Goal: Task Accomplishment & Management: Manage account settings

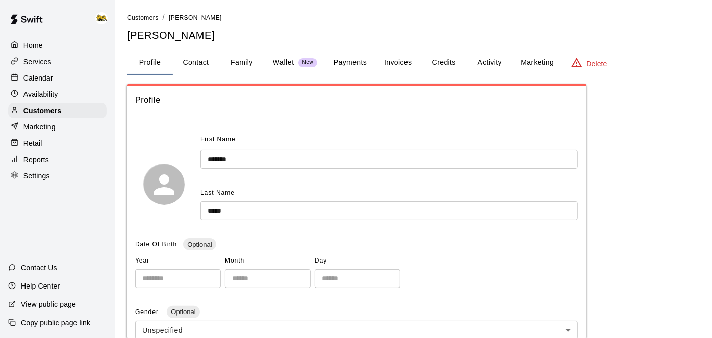
click at [45, 46] on div "Home" at bounding box center [57, 45] width 98 height 15
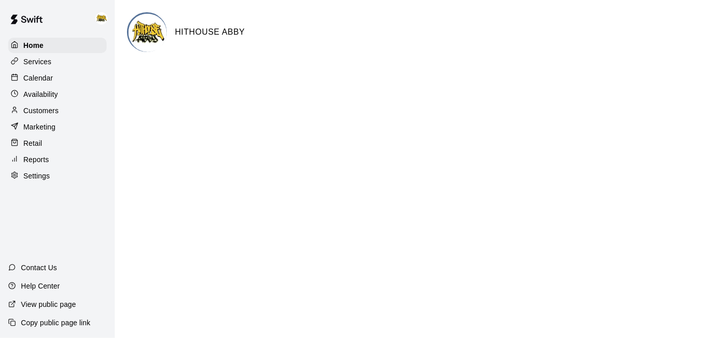
click at [44, 78] on p "Calendar" at bounding box center [38, 78] width 30 height 10
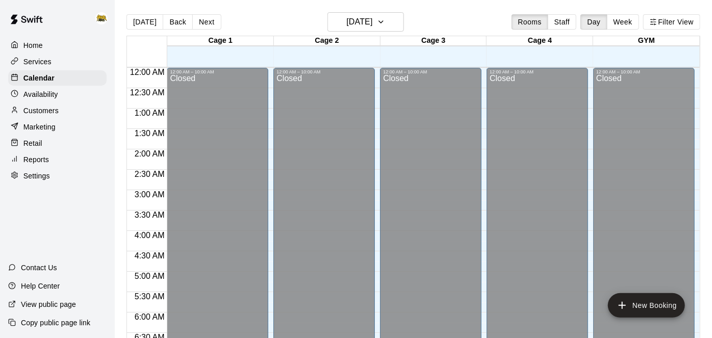
scroll to position [527, 0]
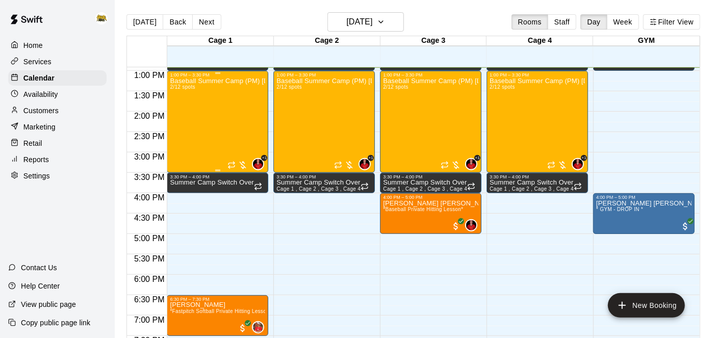
click at [221, 103] on div "Baseball Summer Camp (PM) [DATE], 13, 14 Ages [DEMOGRAPHIC_DATA] 2/12 spots" at bounding box center [217, 247] width 95 height 338
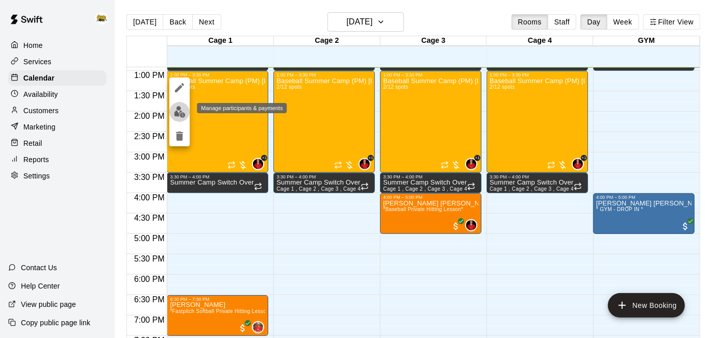
click at [180, 116] on img "edit" at bounding box center [180, 112] width 12 height 12
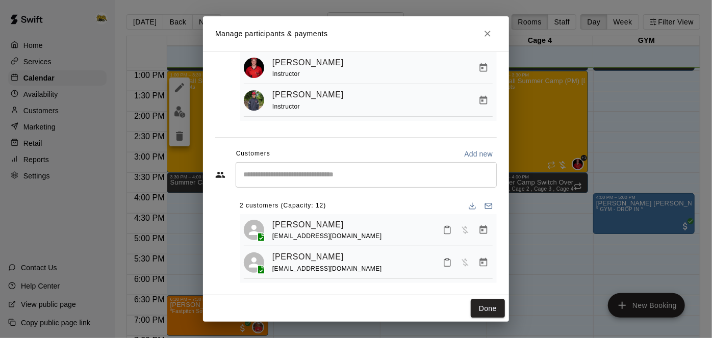
scroll to position [79, 0]
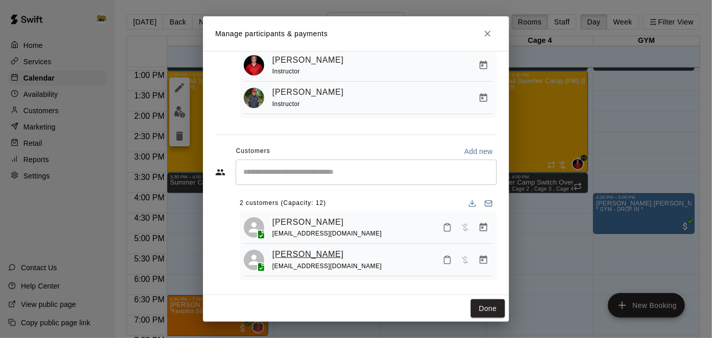
click at [295, 250] on link "[PERSON_NAME]" at bounding box center [307, 254] width 71 height 13
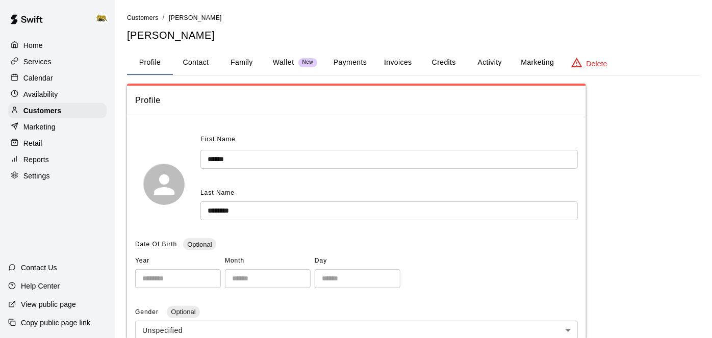
click at [372, 150] on input "******" at bounding box center [388, 159] width 377 height 19
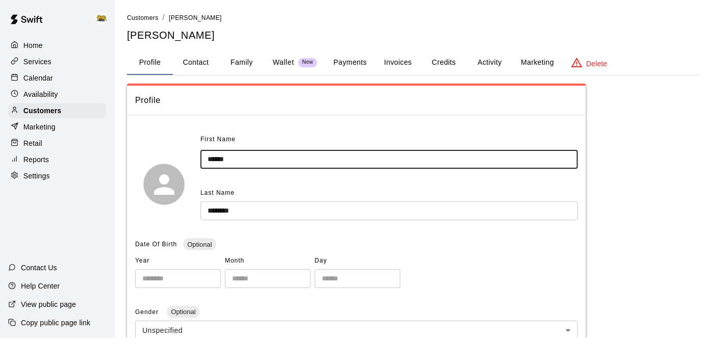
click at [357, 60] on button "Payments" at bounding box center [349, 62] width 49 height 24
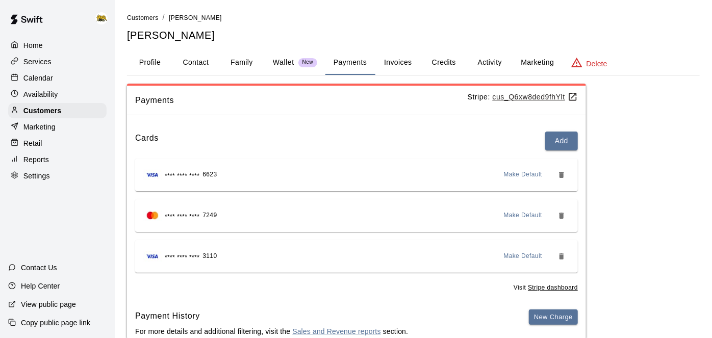
click at [56, 62] on div "Services" at bounding box center [57, 61] width 98 height 15
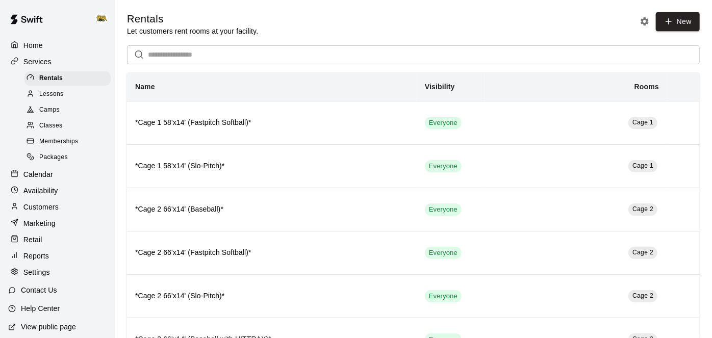
click at [41, 178] on p "Calendar" at bounding box center [38, 174] width 30 height 10
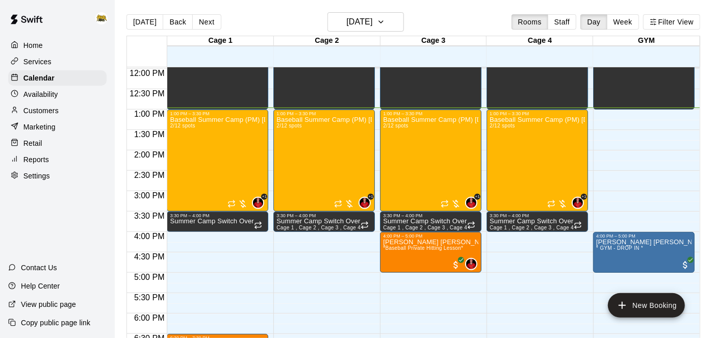
scroll to position [486, 0]
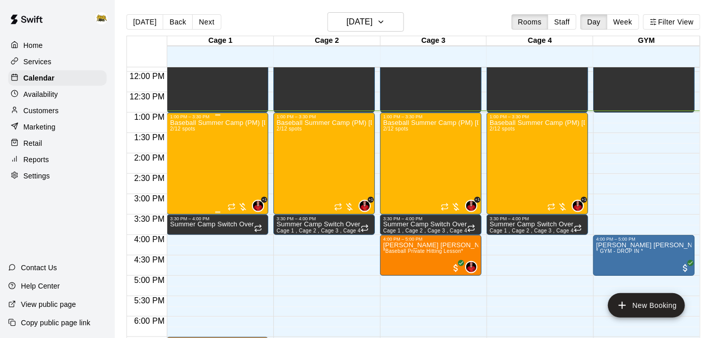
click at [234, 167] on div "Baseball Summer Camp (PM) [DATE], 13, 14 Ages [DEMOGRAPHIC_DATA] 2/12 spots" at bounding box center [217, 288] width 95 height 338
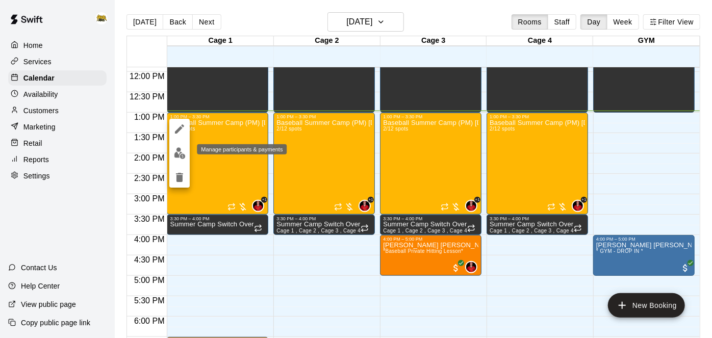
click at [180, 154] on img "edit" at bounding box center [180, 153] width 12 height 12
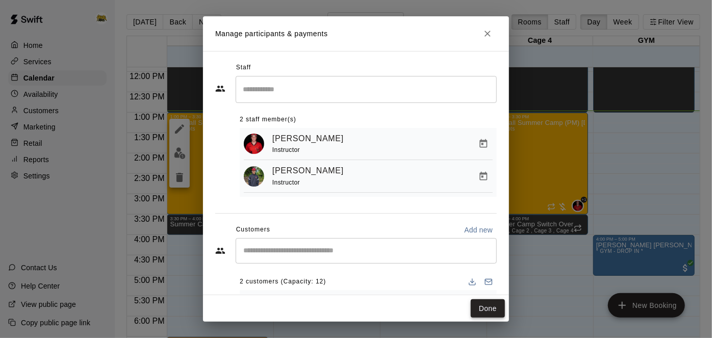
click at [495, 313] on button "Done" at bounding box center [488, 308] width 34 height 19
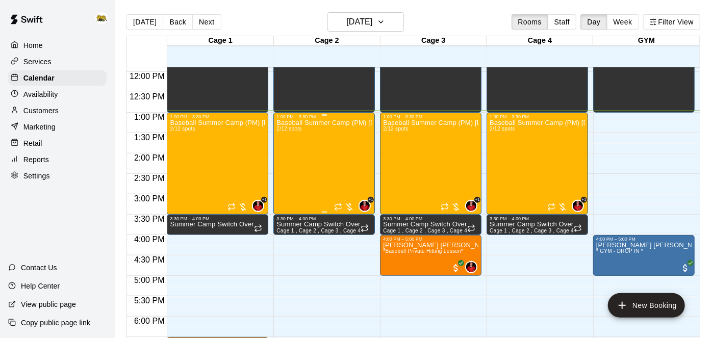
click at [308, 155] on div "Baseball Summer Camp (PM) [DATE], 13, 14 Ages [DEMOGRAPHIC_DATA] 2/12 spots" at bounding box center [323, 288] width 95 height 338
click at [289, 153] on img "edit" at bounding box center [287, 153] width 12 height 12
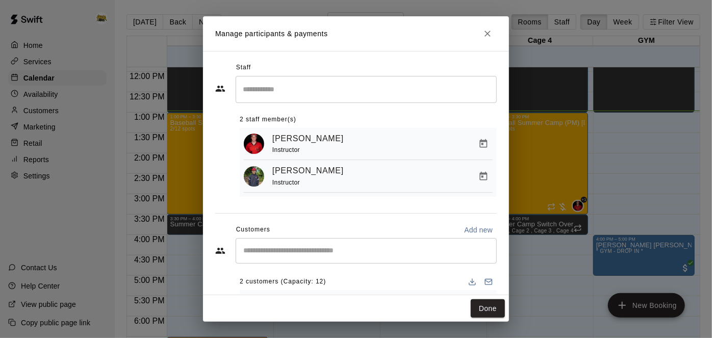
scroll to position [79, 0]
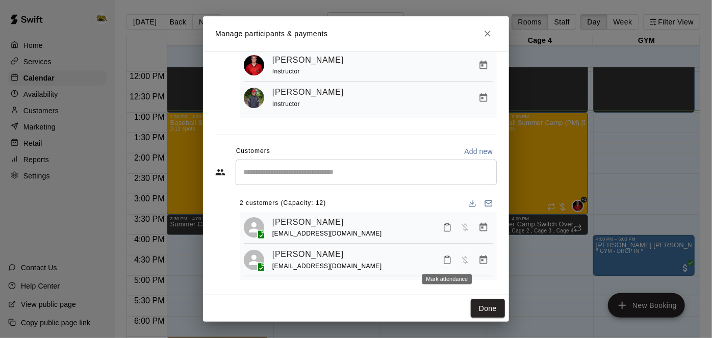
click at [447, 263] on button "Mark attendance" at bounding box center [447, 259] width 17 height 17
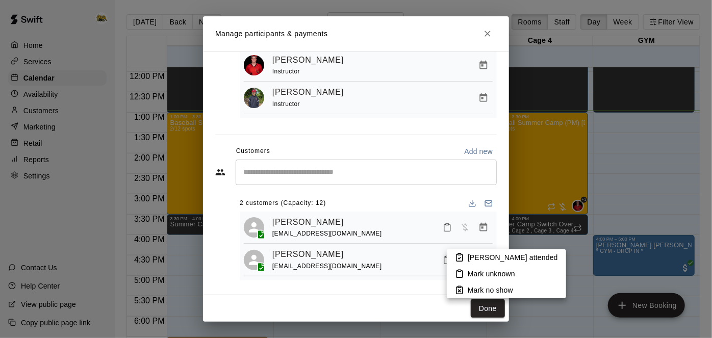
click at [466, 261] on li "Mark attended" at bounding box center [506, 257] width 119 height 16
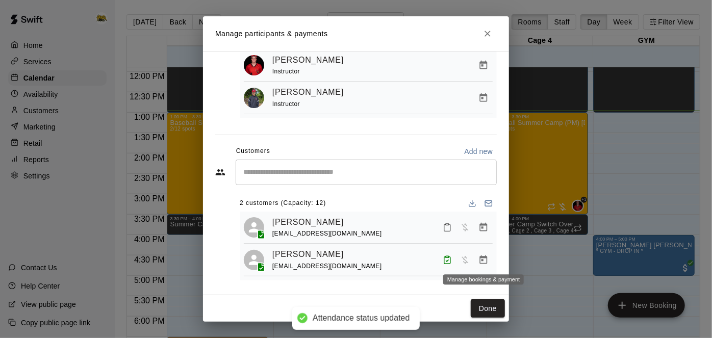
click at [482, 261] on icon "Manage bookings & payment" at bounding box center [483, 260] width 10 height 10
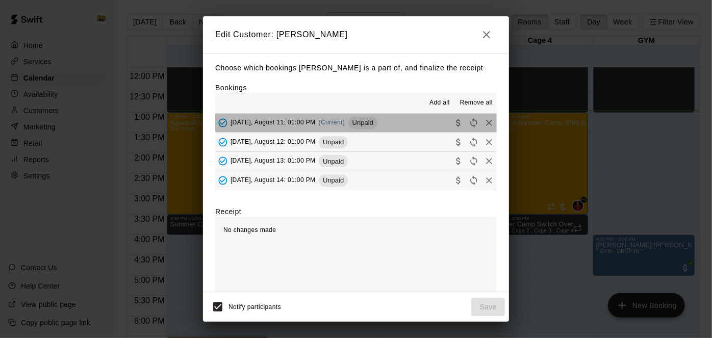
click at [401, 126] on button "Monday, August 11: 01:00 PM (Current) Unpaid" at bounding box center [356, 123] width 282 height 19
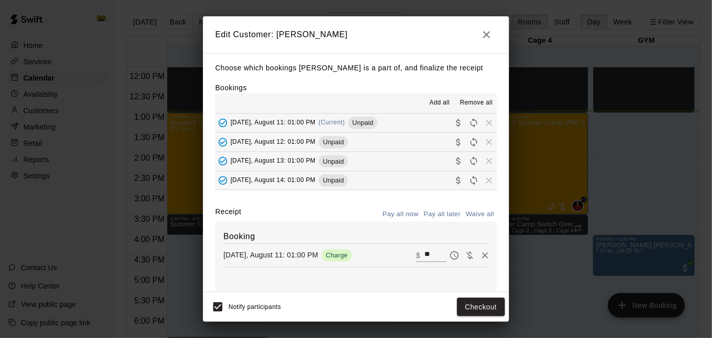
click at [394, 141] on button "Tuesday, August 12: 01:00 PM Unpaid" at bounding box center [356, 142] width 282 height 19
click at [393, 159] on button "Wednesday, August 13: 01:00 PM Unpaid" at bounding box center [356, 161] width 282 height 19
click at [384, 188] on button "Thursday, August 14: 01:00 PM Unpaid" at bounding box center [356, 180] width 282 height 19
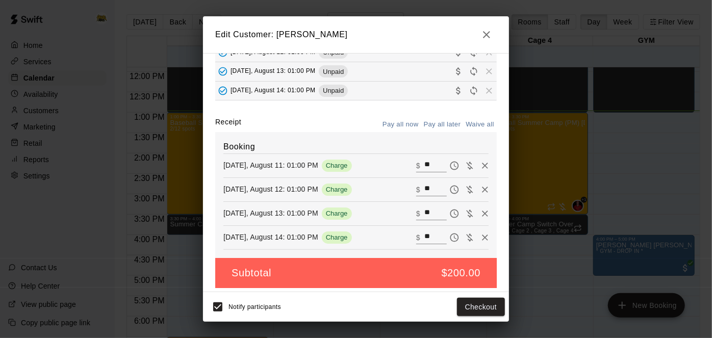
scroll to position [91, 0]
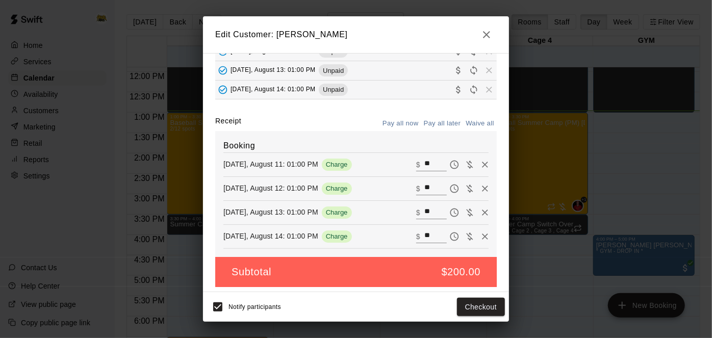
click at [441, 165] on input "**" at bounding box center [435, 164] width 22 height 13
type input "**"
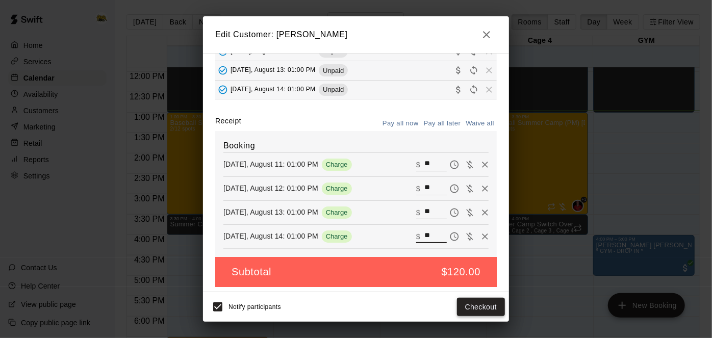
type input "**"
click at [478, 309] on button "Checkout" at bounding box center [481, 307] width 48 height 19
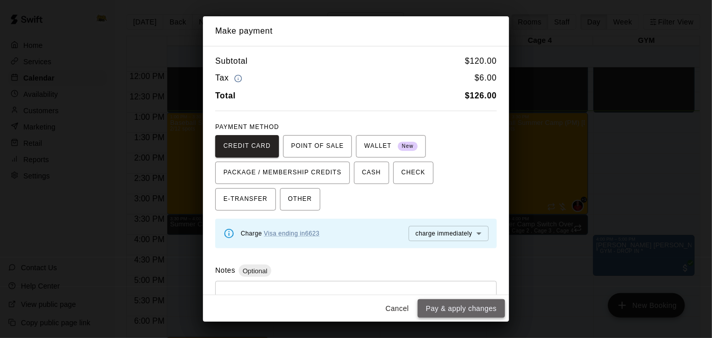
click at [450, 310] on button "Pay & apply changes" at bounding box center [461, 308] width 87 height 19
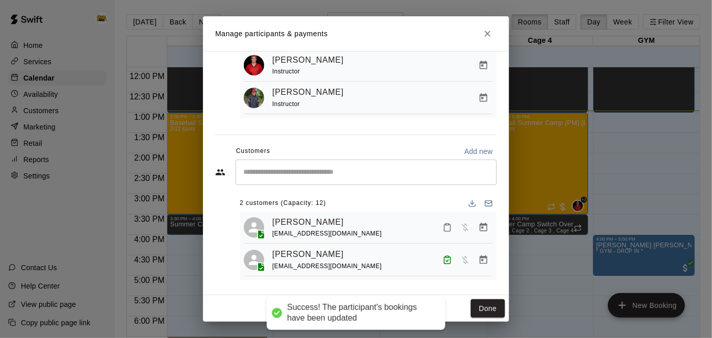
scroll to position [57, 0]
click at [448, 227] on icon "Mark attendance" at bounding box center [447, 227] width 9 height 9
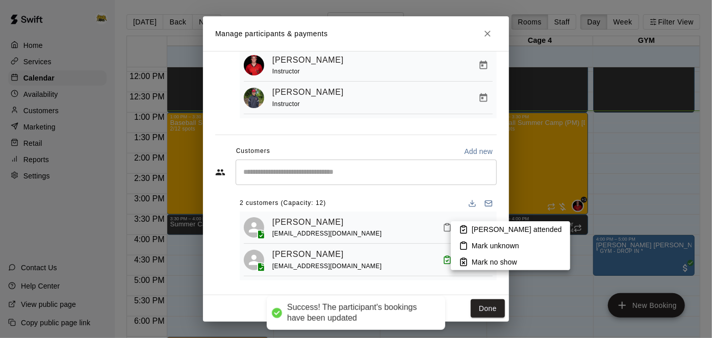
click at [464, 229] on icon at bounding box center [463, 229] width 9 height 9
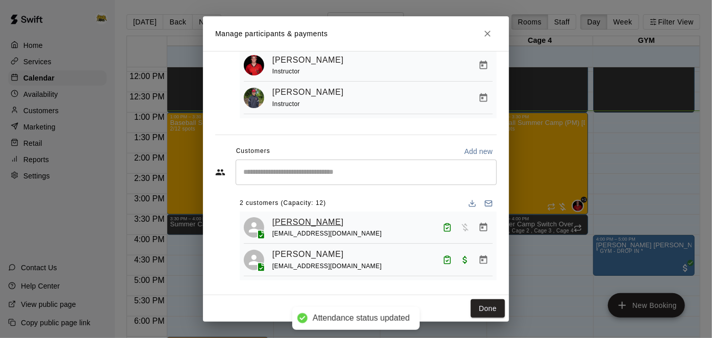
click at [300, 223] on link "Nico Brose" at bounding box center [307, 222] width 71 height 13
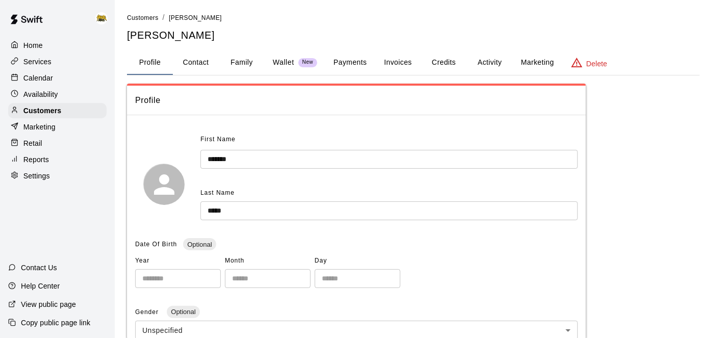
click at [289, 57] on p "Wallet" at bounding box center [283, 62] width 21 height 11
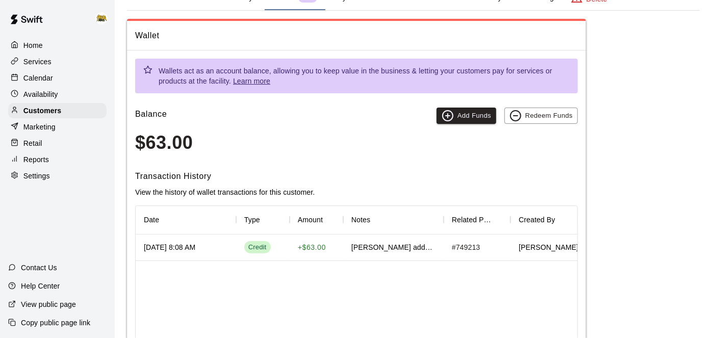
scroll to position [68, 0]
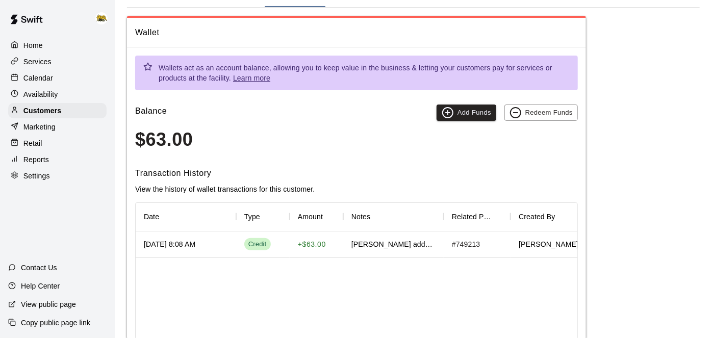
click at [46, 72] on div "Calendar" at bounding box center [57, 77] width 98 height 15
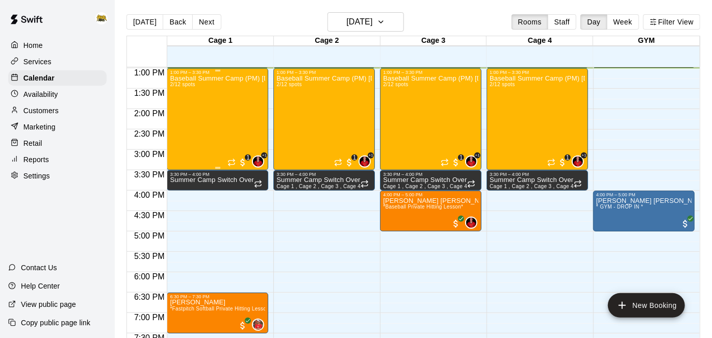
scroll to position [515, 0]
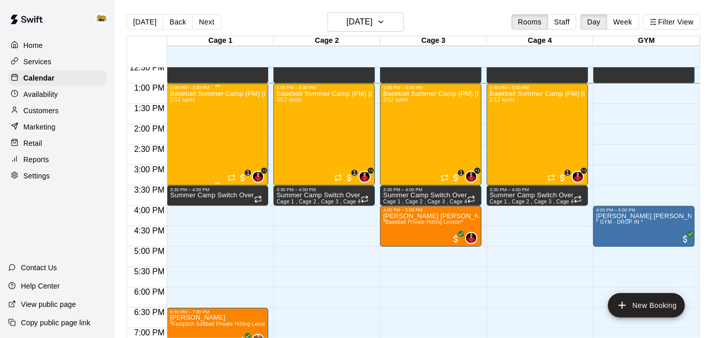
click at [201, 115] on div "Baseball Summer Camp (PM) [DATE], 13, 14 Ages [DEMOGRAPHIC_DATA] 2/12 spots" at bounding box center [217, 259] width 95 height 338
click at [182, 123] on img "edit" at bounding box center [180, 125] width 12 height 12
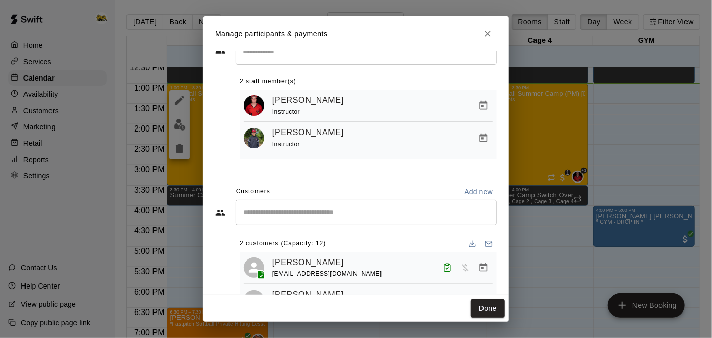
scroll to position [79, 0]
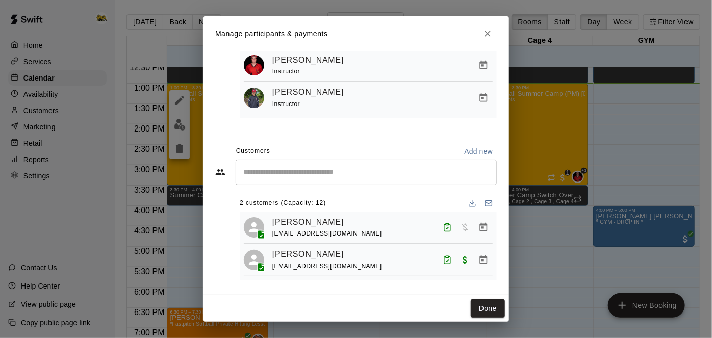
click at [488, 227] on icon "Manage bookings & payment" at bounding box center [483, 227] width 10 height 10
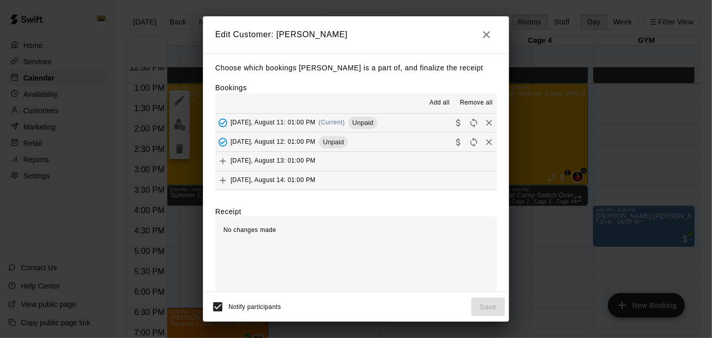
click at [408, 122] on button "Monday, August 11: 01:00 PM (Current) Unpaid" at bounding box center [356, 123] width 282 height 19
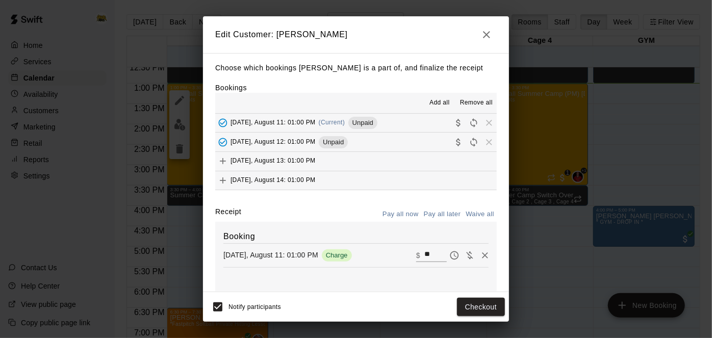
click at [404, 140] on button "Tuesday, August 12: 01:00 PM Unpaid" at bounding box center [356, 142] width 282 height 19
click at [434, 257] on input "**" at bounding box center [435, 255] width 22 height 13
type input "*"
type input "**"
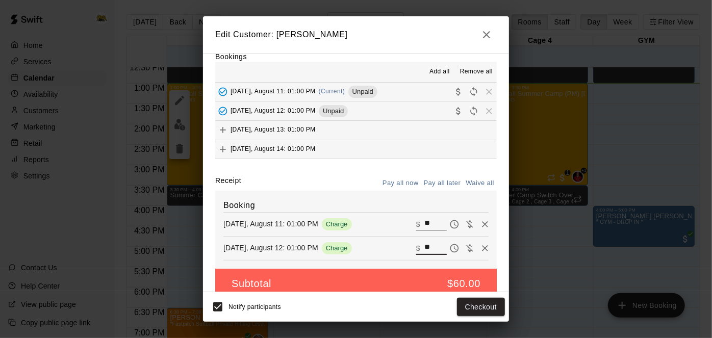
scroll to position [34, 0]
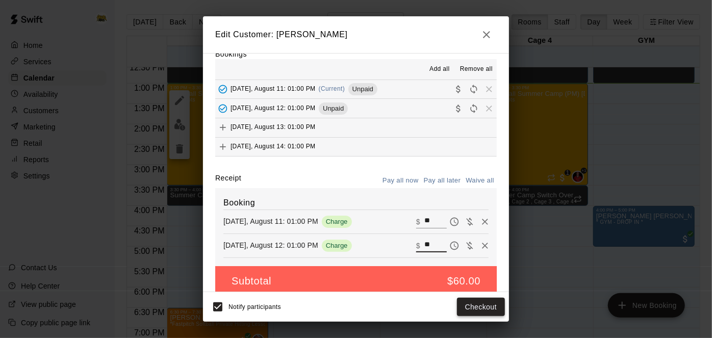
type input "**"
click at [466, 308] on button "Checkout" at bounding box center [481, 307] width 48 height 19
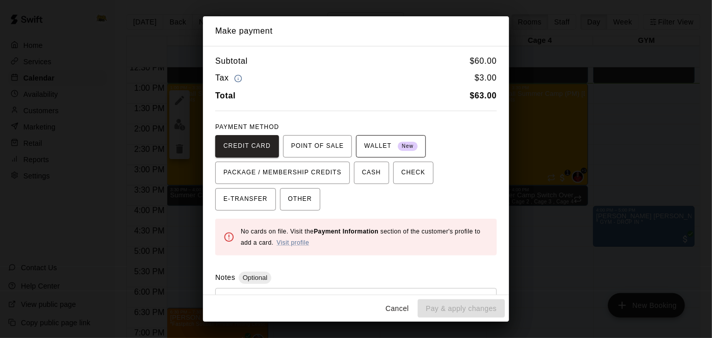
click at [377, 148] on span "WALLET New" at bounding box center [391, 146] width 54 height 16
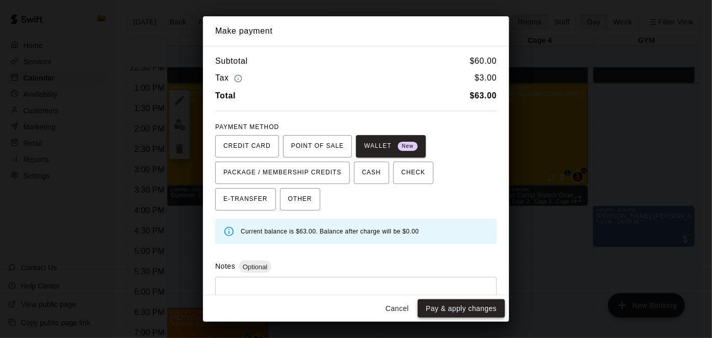
click at [461, 310] on button "Pay & apply changes" at bounding box center [461, 308] width 87 height 19
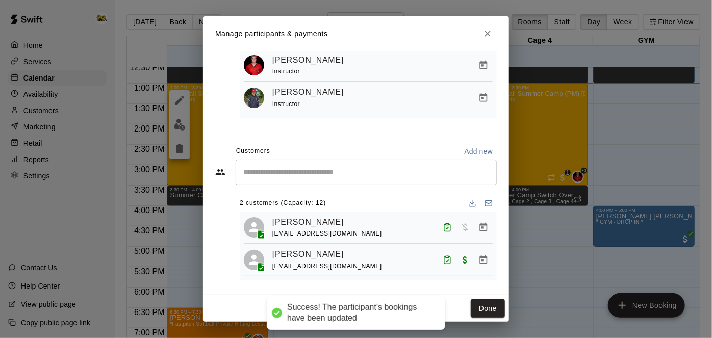
scroll to position [9, 0]
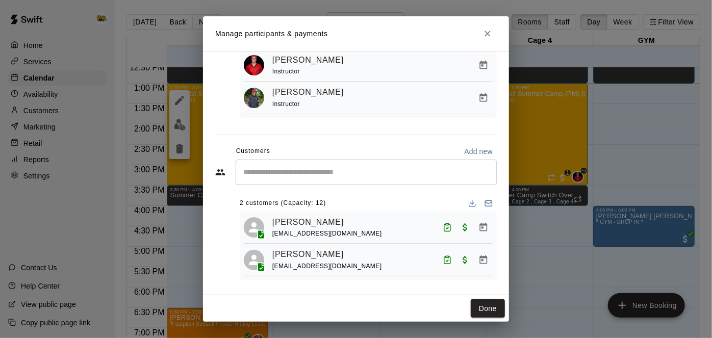
click at [462, 160] on div "​" at bounding box center [366, 172] width 261 height 25
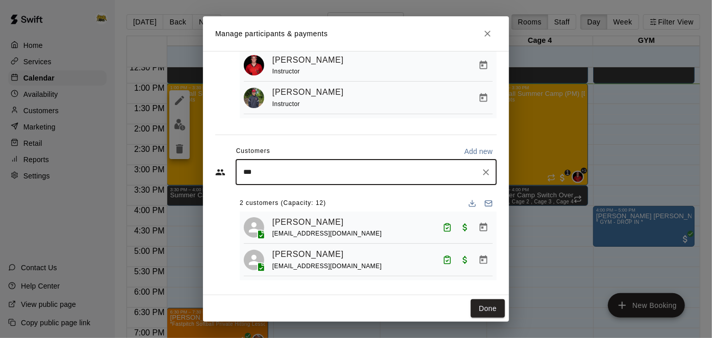
type input "****"
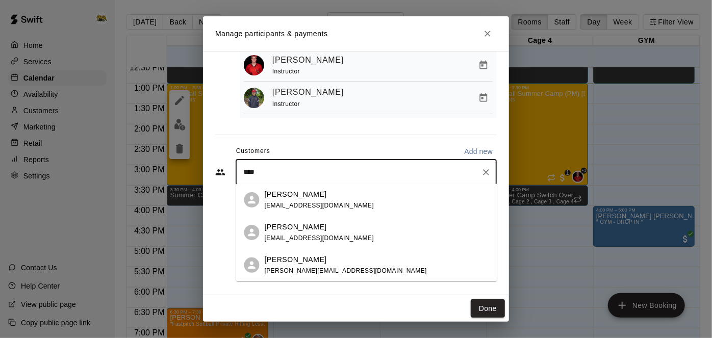
click at [332, 202] on div "Jace Basi ravjaybasi@gmail.com" at bounding box center [377, 200] width 224 height 22
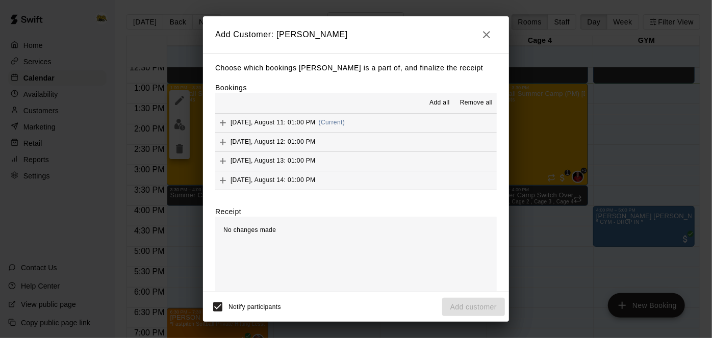
click at [371, 117] on button "Monday, August 11: 01:00 PM (Current)" at bounding box center [356, 123] width 282 height 19
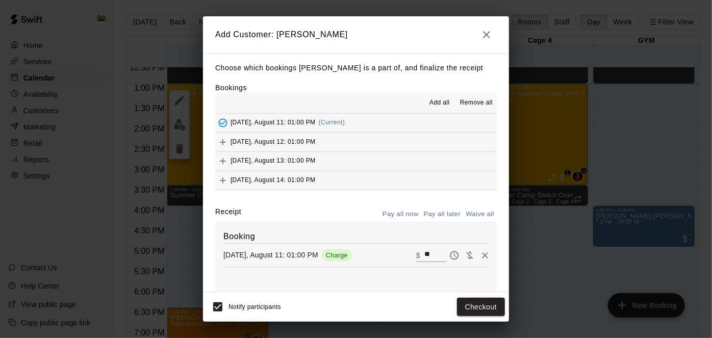
click at [435, 256] on input "**" at bounding box center [435, 255] width 22 height 13
type input "*"
click at [369, 117] on button "Monday, August 11: 01:00 PM (Current)" at bounding box center [356, 123] width 282 height 19
click at [434, 249] on input "**" at bounding box center [435, 255] width 22 height 13
type input "*"
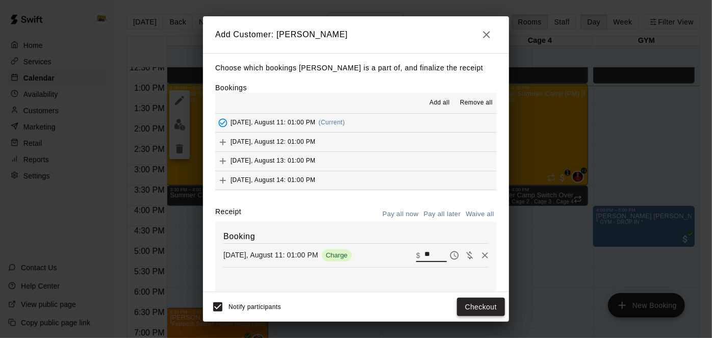
click at [471, 313] on button "Checkout" at bounding box center [481, 307] width 48 height 19
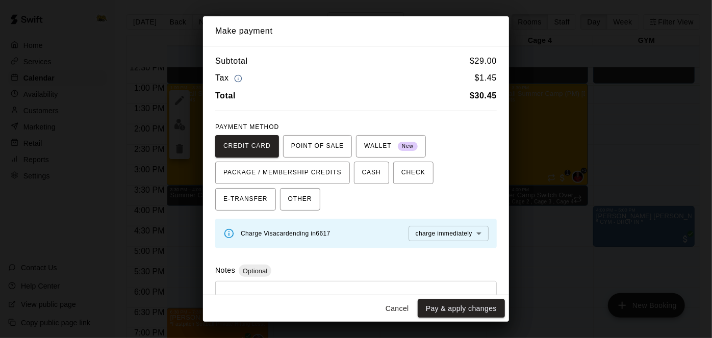
click at [394, 308] on button "Cancel" at bounding box center [397, 308] width 33 height 19
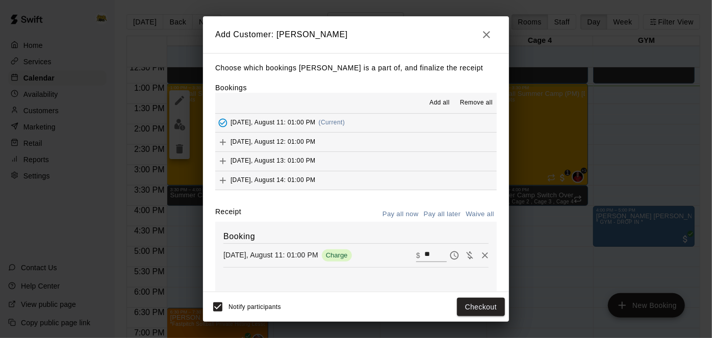
click at [436, 257] on input "**" at bounding box center [435, 255] width 22 height 13
click at [476, 303] on button "Checkout" at bounding box center [481, 307] width 48 height 19
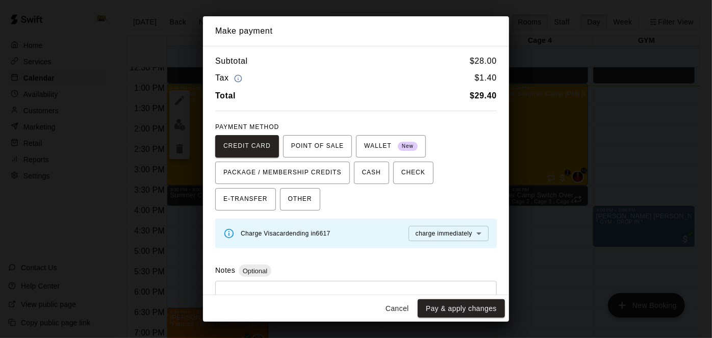
click at [395, 311] on button "Cancel" at bounding box center [397, 308] width 33 height 19
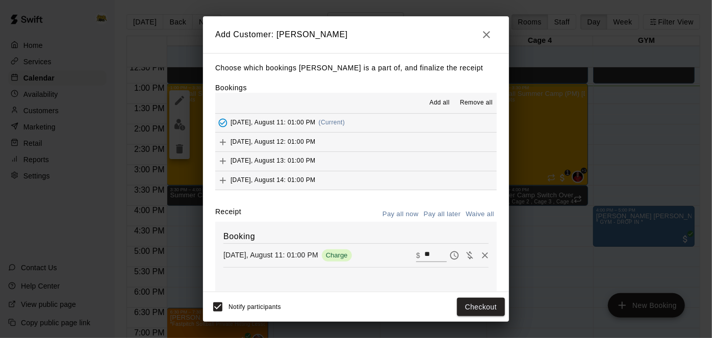
click at [436, 256] on input "**" at bounding box center [435, 255] width 22 height 13
click at [465, 299] on button "Checkout" at bounding box center [481, 307] width 48 height 19
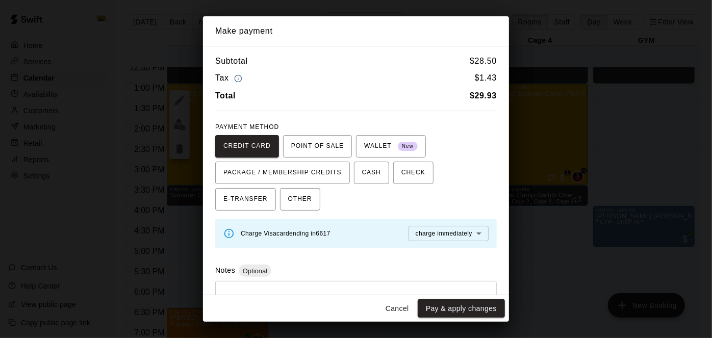
click at [399, 310] on button "Cancel" at bounding box center [397, 308] width 33 height 19
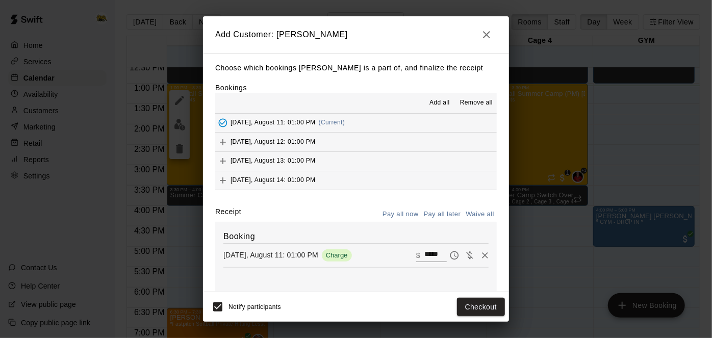
click at [444, 253] on input "*****" at bounding box center [435, 255] width 22 height 13
click at [495, 305] on button "Checkout" at bounding box center [481, 307] width 48 height 19
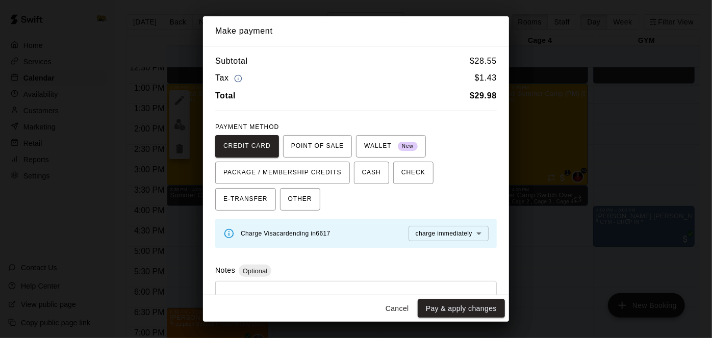
click at [402, 303] on button "Cancel" at bounding box center [397, 308] width 33 height 19
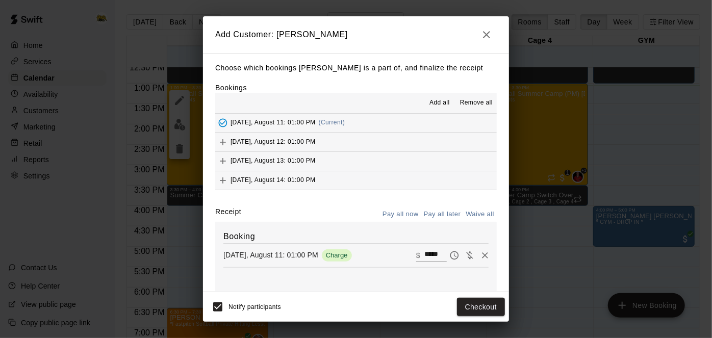
click at [444, 252] on input "*****" at bounding box center [435, 255] width 22 height 13
click at [469, 303] on button "Checkout" at bounding box center [481, 307] width 48 height 19
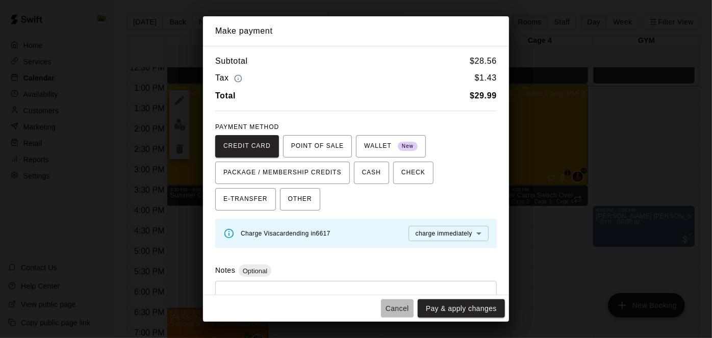
click at [399, 306] on button "Cancel" at bounding box center [397, 308] width 33 height 19
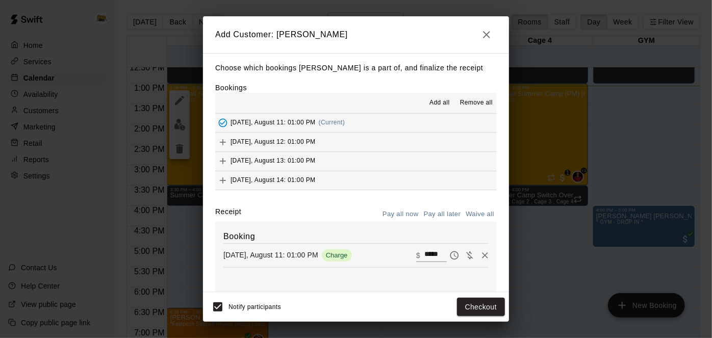
click at [443, 253] on input "*****" at bounding box center [435, 255] width 22 height 13
type input "*****"
click at [468, 303] on button "Checkout" at bounding box center [481, 307] width 48 height 19
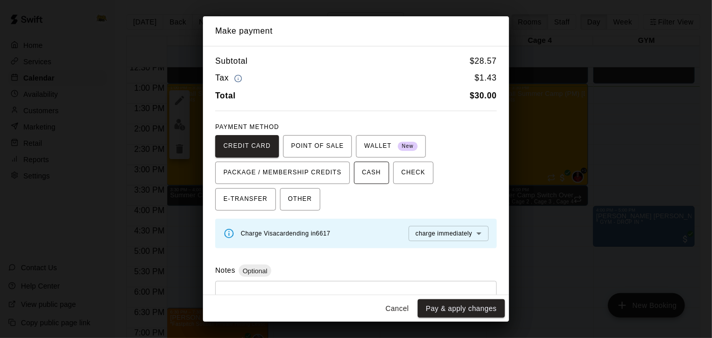
click at [362, 178] on span "CASH" at bounding box center [371, 173] width 19 height 16
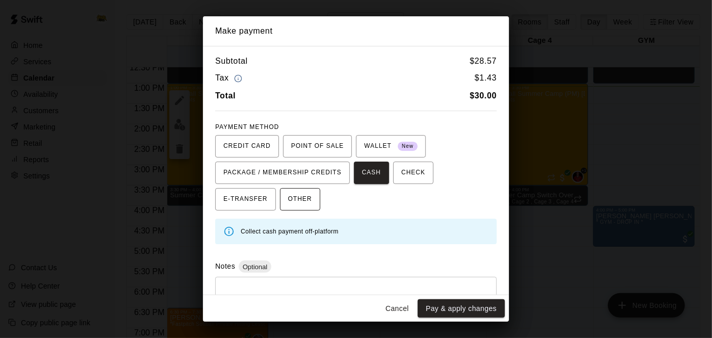
click at [280, 200] on button "OTHER" at bounding box center [300, 199] width 40 height 22
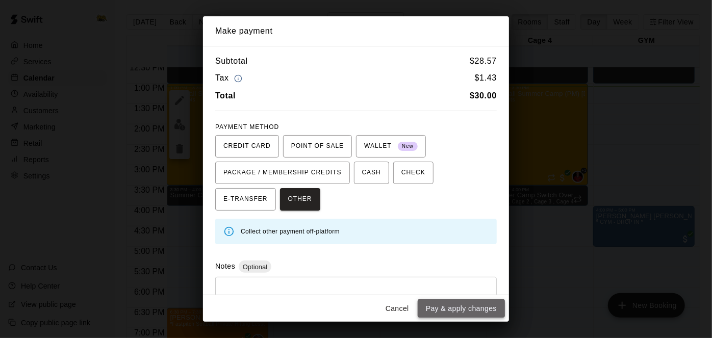
click at [454, 305] on button "Pay & apply changes" at bounding box center [461, 308] width 87 height 19
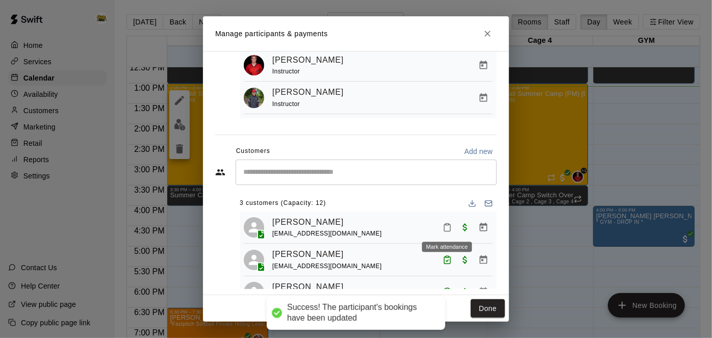
click at [447, 228] on icon "Mark attendance" at bounding box center [447, 227] width 9 height 9
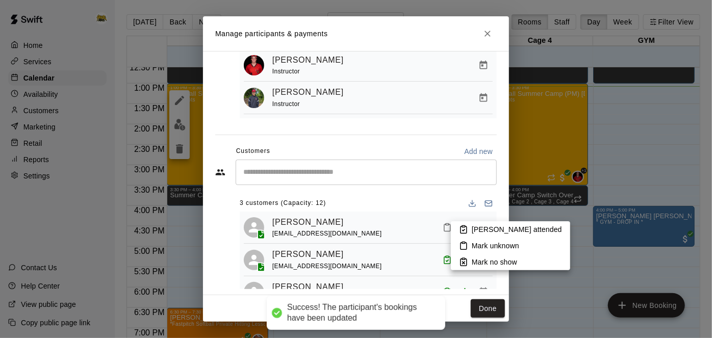
click at [471, 231] on li "Mark attended" at bounding box center [510, 229] width 119 height 16
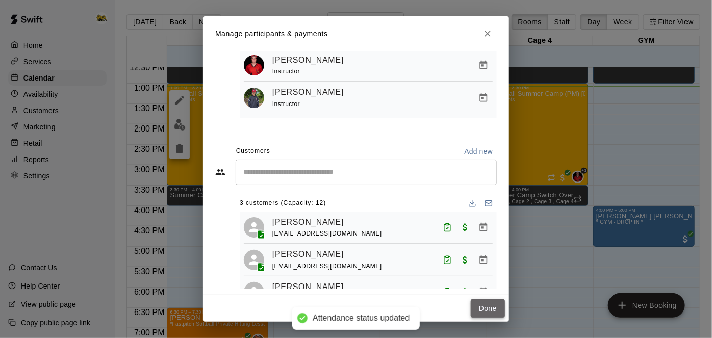
click at [499, 310] on button "Done" at bounding box center [488, 308] width 34 height 19
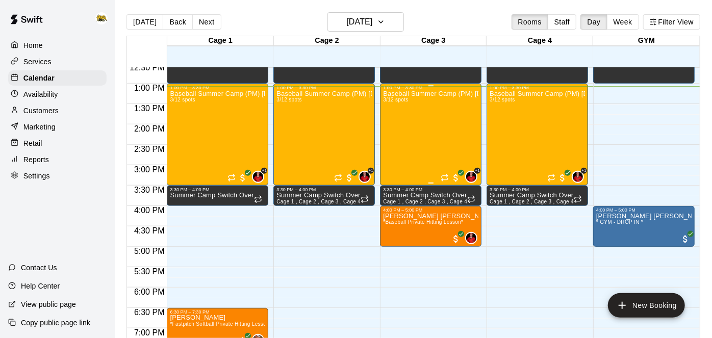
scroll to position [541, 0]
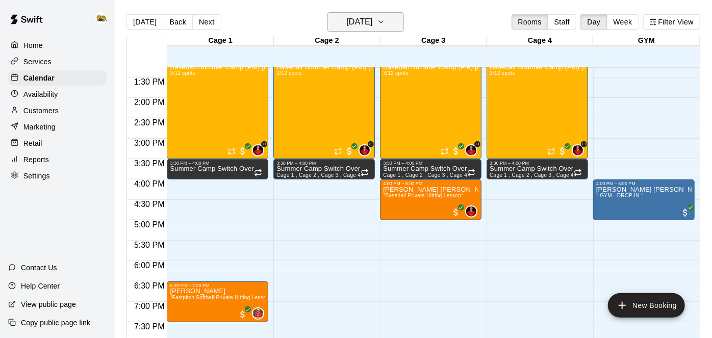
click at [372, 17] on h6 "[DATE]" at bounding box center [359, 22] width 26 height 14
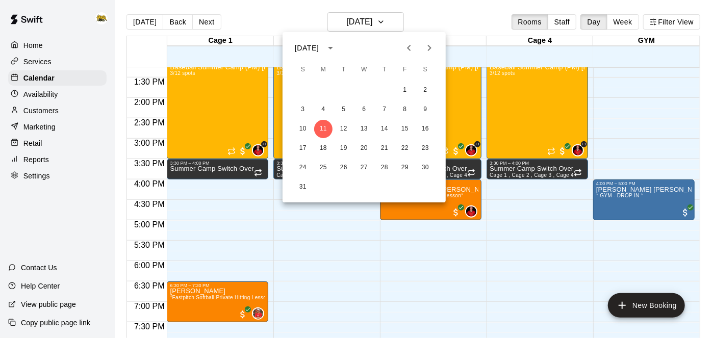
click at [430, 43] on icon "Next month" at bounding box center [429, 48] width 12 height 12
click at [309, 128] on button "14" at bounding box center [303, 129] width 18 height 18
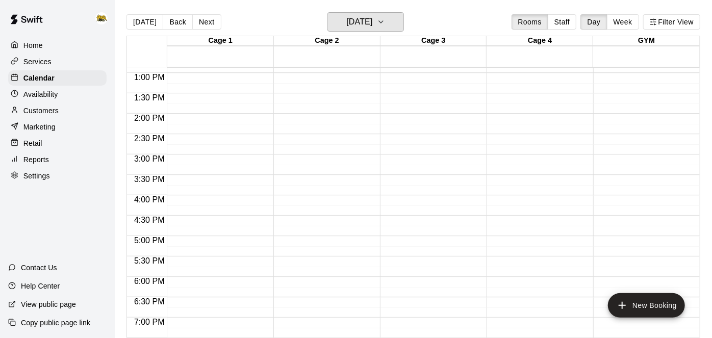
scroll to position [534, 0]
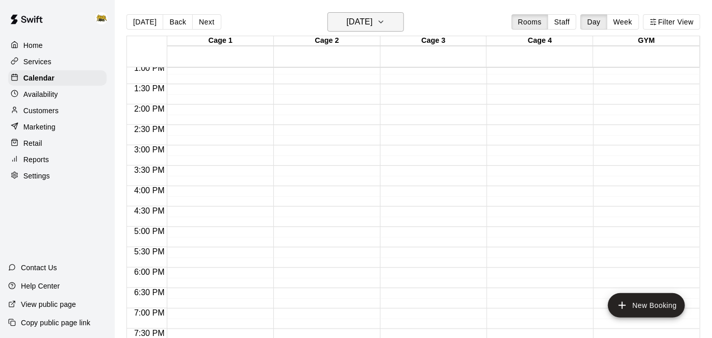
click at [385, 25] on icon "button" at bounding box center [381, 22] width 8 height 12
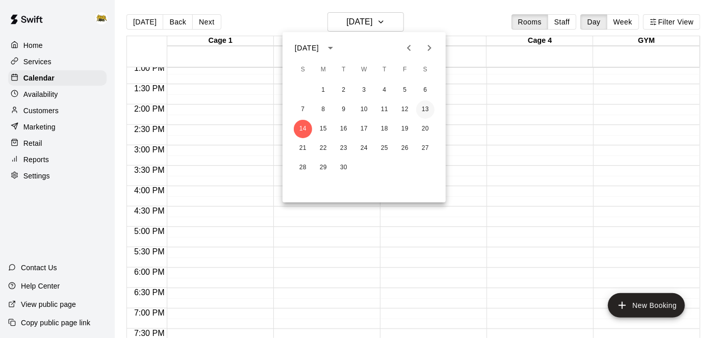
click at [430, 112] on button "13" at bounding box center [425, 109] width 18 height 18
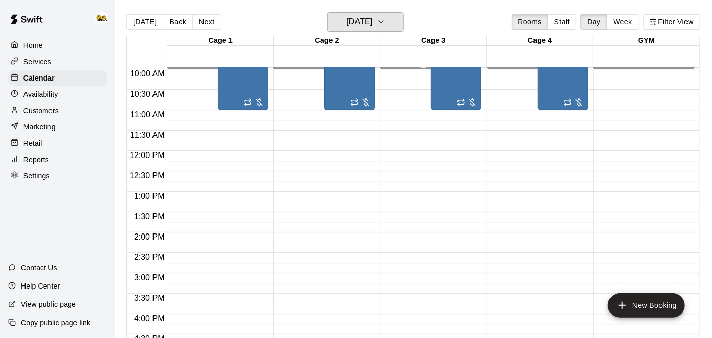
scroll to position [415, 0]
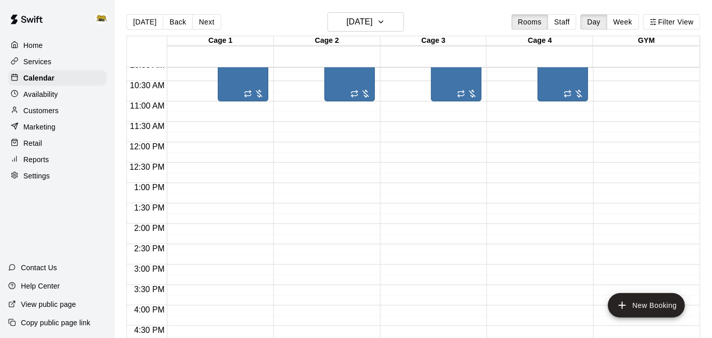
click at [28, 124] on p "Marketing" at bounding box center [39, 127] width 32 height 10
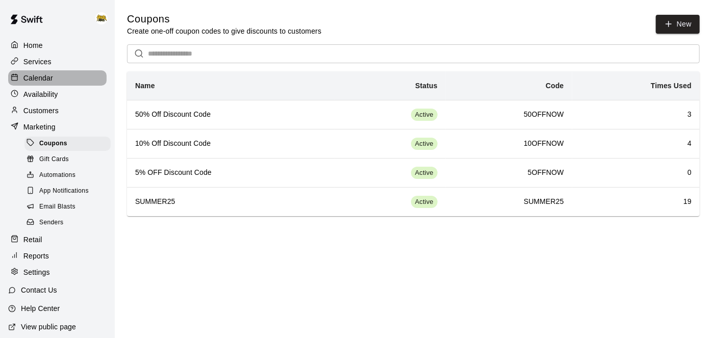
click at [41, 81] on p "Calendar" at bounding box center [38, 78] width 30 height 10
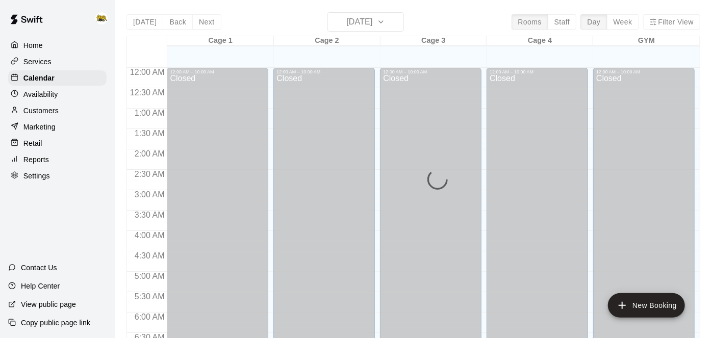
scroll to position [539, 0]
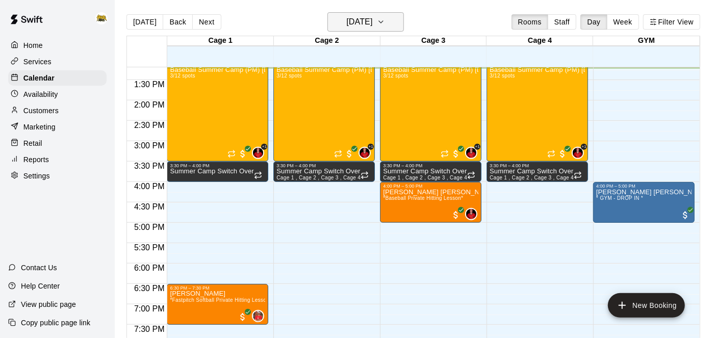
click at [372, 26] on h6 "[DATE]" at bounding box center [359, 22] width 26 height 14
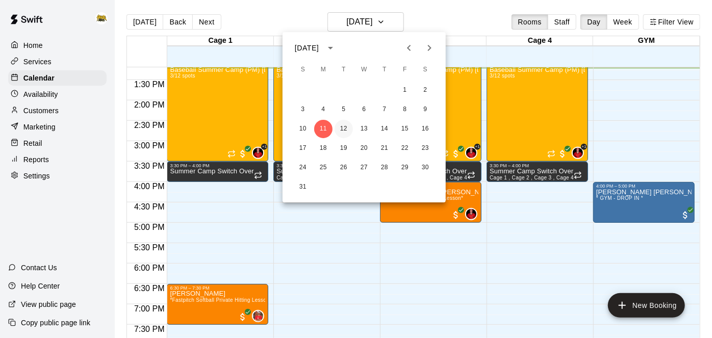
click at [347, 130] on button "12" at bounding box center [344, 129] width 18 height 18
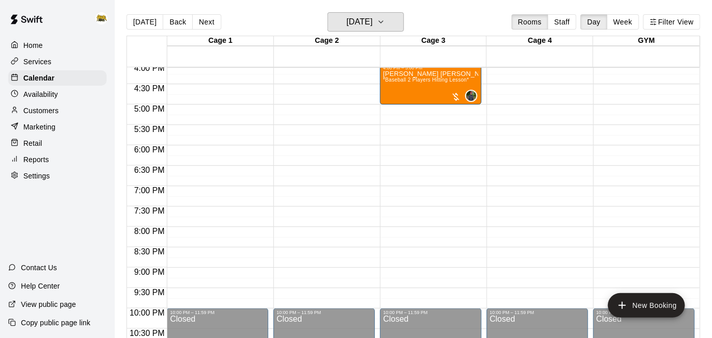
scroll to position [654, 0]
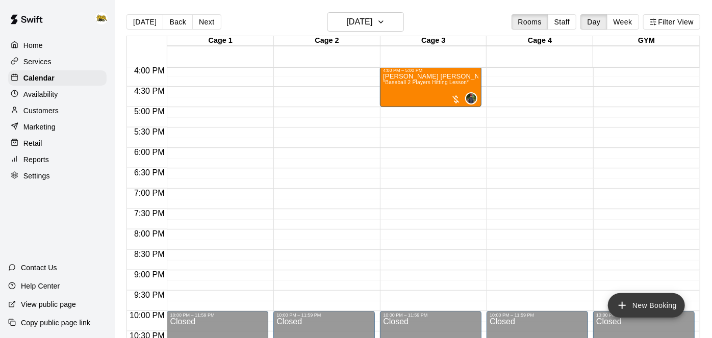
click at [628, 303] on icon "add" at bounding box center [622, 305] width 12 height 12
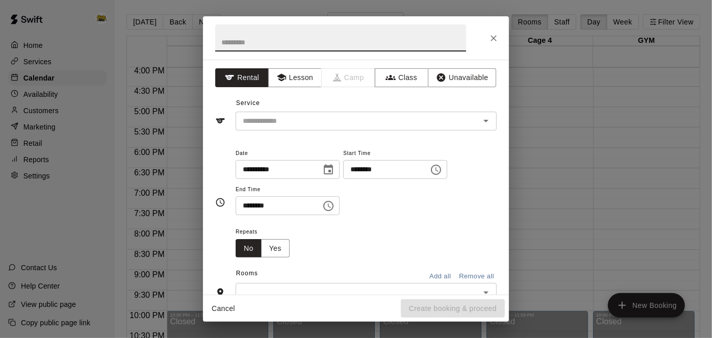
click at [343, 179] on input "********" at bounding box center [382, 169] width 79 height 19
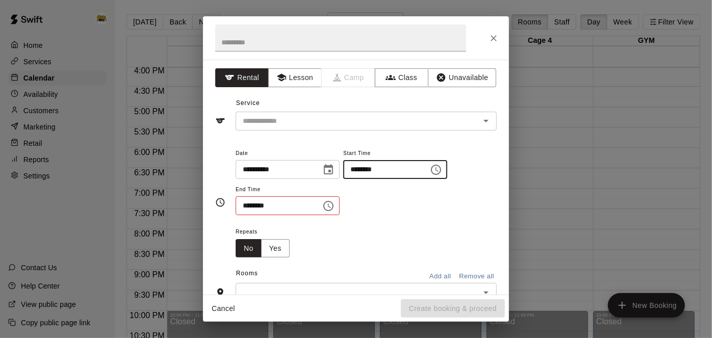
type input "********"
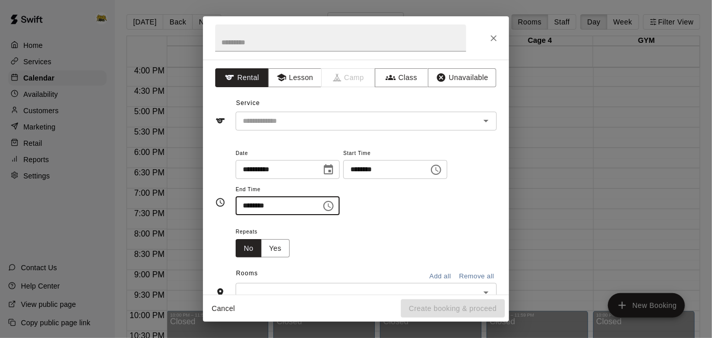
type input "********"
click at [488, 121] on icon "Open" at bounding box center [486, 121] width 12 height 12
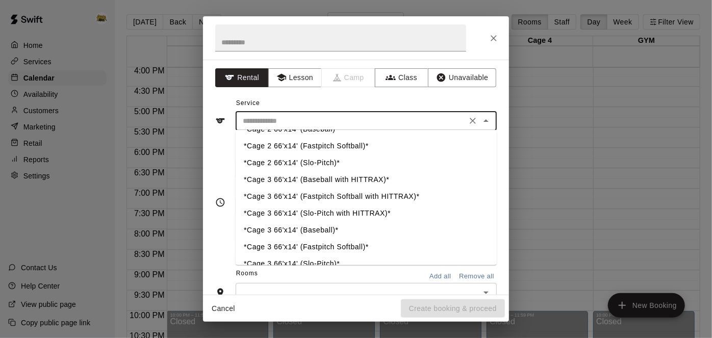
scroll to position [54, 0]
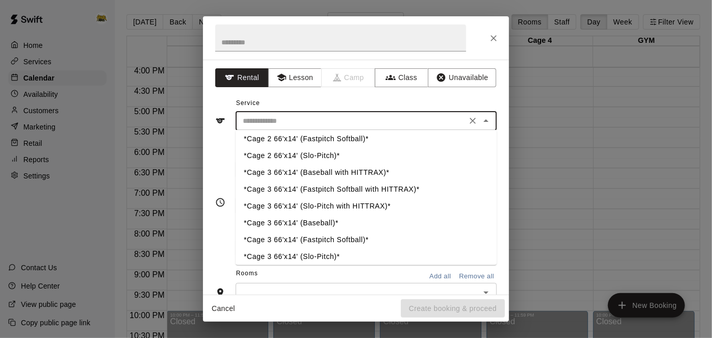
click at [316, 226] on li "*Cage 3 66'x14' (Baseball)*" at bounding box center [366, 223] width 261 height 17
type input "**********"
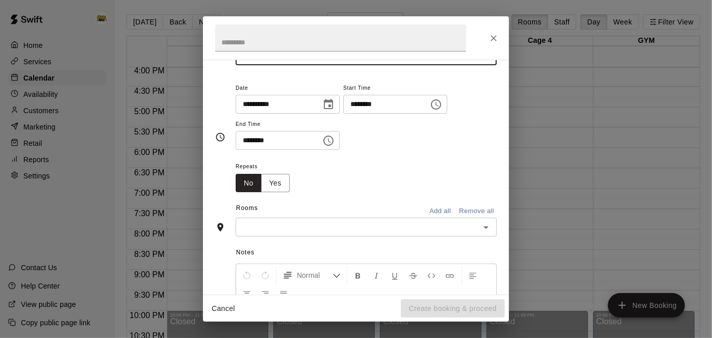
scroll to position [84, 0]
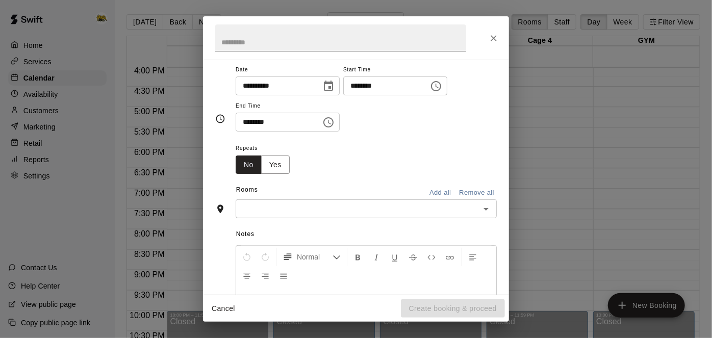
click at [487, 215] on icon "Open" at bounding box center [486, 209] width 12 height 12
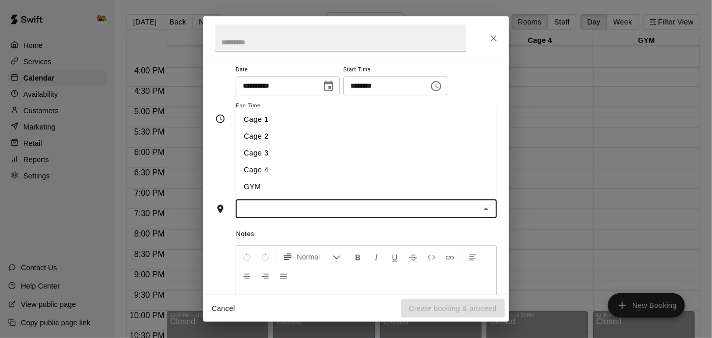
click at [287, 162] on li "Cage 3" at bounding box center [366, 153] width 261 height 17
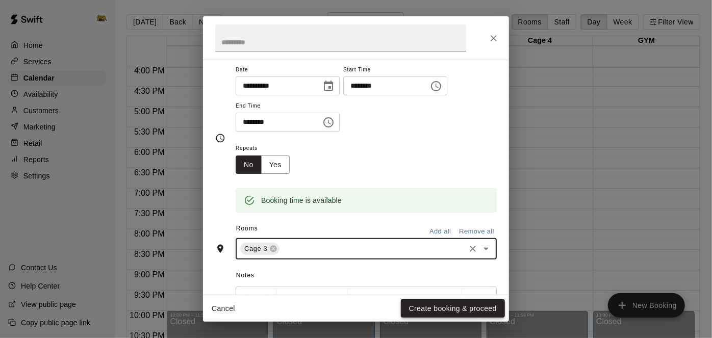
click at [452, 311] on button "Create booking & proceed" at bounding box center [453, 308] width 104 height 19
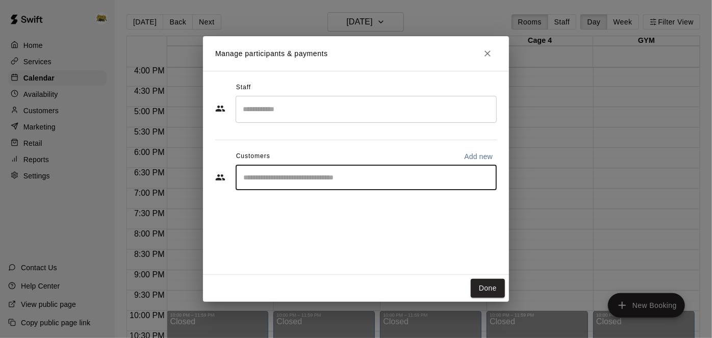
click at [424, 178] on input "Start typing to search customers..." at bounding box center [366, 177] width 252 height 10
type input "*****"
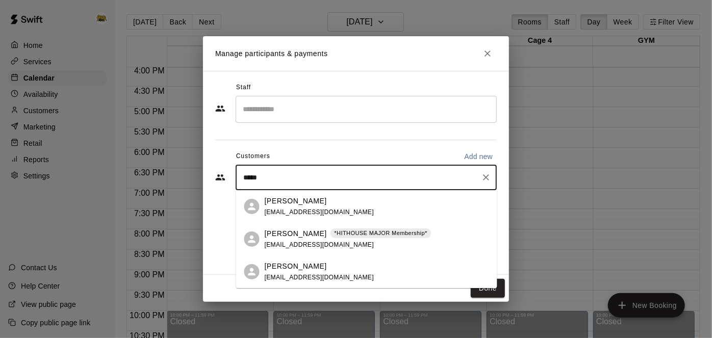
click at [355, 234] on p "*HITHOUSE MAJOR Membership*" at bounding box center [380, 233] width 93 height 9
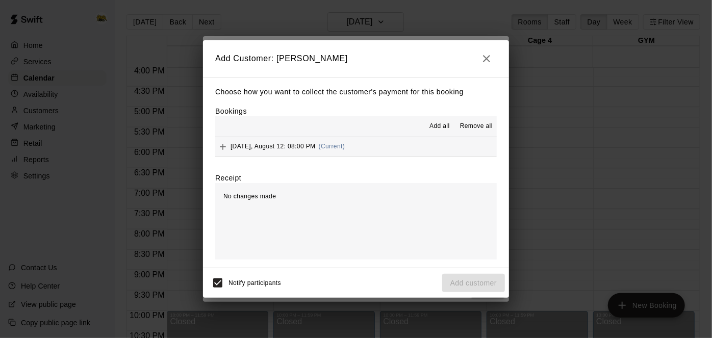
click at [423, 155] on button "Tuesday, August 12: 08:00 PM (Current)" at bounding box center [356, 146] width 282 height 19
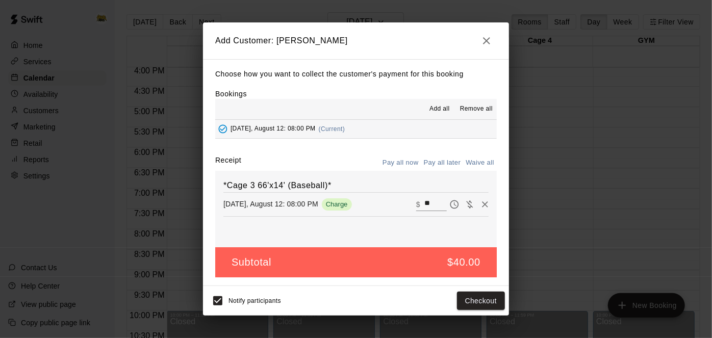
click at [438, 160] on button "Pay all later" at bounding box center [442, 163] width 42 height 16
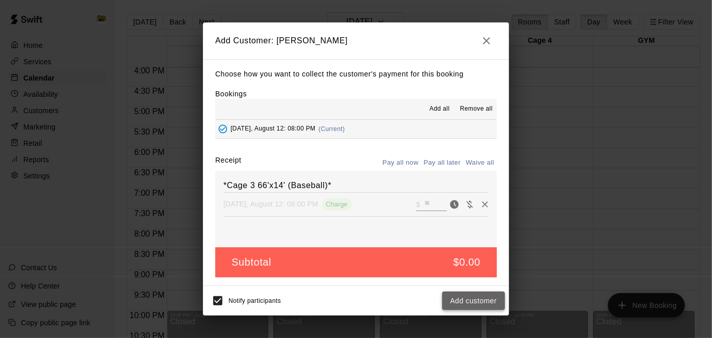
click at [481, 302] on button "Add customer" at bounding box center [473, 301] width 63 height 19
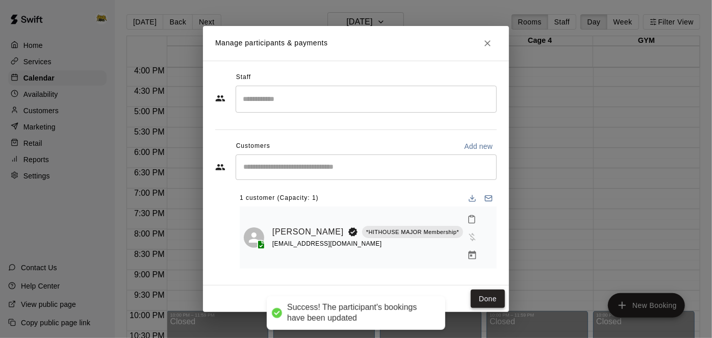
click at [495, 291] on button "Done" at bounding box center [488, 299] width 34 height 19
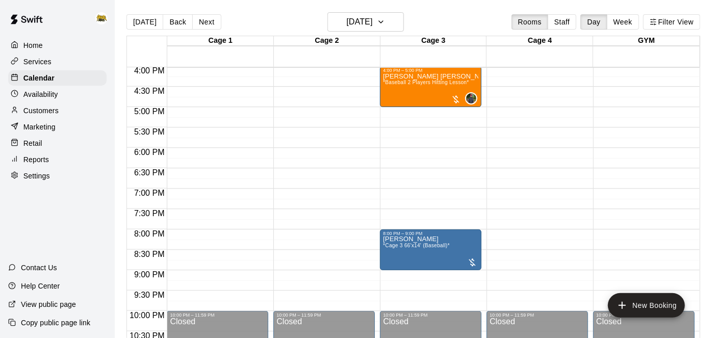
click at [34, 49] on p "Home" at bounding box center [32, 45] width 19 height 10
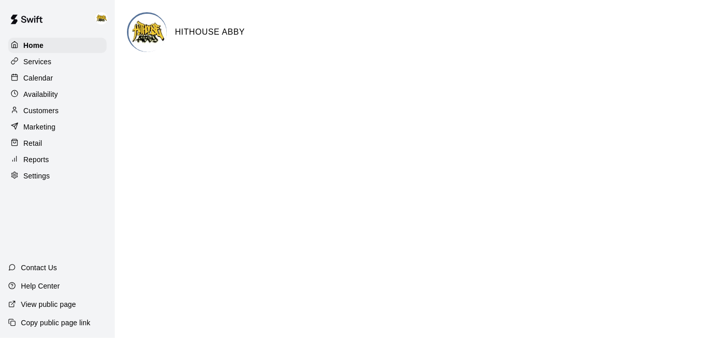
click at [52, 78] on p "Calendar" at bounding box center [38, 78] width 30 height 10
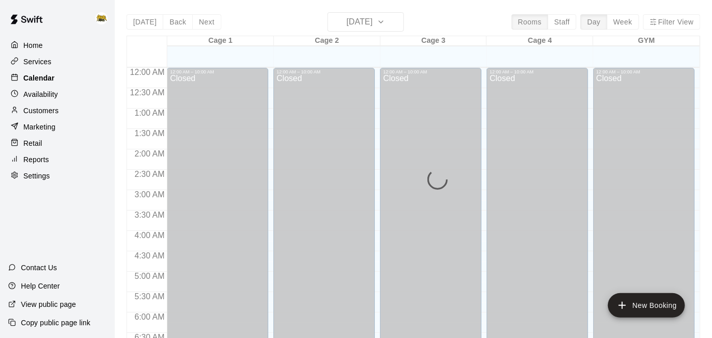
scroll to position [540, 0]
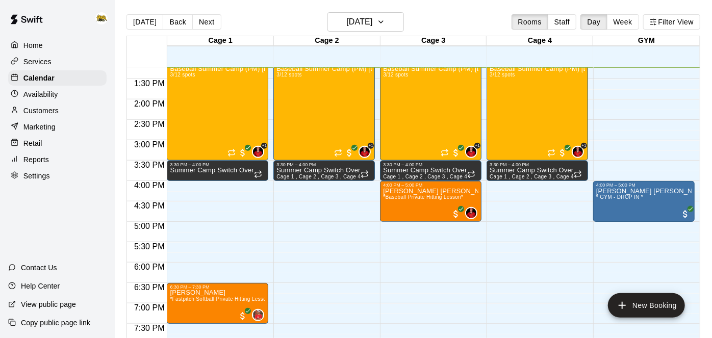
click at [55, 110] on p "Customers" at bounding box center [40, 111] width 35 height 10
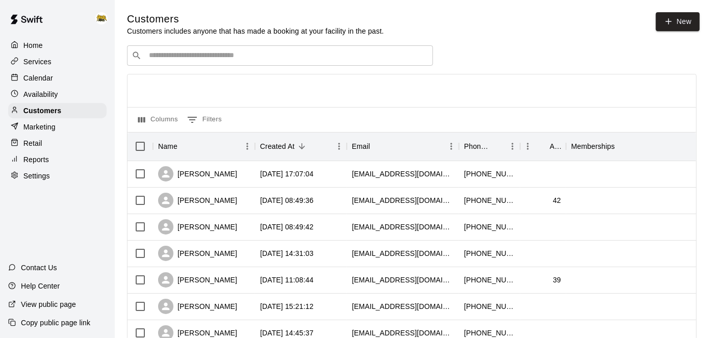
click at [349, 62] on div "​ ​" at bounding box center [280, 55] width 306 height 20
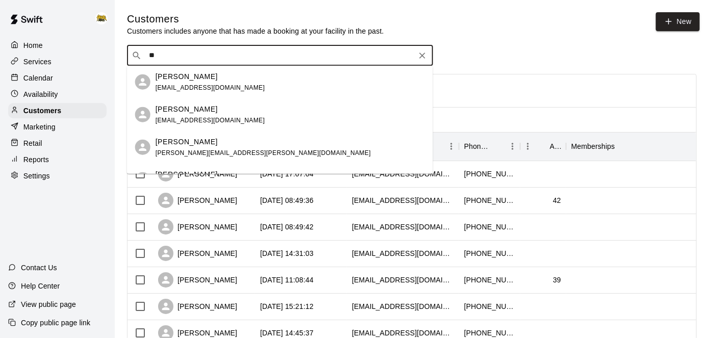
type input "*"
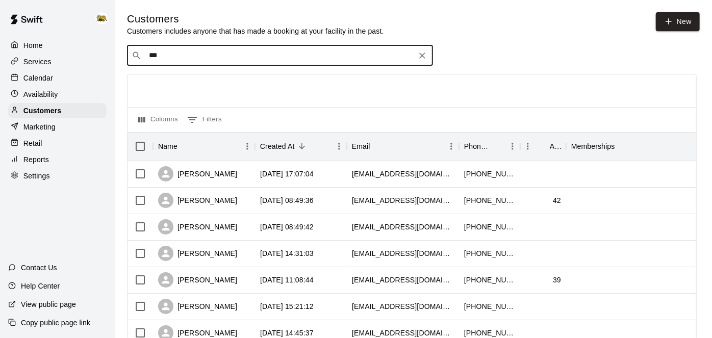
type input "****"
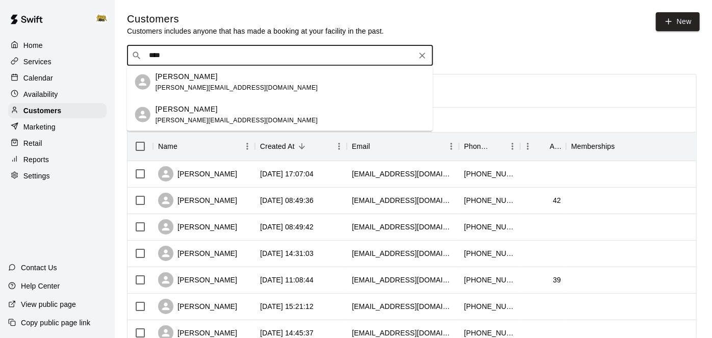
click at [180, 109] on p "[PERSON_NAME]" at bounding box center [187, 109] width 62 height 11
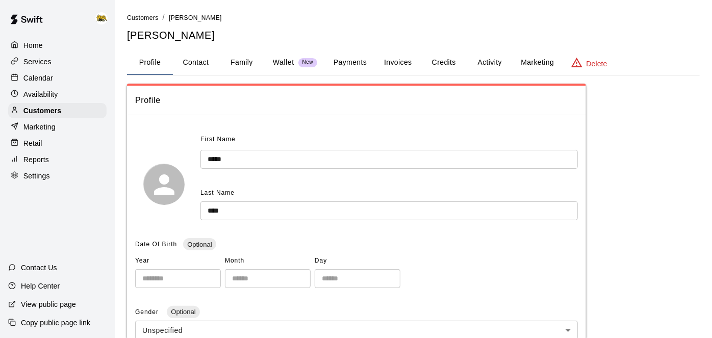
click at [350, 63] on button "Payments" at bounding box center [349, 62] width 49 height 24
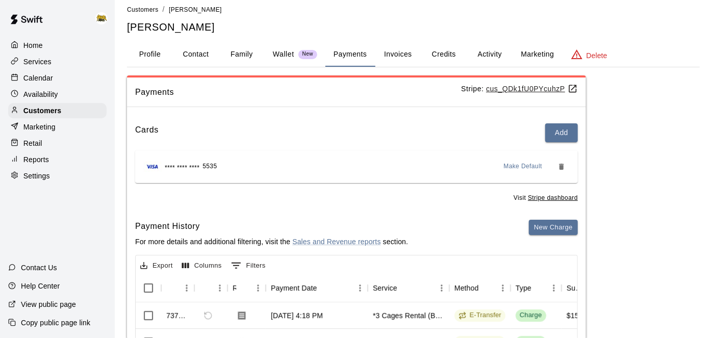
scroll to position [7, 0]
click at [491, 50] on button "Activity" at bounding box center [490, 55] width 46 height 24
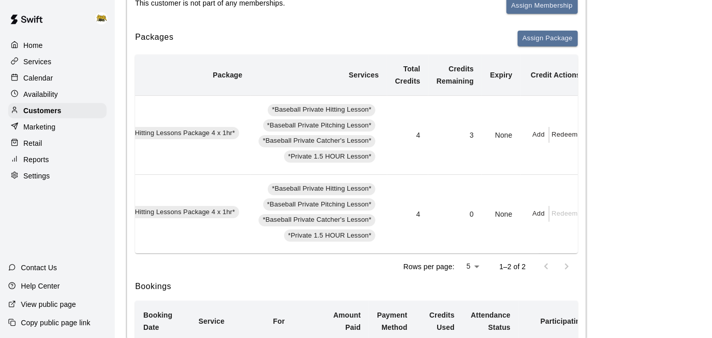
scroll to position [0, 0]
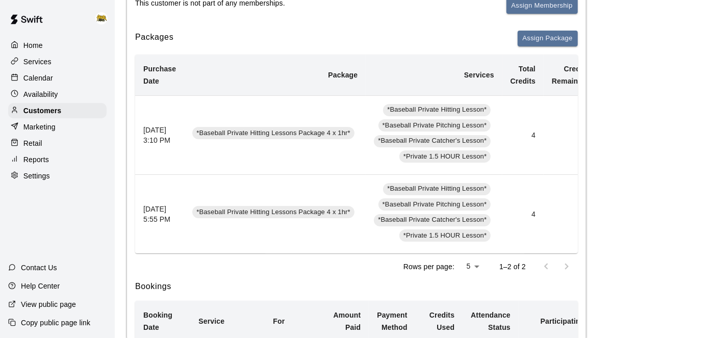
click at [52, 64] on div "Services" at bounding box center [57, 61] width 98 height 15
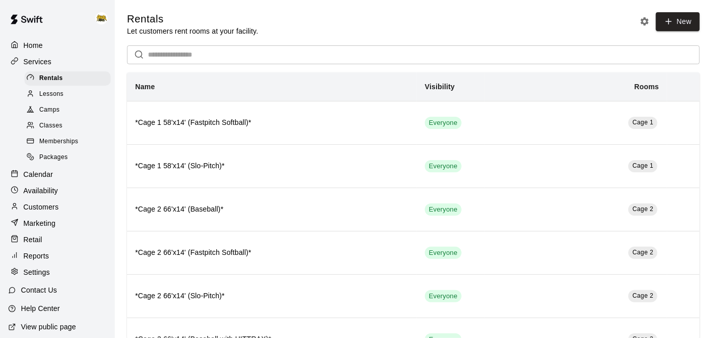
click at [46, 205] on p "Customers" at bounding box center [40, 207] width 35 height 10
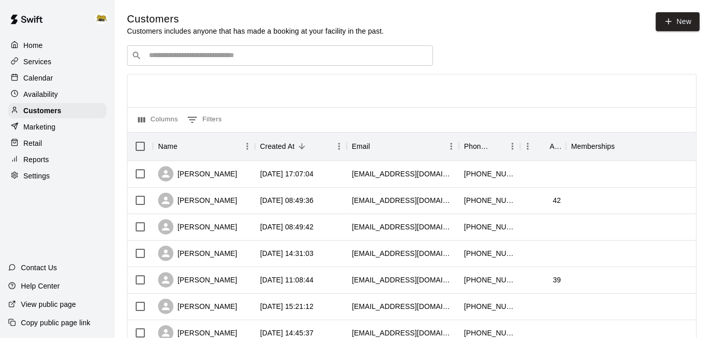
click at [194, 56] on input "Search customers by name or email" at bounding box center [287, 55] width 283 height 10
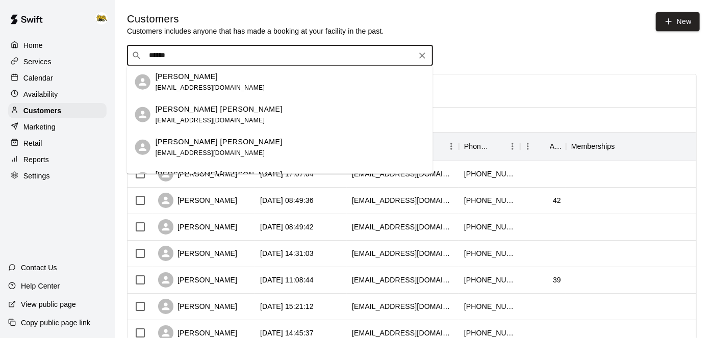
type input "*******"
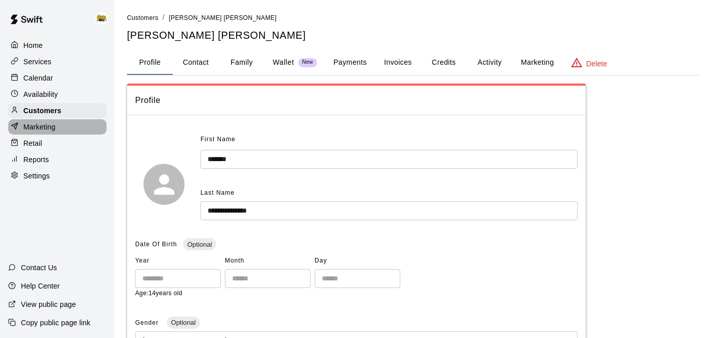
click at [58, 129] on div "Marketing" at bounding box center [57, 126] width 98 height 15
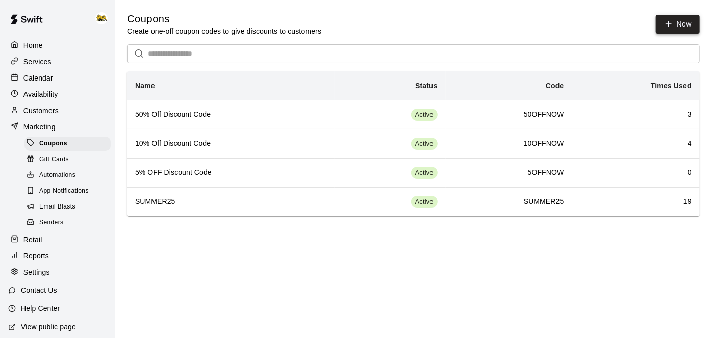
click at [669, 27] on icon "button" at bounding box center [669, 24] width 0 height 6
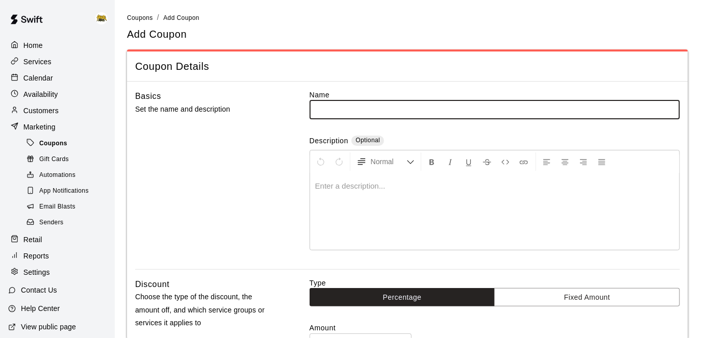
click at [71, 146] on div "Coupons" at bounding box center [67, 144] width 86 height 14
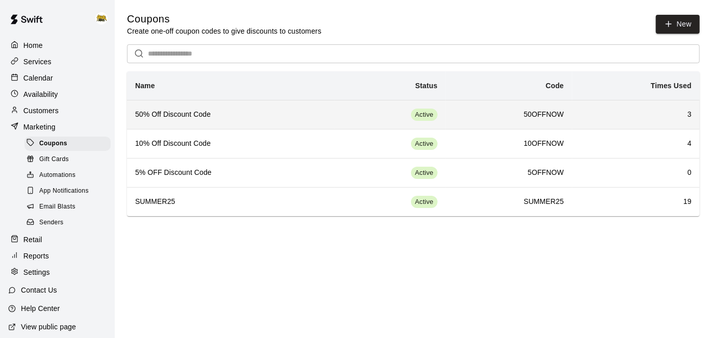
click at [416, 114] on span "Active" at bounding box center [424, 115] width 27 height 10
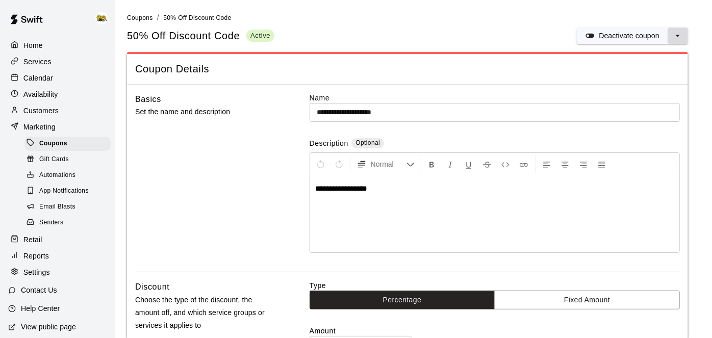
click at [680, 38] on icon "select merge strategy" at bounding box center [678, 36] width 10 height 10
click at [635, 78] on h6 "Duplicate coupon" at bounding box center [637, 73] width 56 height 11
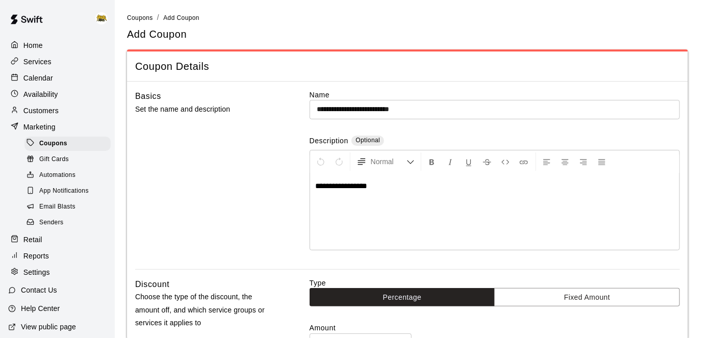
click at [461, 113] on input "**********" at bounding box center [495, 109] width 370 height 19
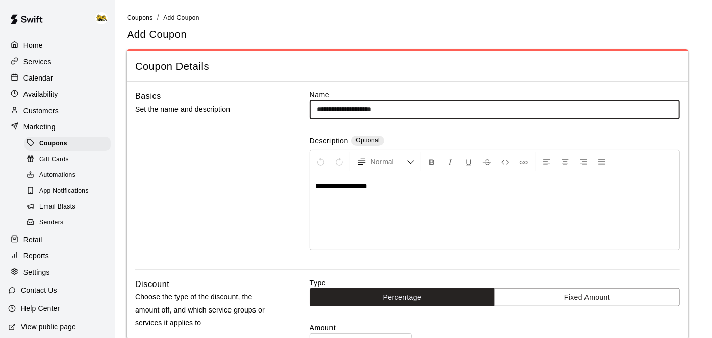
type input "**********"
click at [317, 183] on span "**********" at bounding box center [341, 186] width 52 height 8
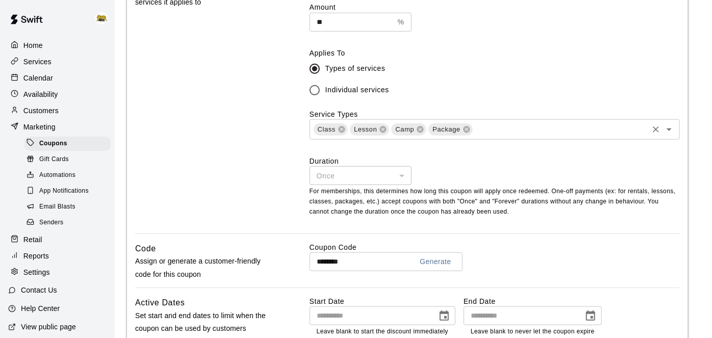
scroll to position [327, 0]
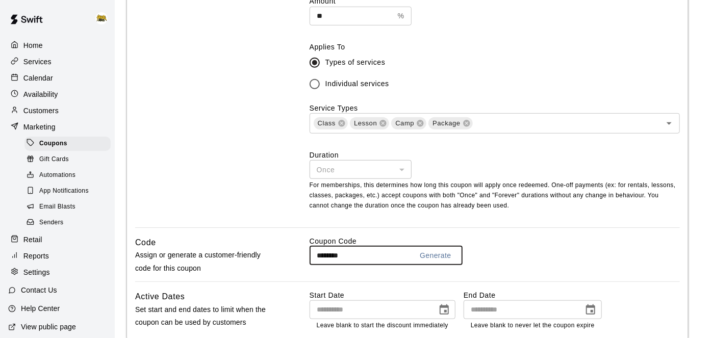
click at [321, 253] on input "********" at bounding box center [357, 255] width 95 height 19
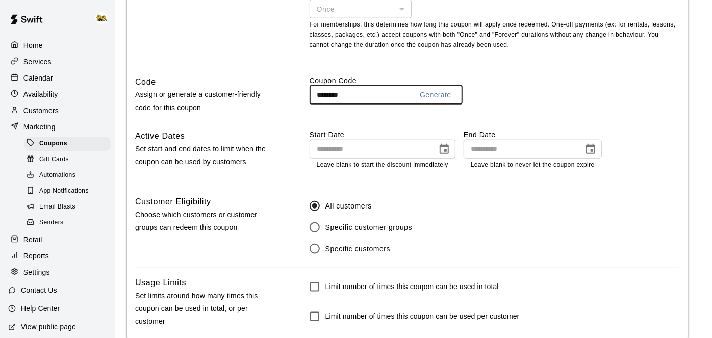
scroll to position [547, 0]
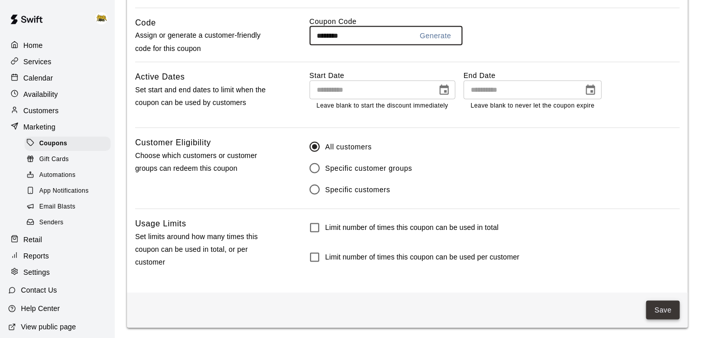
type input "********"
click at [661, 313] on button "Save" at bounding box center [663, 310] width 34 height 19
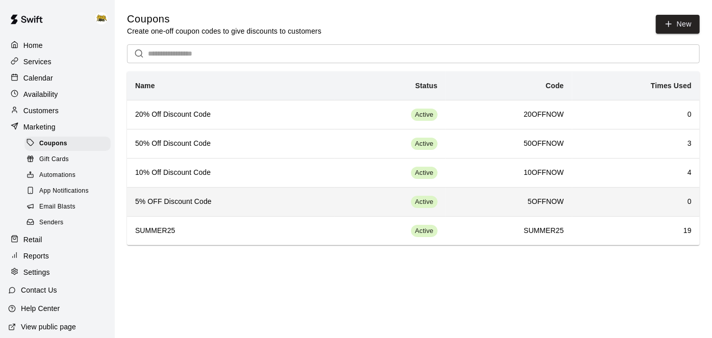
click at [347, 209] on td "Active" at bounding box center [390, 201] width 111 height 29
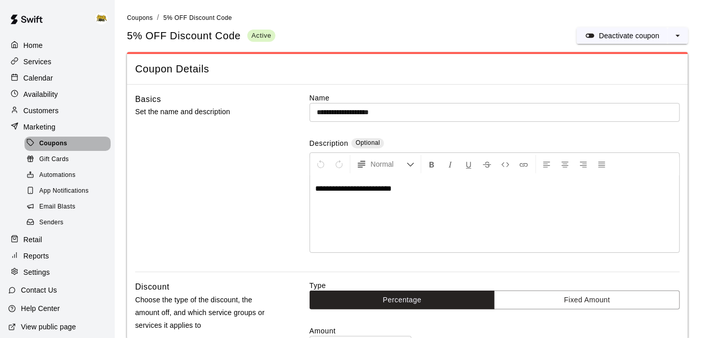
click at [68, 145] on div "Coupons" at bounding box center [67, 144] width 86 height 14
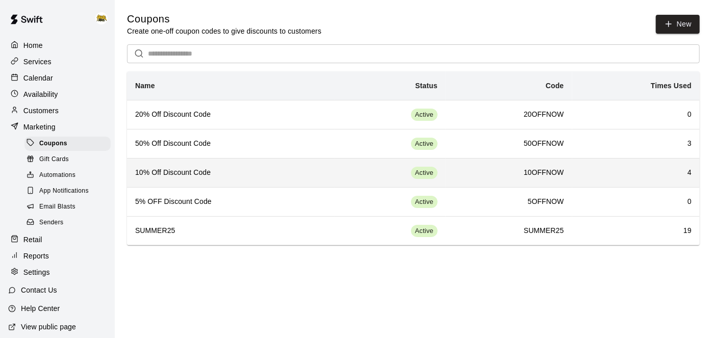
click at [304, 181] on th "10% Off Discount Code" at bounding box center [231, 172] width 208 height 29
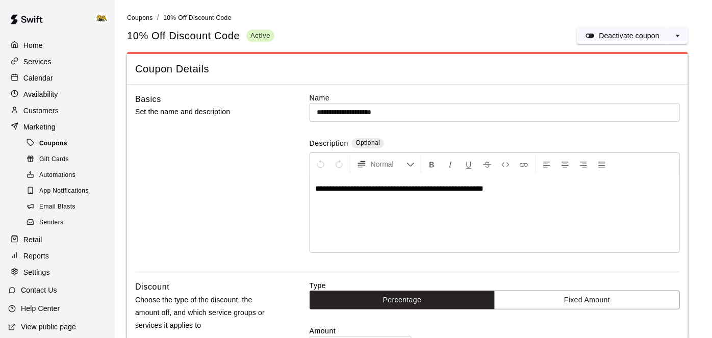
click at [68, 140] on div "Coupons" at bounding box center [67, 144] width 86 height 14
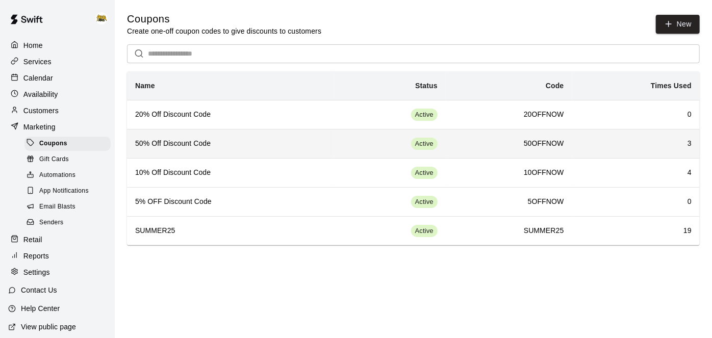
click at [235, 139] on h6 "50% Off Discount Code" at bounding box center [230, 143] width 191 height 11
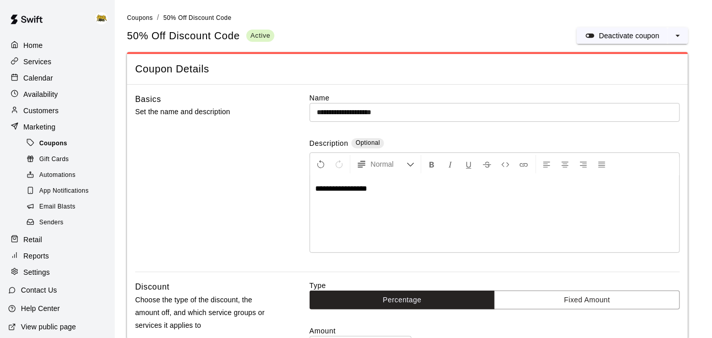
click at [54, 138] on div "Coupons" at bounding box center [67, 144] width 86 height 14
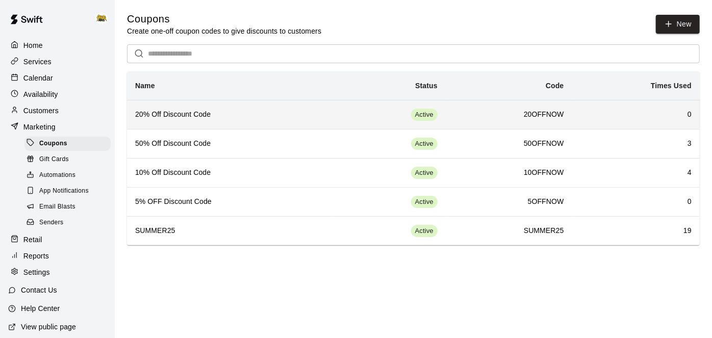
click at [224, 113] on h6 "20% Off Discount Code" at bounding box center [230, 114] width 191 height 11
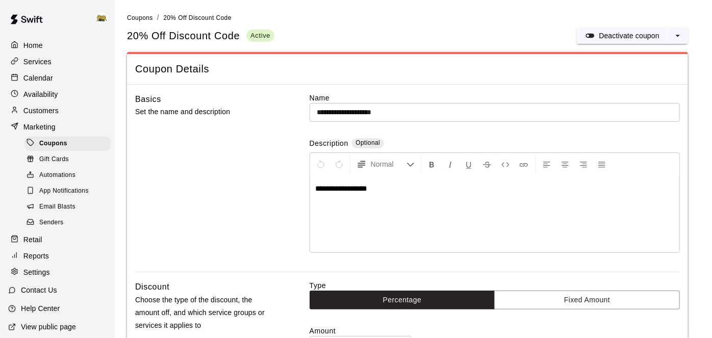
click at [45, 81] on p "Calendar" at bounding box center [38, 78] width 30 height 10
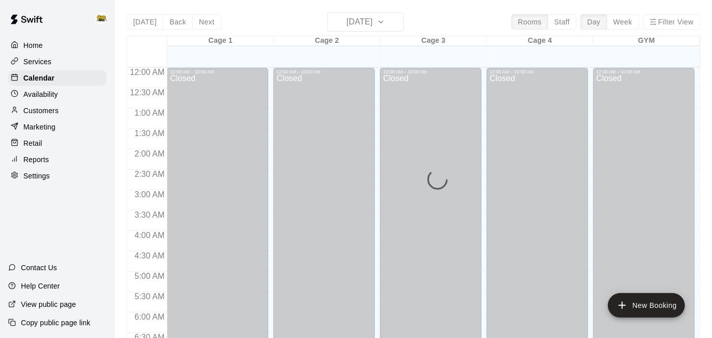
scroll to position [544, 0]
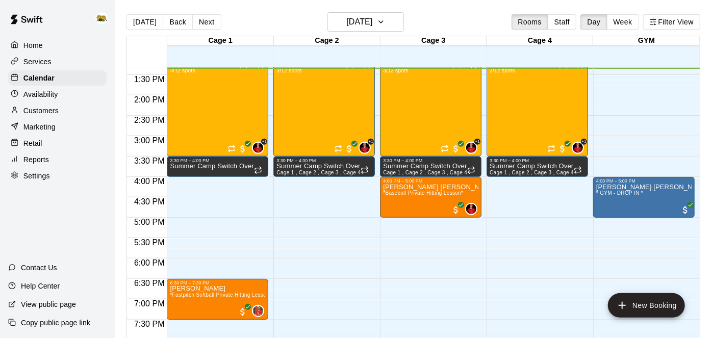
click at [45, 108] on p "Customers" at bounding box center [40, 111] width 35 height 10
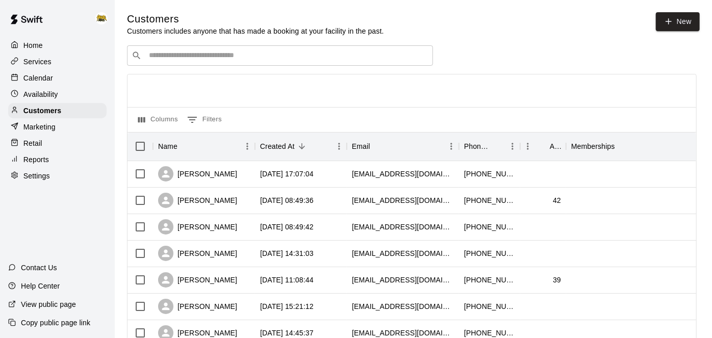
click at [270, 61] on div "​ ​" at bounding box center [280, 55] width 306 height 20
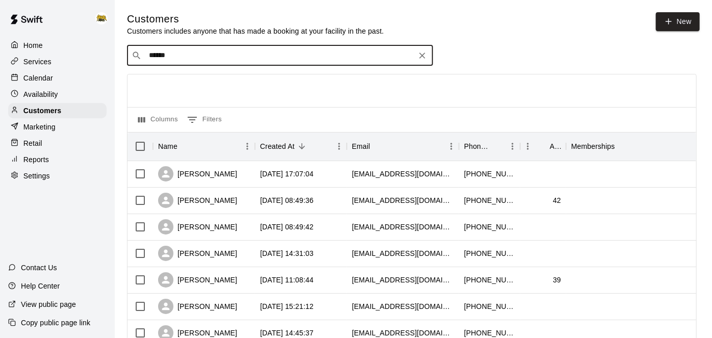
type input "*******"
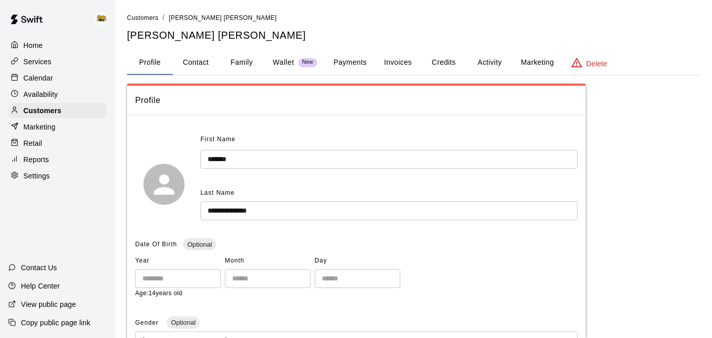
click at [435, 58] on button "Credits" at bounding box center [444, 62] width 46 height 24
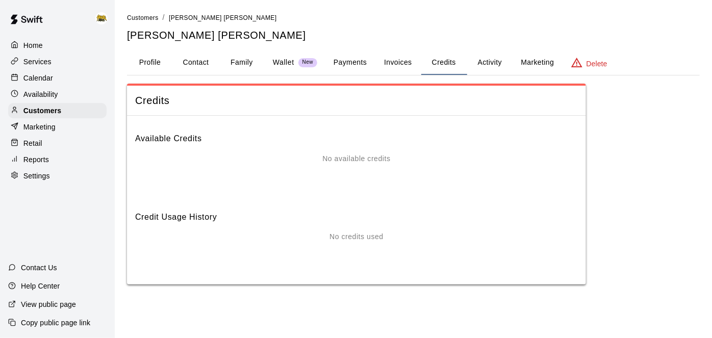
click at [489, 63] on button "Activity" at bounding box center [490, 62] width 46 height 24
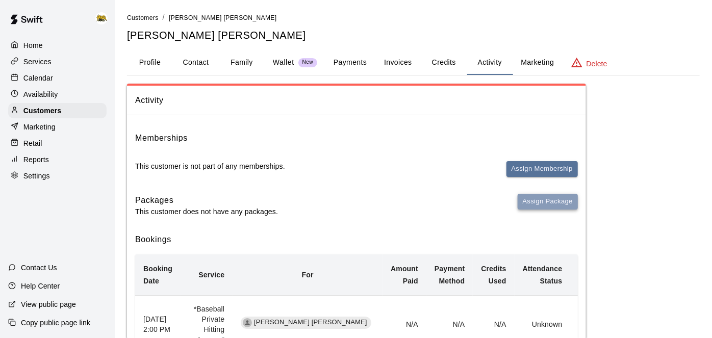
click at [527, 197] on button "Assign Package" at bounding box center [548, 202] width 60 height 16
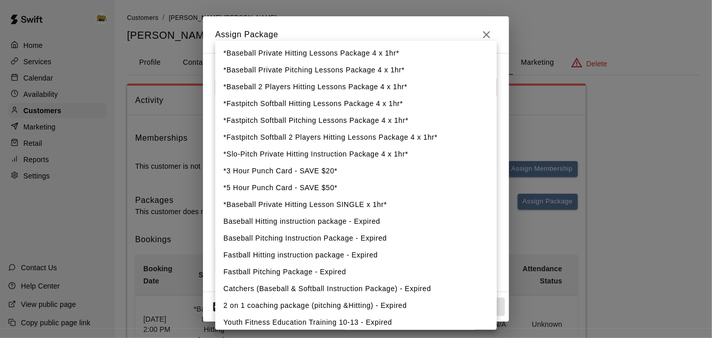
click at [367, 90] on li "*Baseball 2 Players Hitting Lessons Package 4 x 1hr*" at bounding box center [356, 87] width 282 height 17
type input "**********"
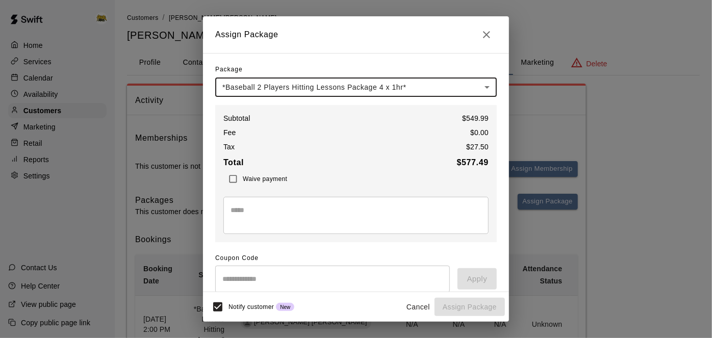
click at [277, 274] on input "text" at bounding box center [332, 279] width 235 height 27
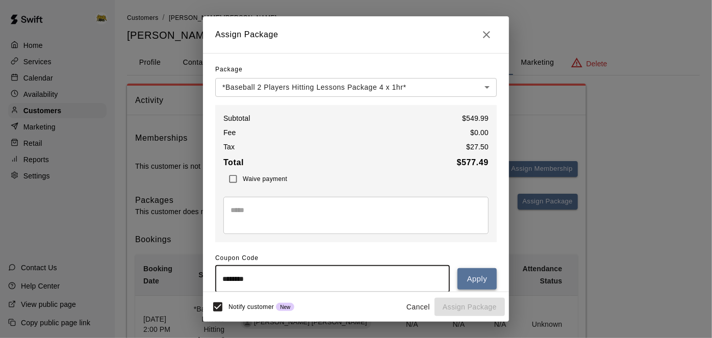
type input "********"
click at [477, 281] on button "Apply" at bounding box center [476, 278] width 39 height 21
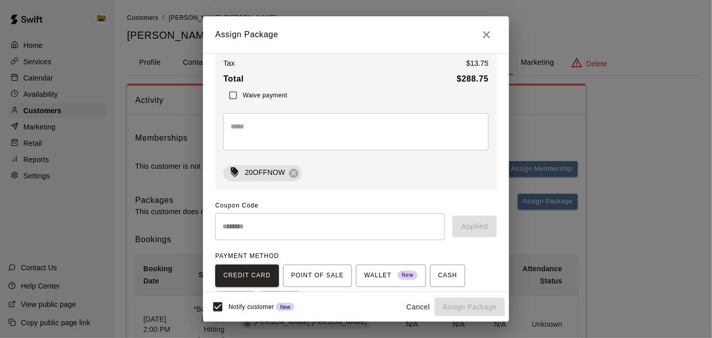
scroll to position [82, 0]
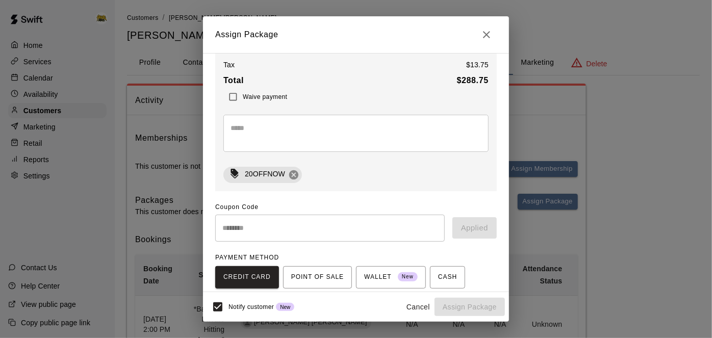
click at [293, 174] on icon at bounding box center [293, 174] width 9 height 9
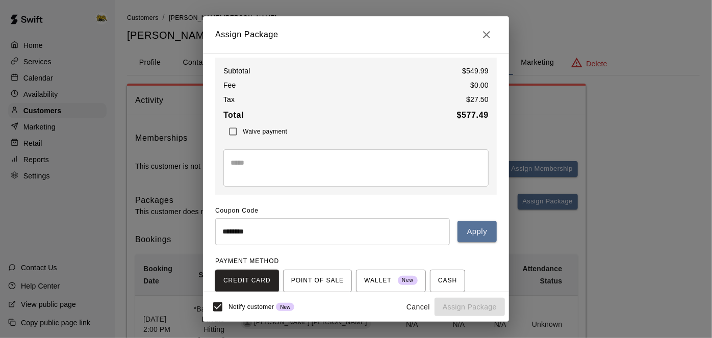
scroll to position [51, 0]
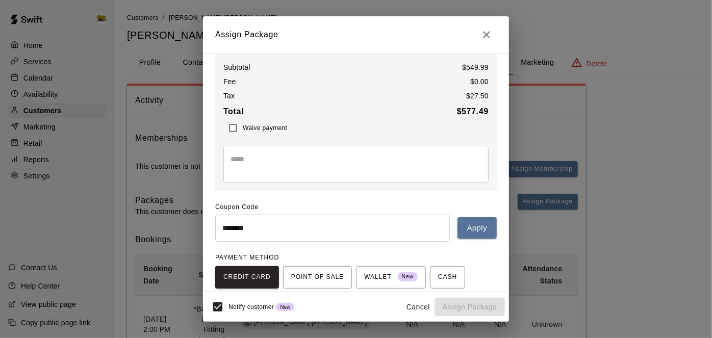
click at [228, 228] on input "********" at bounding box center [332, 228] width 235 height 27
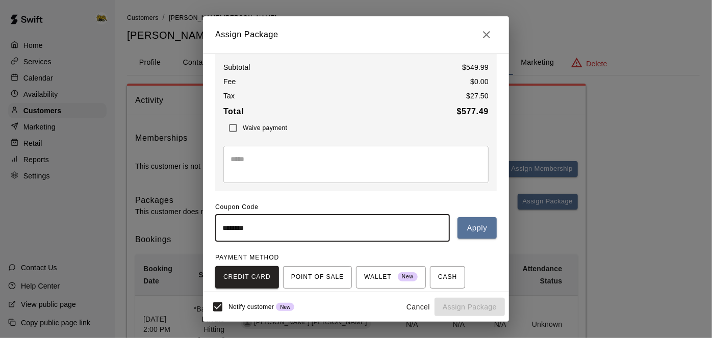
click at [422, 305] on button "Cancel" at bounding box center [418, 307] width 33 height 19
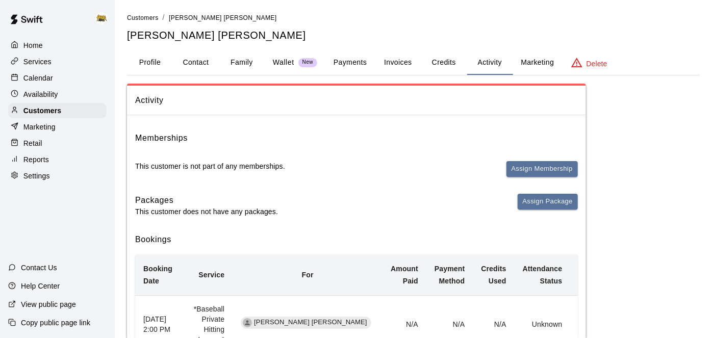
click at [52, 130] on p "Marketing" at bounding box center [39, 127] width 32 height 10
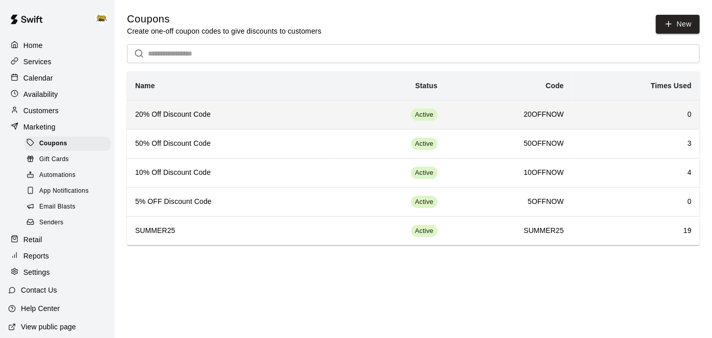
click at [336, 122] on td "Active" at bounding box center [390, 114] width 111 height 29
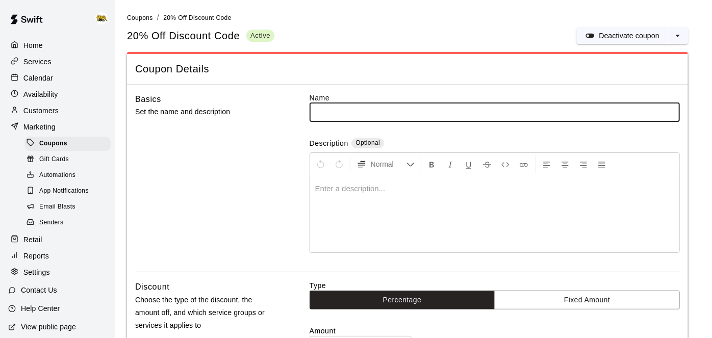
type input "**********"
type input "**"
type input "********"
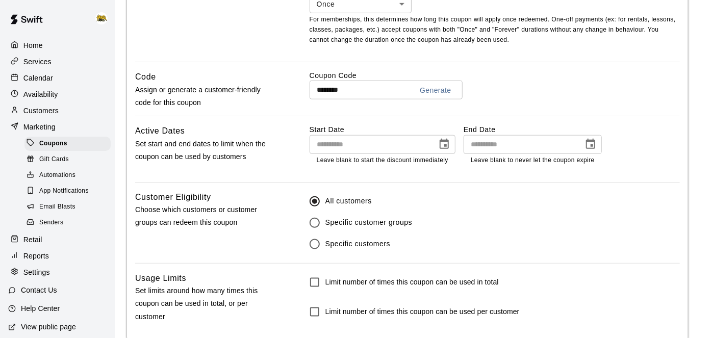
scroll to position [619, 0]
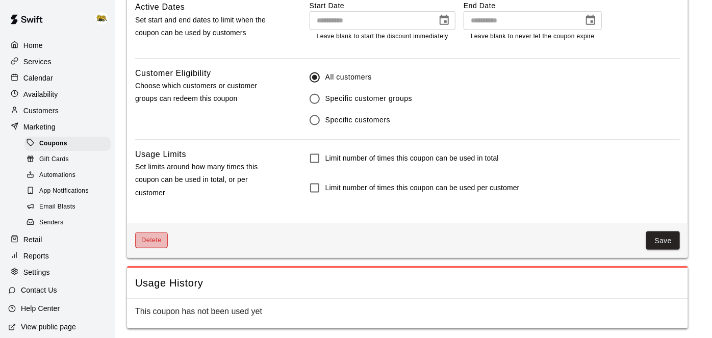
click at [160, 239] on button "Delete" at bounding box center [151, 241] width 33 height 16
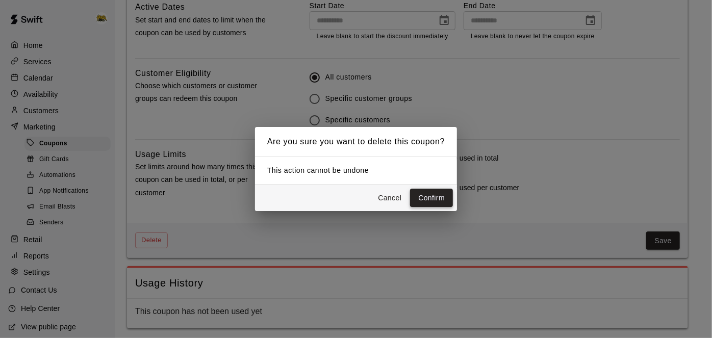
click at [436, 207] on button "Confirm" at bounding box center [431, 198] width 43 height 19
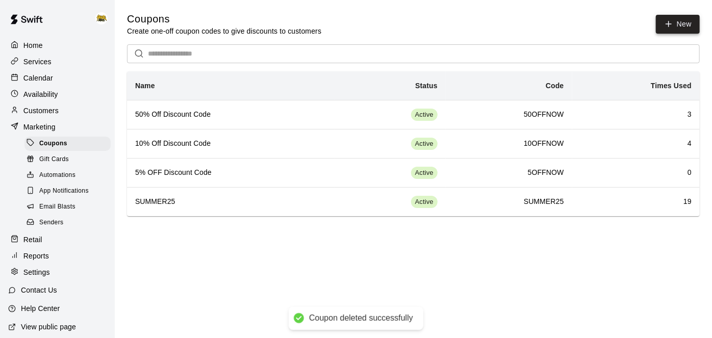
click at [666, 22] on icon "button" at bounding box center [668, 23] width 9 height 9
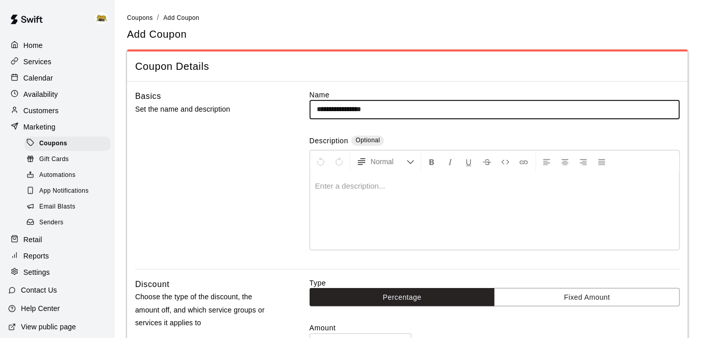
type input "**********"
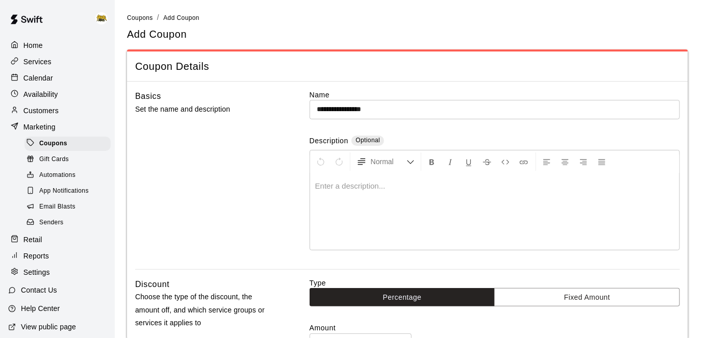
click at [364, 236] on div at bounding box center [494, 211] width 369 height 76
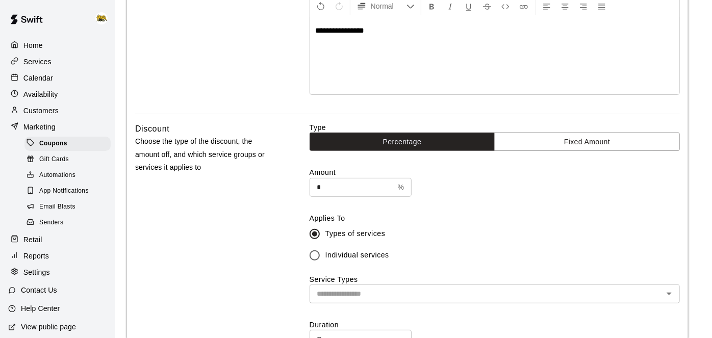
scroll to position [162, 0]
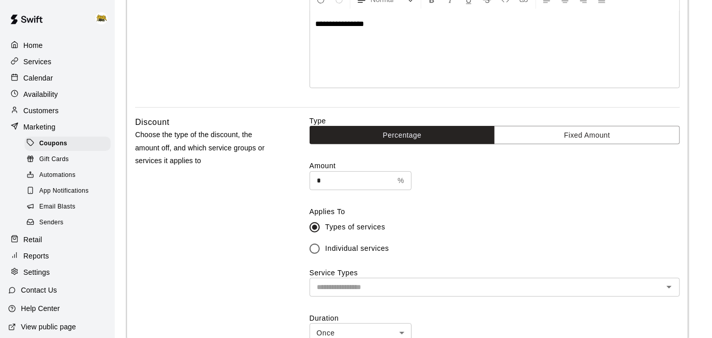
click at [359, 178] on input "*" at bounding box center [352, 180] width 84 height 19
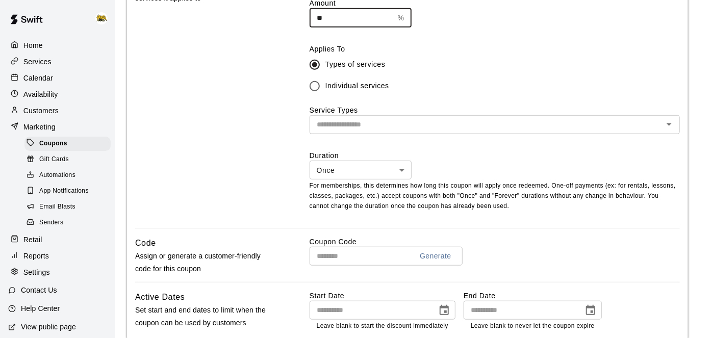
scroll to position [325, 0]
type input "**"
click at [405, 173] on body "**********" at bounding box center [356, 117] width 712 height 885
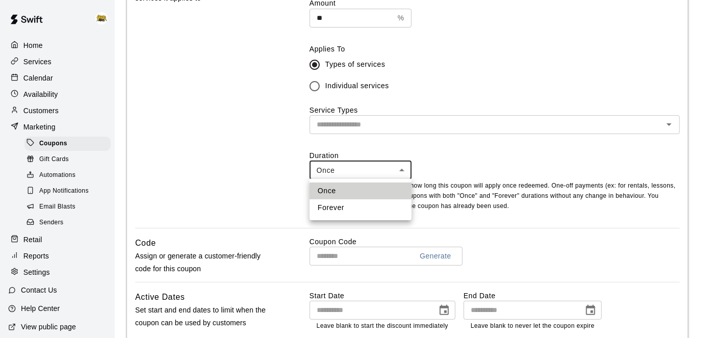
click at [348, 208] on li "Forever" at bounding box center [361, 207] width 102 height 17
type input "*******"
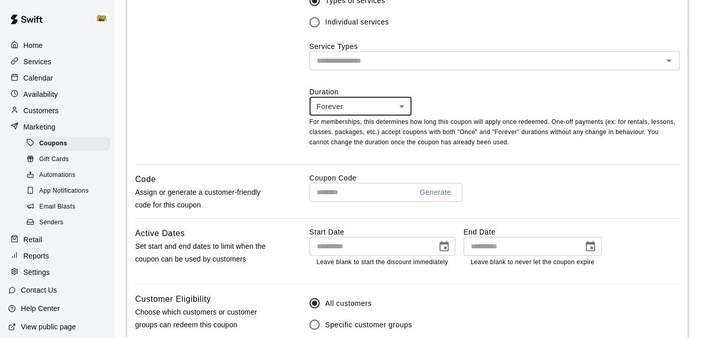
scroll to position [390, 0]
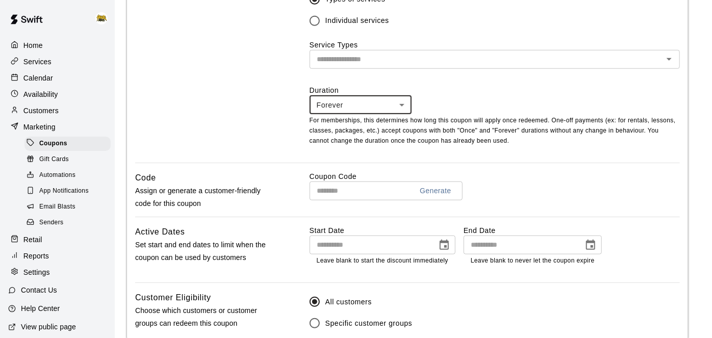
click at [349, 190] on input "text" at bounding box center [357, 191] width 95 height 19
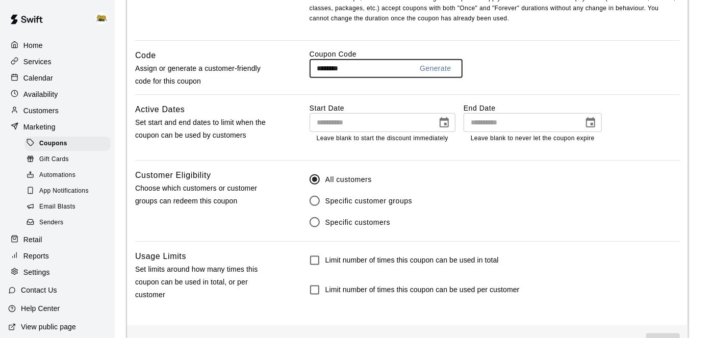
scroll to position [545, 0]
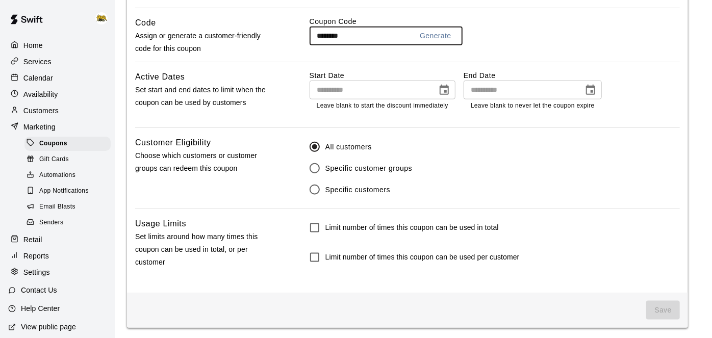
type input "********"
click at [456, 261] on label "Limit number of times this coupon can be used per customer" at bounding box center [412, 257] width 216 height 21
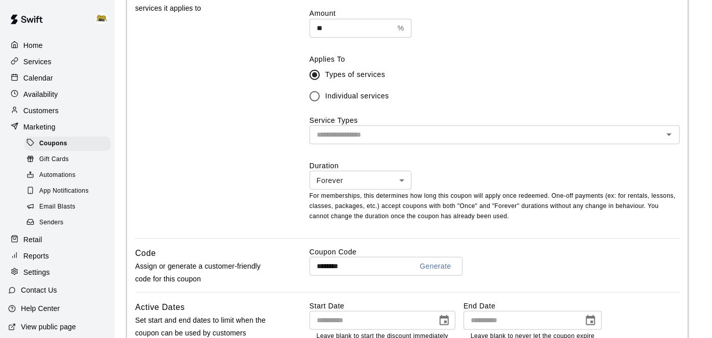
scroll to position [252, 0]
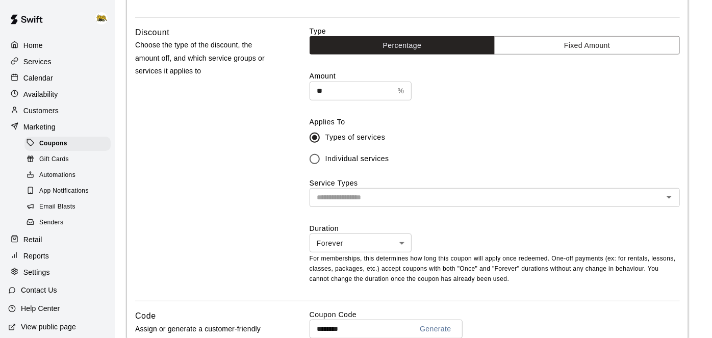
click at [393, 188] on div "​" at bounding box center [495, 197] width 370 height 19
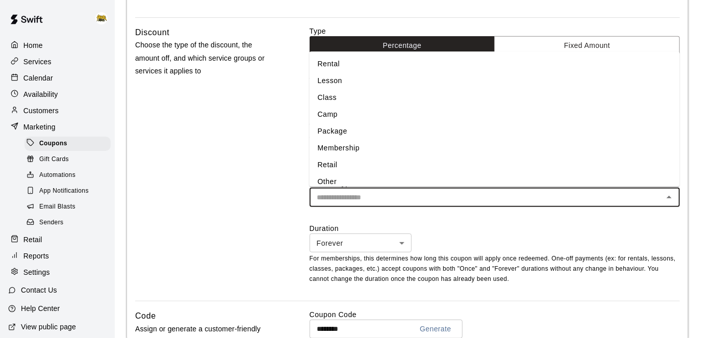
click at [342, 68] on li "Rental" at bounding box center [495, 64] width 370 height 17
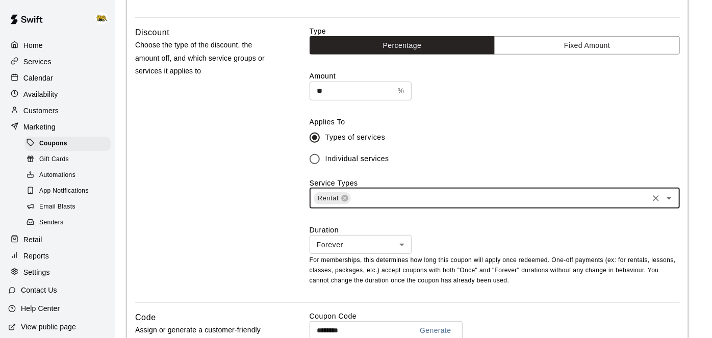
click at [674, 195] on icon "Open" at bounding box center [669, 198] width 12 height 12
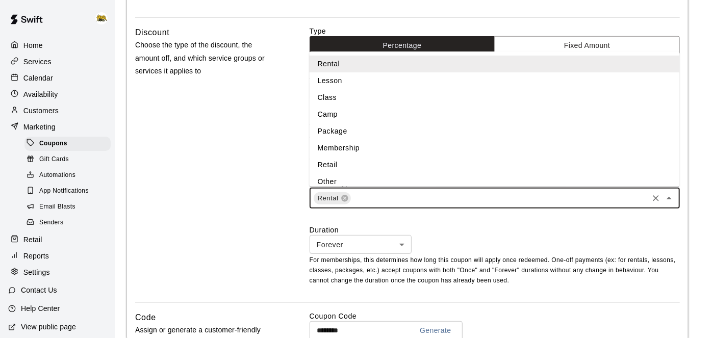
click at [555, 75] on li "Lesson" at bounding box center [495, 80] width 370 height 17
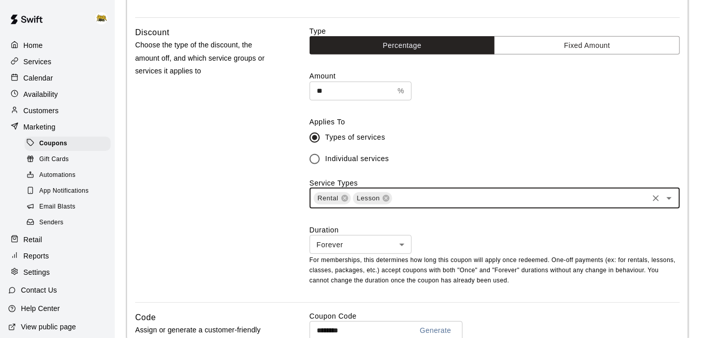
click at [670, 200] on icon "Open" at bounding box center [669, 198] width 12 height 12
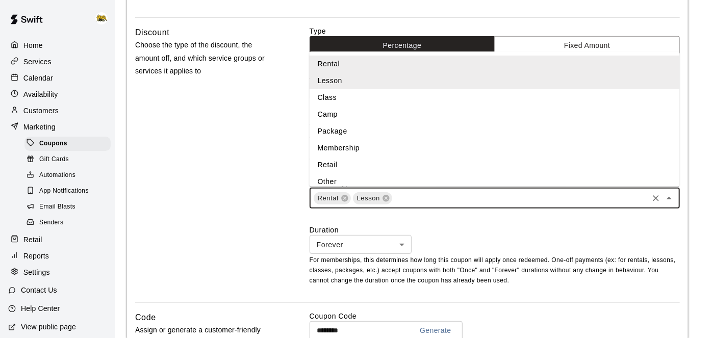
click at [517, 98] on li "Class" at bounding box center [495, 97] width 370 height 17
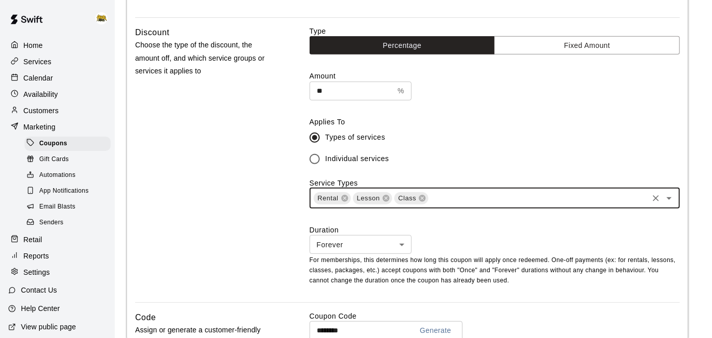
click at [670, 201] on icon "Open" at bounding box center [669, 198] width 12 height 12
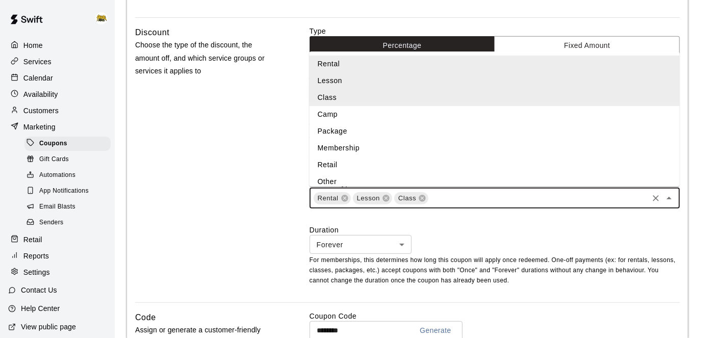
click at [496, 118] on li "Camp" at bounding box center [495, 114] width 370 height 17
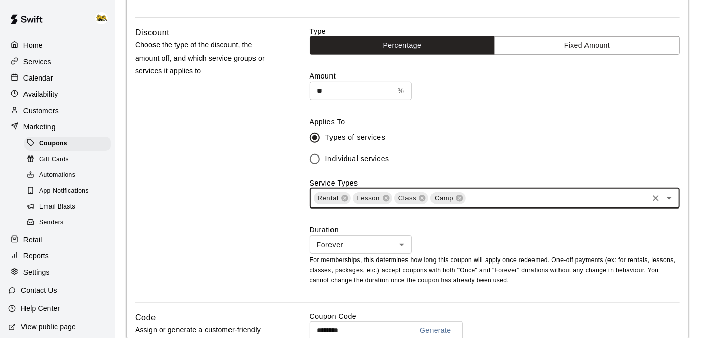
click at [671, 198] on icon "Open" at bounding box center [669, 198] width 12 height 12
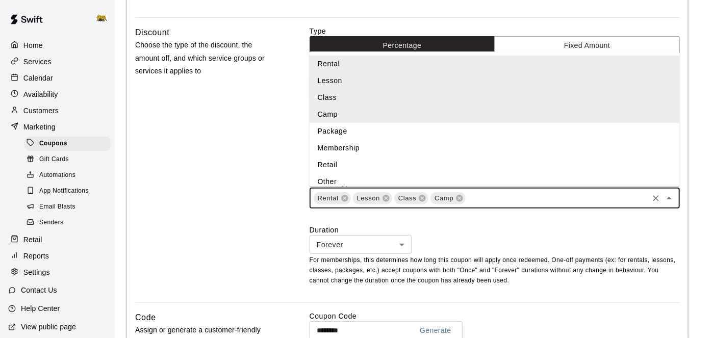
click at [585, 136] on li "Package" at bounding box center [495, 131] width 370 height 17
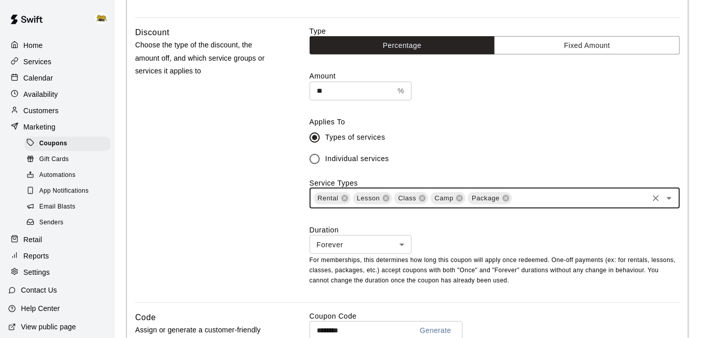
click at [669, 198] on icon "Open" at bounding box center [669, 198] width 12 height 12
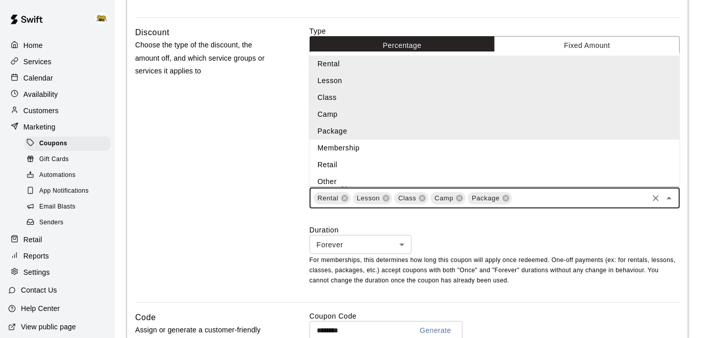
click at [596, 155] on li "Membership" at bounding box center [495, 148] width 370 height 17
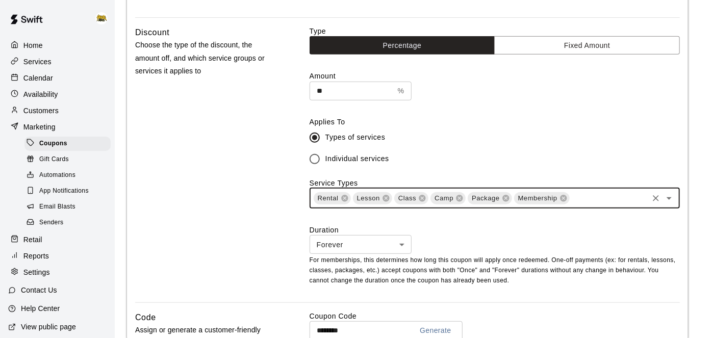
click at [670, 201] on icon "Open" at bounding box center [669, 198] width 12 height 12
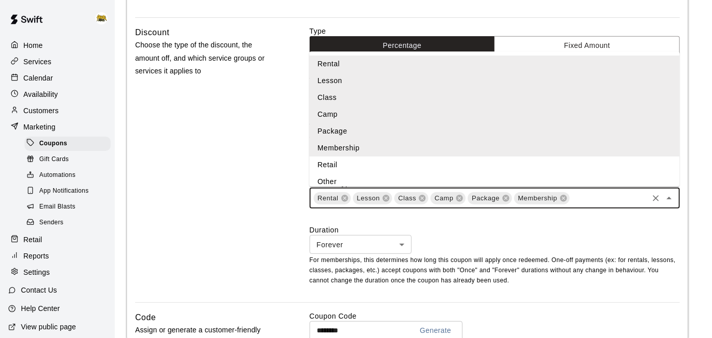
click at [609, 169] on li "Retail" at bounding box center [495, 165] width 370 height 17
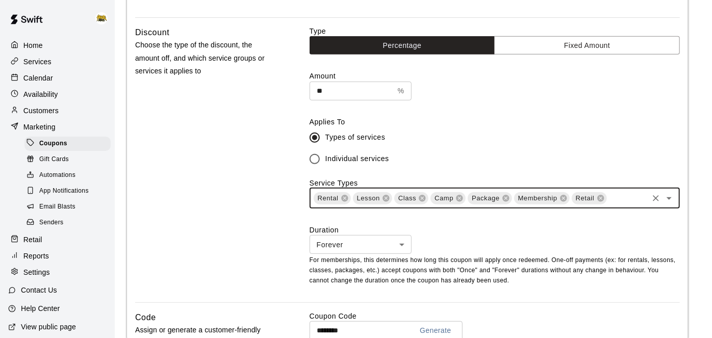
click at [671, 198] on icon "Open" at bounding box center [669, 198] width 12 height 12
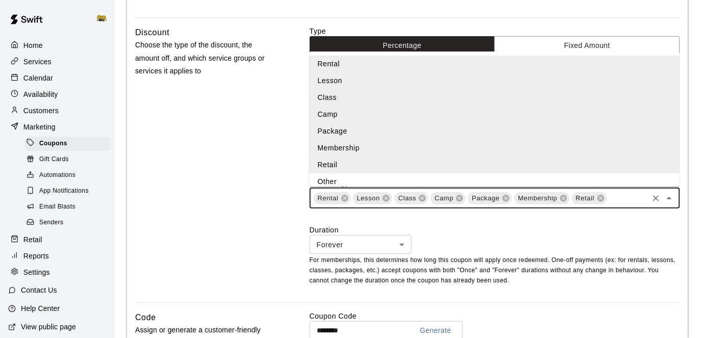
click at [646, 183] on li "Other" at bounding box center [495, 181] width 370 height 17
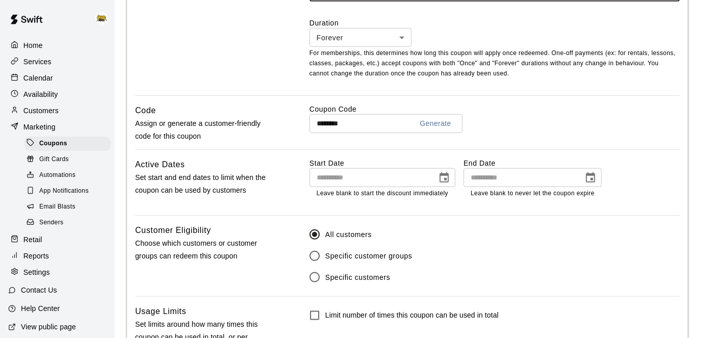
scroll to position [559, 0]
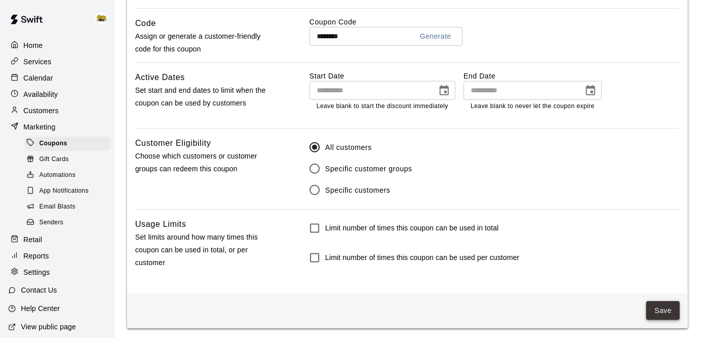
click at [654, 305] on button "Save" at bounding box center [663, 310] width 34 height 19
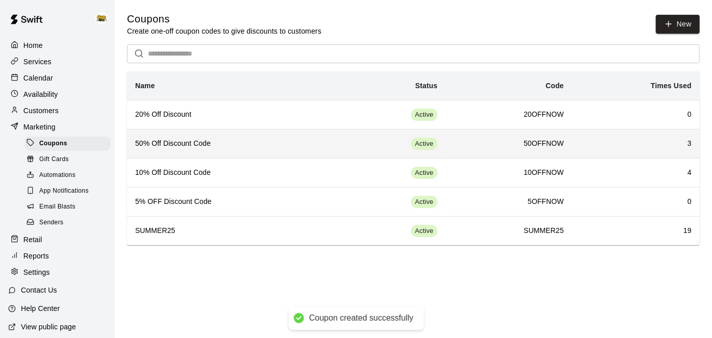
click at [306, 141] on h6 "50% Off Discount Code" at bounding box center [230, 143] width 191 height 11
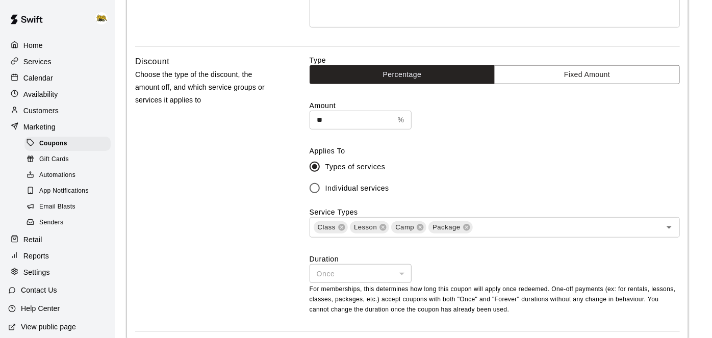
scroll to position [227, 0]
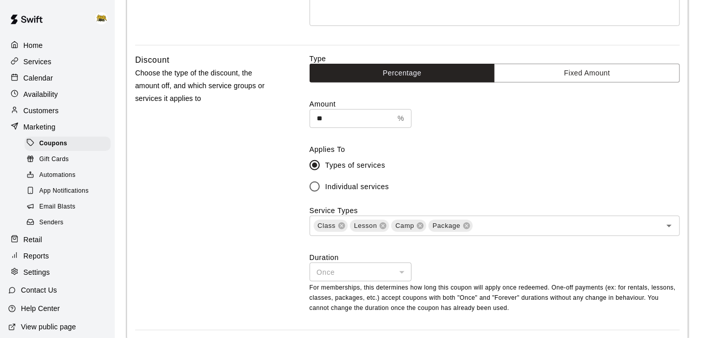
click at [616, 260] on label "Duration" at bounding box center [495, 257] width 370 height 10
click at [671, 225] on icon "Open" at bounding box center [669, 226] width 12 height 12
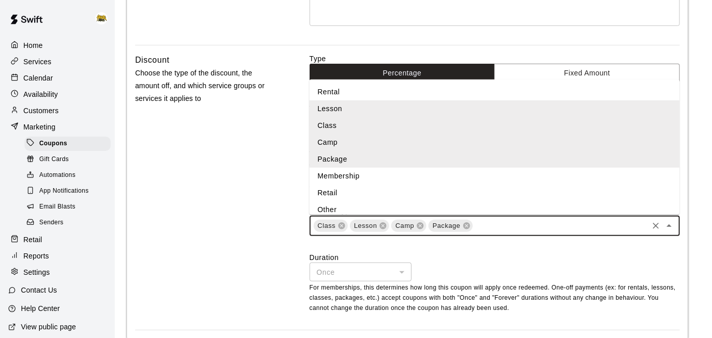
click at [527, 176] on li "Membership" at bounding box center [495, 176] width 370 height 17
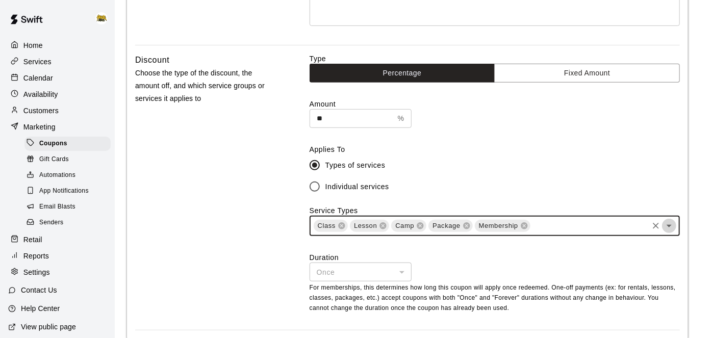
click at [667, 225] on icon "Open" at bounding box center [669, 226] width 12 height 12
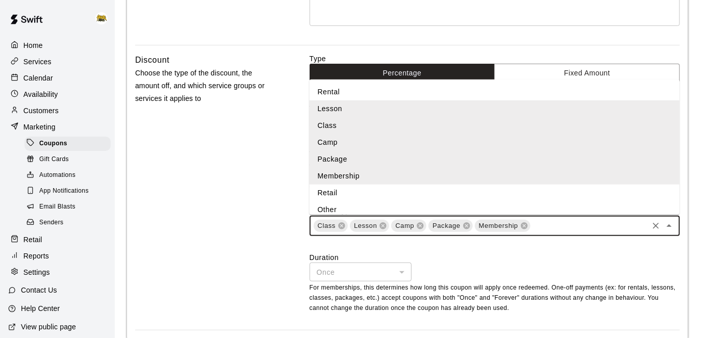
click at [481, 92] on li "Rental" at bounding box center [495, 92] width 370 height 17
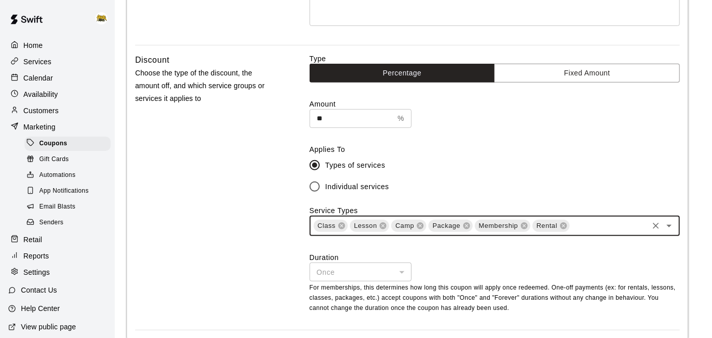
click at [670, 225] on icon "Open" at bounding box center [669, 226] width 5 height 3
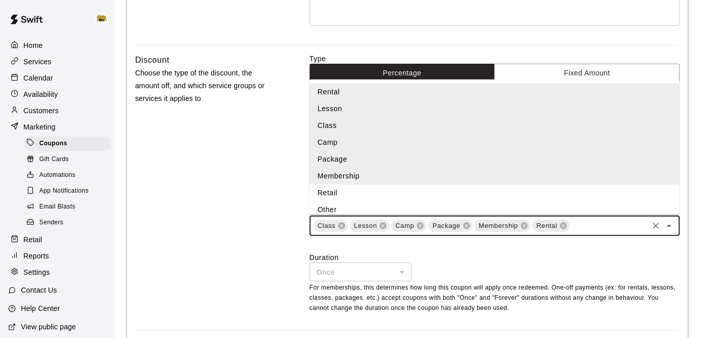
click at [572, 196] on li "Retail" at bounding box center [495, 193] width 370 height 17
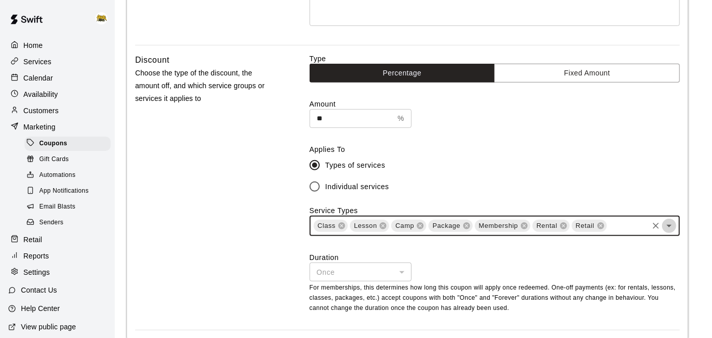
click at [673, 228] on icon "Open" at bounding box center [669, 226] width 12 height 12
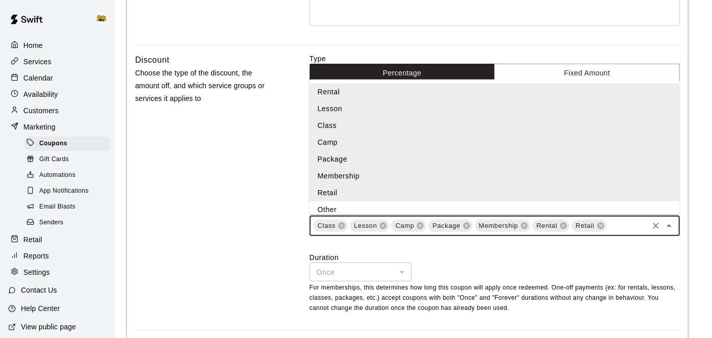
click at [639, 207] on li "Other" at bounding box center [495, 209] width 370 height 17
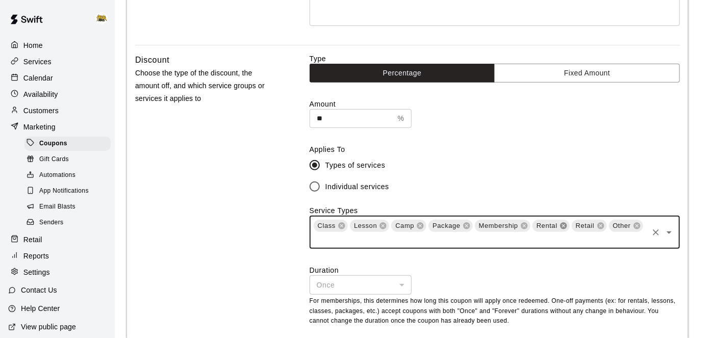
click at [564, 224] on icon at bounding box center [563, 226] width 7 height 7
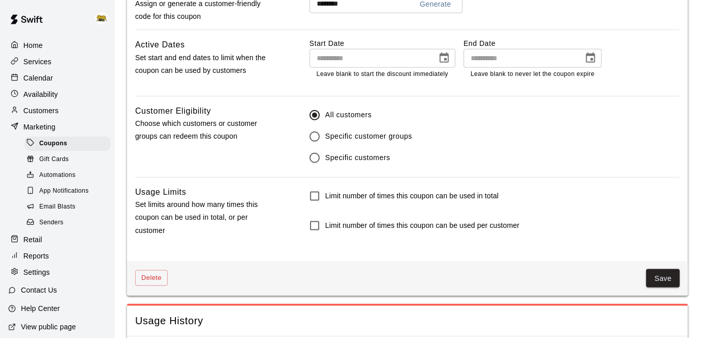
scroll to position [580, 0]
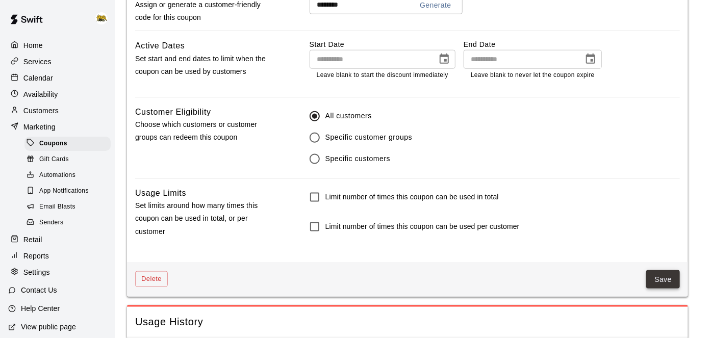
click at [675, 279] on button "Save" at bounding box center [663, 279] width 34 height 19
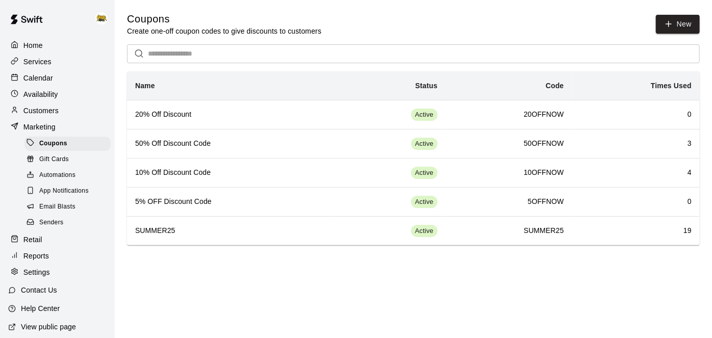
click at [49, 110] on p "Customers" at bounding box center [40, 111] width 35 height 10
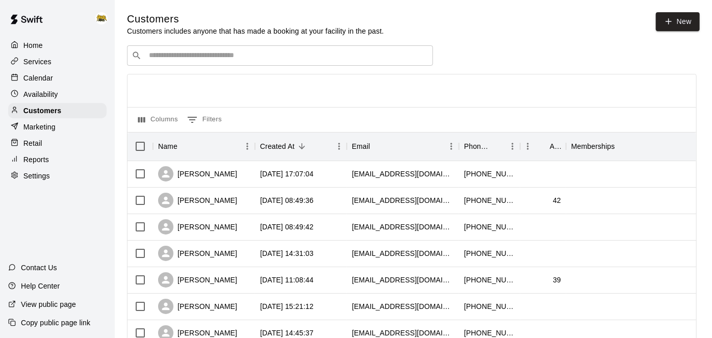
click at [268, 61] on div "​ ​" at bounding box center [280, 55] width 306 height 20
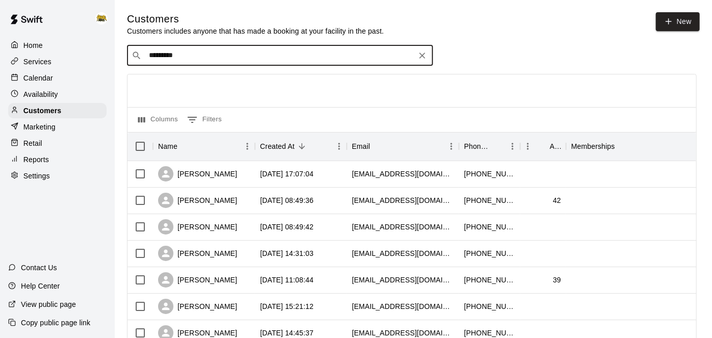
type input "**********"
click at [226, 85] on span "[EMAIL_ADDRESS][DOMAIN_NAME]" at bounding box center [211, 87] width 110 height 7
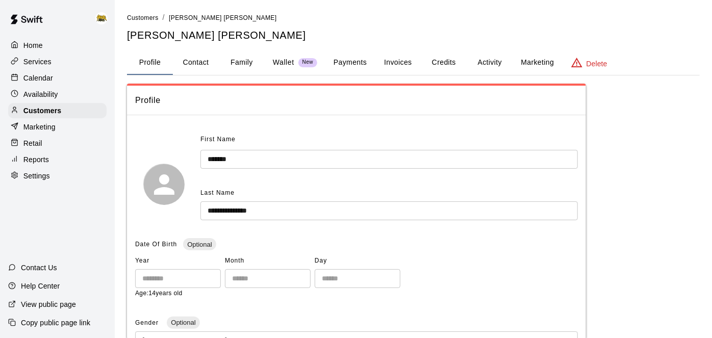
click at [457, 66] on button "Credits" at bounding box center [444, 62] width 46 height 24
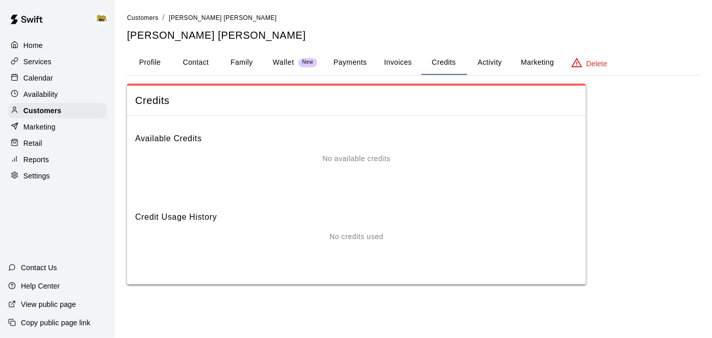
click at [481, 57] on button "Activity" at bounding box center [490, 62] width 46 height 24
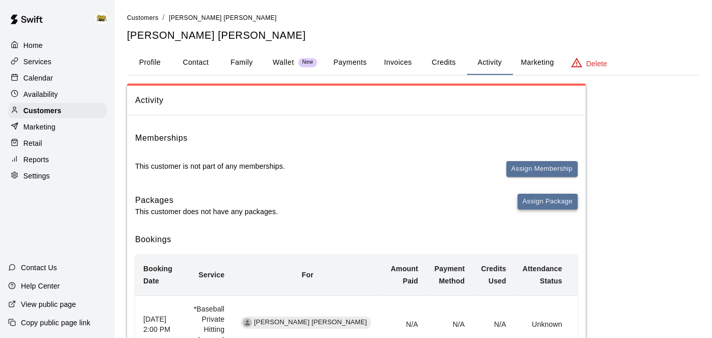
click at [539, 202] on button "Assign Package" at bounding box center [548, 202] width 60 height 16
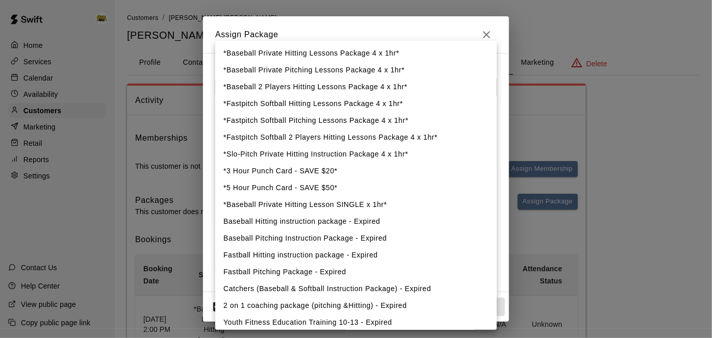
click at [350, 90] on li "*Baseball 2 Players Hitting Lessons Package 4 x 1hr*" at bounding box center [356, 87] width 282 height 17
type input "**********"
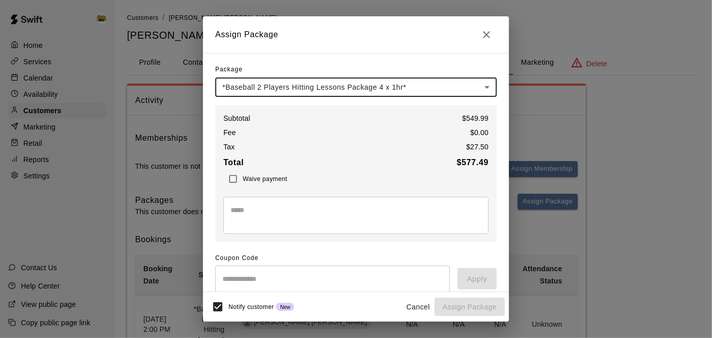
click at [313, 211] on textarea at bounding box center [356, 215] width 251 height 20
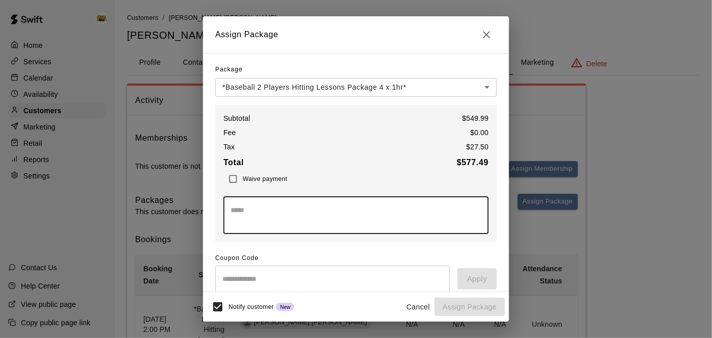
click at [240, 286] on input "text" at bounding box center [332, 279] width 235 height 27
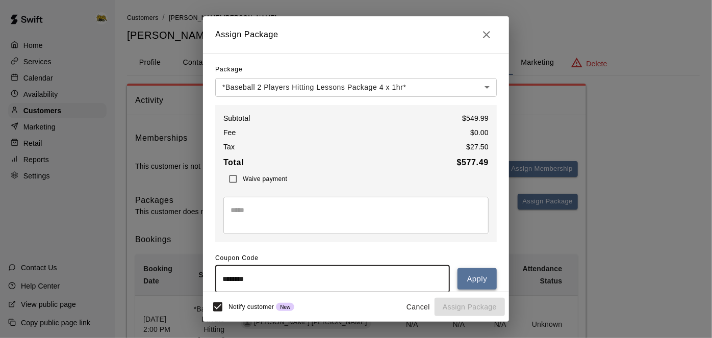
type input "********"
click at [470, 282] on button "Apply" at bounding box center [476, 278] width 39 height 21
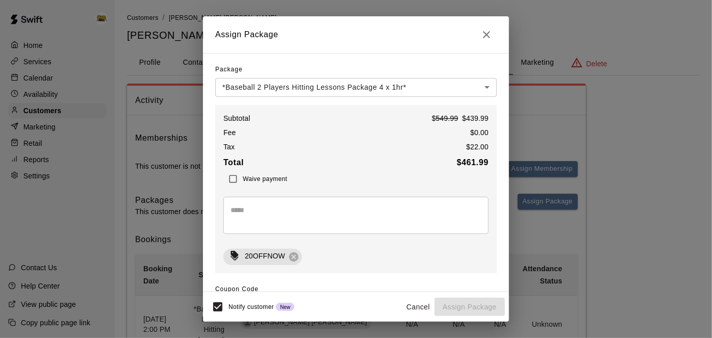
click at [389, 232] on div "* ​" at bounding box center [355, 215] width 265 height 37
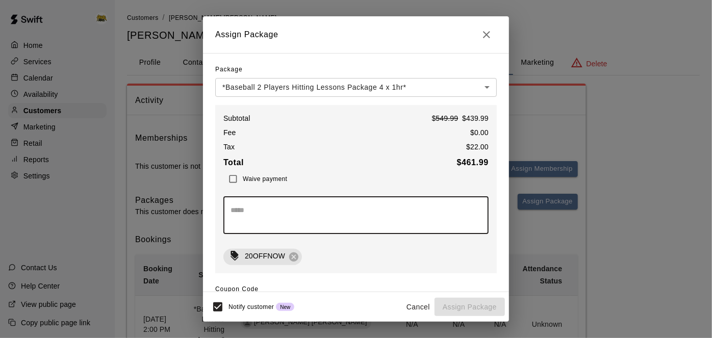
click at [487, 34] on icon "Close" at bounding box center [486, 34] width 7 height 7
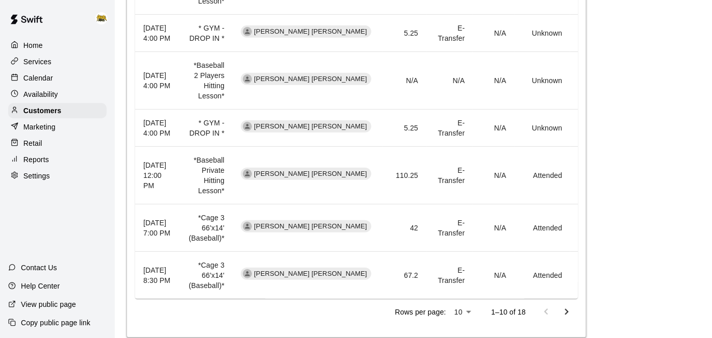
scroll to position [495, 0]
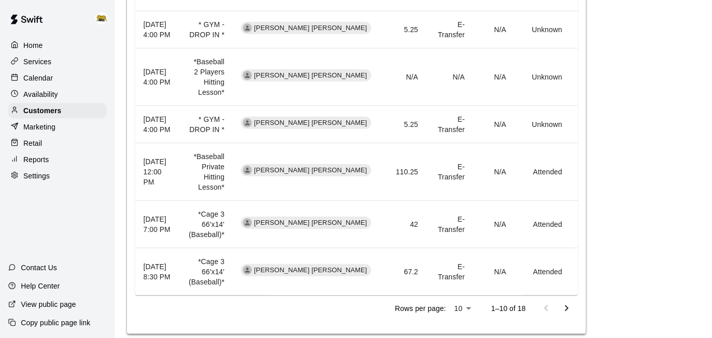
click at [44, 48] on div "Home" at bounding box center [57, 45] width 98 height 15
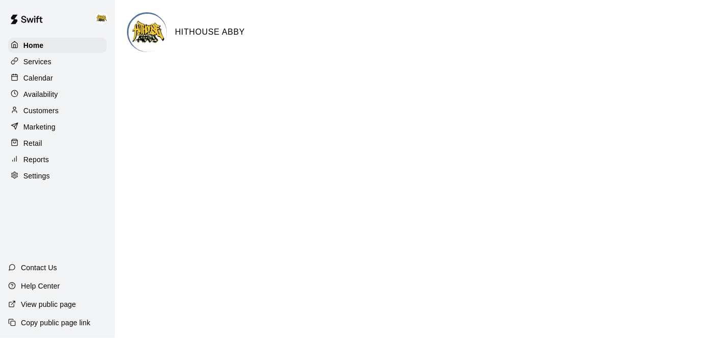
click at [47, 114] on p "Customers" at bounding box center [40, 111] width 35 height 10
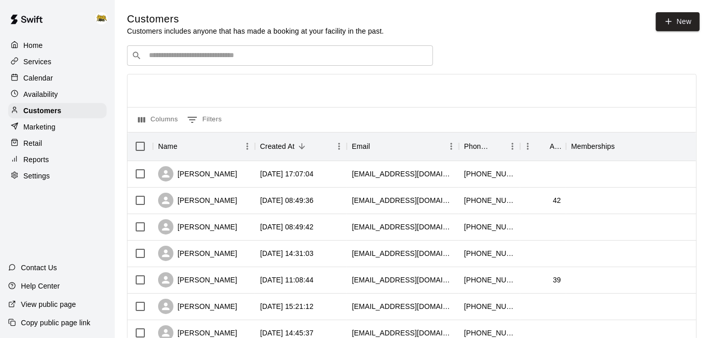
click at [213, 56] on input "Search customers by name or email" at bounding box center [287, 55] width 283 height 10
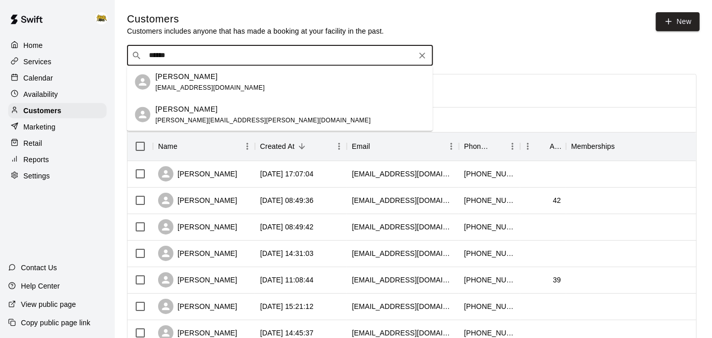
type input "******"
click at [49, 130] on p "Marketing" at bounding box center [39, 127] width 32 height 10
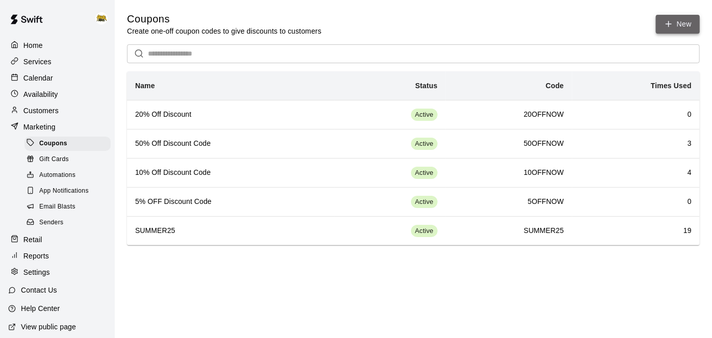
click at [672, 24] on icon "button" at bounding box center [668, 23] width 9 height 9
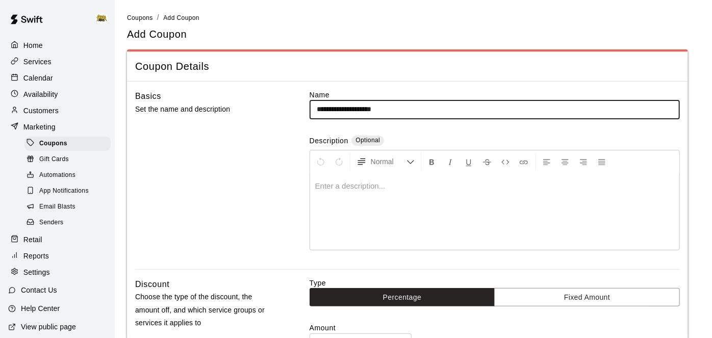
click at [322, 108] on input "**********" at bounding box center [495, 109] width 370 height 19
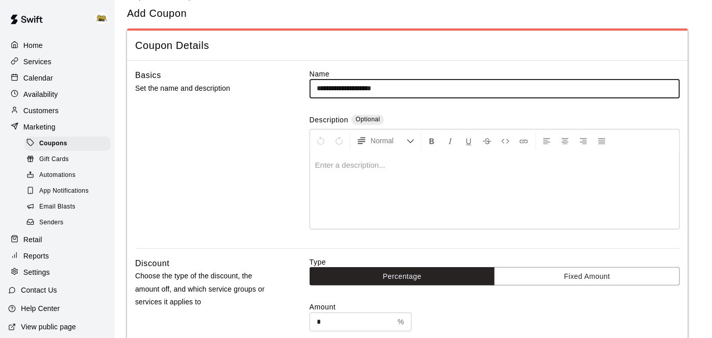
drag, startPoint x: 404, startPoint y: 86, endPoint x: 217, endPoint y: 70, distance: 187.3
click at [217, 70] on div "**********" at bounding box center [407, 159] width 545 height 180
type input "**********"
click at [340, 171] on div at bounding box center [494, 190] width 369 height 76
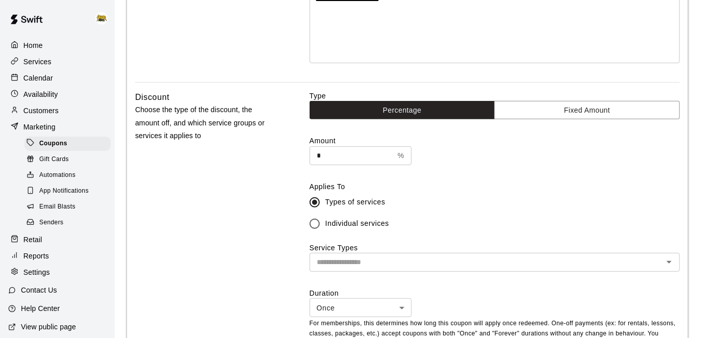
scroll to position [191, 0]
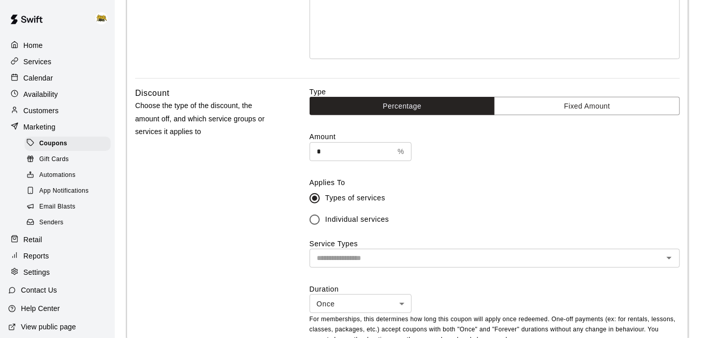
click at [339, 155] on input "*" at bounding box center [352, 151] width 84 height 19
type input "**"
click at [397, 262] on input "text" at bounding box center [486, 258] width 347 height 13
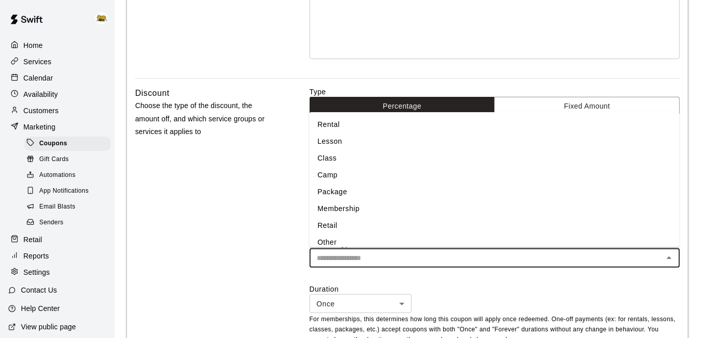
click at [329, 128] on li "Rental" at bounding box center [495, 124] width 370 height 17
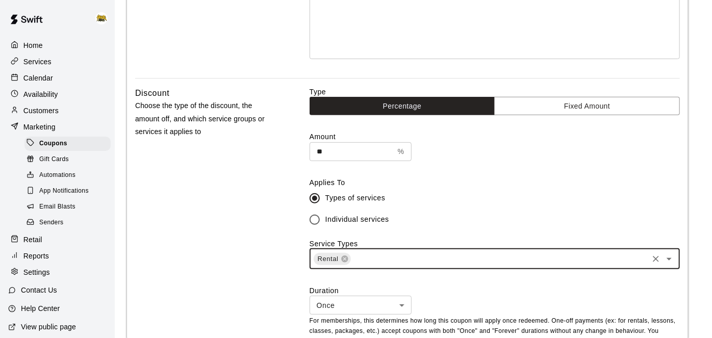
click at [363, 262] on input "text" at bounding box center [499, 258] width 295 height 13
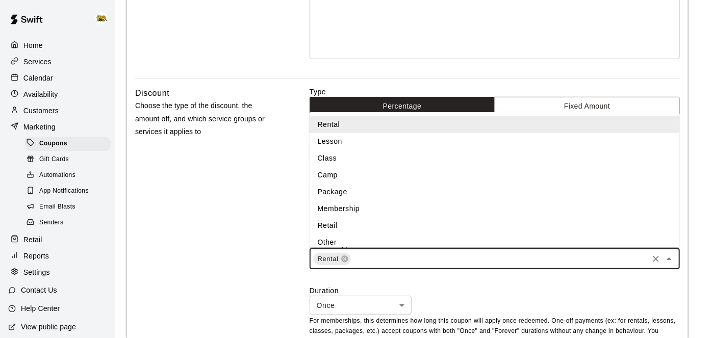
click at [352, 142] on li "Lesson" at bounding box center [495, 141] width 370 height 17
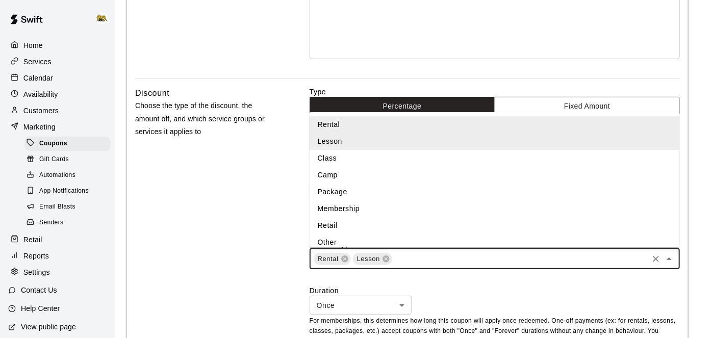
click at [414, 260] on input "text" at bounding box center [519, 258] width 253 height 13
click at [381, 156] on li "Class" at bounding box center [495, 158] width 370 height 17
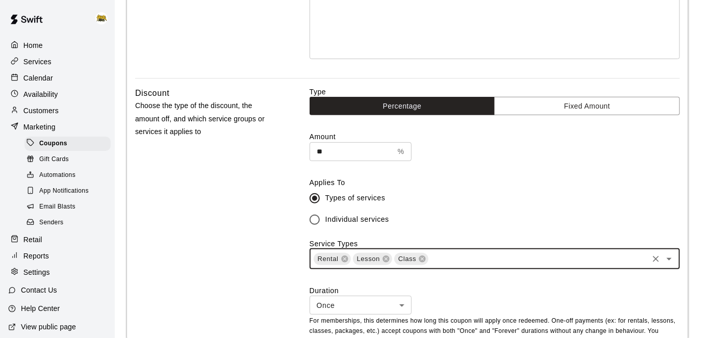
click at [465, 261] on input "text" at bounding box center [537, 258] width 217 height 13
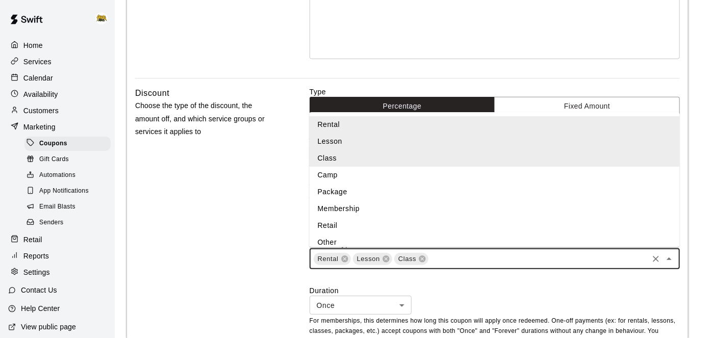
click at [402, 177] on li "Camp" at bounding box center [495, 175] width 370 height 17
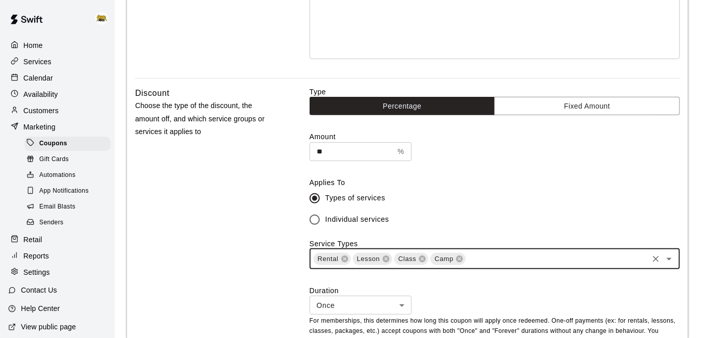
click at [499, 266] on div "Rental Lesson Class Camp ​" at bounding box center [495, 259] width 370 height 20
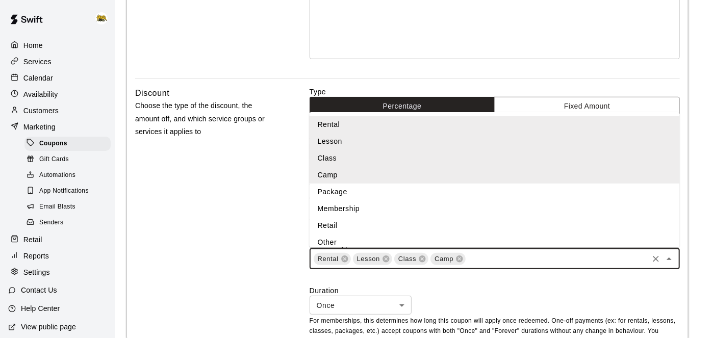
click at [381, 193] on li "Package" at bounding box center [495, 192] width 370 height 17
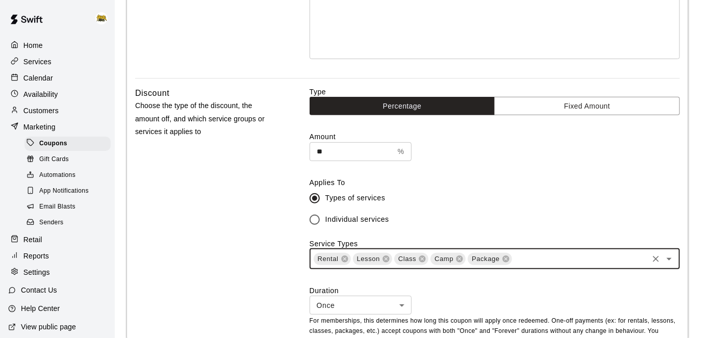
click at [554, 264] on div "Rental Lesson Class Camp Package ​" at bounding box center [495, 259] width 370 height 20
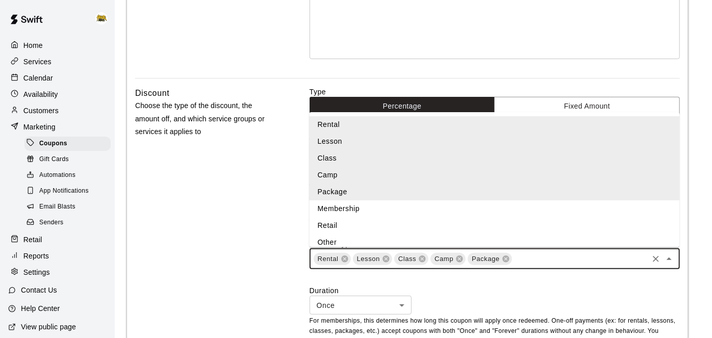
click at [448, 213] on li "Membership" at bounding box center [495, 208] width 370 height 17
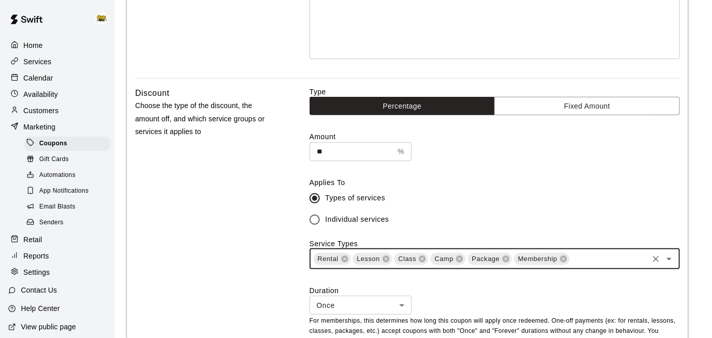
click at [615, 265] on div "Rental Lesson Class Camp Package Membership ​" at bounding box center [495, 259] width 370 height 20
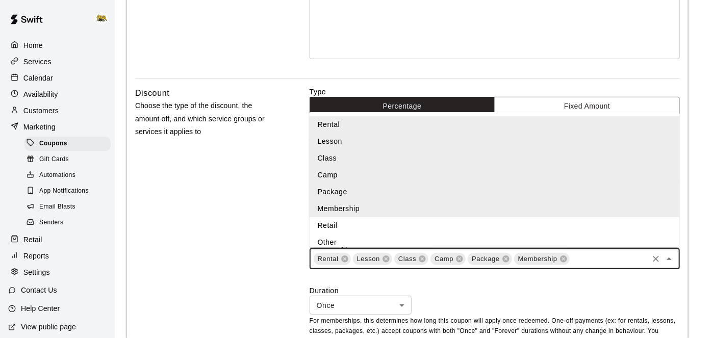
click at [465, 227] on li "Retail" at bounding box center [495, 225] width 370 height 17
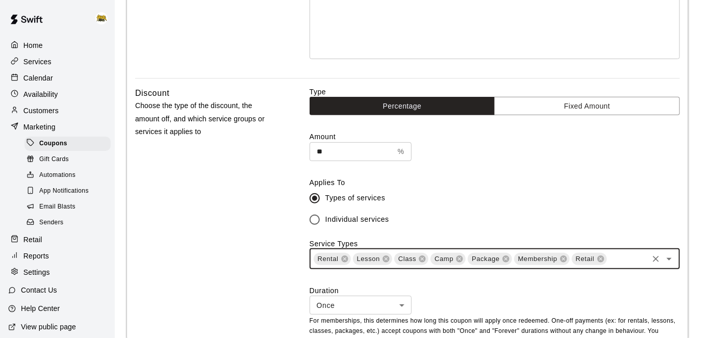
click at [625, 256] on input "text" at bounding box center [627, 258] width 39 height 13
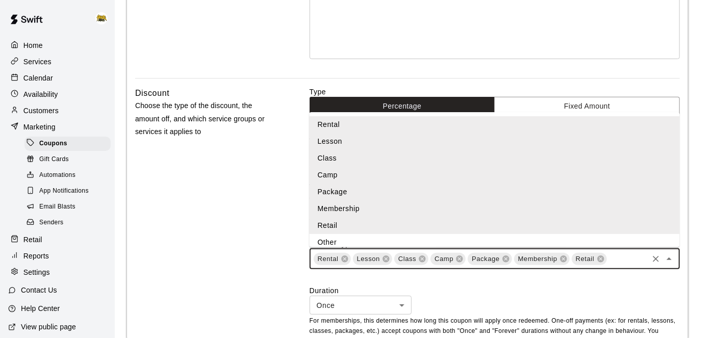
click at [416, 243] on li "Other" at bounding box center [495, 242] width 370 height 17
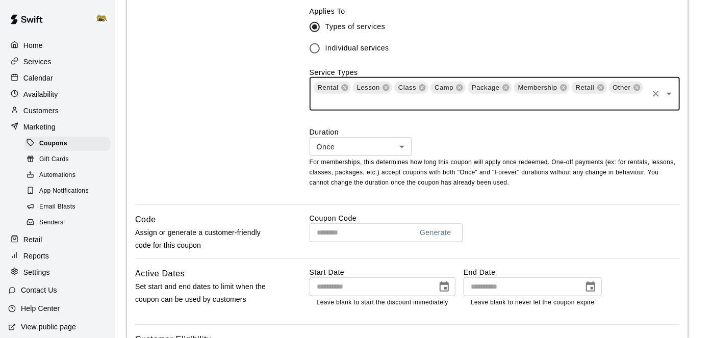
scroll to position [390, 0]
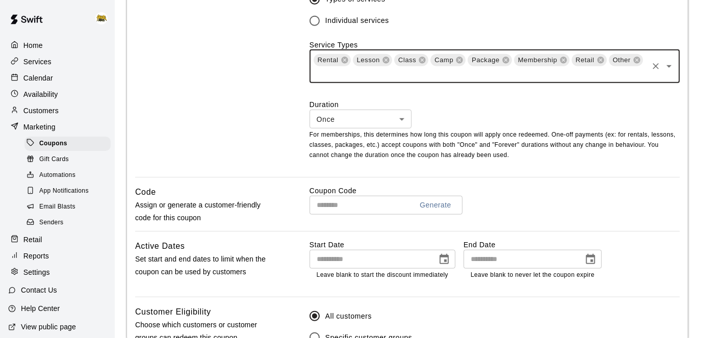
click at [346, 202] on input "text" at bounding box center [357, 205] width 95 height 19
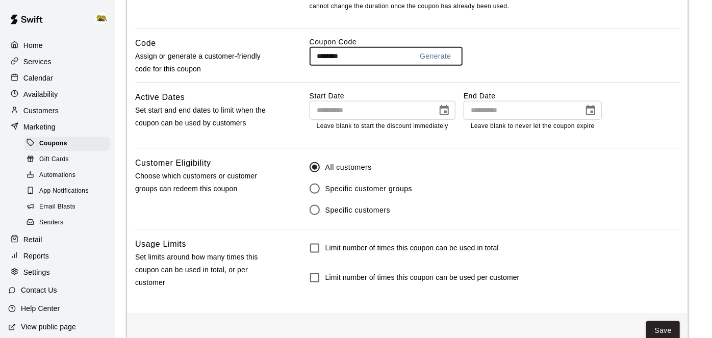
scroll to position [559, 0]
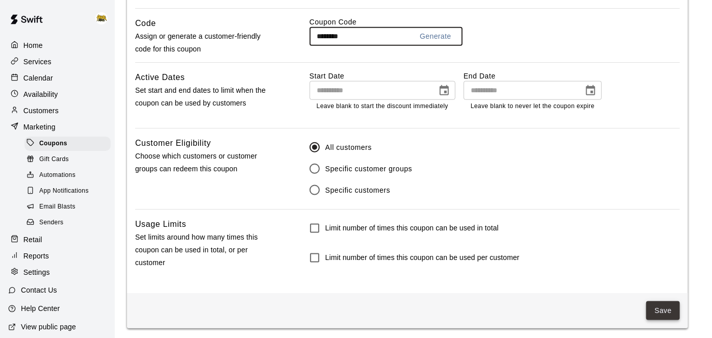
type input "********"
click at [661, 305] on button "Save" at bounding box center [663, 310] width 34 height 19
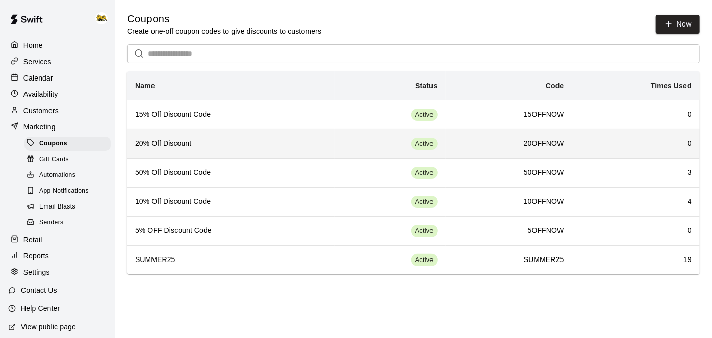
click at [275, 143] on h6 "20% Off Discount" at bounding box center [230, 143] width 191 height 11
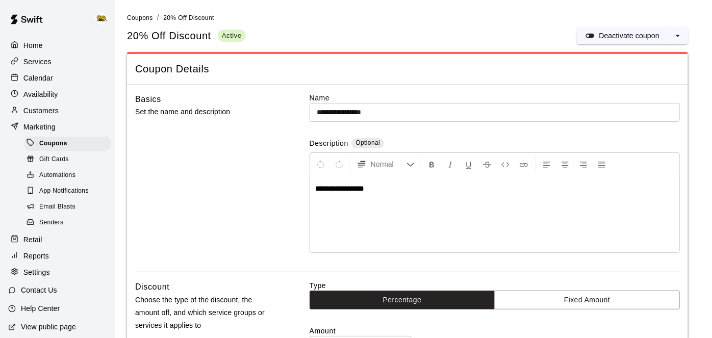
click at [411, 113] on input "**********" at bounding box center [495, 112] width 370 height 19
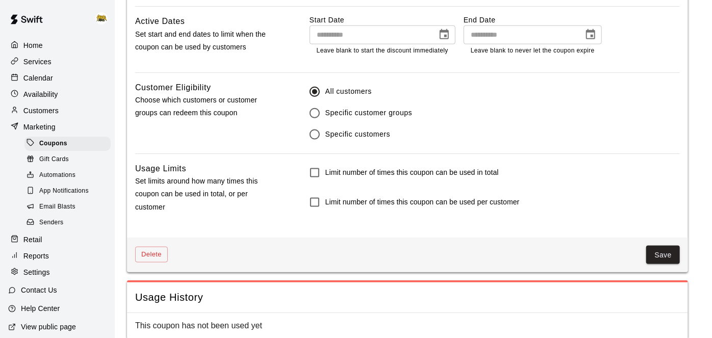
scroll to position [619, 0]
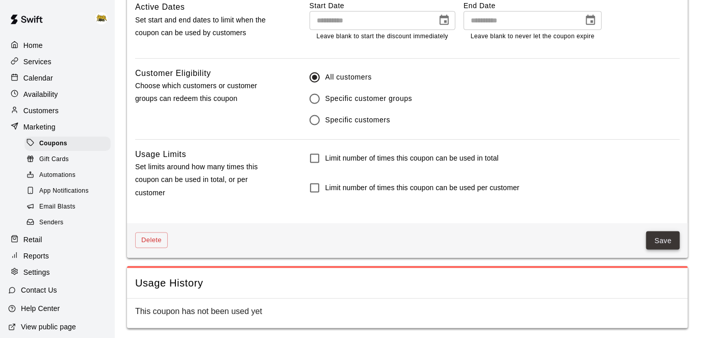
type input "**********"
click at [667, 241] on button "Save" at bounding box center [663, 241] width 34 height 19
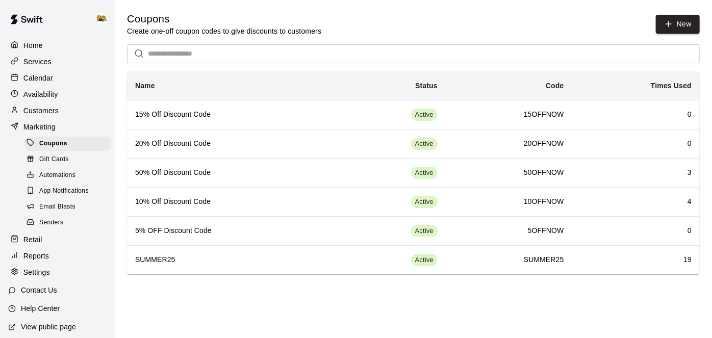
click at [54, 76] on div "Calendar" at bounding box center [57, 77] width 98 height 15
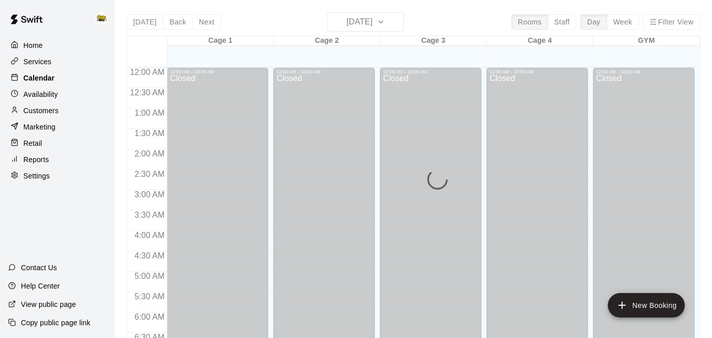
scroll to position [556, 0]
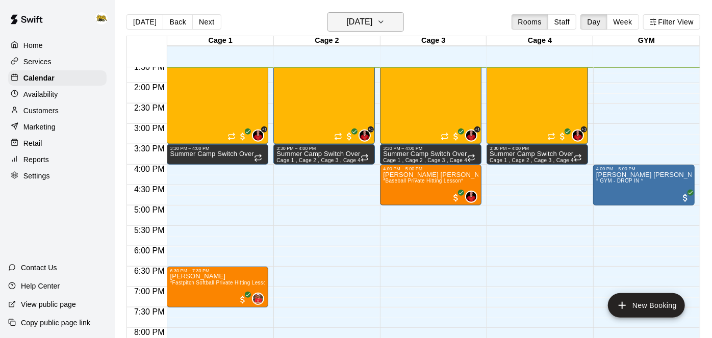
click at [365, 29] on h6 "[DATE]" at bounding box center [359, 22] width 26 height 14
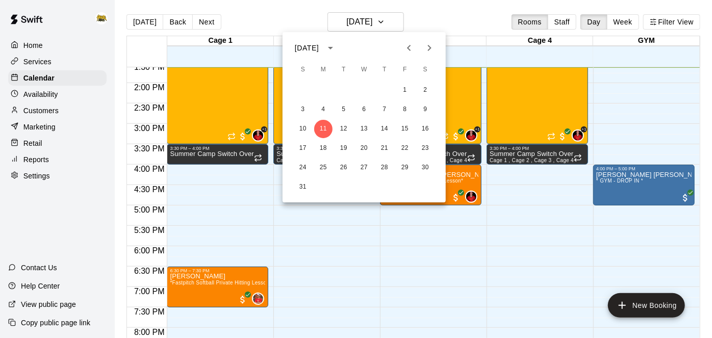
click at [432, 48] on icon "Next month" at bounding box center [429, 48] width 12 height 12
click at [345, 88] on button "2" at bounding box center [344, 90] width 18 height 18
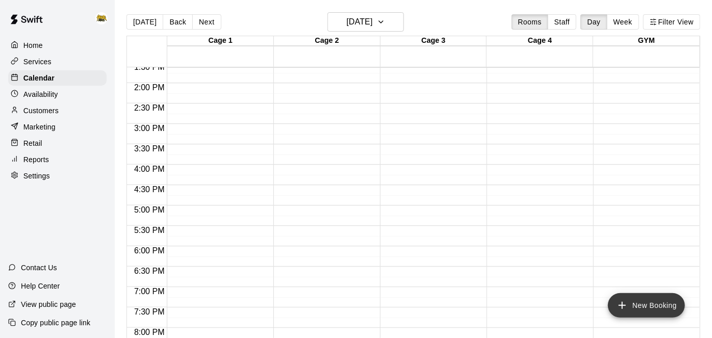
click at [623, 302] on icon "add" at bounding box center [622, 305] width 12 height 12
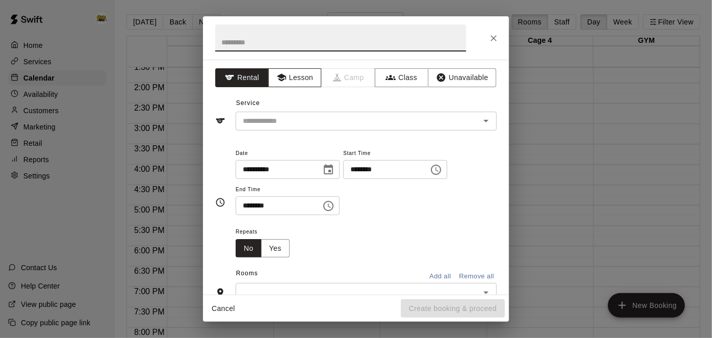
click at [309, 78] on button "Lesson" at bounding box center [295, 77] width 54 height 19
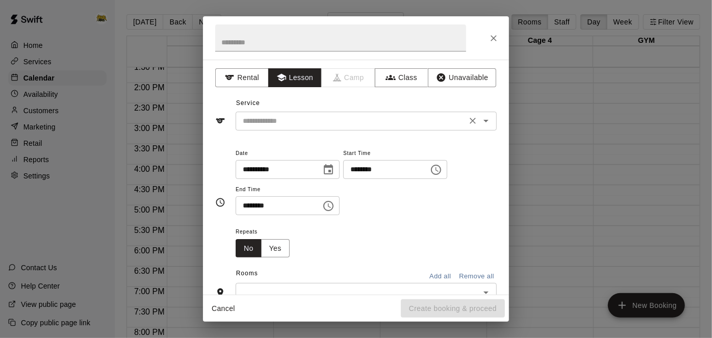
click at [485, 124] on icon "Open" at bounding box center [486, 121] width 12 height 12
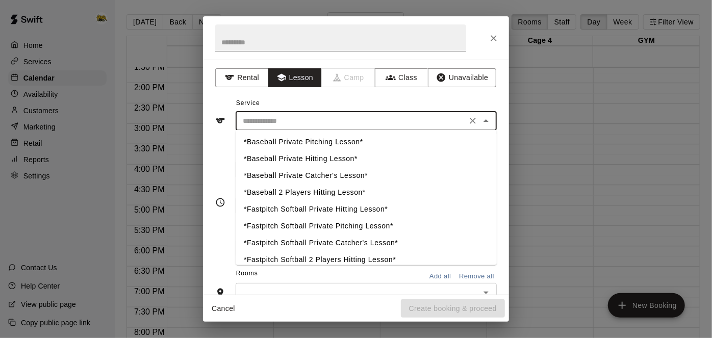
click at [304, 190] on li "*Baseball 2 Players Hitting Lesson*" at bounding box center [366, 193] width 261 height 17
type input "**********"
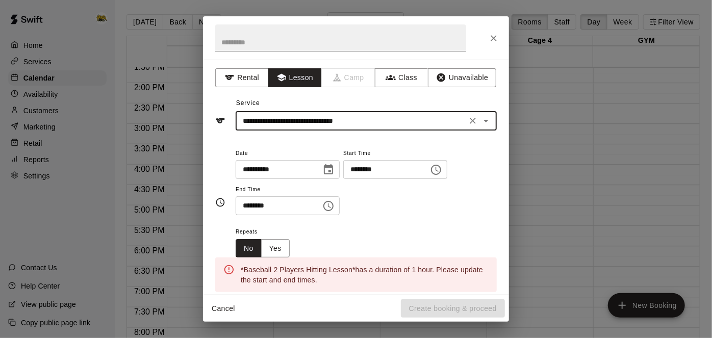
click at [343, 179] on input "********" at bounding box center [382, 169] width 79 height 19
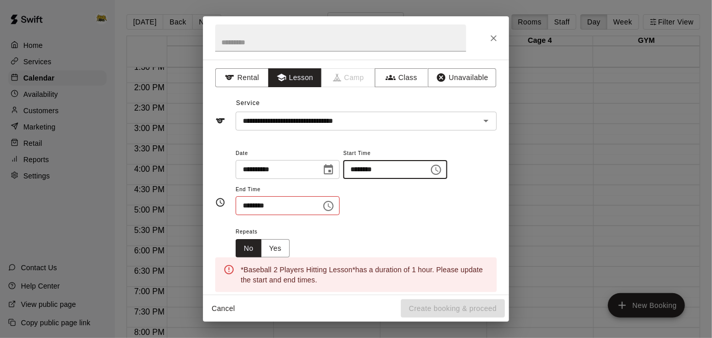
type input "********"
click at [249, 215] on input "********" at bounding box center [275, 205] width 79 height 19
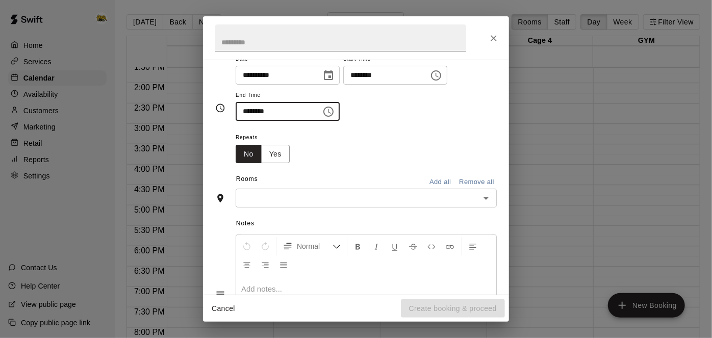
scroll to position [113, 0]
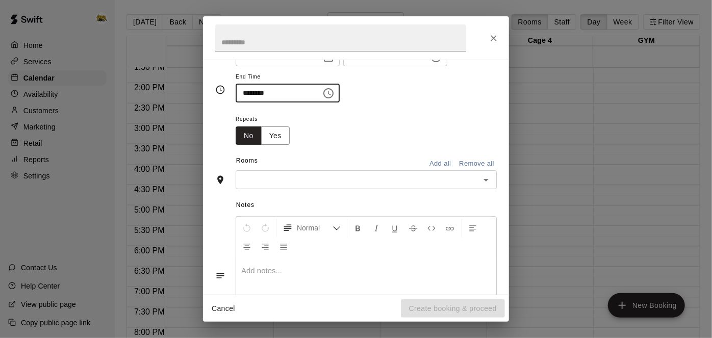
click at [488, 182] on icon "Open" at bounding box center [485, 180] width 5 height 3
type input "********"
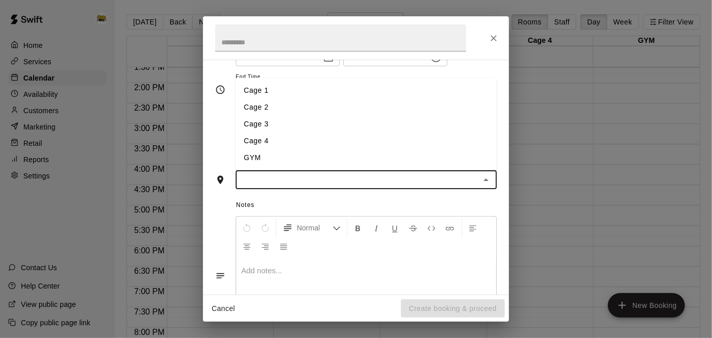
click at [351, 133] on li "Cage 3" at bounding box center [366, 124] width 261 height 17
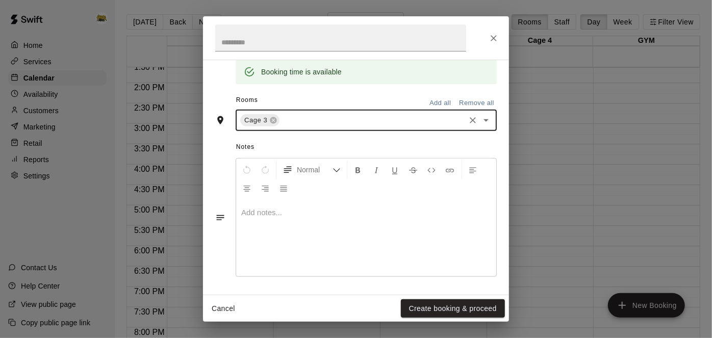
scroll to position [211, 0]
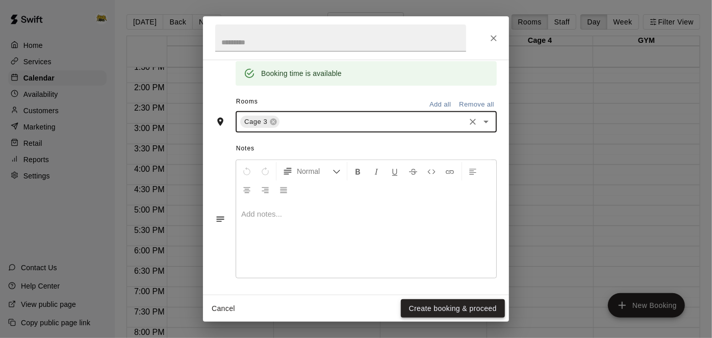
click at [448, 312] on button "Create booking & proceed" at bounding box center [453, 308] width 104 height 19
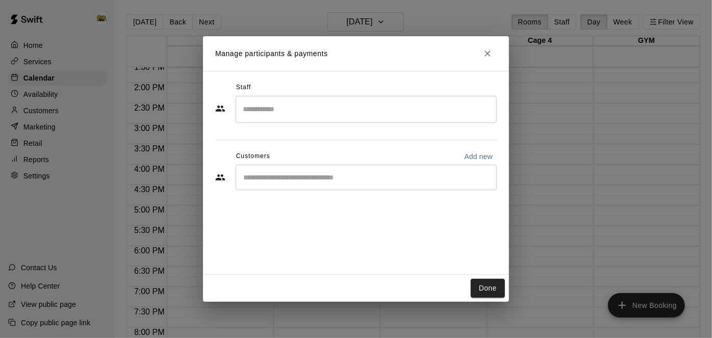
click at [405, 175] on input "Start typing to search customers..." at bounding box center [366, 177] width 252 height 10
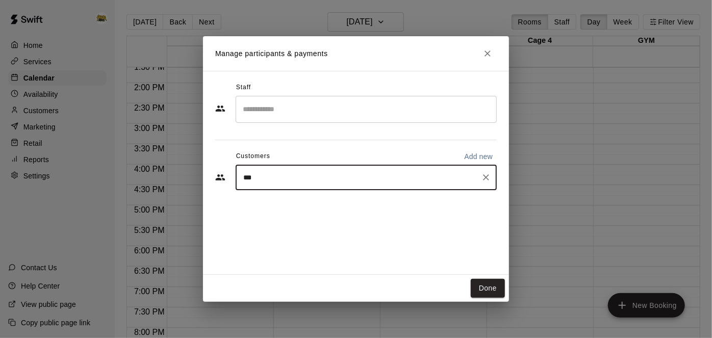
type input "****"
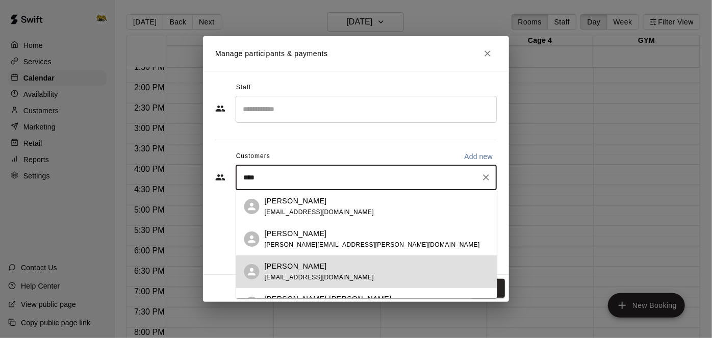
scroll to position [22, 0]
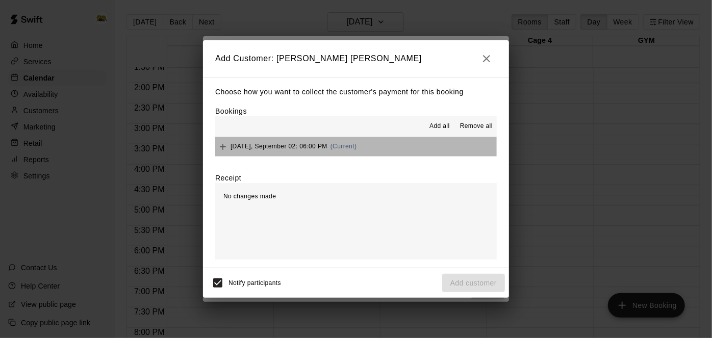
click at [402, 143] on button "Tuesday, September 02: 06:00 PM (Current)" at bounding box center [356, 146] width 282 height 19
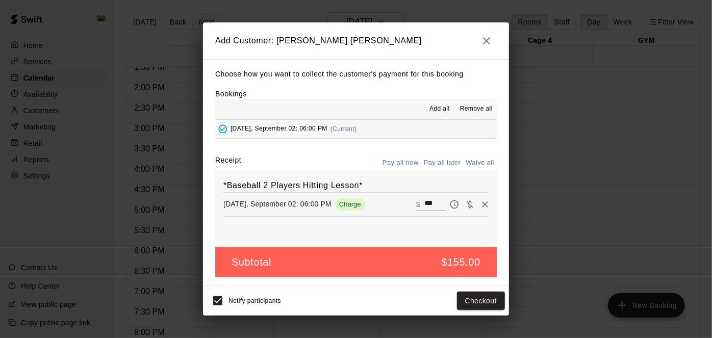
click at [441, 163] on button "Pay all later" at bounding box center [442, 163] width 42 height 16
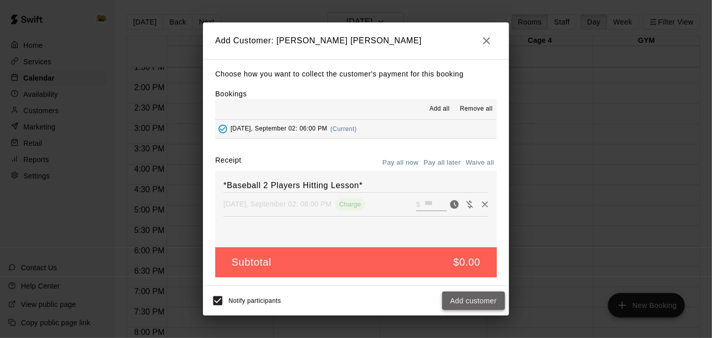
click at [480, 300] on button "Add customer" at bounding box center [473, 301] width 63 height 19
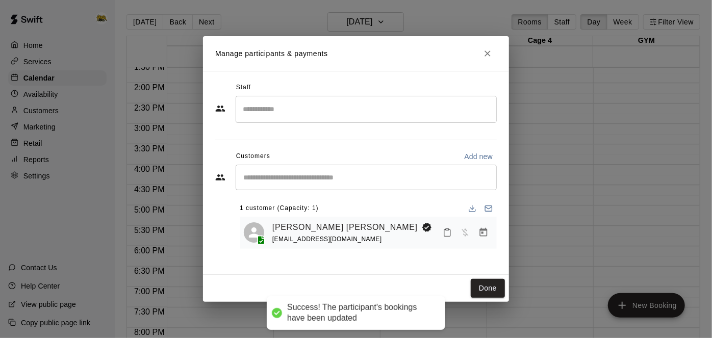
click at [392, 115] on input "Search staff" at bounding box center [366, 109] width 252 height 18
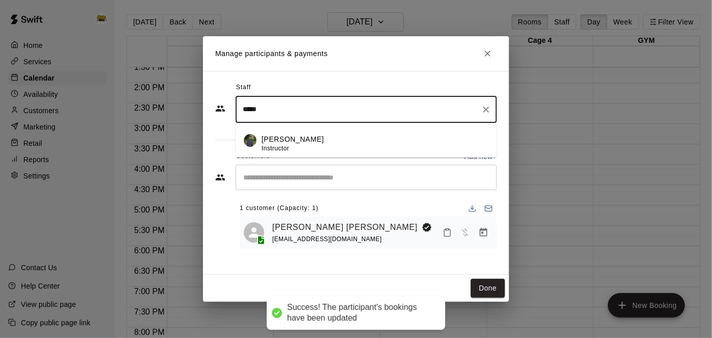
click at [319, 143] on div "Aiden Cutrell Instructor" at bounding box center [375, 144] width 227 height 20
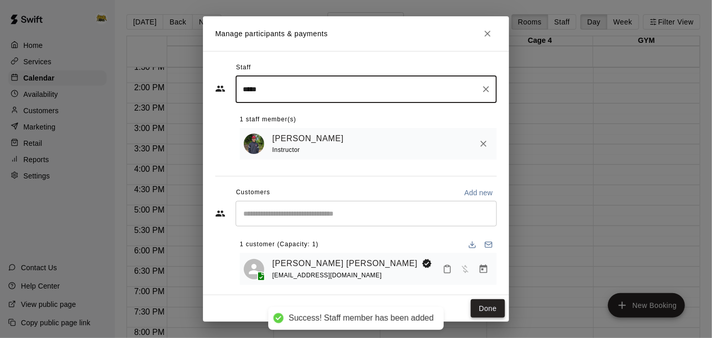
type input "*****"
click at [487, 309] on button "Done" at bounding box center [488, 308] width 34 height 19
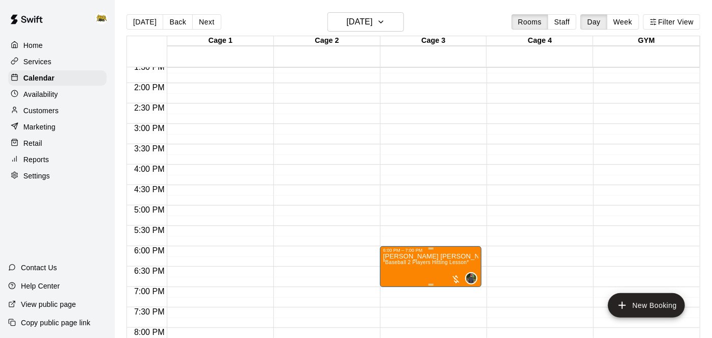
click at [399, 19] on div at bounding box center [356, 169] width 712 height 338
click at [399, 19] on button "[DATE]" at bounding box center [365, 21] width 76 height 19
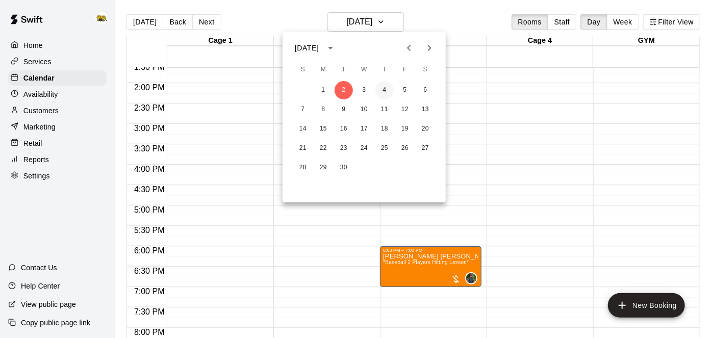
click at [387, 93] on button "4" at bounding box center [384, 90] width 18 height 18
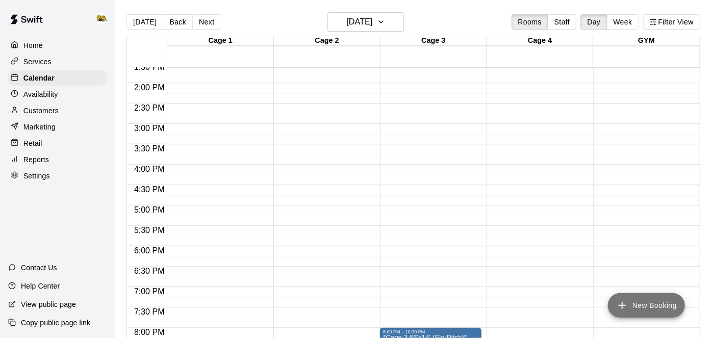
click at [632, 307] on button "New Booking" at bounding box center [646, 305] width 77 height 24
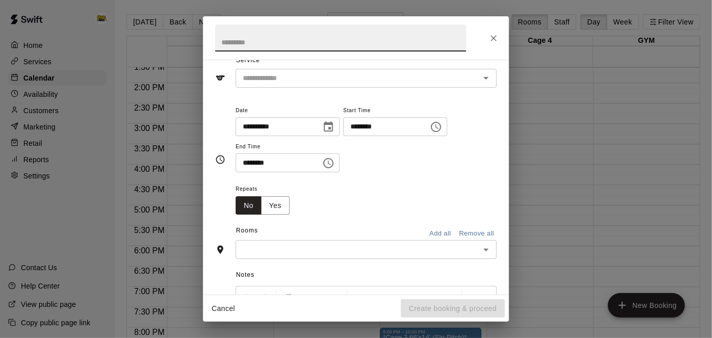
scroll to position [44, 0]
click at [490, 75] on icon "Open" at bounding box center [486, 77] width 12 height 12
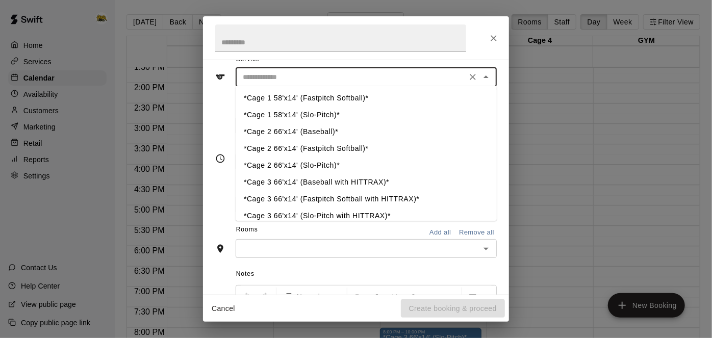
click at [347, 214] on div "Repeats No Yes" at bounding box center [366, 198] width 261 height 32
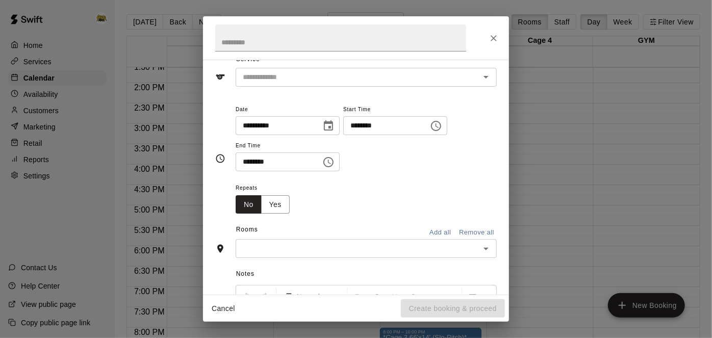
scroll to position [0, 0]
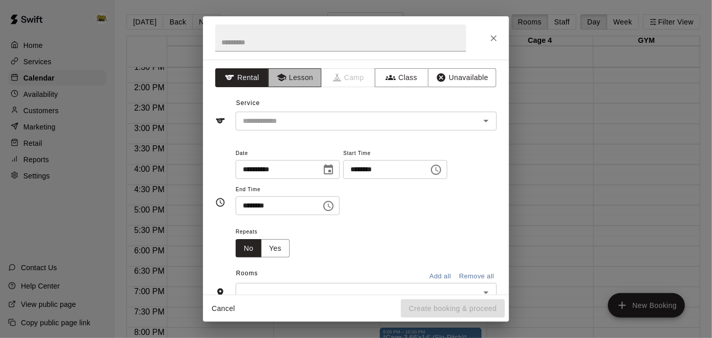
click at [303, 81] on button "Lesson" at bounding box center [295, 77] width 54 height 19
click at [493, 125] on div "​" at bounding box center [366, 121] width 261 height 19
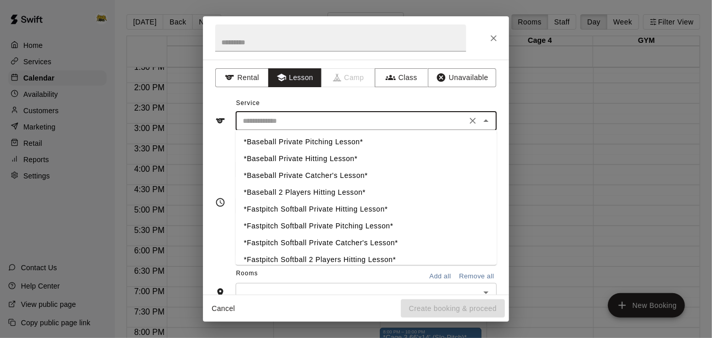
click at [491, 125] on icon "Close" at bounding box center [486, 121] width 12 height 12
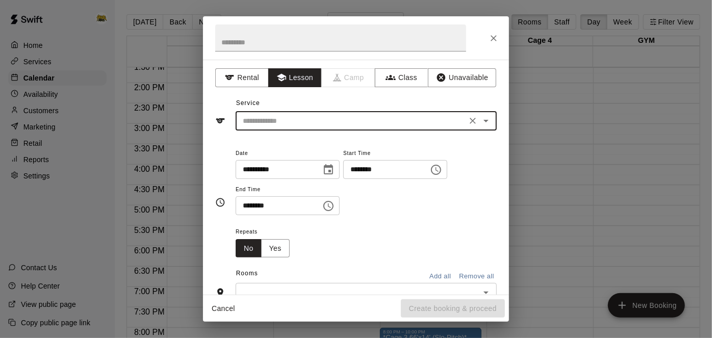
click at [491, 125] on icon "Open" at bounding box center [486, 121] width 12 height 12
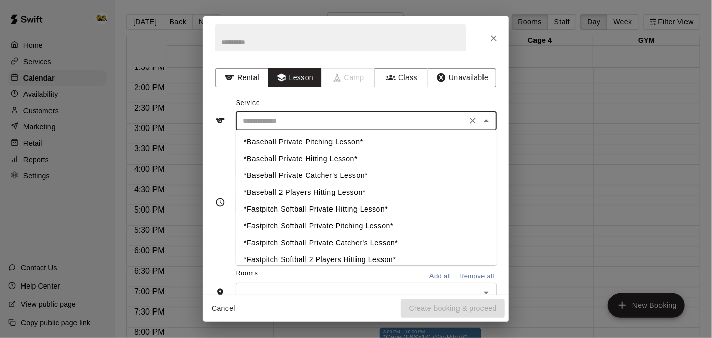
click at [364, 194] on li "*Baseball 2 Players Hitting Lesson*" at bounding box center [366, 193] width 261 height 17
type input "**********"
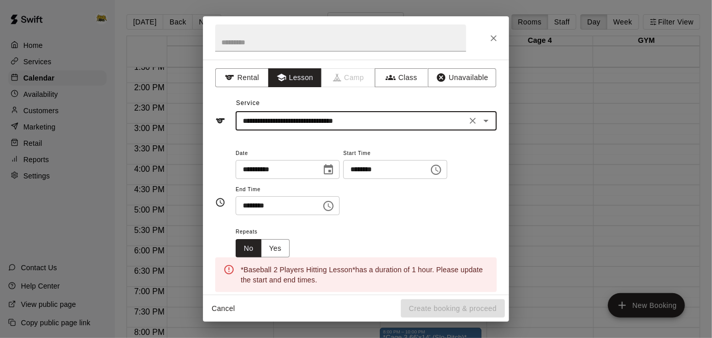
click at [343, 179] on input "********" at bounding box center [382, 169] width 79 height 19
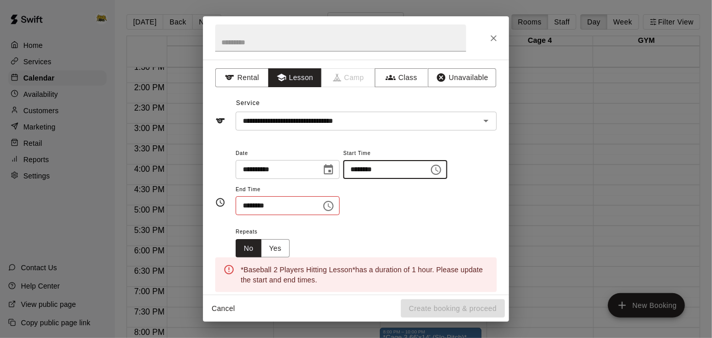
type input "********"
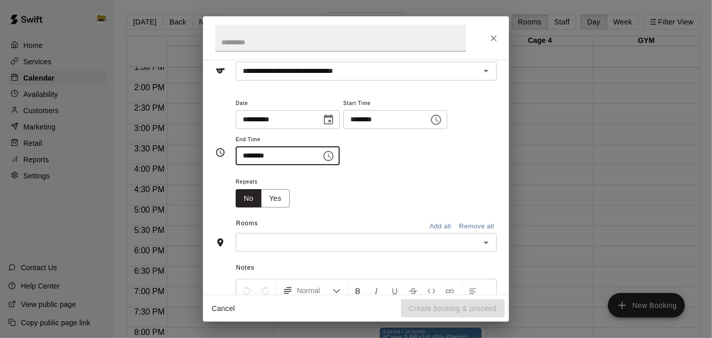
scroll to position [78, 0]
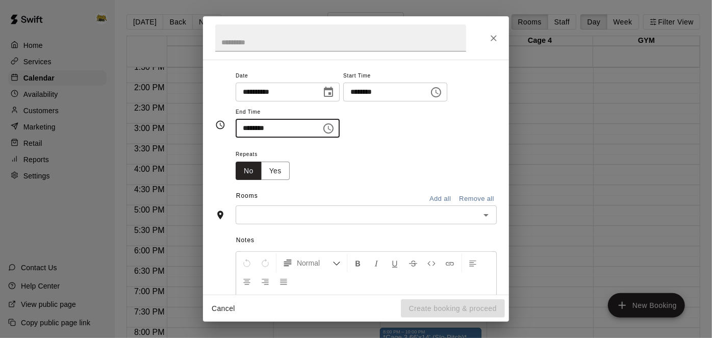
click at [485, 221] on icon "Open" at bounding box center [486, 215] width 12 height 12
type input "********"
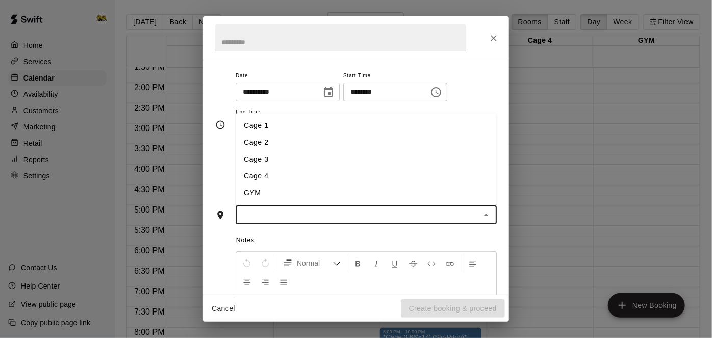
click at [311, 168] on li "Cage 3" at bounding box center [366, 159] width 261 height 17
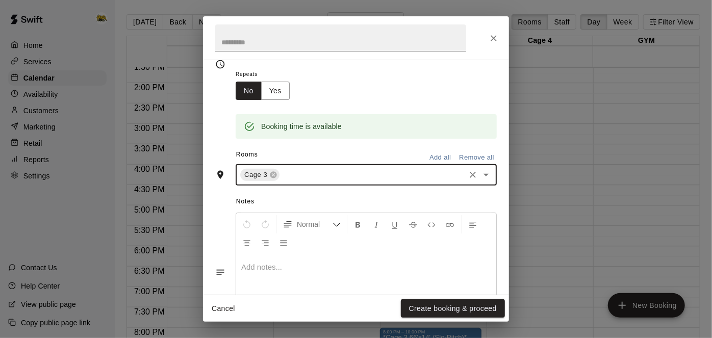
scroll to position [165, 0]
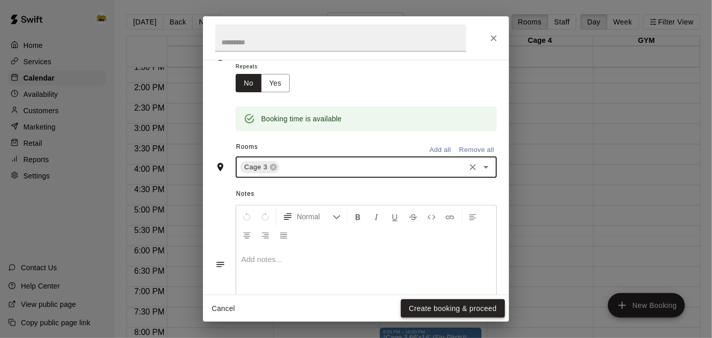
click at [446, 312] on button "Create booking & proceed" at bounding box center [453, 308] width 104 height 19
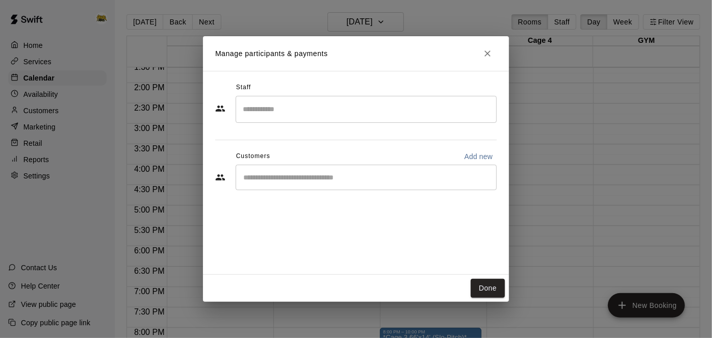
click at [375, 108] on input "Search staff" at bounding box center [366, 109] width 252 height 18
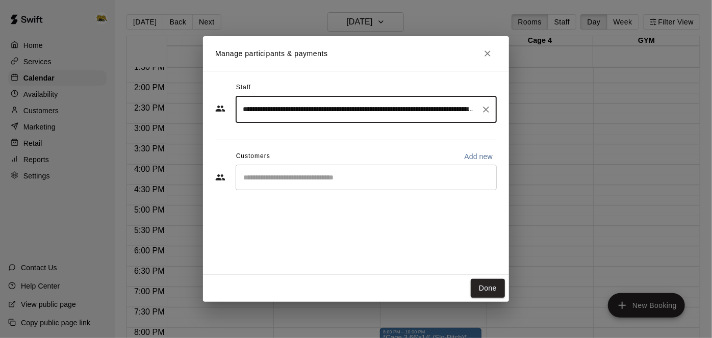
type input "**********"
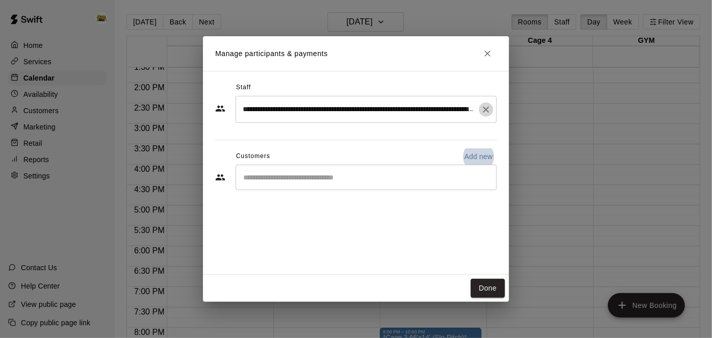
click at [484, 110] on icon "Clear" at bounding box center [486, 110] width 6 height 6
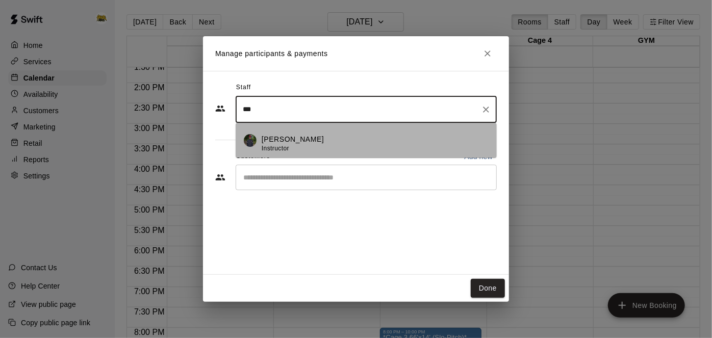
click at [248, 142] on img at bounding box center [250, 140] width 13 height 13
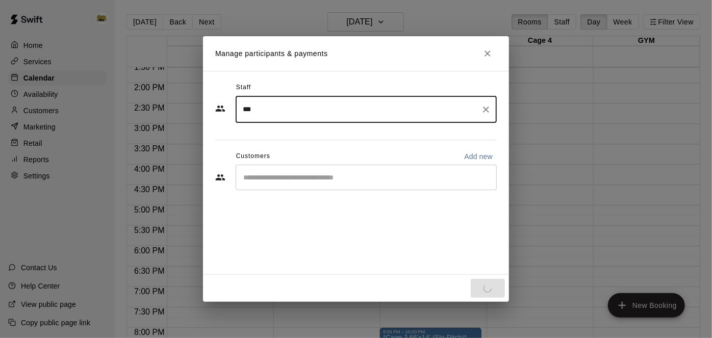
click at [285, 118] on div "*** ​" at bounding box center [366, 109] width 261 height 27
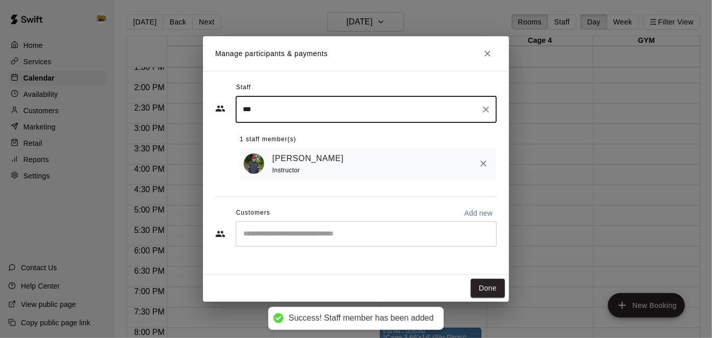
type input "***"
click at [273, 237] on input "Start typing to search customers..." at bounding box center [366, 234] width 252 height 10
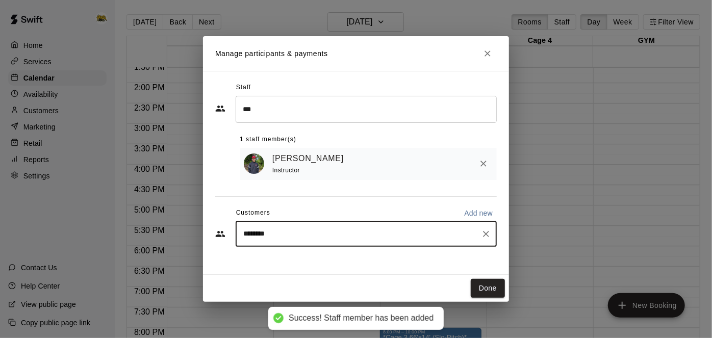
type input "*********"
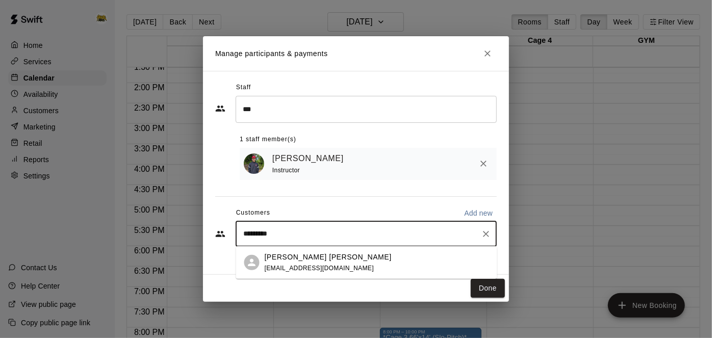
click at [294, 258] on p "[PERSON_NAME] [PERSON_NAME]" at bounding box center [328, 256] width 127 height 11
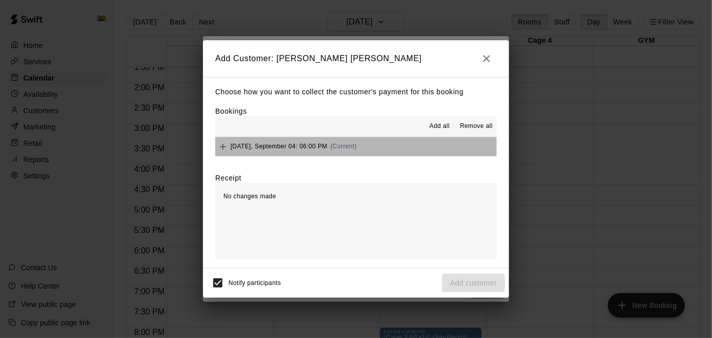
click at [430, 156] on button "[DATE], September 04: 06:00 PM (Current)" at bounding box center [356, 146] width 282 height 19
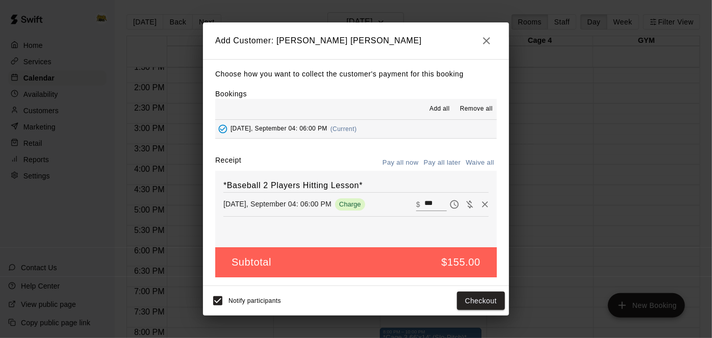
click at [438, 160] on button "Pay all later" at bounding box center [442, 163] width 42 height 16
click at [470, 304] on button "Add customer" at bounding box center [473, 301] width 63 height 19
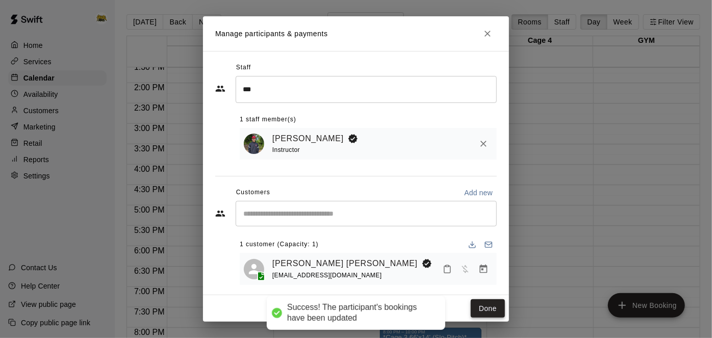
click at [489, 311] on button "Done" at bounding box center [488, 308] width 34 height 19
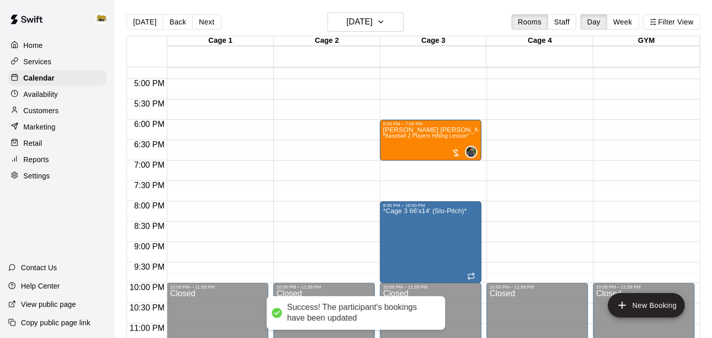
scroll to position [697, 0]
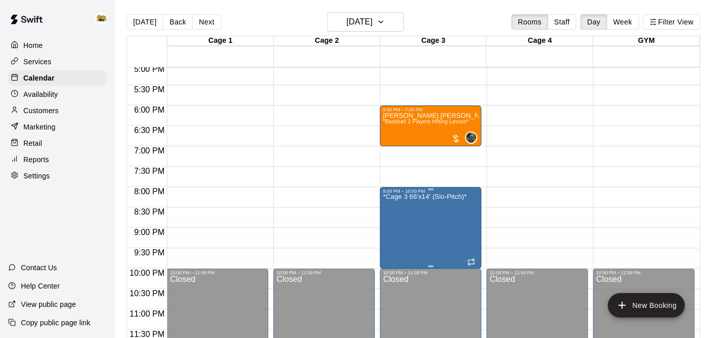
click at [397, 207] on icon "edit" at bounding box center [393, 203] width 12 height 12
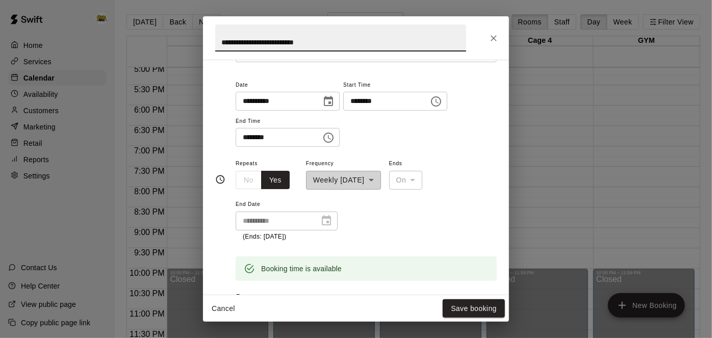
scroll to position [69, 0]
click at [229, 304] on button "Cancel" at bounding box center [223, 308] width 33 height 19
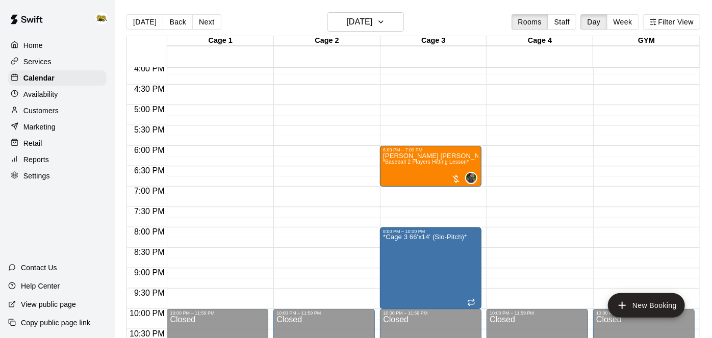
scroll to position [655, 0]
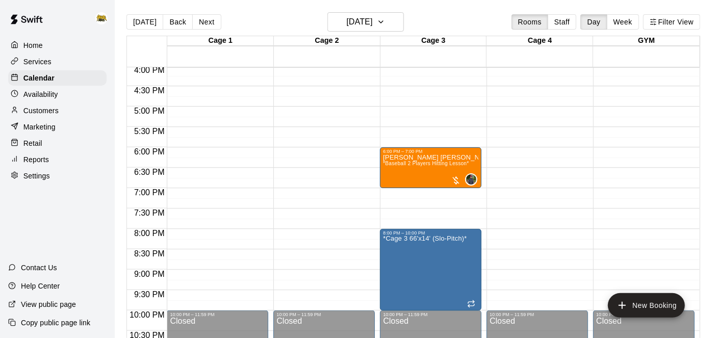
click at [59, 106] on div "Customers" at bounding box center [57, 110] width 98 height 15
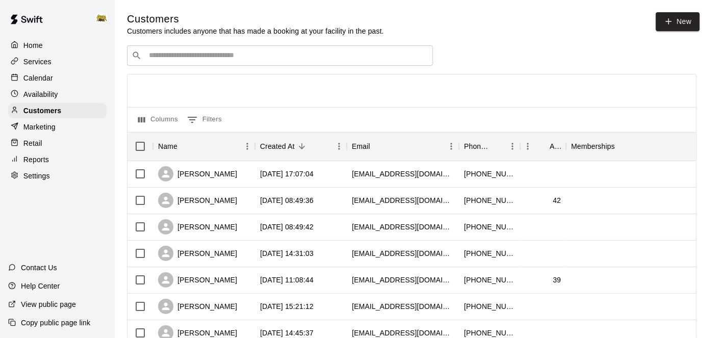
click at [189, 61] on div "​ ​" at bounding box center [280, 55] width 306 height 20
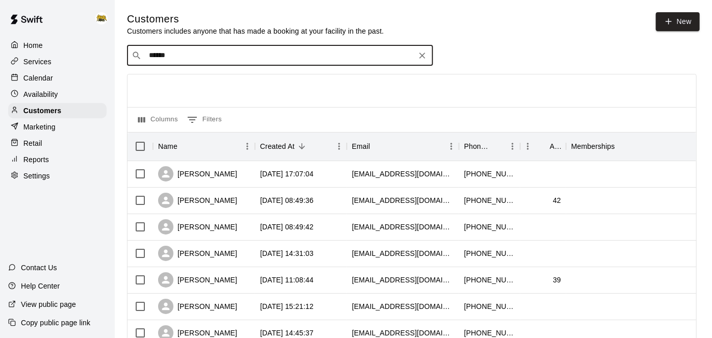
type input "*******"
click at [195, 80] on div "Brad Rosse" at bounding box center [237, 76] width 162 height 11
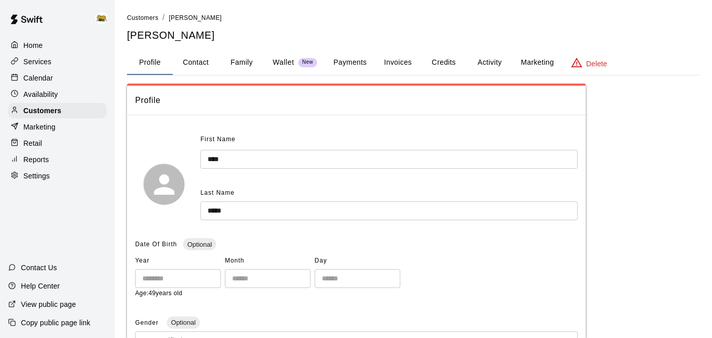
click at [194, 61] on button "Contact" at bounding box center [196, 62] width 46 height 24
select select "**"
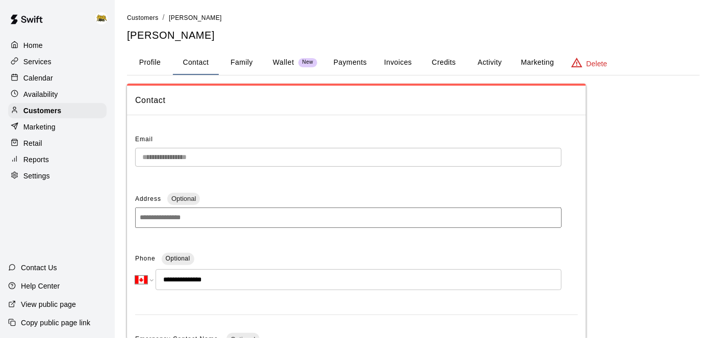
click at [35, 42] on p "Home" at bounding box center [32, 45] width 19 height 10
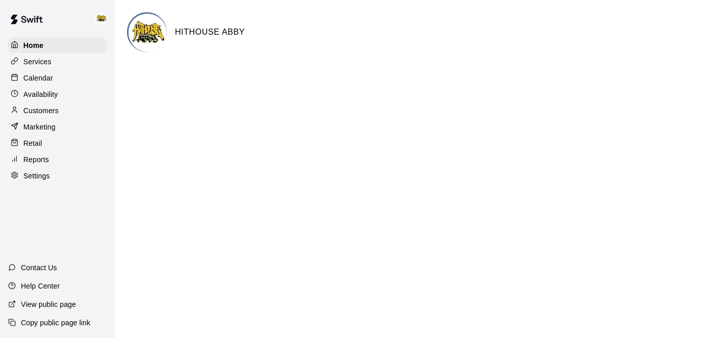
click at [47, 83] on p "Calendar" at bounding box center [38, 78] width 30 height 10
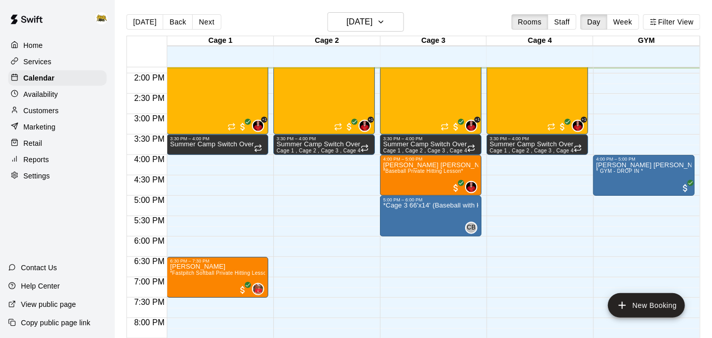
scroll to position [593, 0]
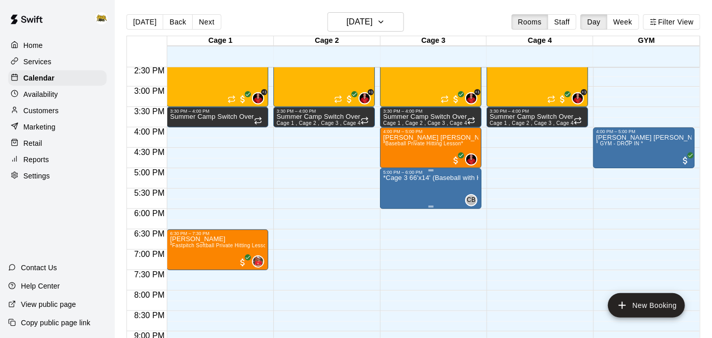
click at [429, 189] on div "*Cage 3 66'x14' (Baseball with HITTRAX)*" at bounding box center [430, 344] width 95 height 338
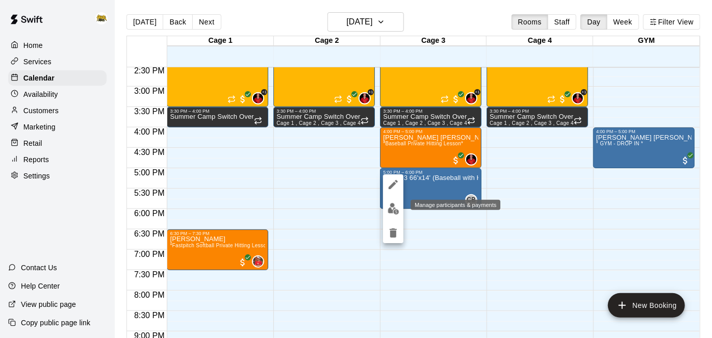
click at [394, 208] on img "edit" at bounding box center [394, 209] width 12 height 12
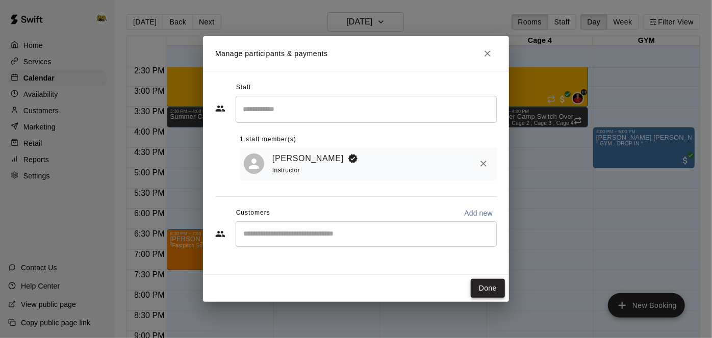
click at [490, 297] on button "Done" at bounding box center [488, 288] width 34 height 19
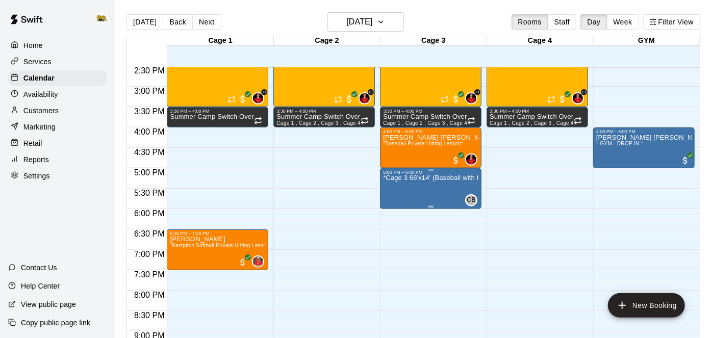
click at [432, 188] on div "*Cage 3 66'x14' (Baseball with HITTRAX)*" at bounding box center [430, 344] width 95 height 338
click at [395, 184] on icon "edit" at bounding box center [393, 184] width 9 height 9
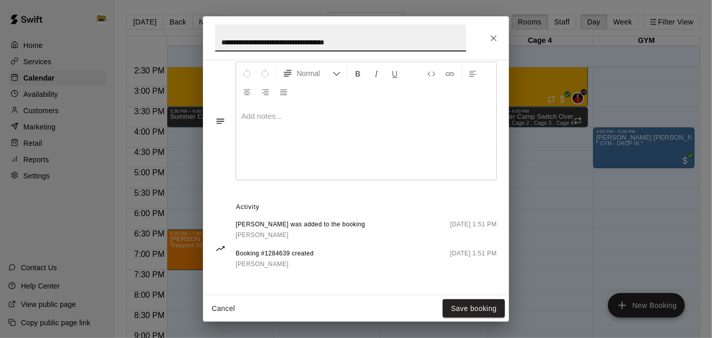
scroll to position [341, 0]
click at [227, 310] on button "Cancel" at bounding box center [223, 308] width 33 height 19
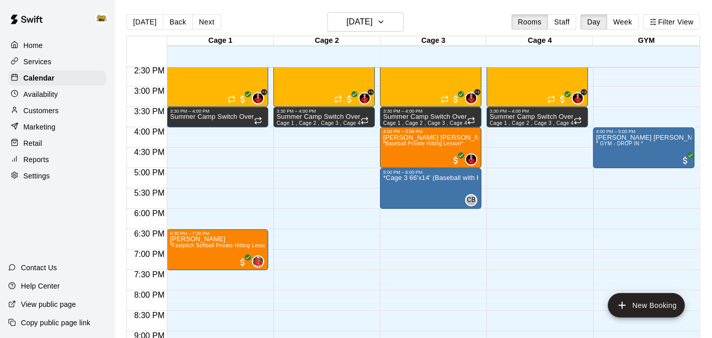
click at [41, 59] on p "Services" at bounding box center [37, 62] width 28 height 10
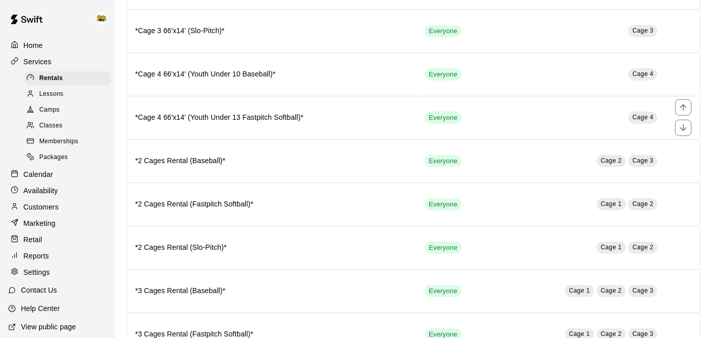
scroll to position [537, 0]
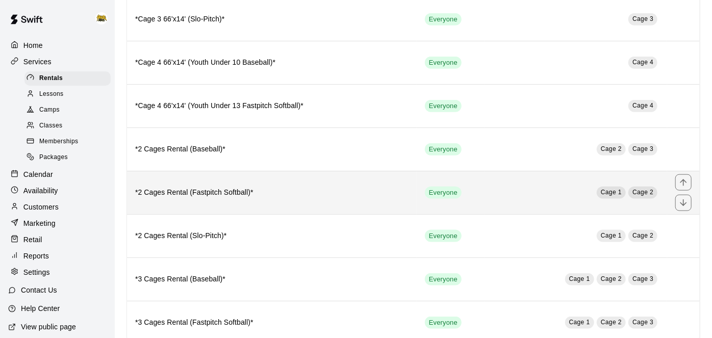
click at [262, 187] on h6 "*2 Cages Rental (Fastpitch Softball)*" at bounding box center [271, 192] width 273 height 11
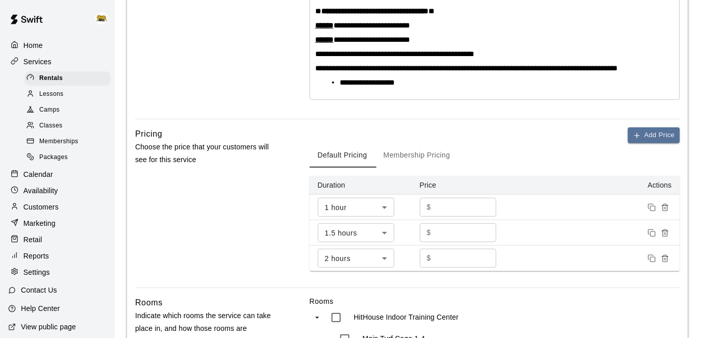
scroll to position [246, 0]
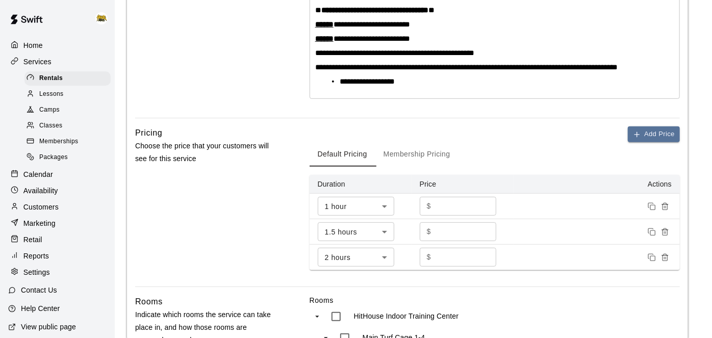
click at [44, 171] on p "Calendar" at bounding box center [38, 174] width 30 height 10
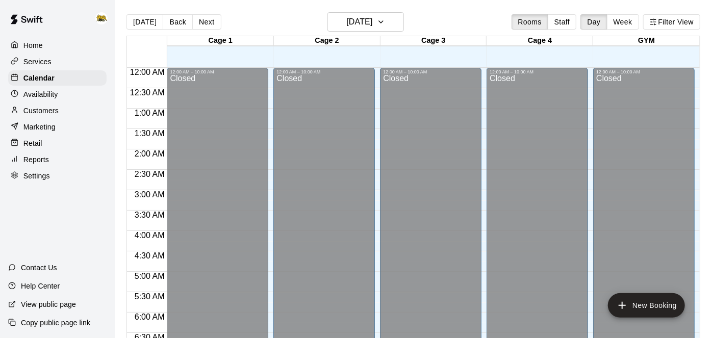
scroll to position [570, 0]
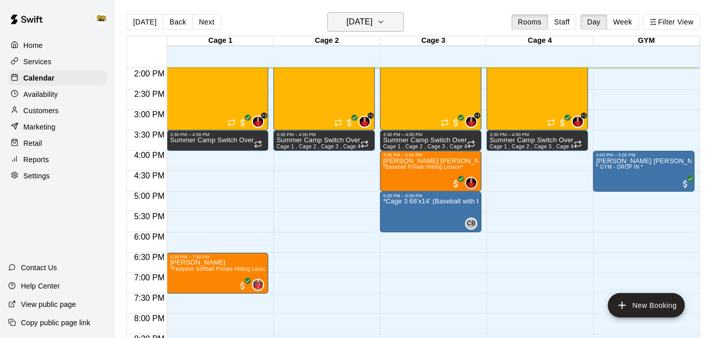
click at [372, 22] on h6 "[DATE]" at bounding box center [359, 22] width 26 height 14
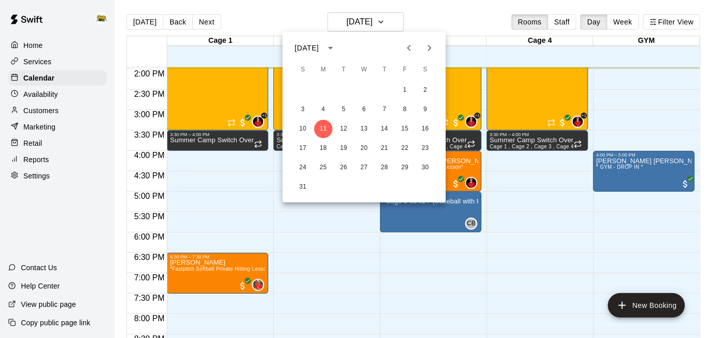
click at [430, 52] on icon "Next month" at bounding box center [429, 48] width 12 height 12
click at [347, 90] on button "2" at bounding box center [344, 90] width 18 height 18
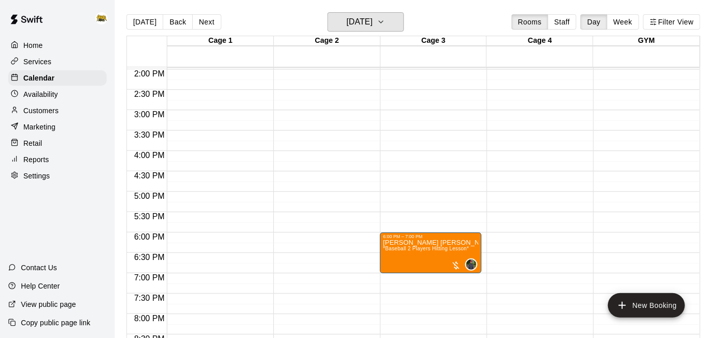
scroll to position [644, 0]
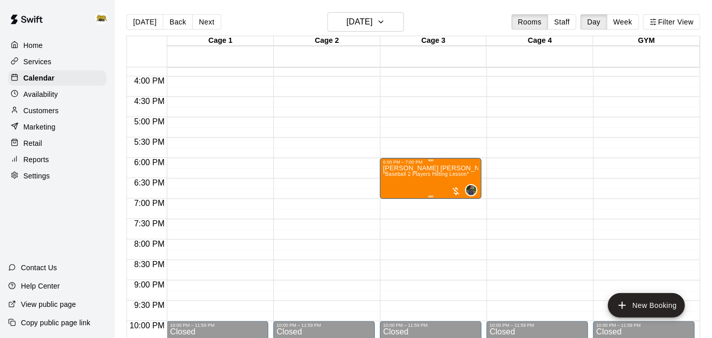
click at [420, 168] on p "[PERSON_NAME] [PERSON_NAME]" at bounding box center [430, 168] width 95 height 0
click at [394, 179] on icon "edit" at bounding box center [393, 178] width 12 height 12
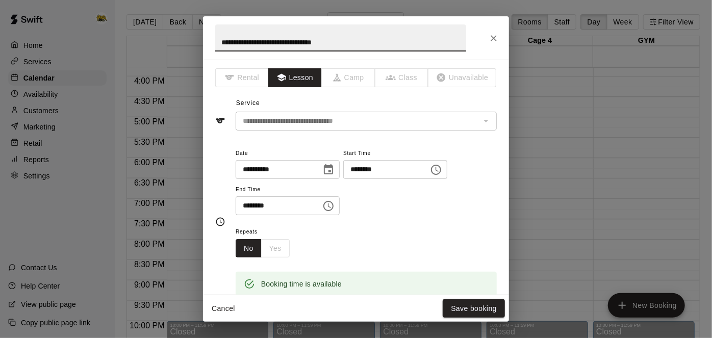
click at [216, 309] on button "Cancel" at bounding box center [223, 308] width 33 height 19
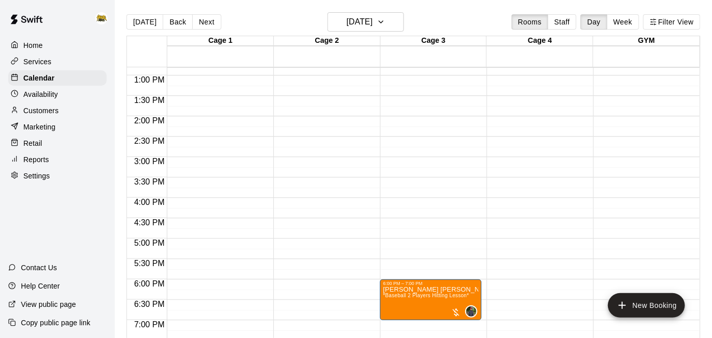
scroll to position [522, 0]
click at [406, 290] on p "[PERSON_NAME] [PERSON_NAME]" at bounding box center [430, 290] width 95 height 0
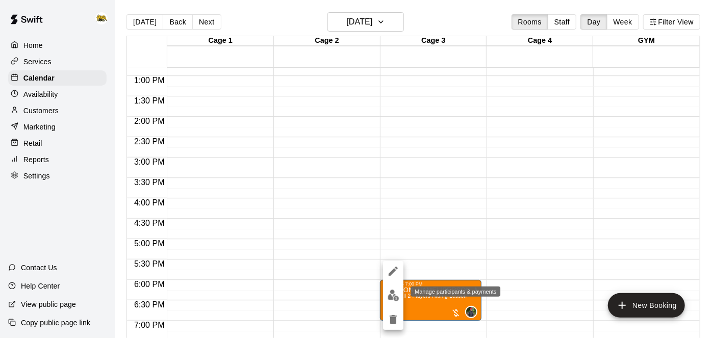
click at [397, 300] on img "edit" at bounding box center [394, 296] width 12 height 12
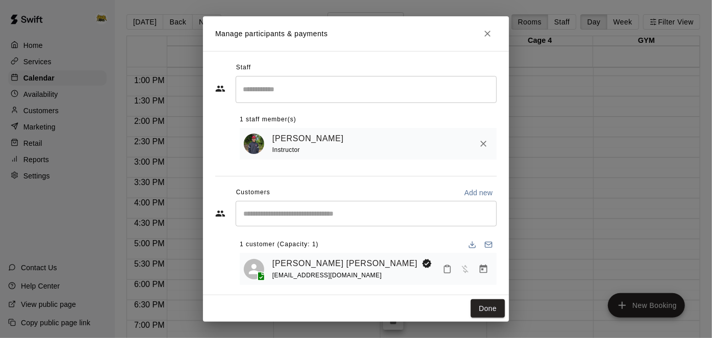
click at [419, 225] on div "​" at bounding box center [366, 213] width 261 height 25
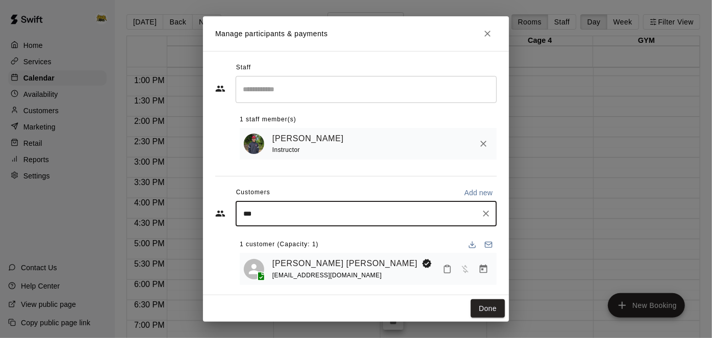
type input "****"
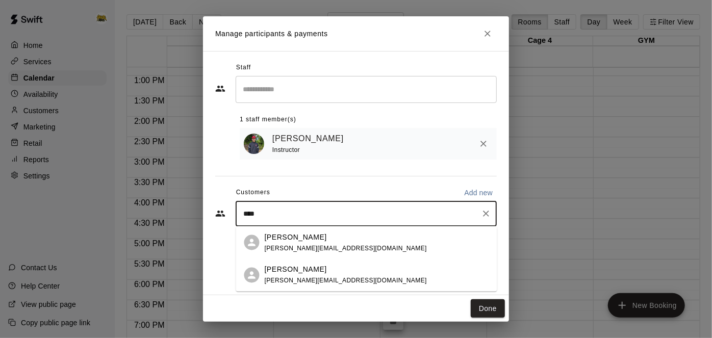
click at [326, 268] on div "[PERSON_NAME] Keay [EMAIL_ADDRESS][DOMAIN_NAME]" at bounding box center [377, 275] width 224 height 22
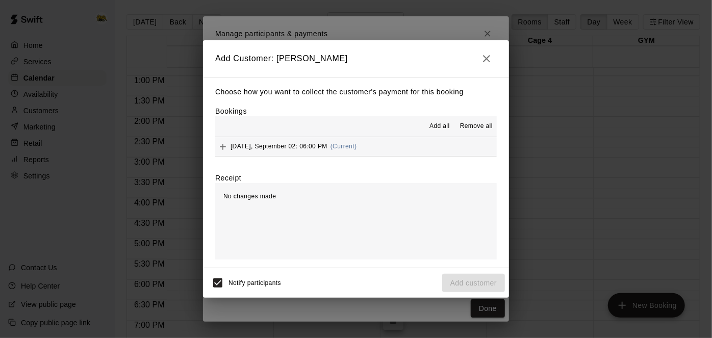
click at [439, 127] on span "Add all" at bounding box center [439, 126] width 20 height 10
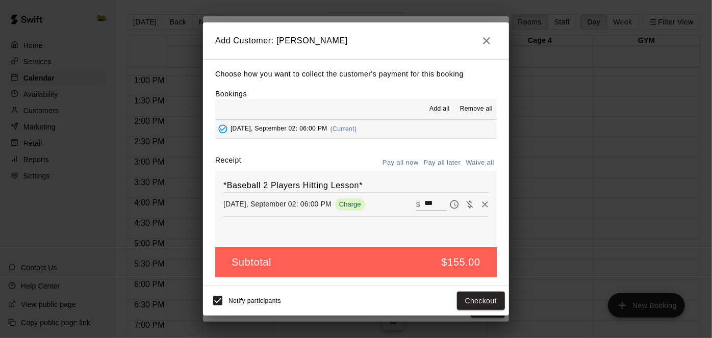
click at [443, 161] on button "Pay all later" at bounding box center [442, 163] width 42 height 16
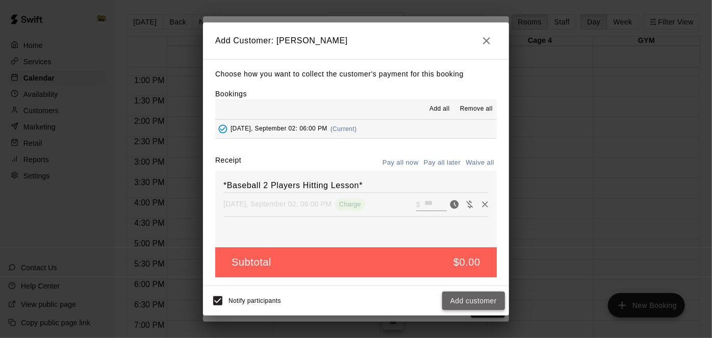
click at [455, 303] on button "Add customer" at bounding box center [473, 301] width 63 height 19
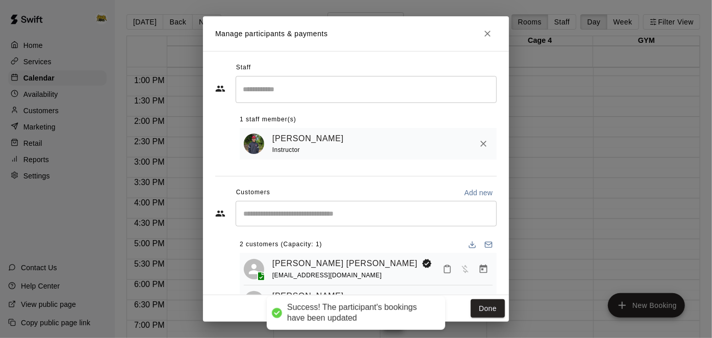
click at [490, 309] on button "Done" at bounding box center [488, 308] width 34 height 19
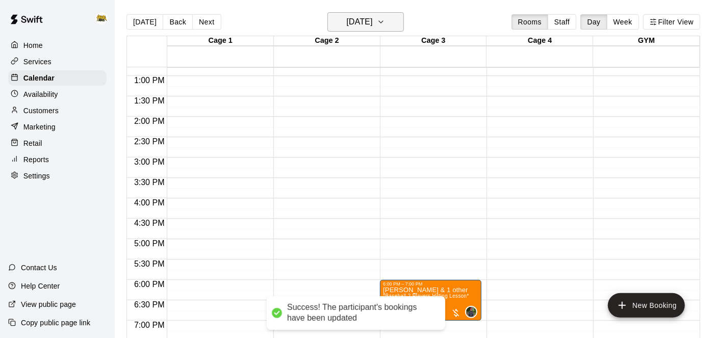
click at [372, 20] on h6 "[DATE]" at bounding box center [359, 22] width 26 height 14
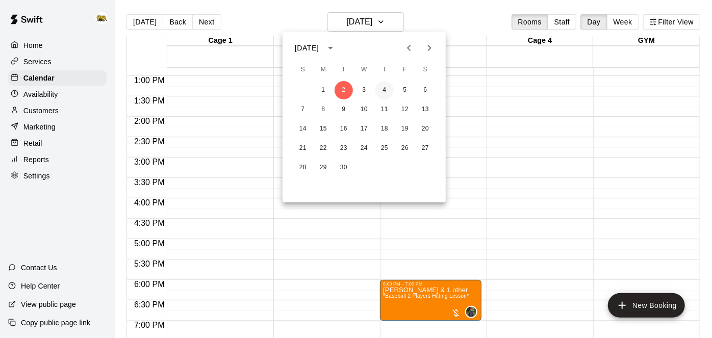
click at [386, 91] on button "4" at bounding box center [384, 90] width 18 height 18
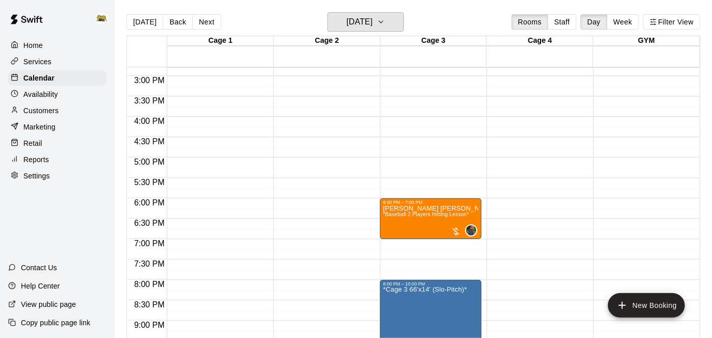
scroll to position [610, 0]
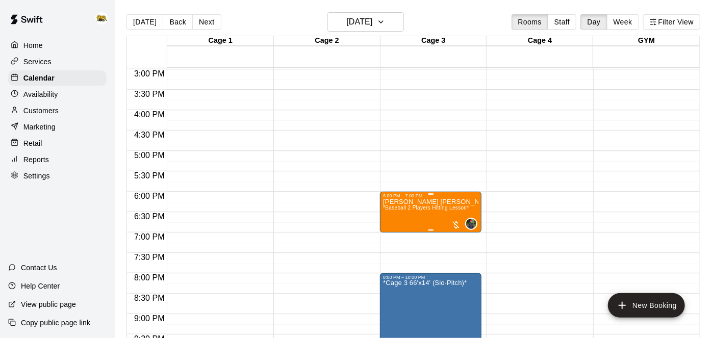
click at [394, 210] on icon "edit" at bounding box center [393, 208] width 12 height 12
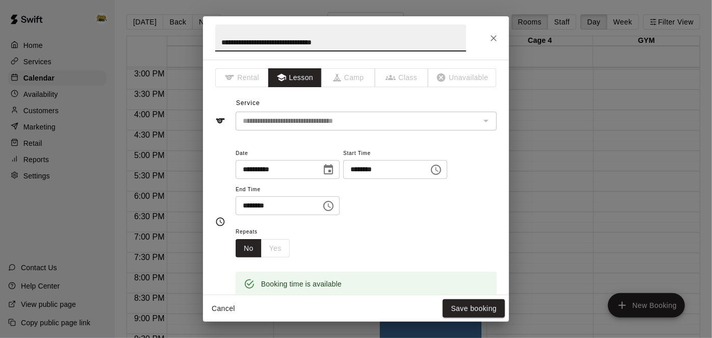
click at [224, 303] on button "Cancel" at bounding box center [223, 308] width 33 height 19
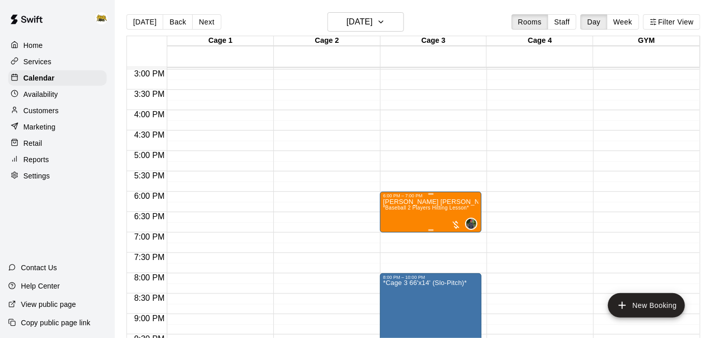
click at [412, 209] on span "*Baseball 2 Players Hitting Lesson*" at bounding box center [426, 208] width 86 height 6
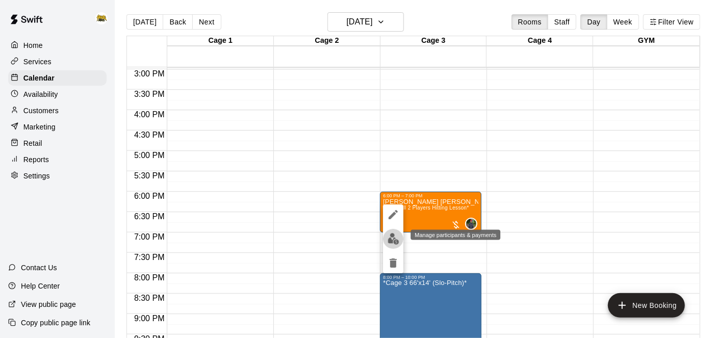
click at [391, 239] on img "edit" at bounding box center [394, 239] width 12 height 12
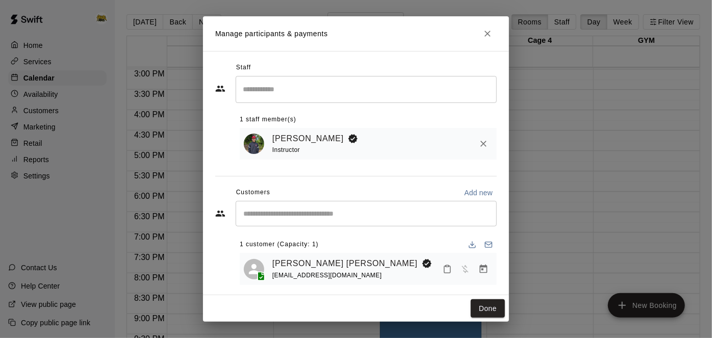
click at [402, 222] on div "​" at bounding box center [366, 213] width 261 height 25
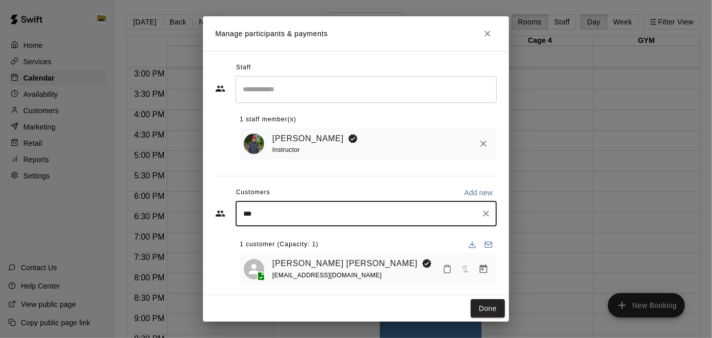
type input "****"
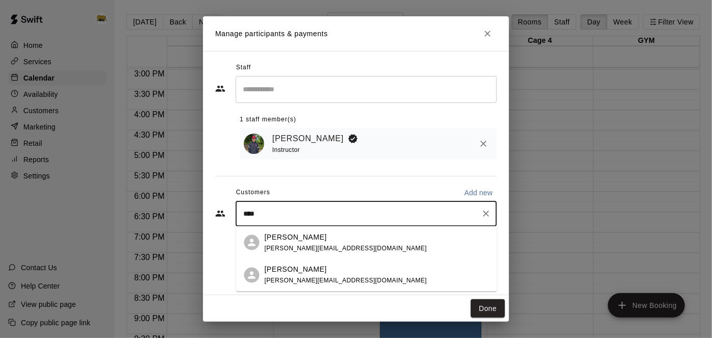
click at [310, 282] on span "[PERSON_NAME][EMAIL_ADDRESS][DOMAIN_NAME]" at bounding box center [346, 280] width 162 height 7
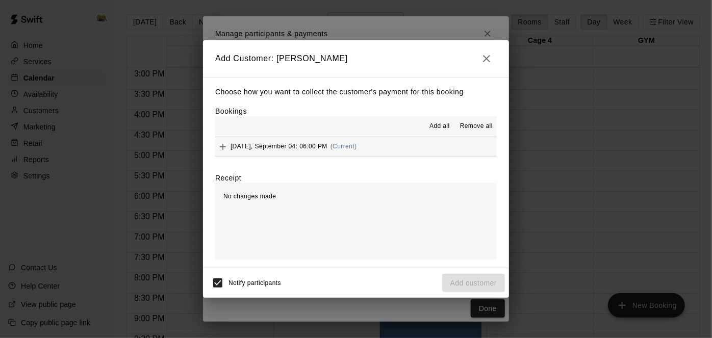
click at [429, 152] on button "[DATE], September 04: 06:00 PM (Current)" at bounding box center [356, 146] width 282 height 19
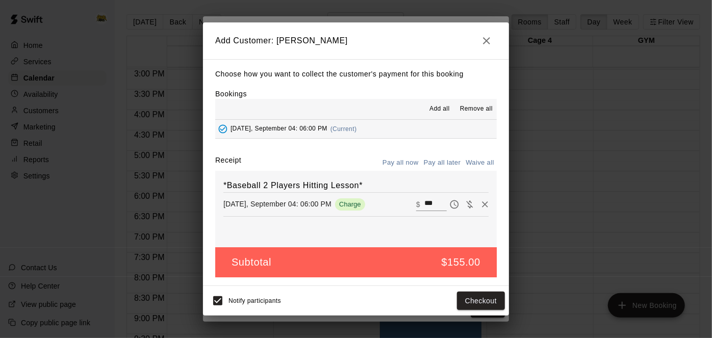
click at [445, 158] on button "Pay all later" at bounding box center [442, 163] width 42 height 16
click at [459, 309] on button "Add customer" at bounding box center [473, 301] width 63 height 19
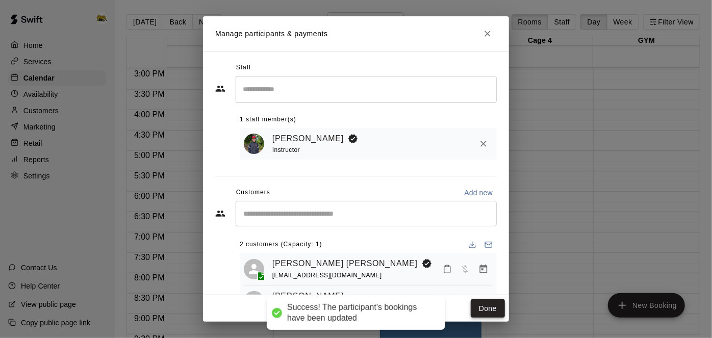
click at [488, 311] on button "Done" at bounding box center [488, 308] width 34 height 19
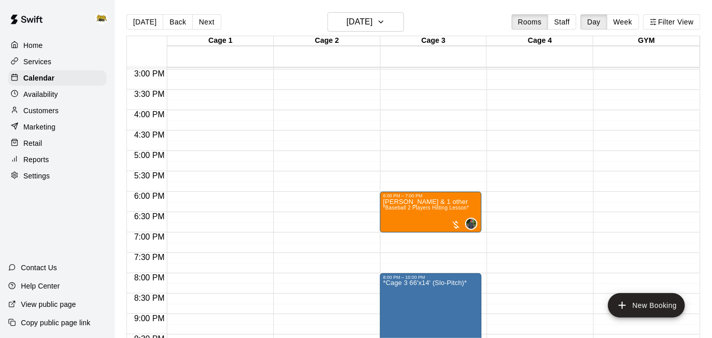
click at [41, 40] on p "Home" at bounding box center [32, 45] width 19 height 10
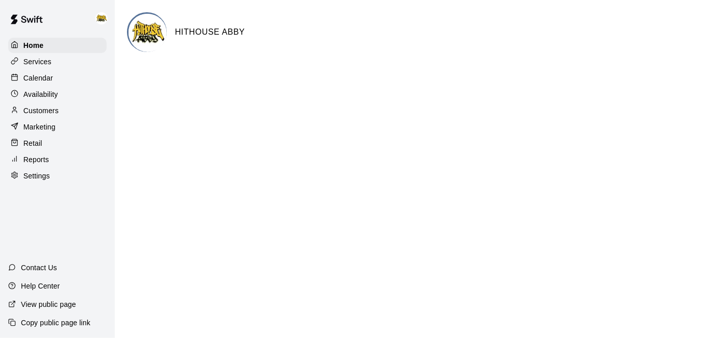
click at [40, 75] on p "Calendar" at bounding box center [38, 78] width 30 height 10
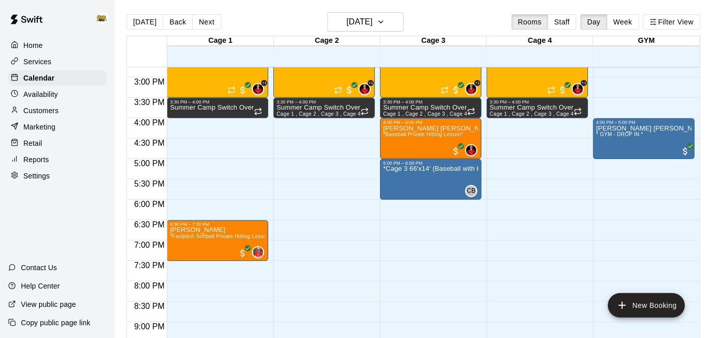
scroll to position [604, 0]
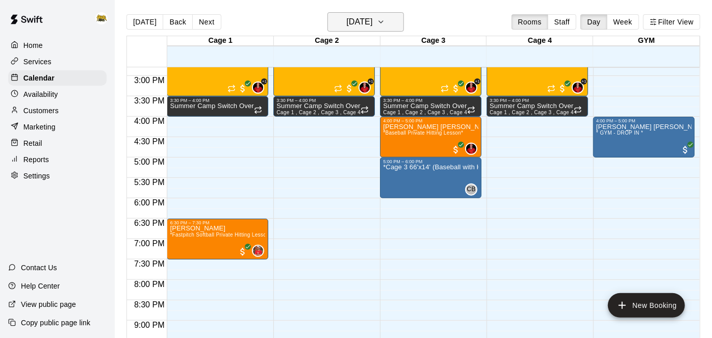
click at [372, 22] on h6 "[DATE]" at bounding box center [359, 22] width 26 height 14
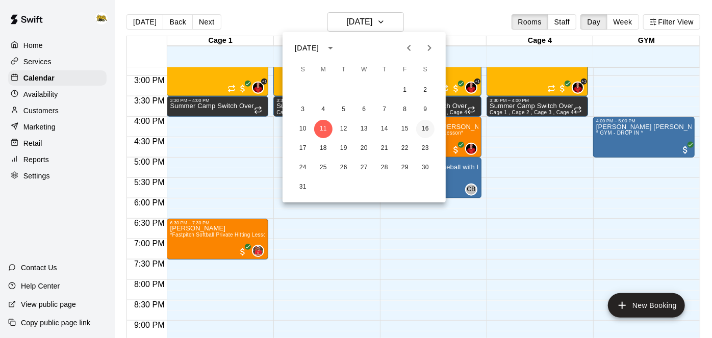
click at [429, 126] on button "16" at bounding box center [425, 129] width 18 height 18
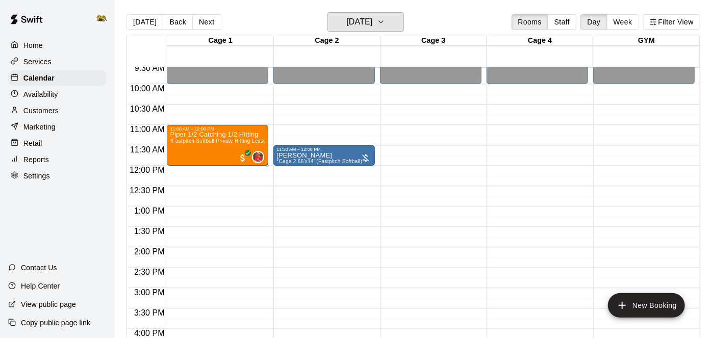
scroll to position [390, 0]
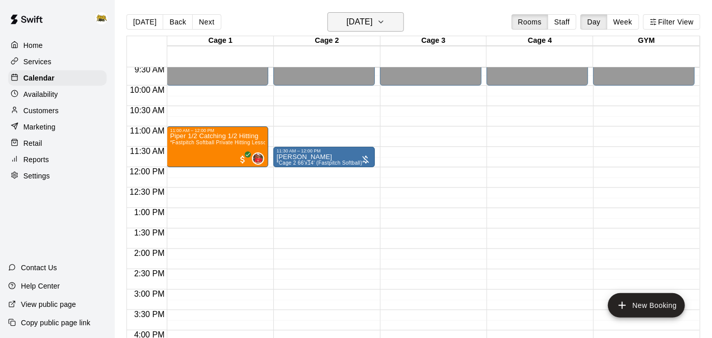
click at [367, 25] on h6 "[DATE]" at bounding box center [359, 22] width 26 height 14
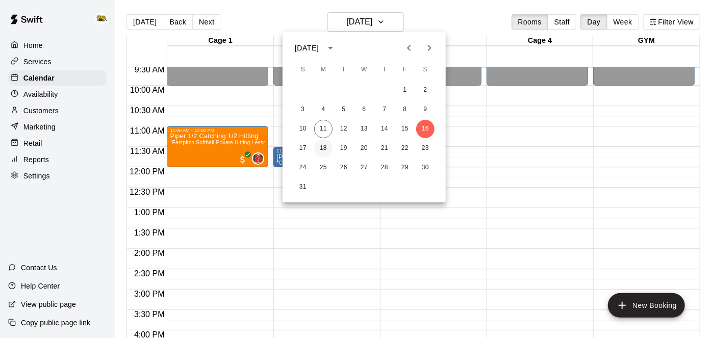
click at [325, 151] on button "18" at bounding box center [323, 148] width 18 height 18
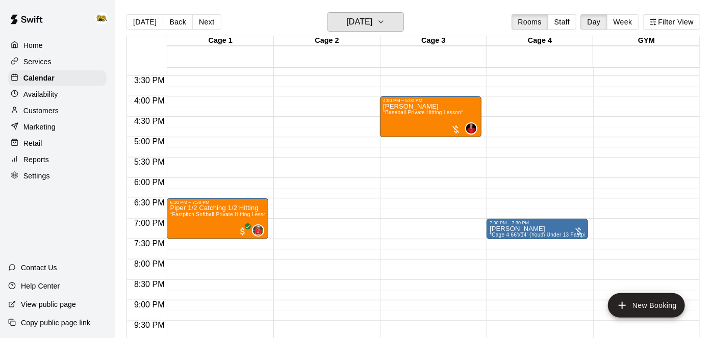
scroll to position [639, 0]
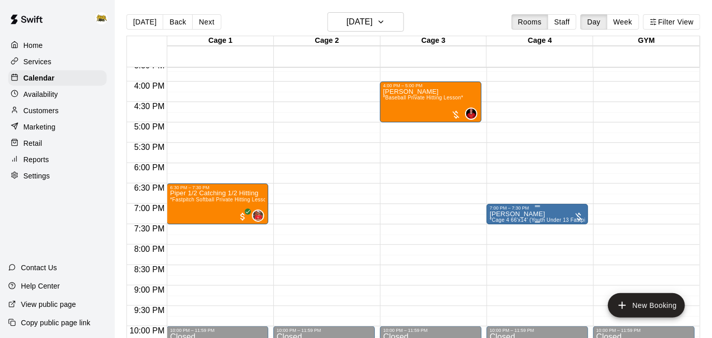
click at [499, 221] on icon "edit" at bounding box center [499, 220] width 9 height 9
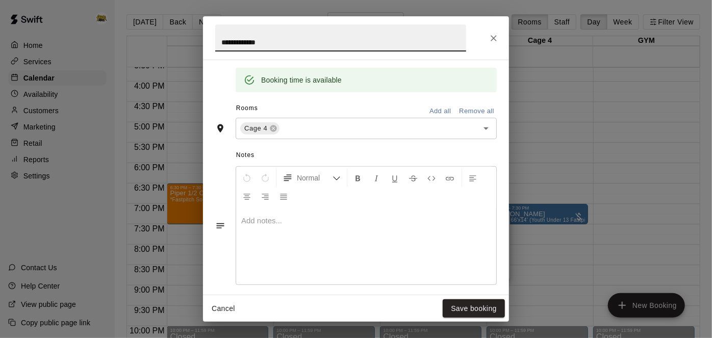
scroll to position [203, 0]
click at [463, 120] on button "Remove all" at bounding box center [476, 112] width 40 height 16
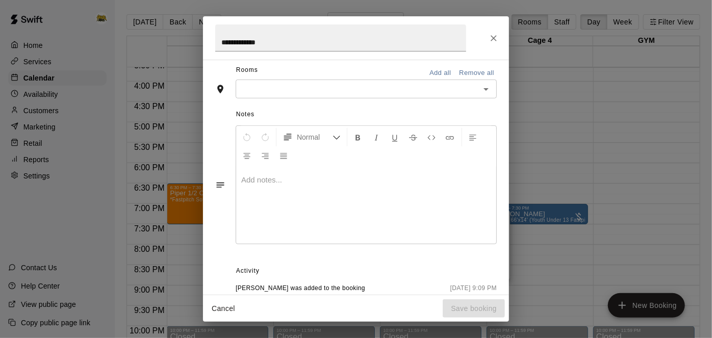
click at [484, 95] on icon "Open" at bounding box center [486, 89] width 12 height 12
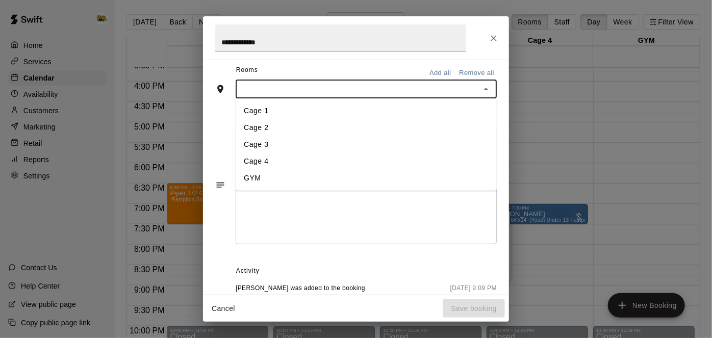
click at [391, 137] on li "Cage 2" at bounding box center [366, 128] width 261 height 17
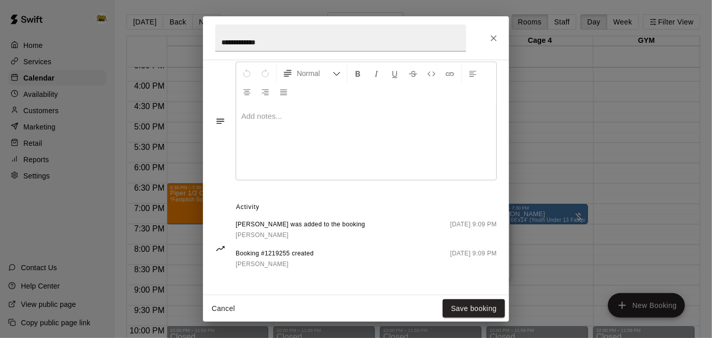
scroll to position [331, 0]
click at [454, 314] on button "Save booking" at bounding box center [474, 308] width 62 height 19
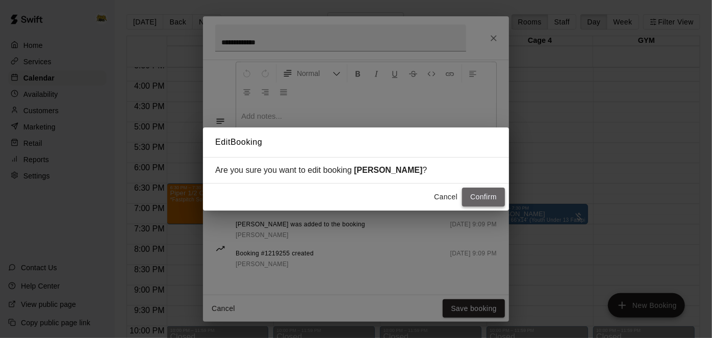
click at [487, 196] on button "Confirm" at bounding box center [483, 197] width 43 height 19
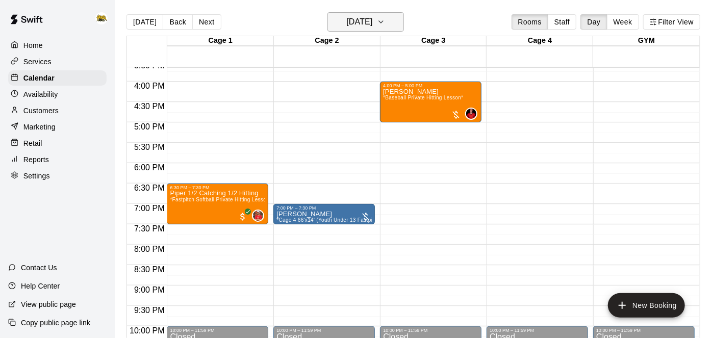
click at [399, 23] on button "[DATE]" at bounding box center [365, 21] width 76 height 19
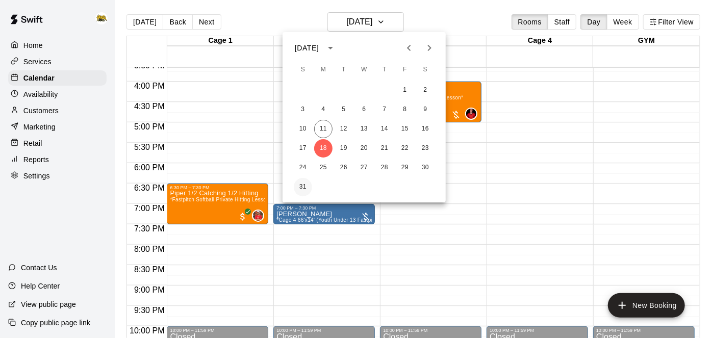
click at [305, 189] on button "31" at bounding box center [303, 187] width 18 height 18
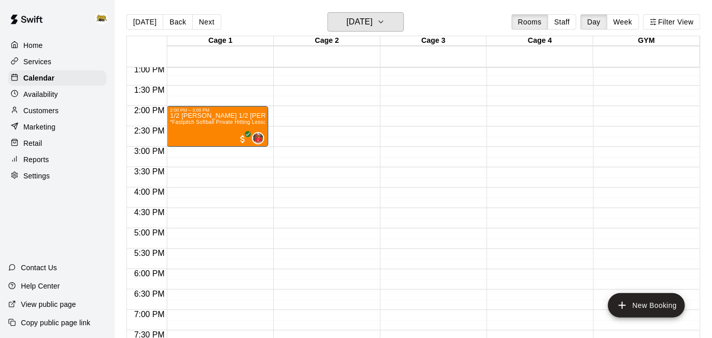
scroll to position [495, 0]
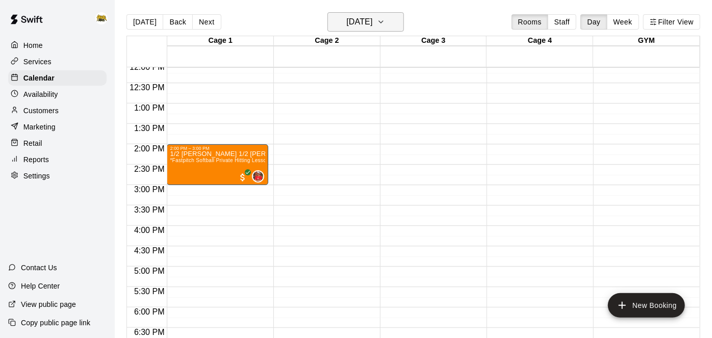
click at [356, 24] on h6 "[DATE]" at bounding box center [359, 22] width 26 height 14
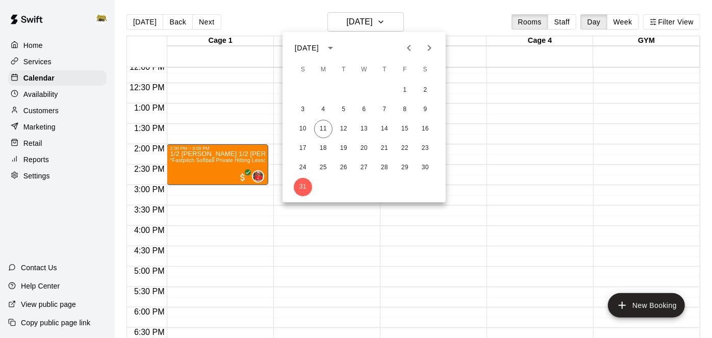
click at [39, 49] on div at bounding box center [356, 169] width 712 height 338
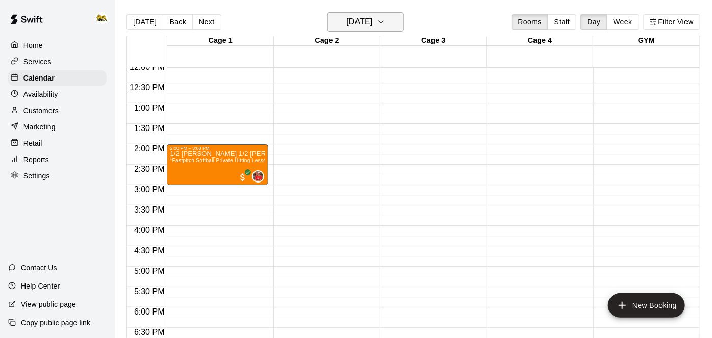
click at [346, 18] on h6 "[DATE]" at bounding box center [359, 22] width 26 height 14
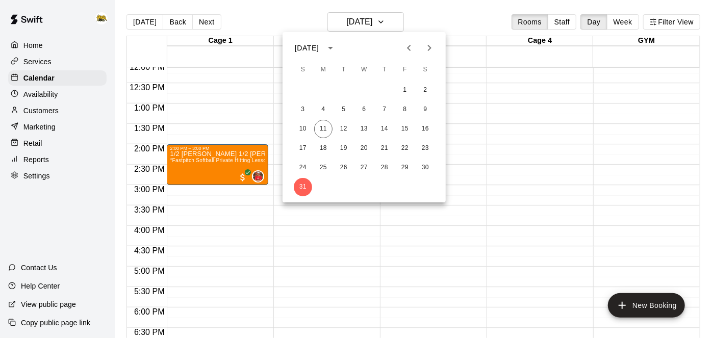
click at [50, 72] on div at bounding box center [356, 169] width 712 height 338
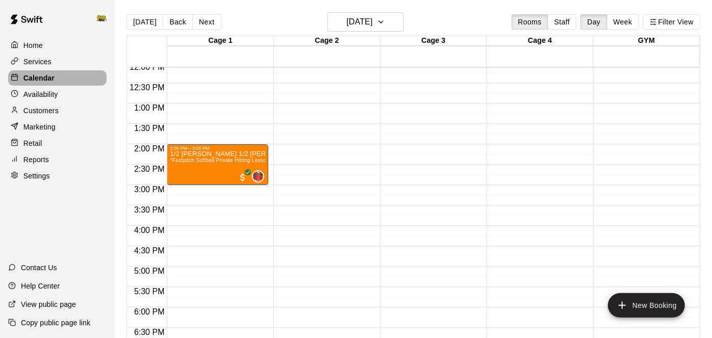
click at [49, 75] on p "Calendar" at bounding box center [38, 78] width 31 height 10
click at [372, 26] on h6 "[DATE]" at bounding box center [359, 22] width 26 height 14
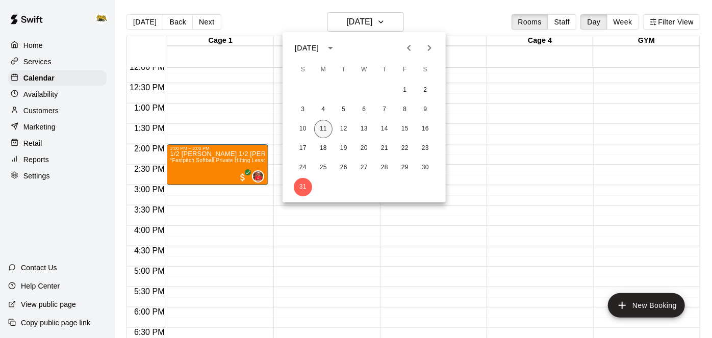
click at [326, 133] on button "11" at bounding box center [323, 129] width 18 height 18
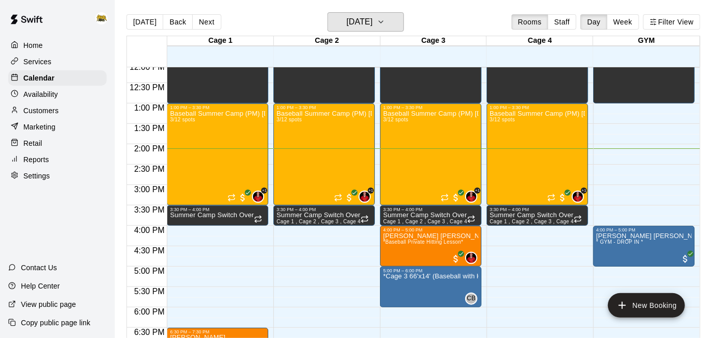
scroll to position [542, 0]
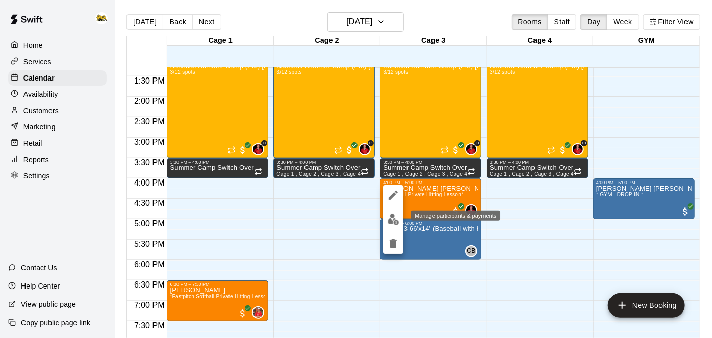
click at [393, 221] on img "edit" at bounding box center [394, 220] width 12 height 12
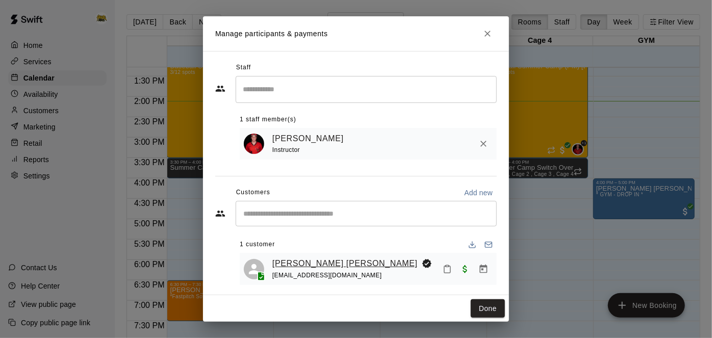
click at [309, 265] on link "[PERSON_NAME] [PERSON_NAME]" at bounding box center [344, 263] width 145 height 13
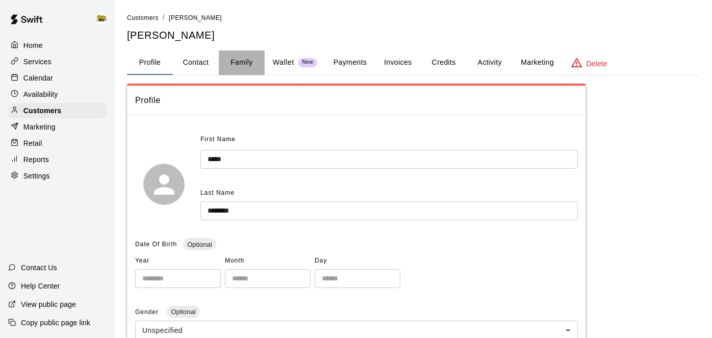
click at [243, 64] on button "Family" at bounding box center [242, 62] width 46 height 24
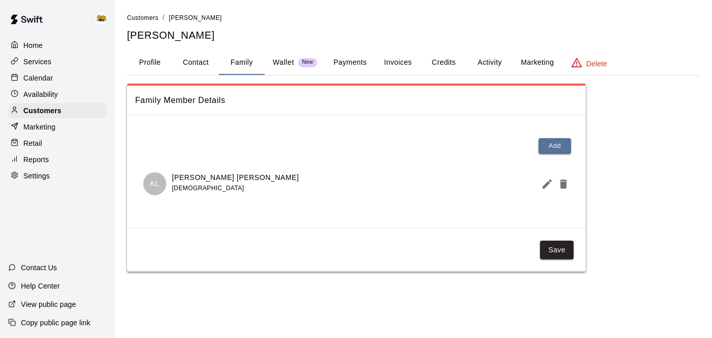
click at [46, 48] on div "Home" at bounding box center [57, 45] width 98 height 15
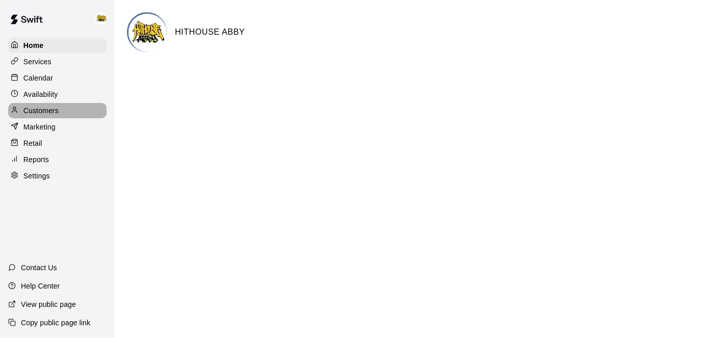
click at [48, 115] on p "Customers" at bounding box center [40, 111] width 35 height 10
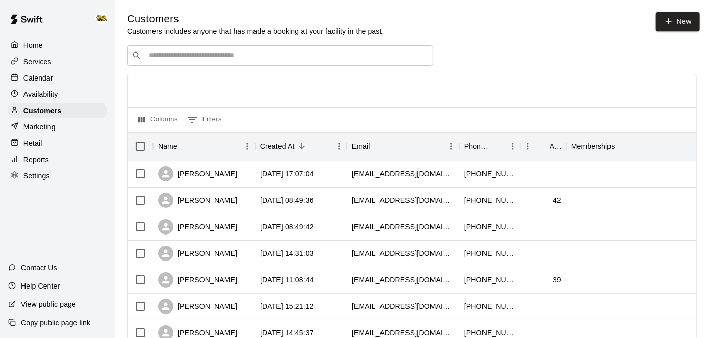
click at [259, 58] on input "Search customers by name or email" at bounding box center [287, 55] width 283 height 10
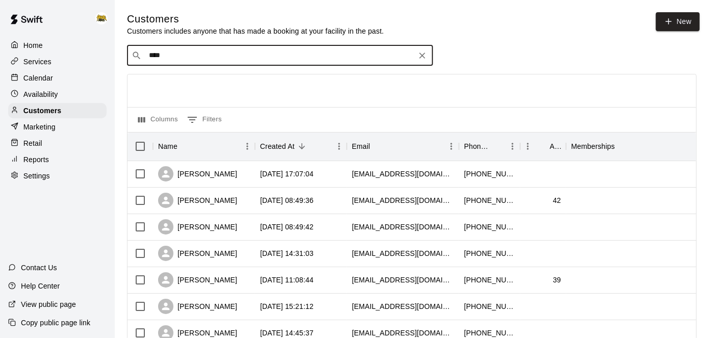
type input "*****"
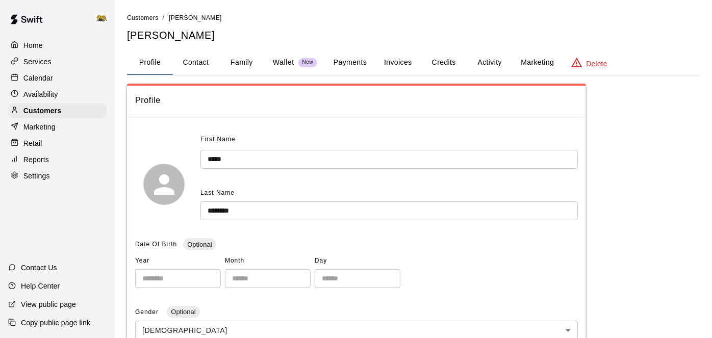
click at [408, 60] on button "Invoices" at bounding box center [398, 62] width 46 height 24
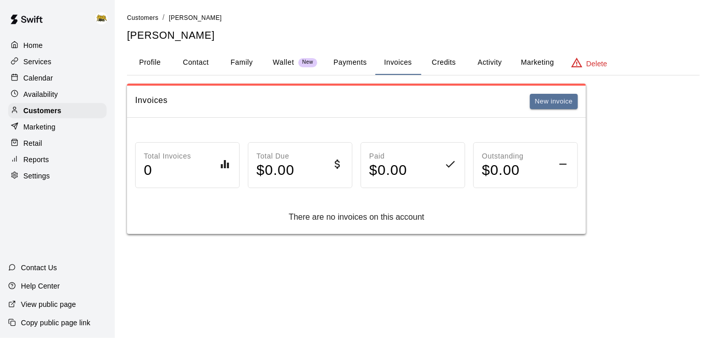
click at [504, 62] on button "Activity" at bounding box center [490, 62] width 46 height 24
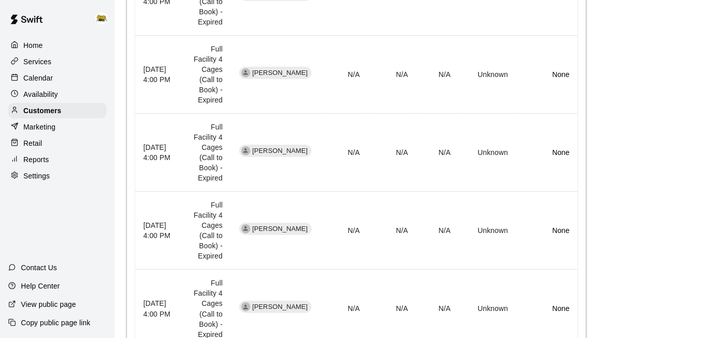
scroll to position [421, 0]
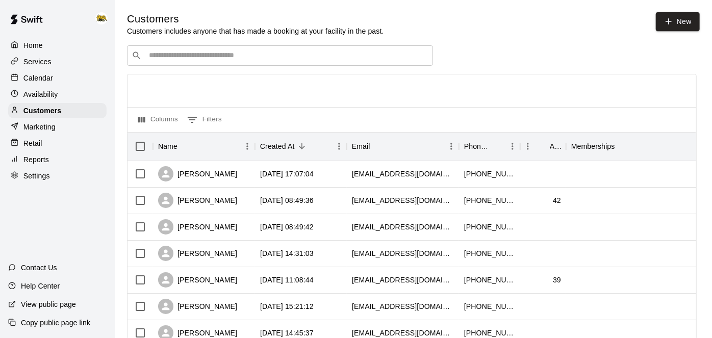
click at [176, 50] on input "Search customers by name or email" at bounding box center [287, 55] width 283 height 10
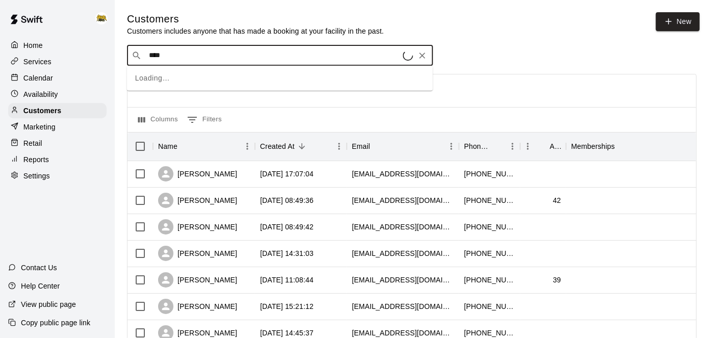
type input "*****"
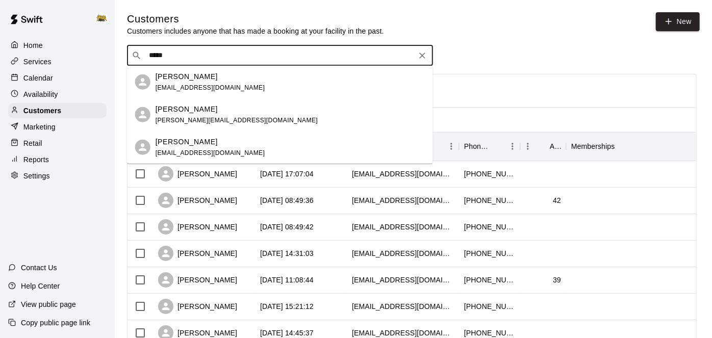
click at [181, 112] on p "[PERSON_NAME]" at bounding box center [187, 109] width 62 height 11
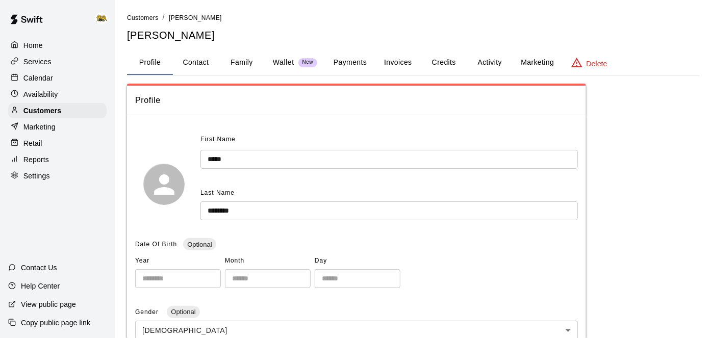
click at [364, 60] on button "Payments" at bounding box center [349, 62] width 49 height 24
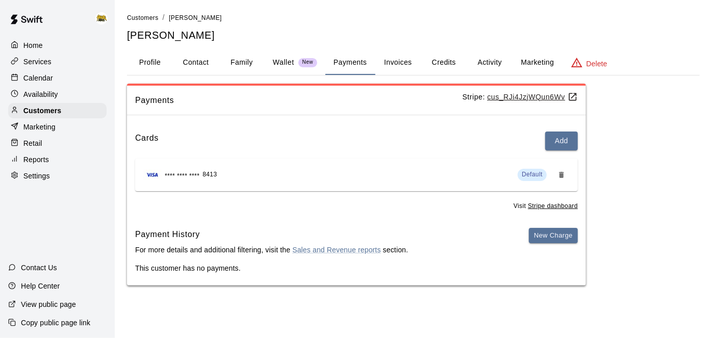
click at [518, 95] on u "cus_RJi4JzjWQun6Wv" at bounding box center [533, 97] width 90 height 8
click at [488, 64] on button "Activity" at bounding box center [490, 62] width 46 height 24
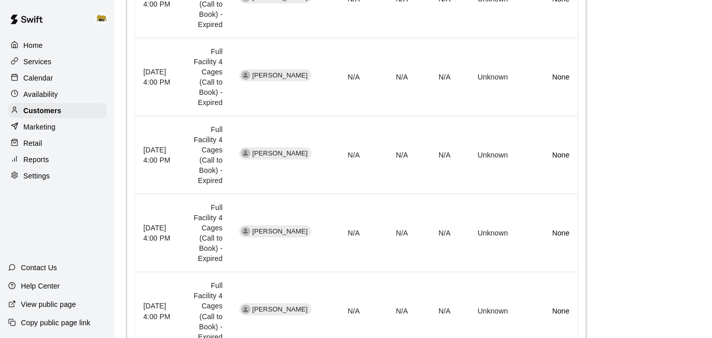
scroll to position [421, 0]
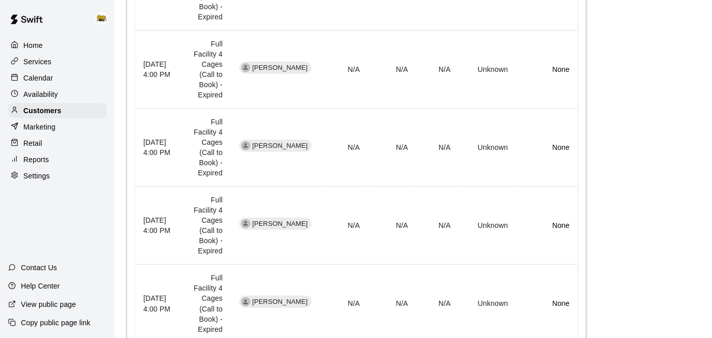
click at [41, 79] on p "Calendar" at bounding box center [38, 78] width 30 height 10
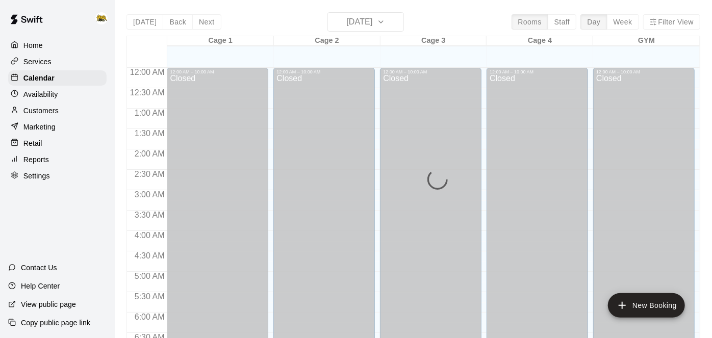
scroll to position [579, 0]
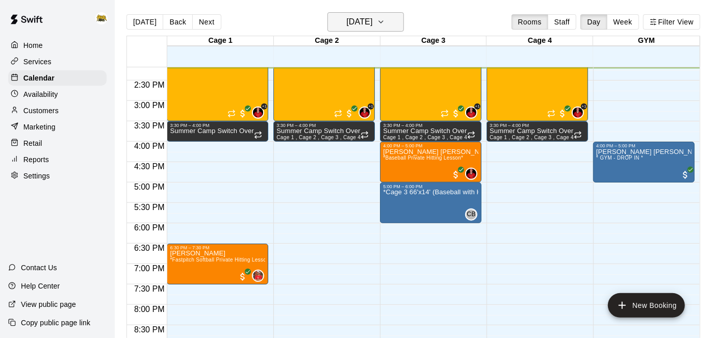
click at [385, 22] on icon "button" at bounding box center [381, 22] width 8 height 12
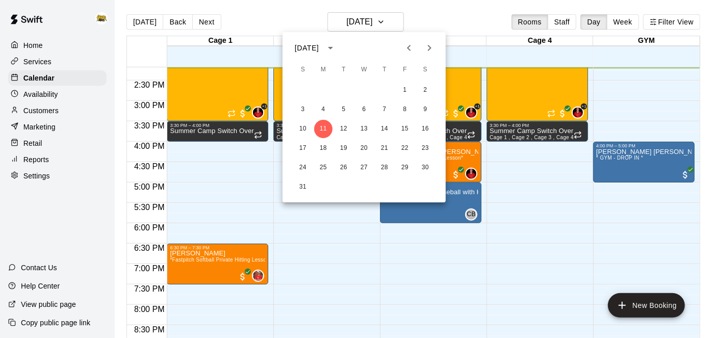
click at [412, 49] on icon "Previous month" at bounding box center [409, 48] width 12 height 12
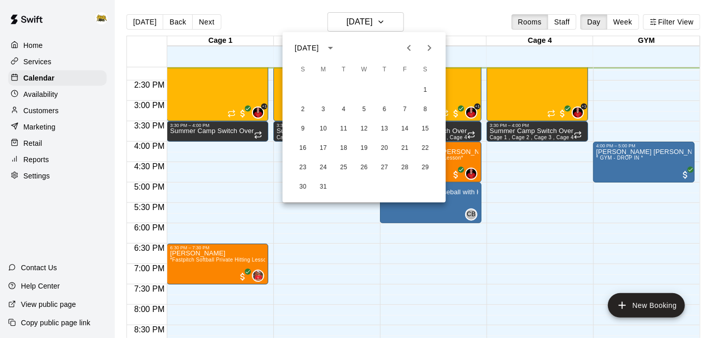
click at [412, 49] on icon "Previous month" at bounding box center [409, 48] width 12 height 12
click at [426, 89] on button "4" at bounding box center [425, 90] width 18 height 18
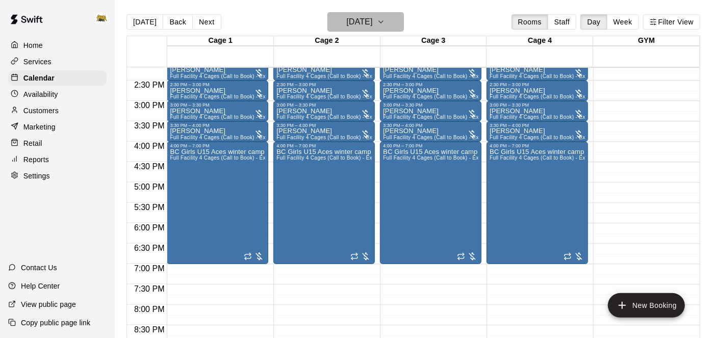
click at [385, 27] on icon "button" at bounding box center [381, 22] width 8 height 12
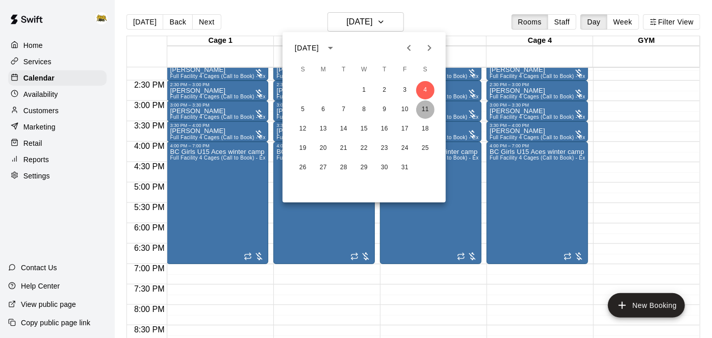
click at [427, 111] on button "11" at bounding box center [425, 109] width 18 height 18
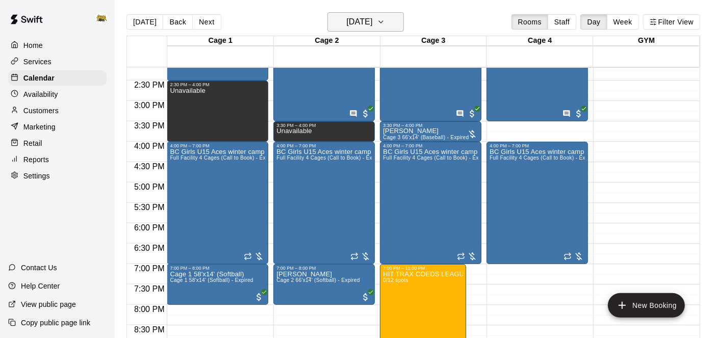
click at [385, 25] on icon "button" at bounding box center [381, 22] width 8 height 12
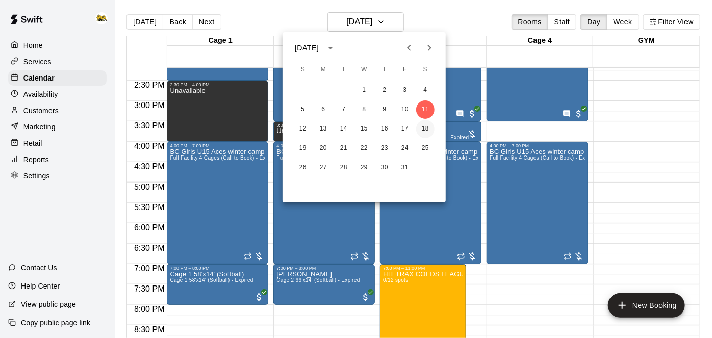
click at [424, 130] on button "18" at bounding box center [425, 129] width 18 height 18
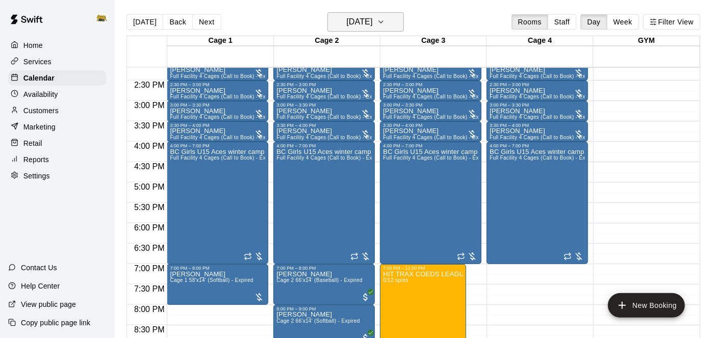
click at [385, 23] on icon "button" at bounding box center [381, 22] width 8 height 12
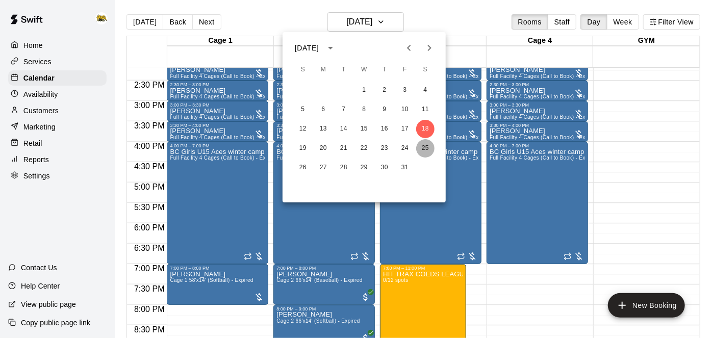
click at [427, 152] on button "25" at bounding box center [425, 148] width 18 height 18
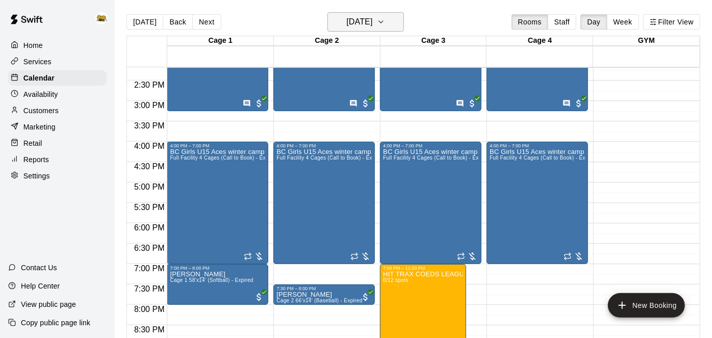
click at [399, 29] on button "[DATE]" at bounding box center [365, 21] width 76 height 19
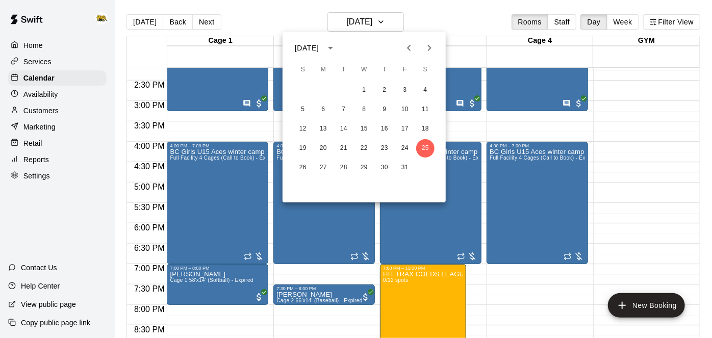
click at [430, 46] on icon "Next month" at bounding box center [430, 48] width 4 height 6
click at [426, 93] on button "1" at bounding box center [425, 90] width 18 height 18
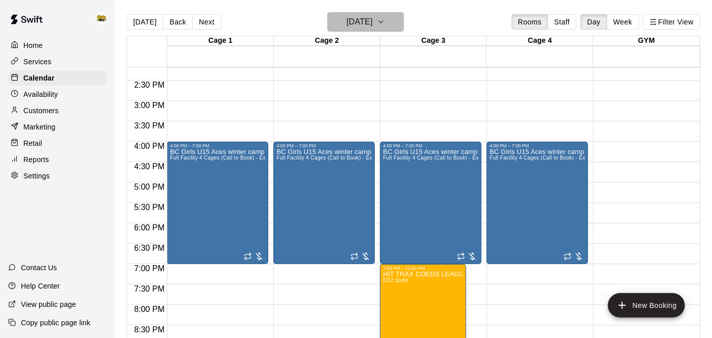
click at [399, 15] on button "[DATE]" at bounding box center [365, 21] width 76 height 19
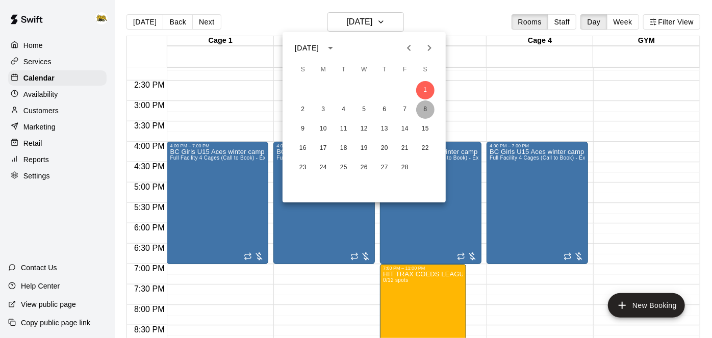
click at [430, 110] on button "8" at bounding box center [425, 109] width 18 height 18
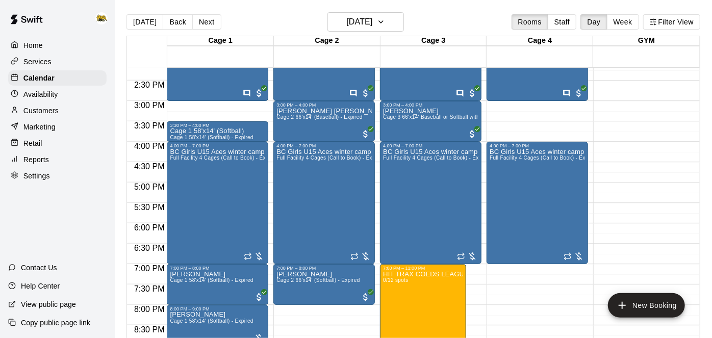
click at [43, 66] on p "Services" at bounding box center [37, 62] width 28 height 10
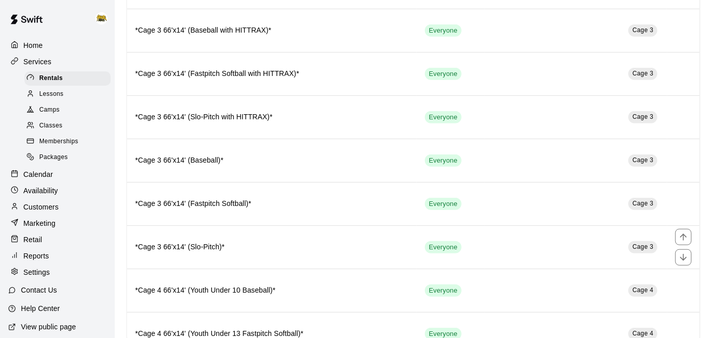
scroll to position [333, 0]
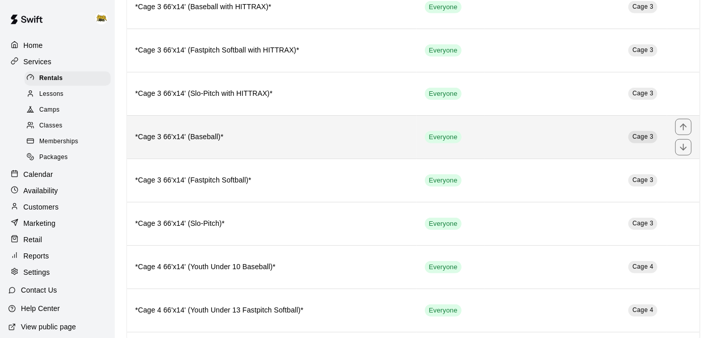
click at [238, 142] on th "*Cage 3 66'x14' (Baseball)*" at bounding box center [272, 136] width 290 height 43
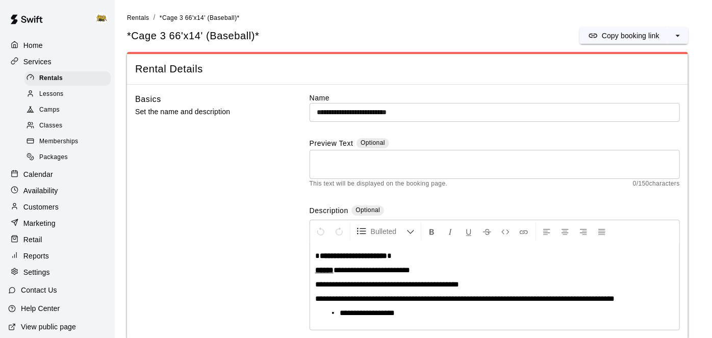
scroll to position [78, 0]
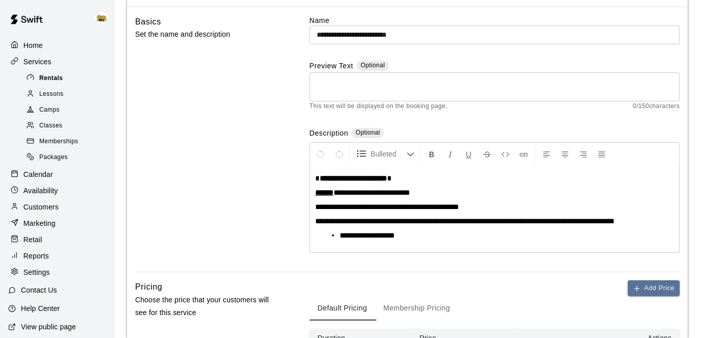
click at [67, 82] on div "Rentals" at bounding box center [67, 78] width 86 height 14
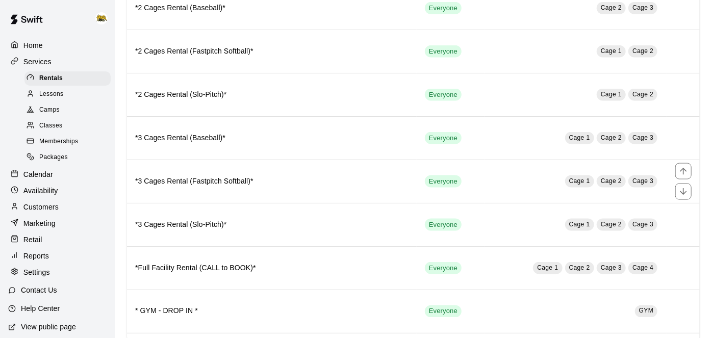
scroll to position [679, 0]
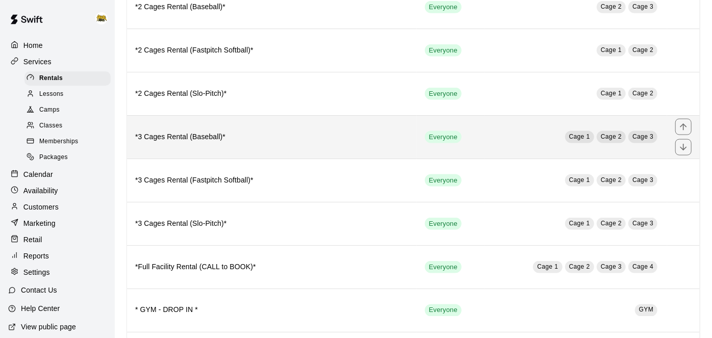
click at [324, 132] on th "*3 Cages Rental (Baseball)*" at bounding box center [272, 136] width 290 height 43
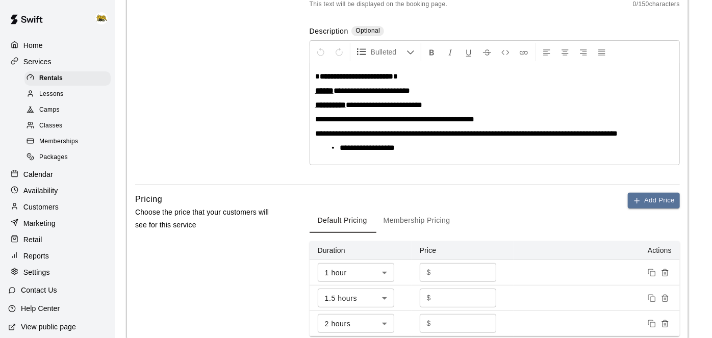
scroll to position [250, 0]
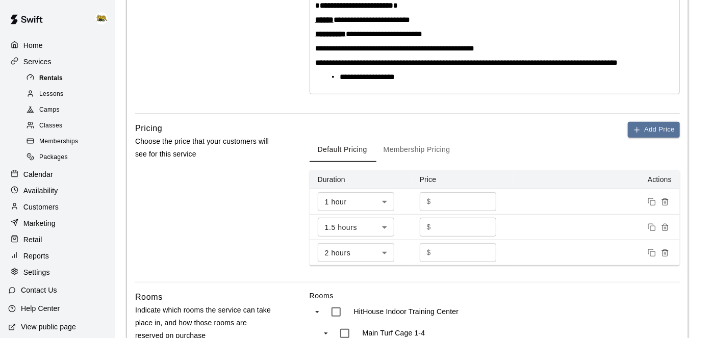
click at [66, 81] on div "Rentals" at bounding box center [67, 78] width 86 height 14
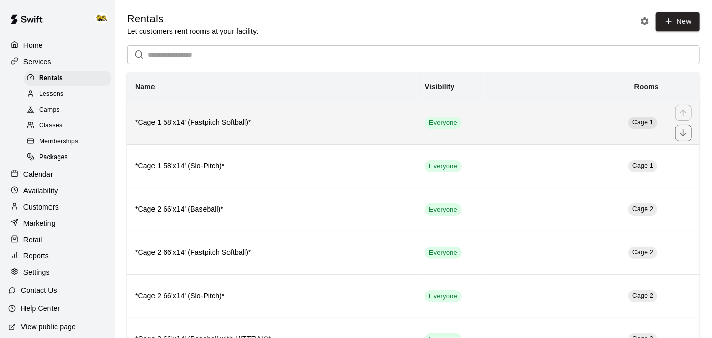
click at [304, 125] on h6 "*Cage 1 58'x14' (Fastpitch Softball)*" at bounding box center [271, 122] width 273 height 11
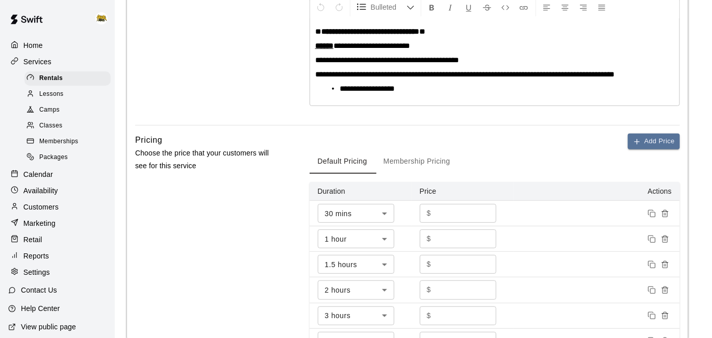
scroll to position [233, 0]
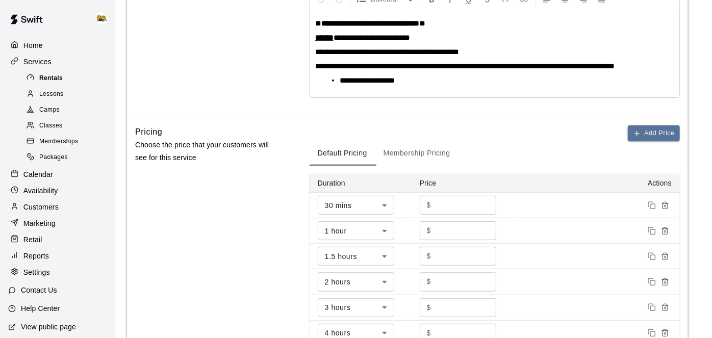
click at [63, 82] on div "Rentals" at bounding box center [67, 78] width 86 height 14
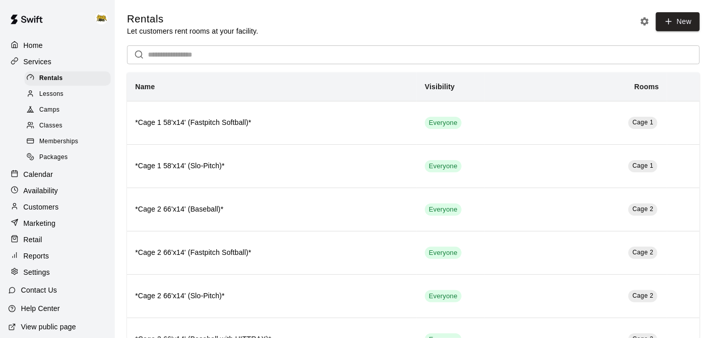
click at [60, 94] on span "Lessons" at bounding box center [51, 94] width 24 height 10
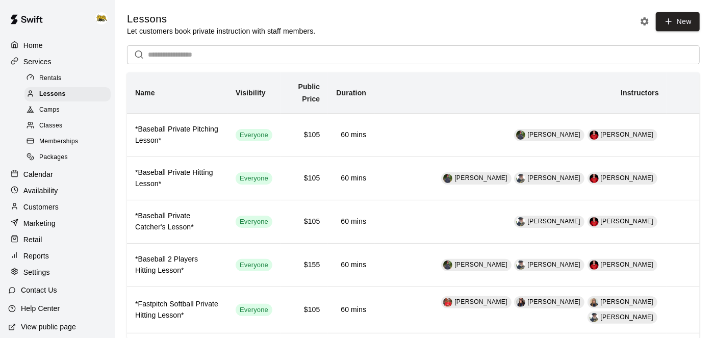
click at [57, 74] on span "Rentals" at bounding box center [50, 78] width 22 height 10
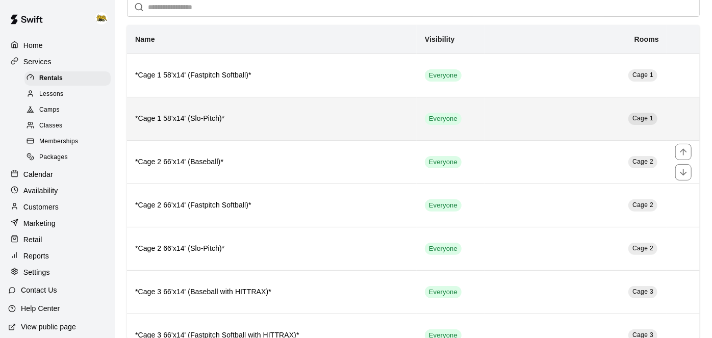
scroll to position [47, 0]
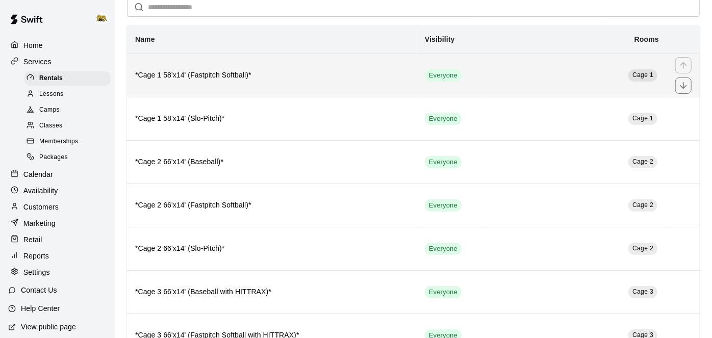
click at [248, 85] on th "*Cage 1 58'x14' (Fastpitch Softball)*" at bounding box center [272, 75] width 290 height 43
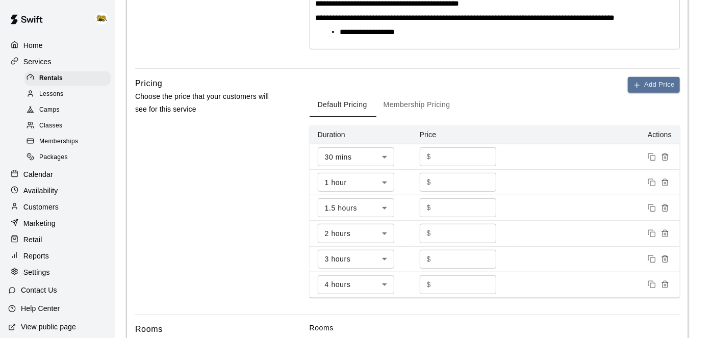
scroll to position [279, 0]
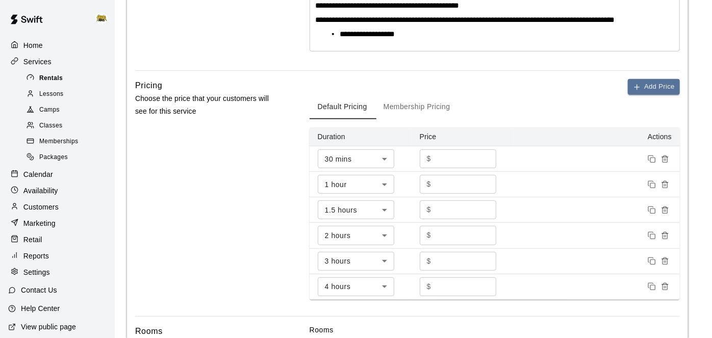
click at [58, 82] on span "Rentals" at bounding box center [50, 78] width 23 height 10
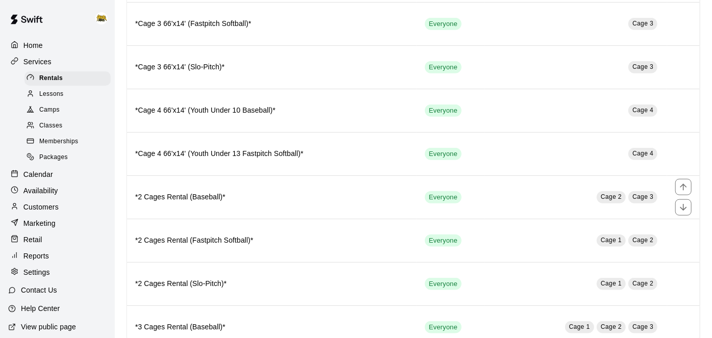
scroll to position [490, 0]
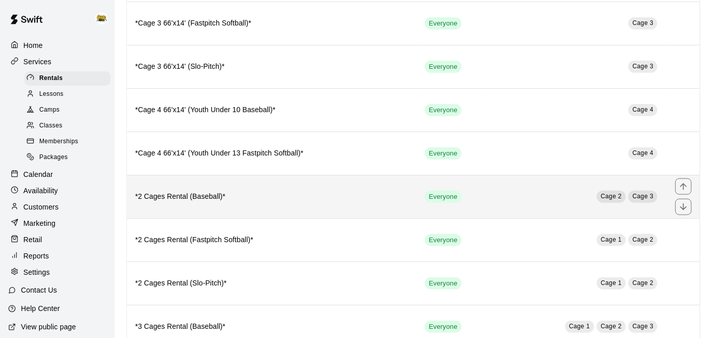
click at [212, 191] on h6 "*2 Cages Rental (Baseball)*" at bounding box center [271, 196] width 273 height 11
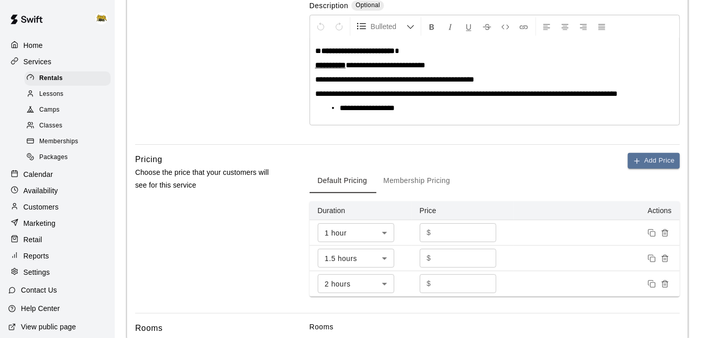
scroll to position [202, 0]
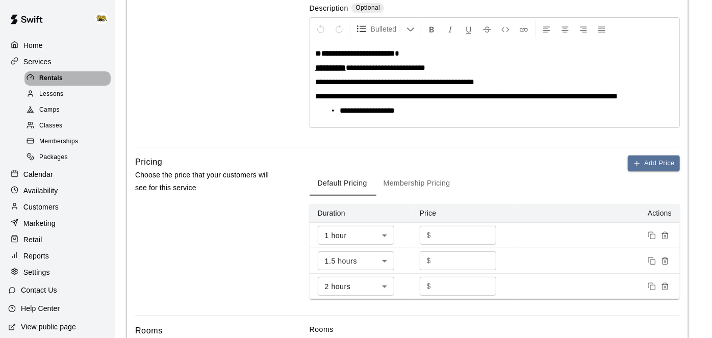
click at [60, 79] on span "Rentals" at bounding box center [50, 78] width 23 height 10
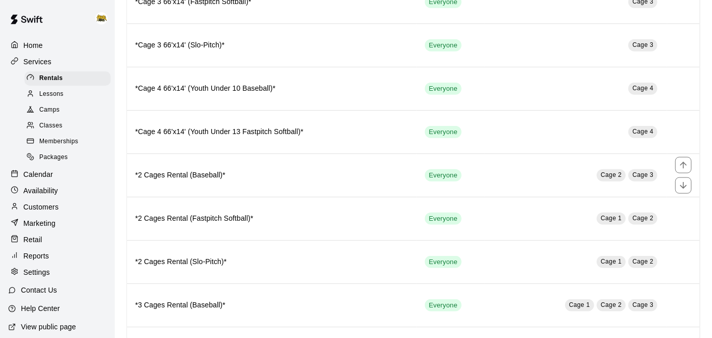
scroll to position [512, 0]
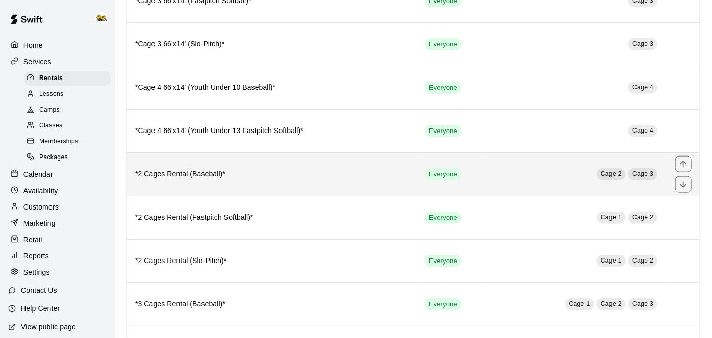
click at [245, 169] on h6 "*2 Cages Rental (Baseball)*" at bounding box center [271, 174] width 273 height 11
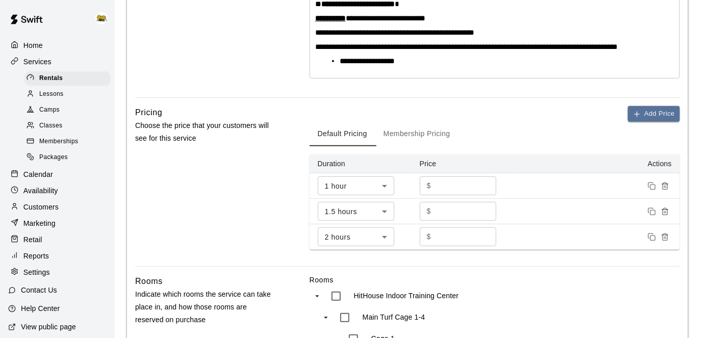
scroll to position [255, 0]
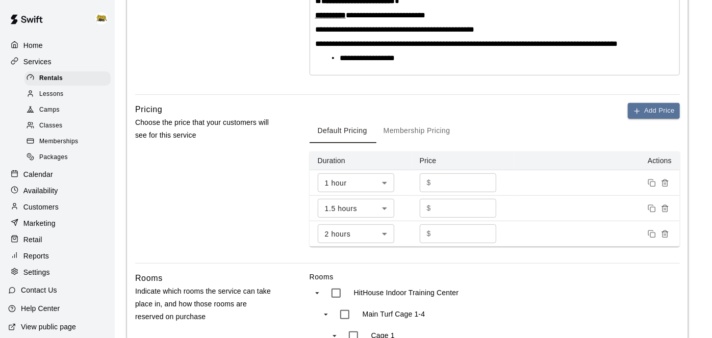
click at [57, 69] on div "Home Services Rentals Lessons Camps Classes Memberships Packages Calendar Avail…" at bounding box center [57, 159] width 115 height 244
click at [60, 79] on span "Rentals" at bounding box center [50, 78] width 23 height 10
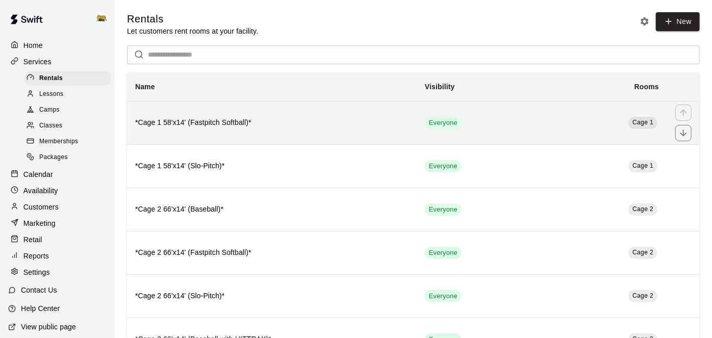
click at [296, 125] on h6 "*Cage 1 58'x14' (Fastpitch Softball)*" at bounding box center [271, 122] width 273 height 11
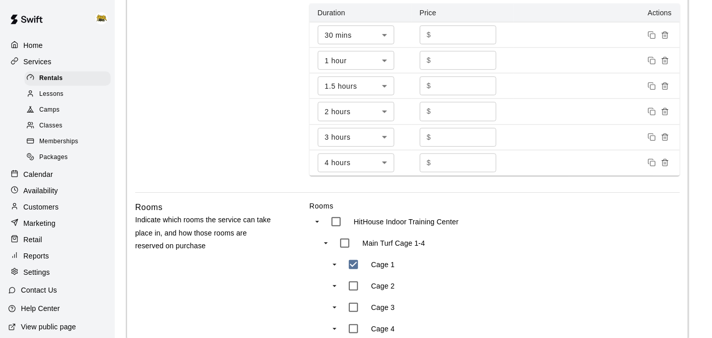
scroll to position [402, 0]
click at [666, 141] on button "Remove price" at bounding box center [664, 138] width 13 height 13
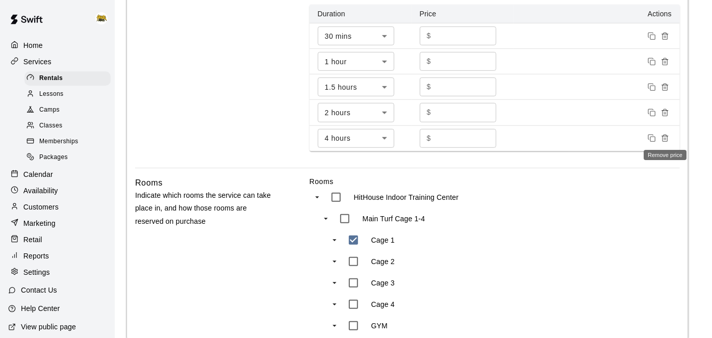
click at [666, 141] on button "Remove price" at bounding box center [664, 138] width 13 height 13
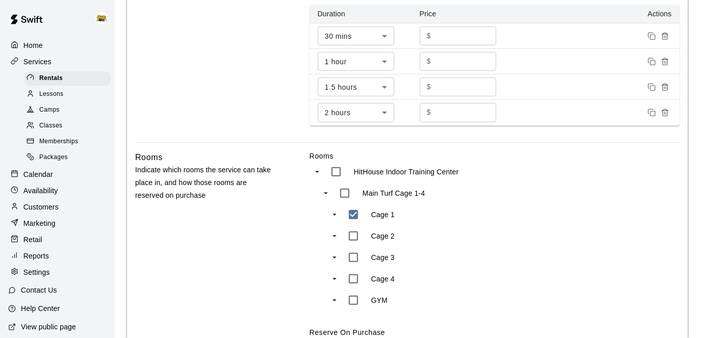
scroll to position [542, 0]
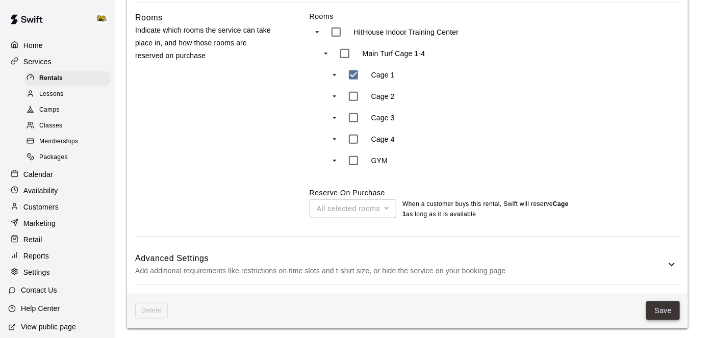
click at [671, 310] on button "Save" at bounding box center [663, 310] width 34 height 19
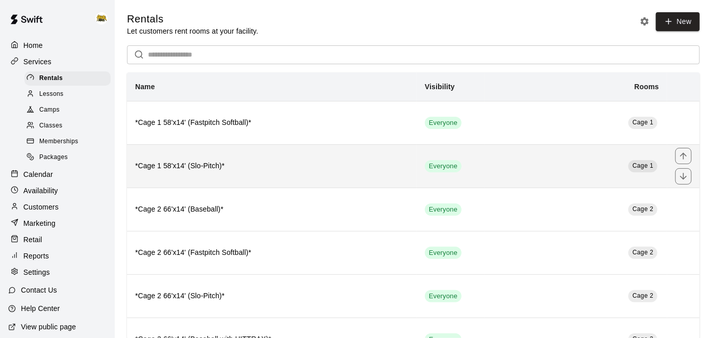
click at [482, 172] on td "Everyone" at bounding box center [451, 165] width 68 height 43
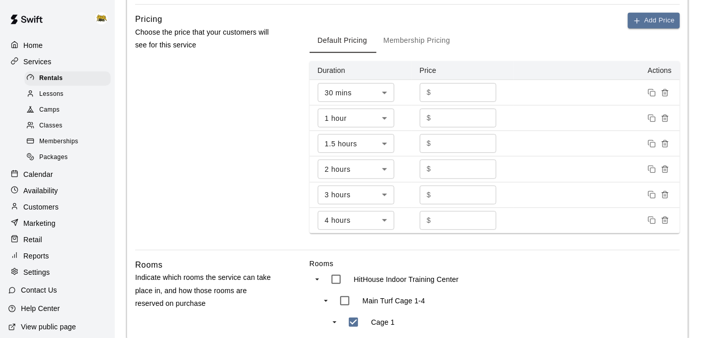
scroll to position [346, 0]
click at [668, 219] on icon "Remove price" at bounding box center [665, 220] width 8 height 8
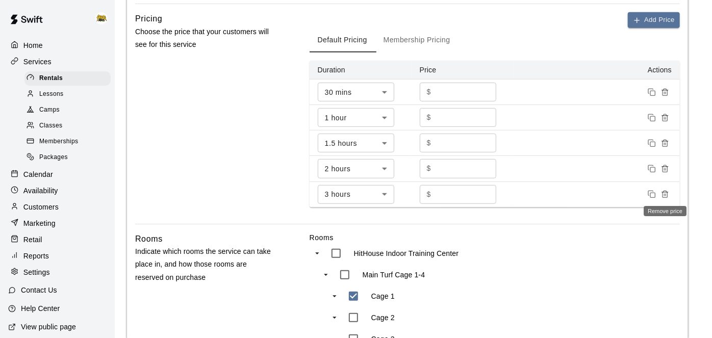
click at [668, 191] on icon "Remove price" at bounding box center [665, 194] width 8 height 8
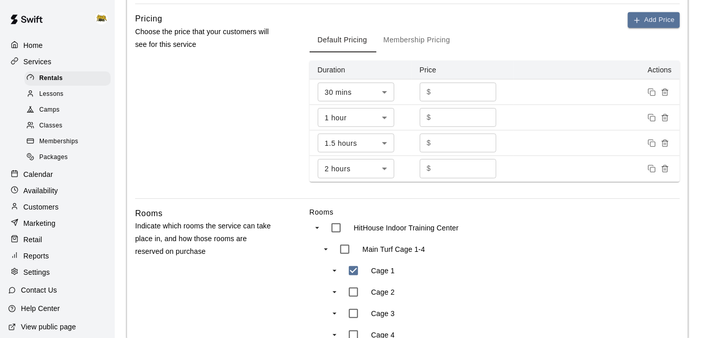
scroll to position [542, 0]
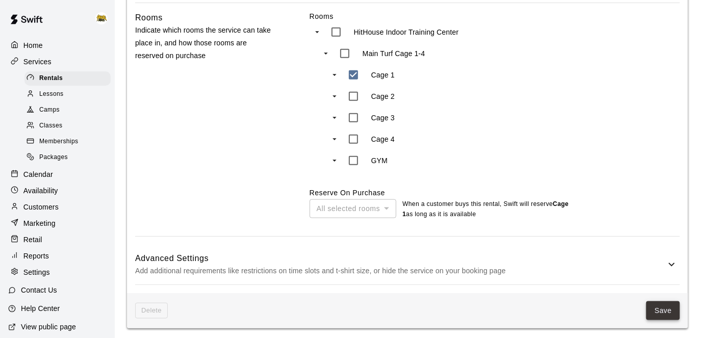
click at [667, 308] on button "Save" at bounding box center [663, 310] width 34 height 19
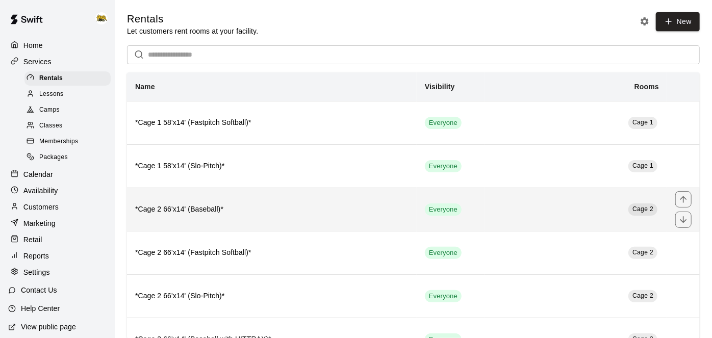
click at [340, 215] on th "*Cage 2 66'x14' (Baseball)*" at bounding box center [272, 209] width 290 height 43
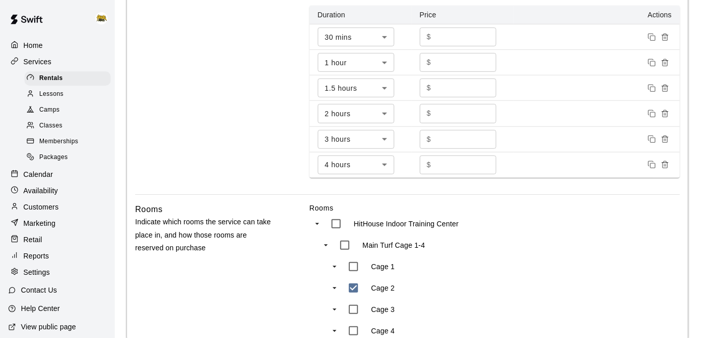
scroll to position [450, 0]
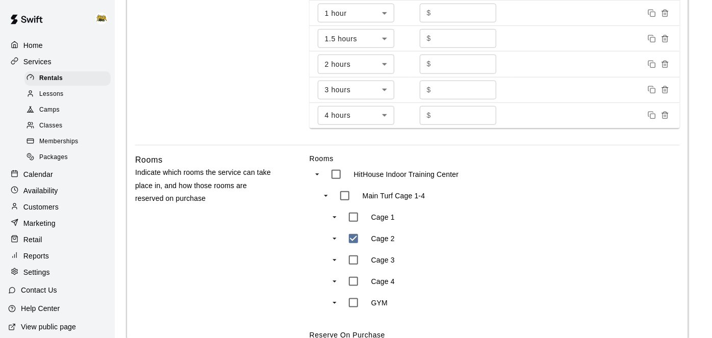
click at [663, 115] on icon "Remove price" at bounding box center [665, 115] width 8 height 8
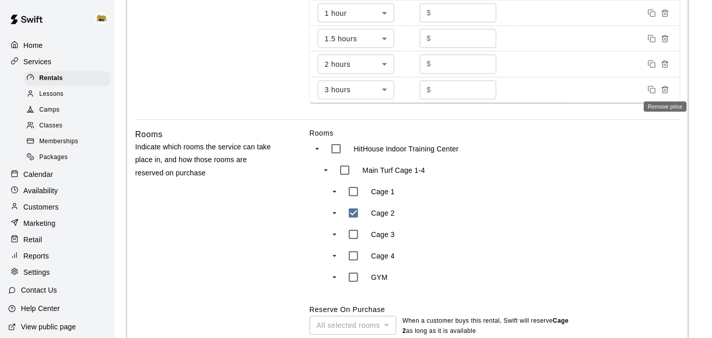
click at [667, 93] on button "Remove price" at bounding box center [664, 89] width 13 height 13
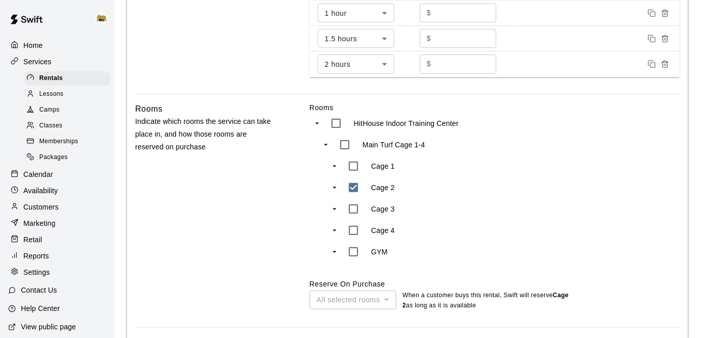
scroll to position [542, 0]
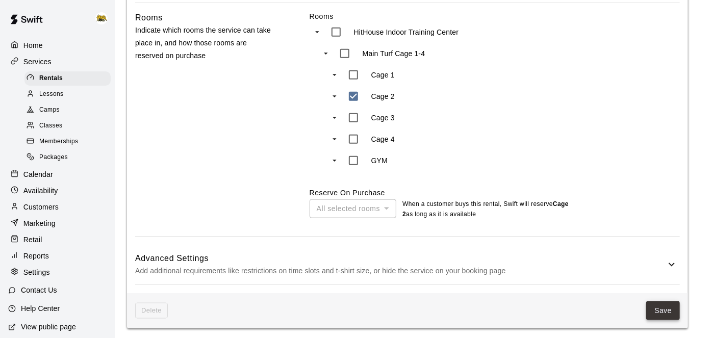
click at [666, 304] on button "Save" at bounding box center [663, 310] width 34 height 19
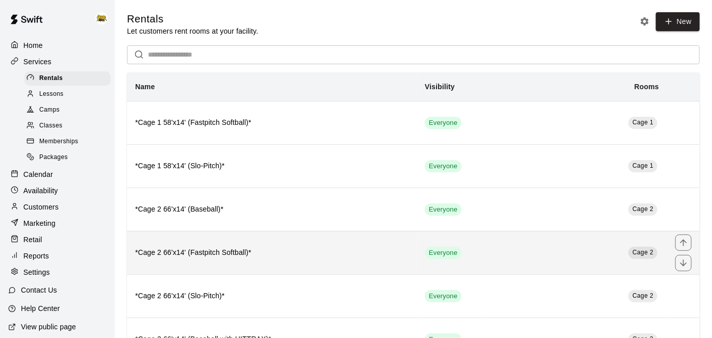
click at [501, 249] on td "Cage 2" at bounding box center [575, 252] width 183 height 43
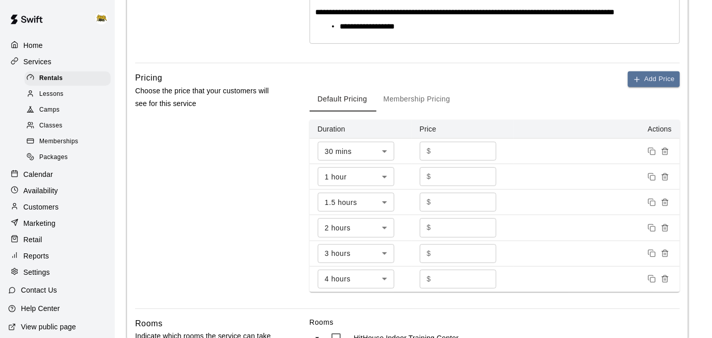
scroll to position [286, 0]
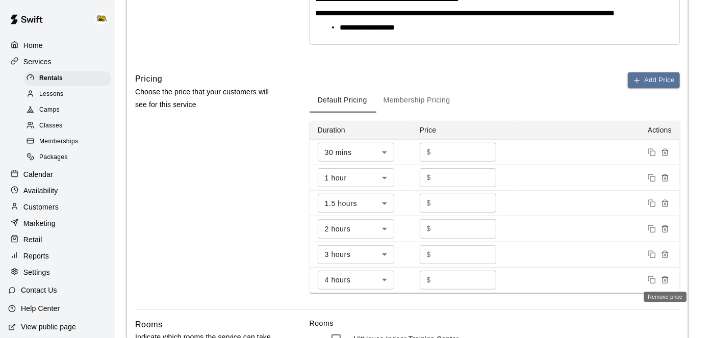
click at [665, 277] on icon "Remove price" at bounding box center [665, 280] width 8 height 8
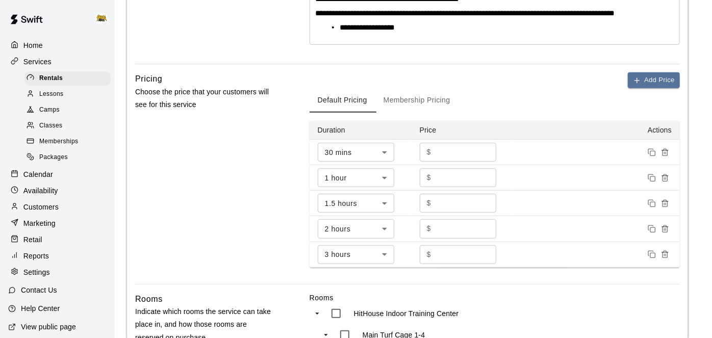
click at [665, 259] on td at bounding box center [597, 254] width 166 height 25
click at [666, 251] on icon "Remove price" at bounding box center [664, 252] width 3 height 2
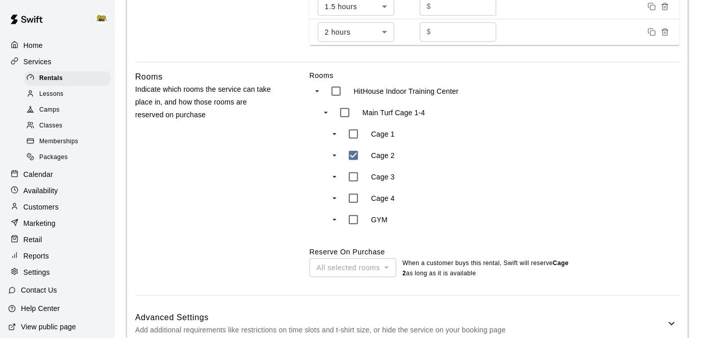
scroll to position [542, 0]
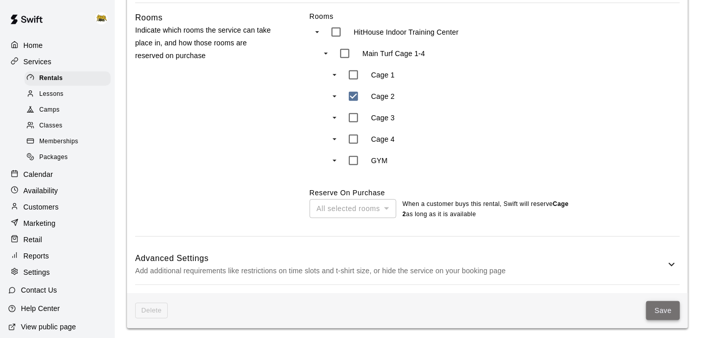
click at [668, 308] on button "Save" at bounding box center [663, 310] width 34 height 19
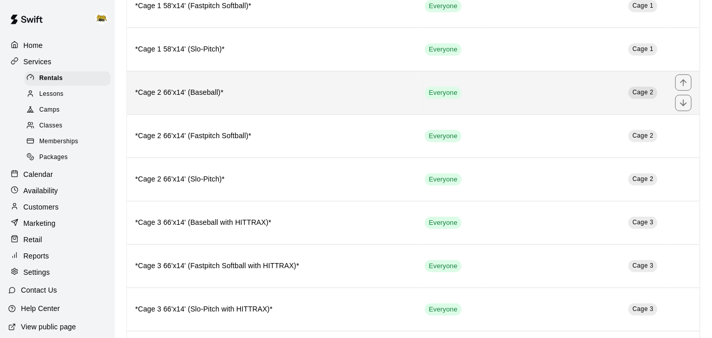
scroll to position [122, 0]
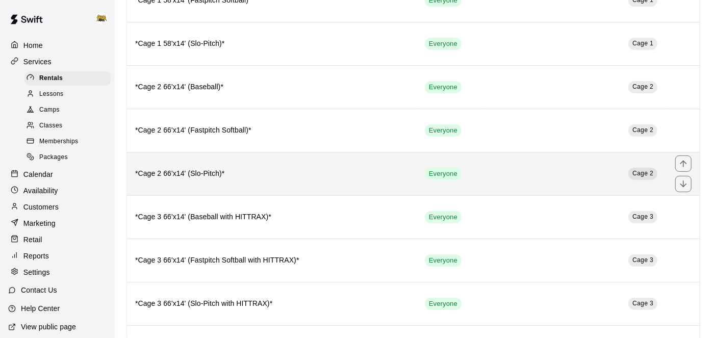
click at [499, 186] on td "Cage 2" at bounding box center [575, 173] width 183 height 43
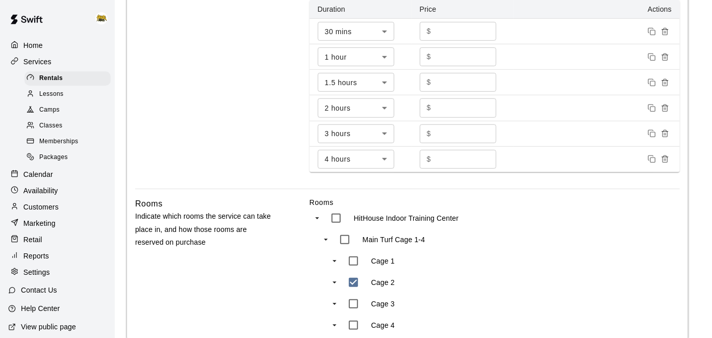
scroll to position [410, 0]
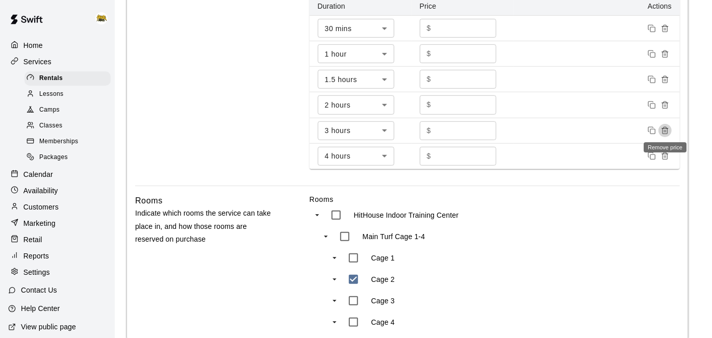
click at [663, 131] on icon "Remove price" at bounding box center [665, 130] width 8 height 8
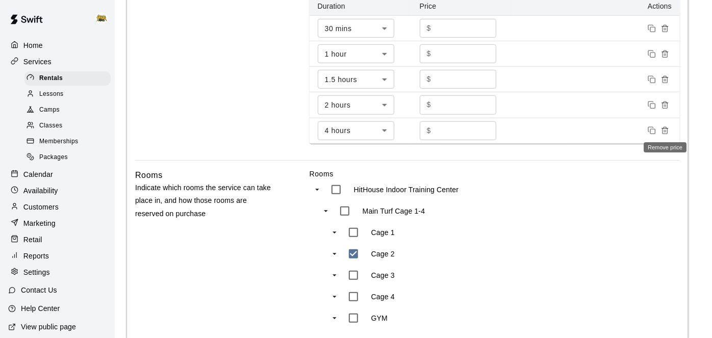
click at [663, 131] on icon "Remove price" at bounding box center [665, 130] width 8 height 8
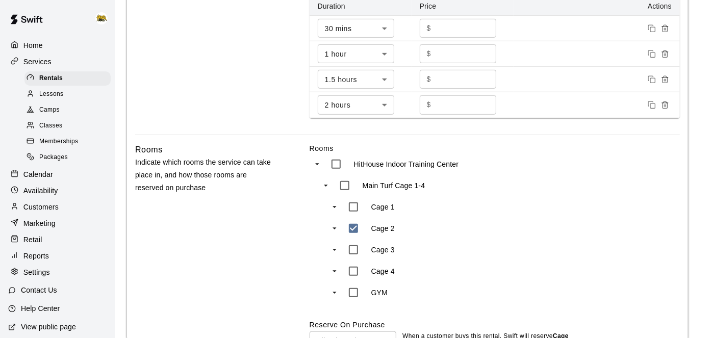
scroll to position [542, 0]
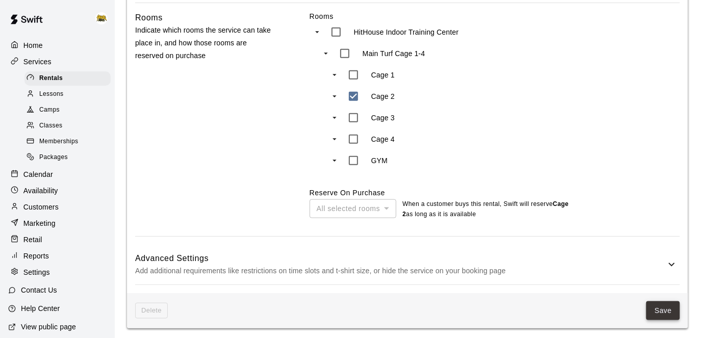
click at [662, 313] on button "Save" at bounding box center [663, 310] width 34 height 19
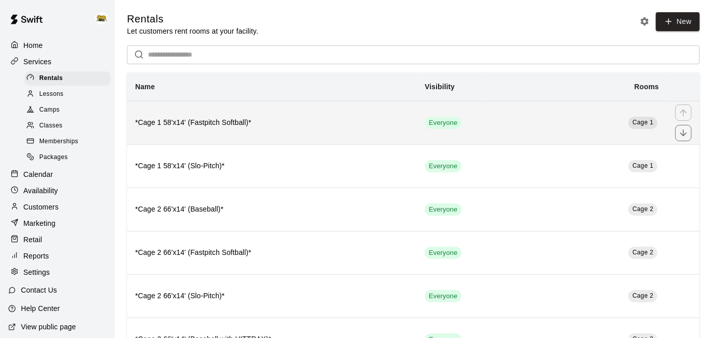
click at [543, 119] on td "Cage 1" at bounding box center [575, 122] width 183 height 43
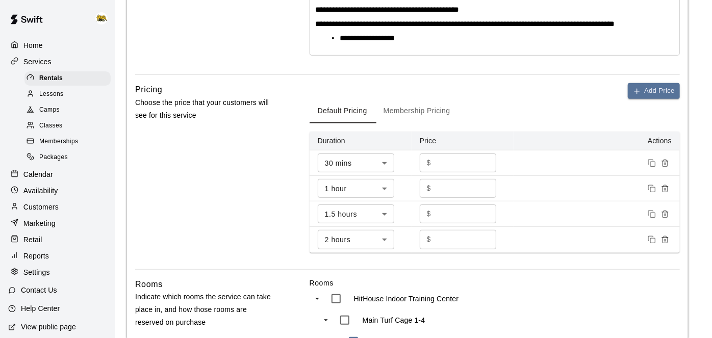
scroll to position [274, 0]
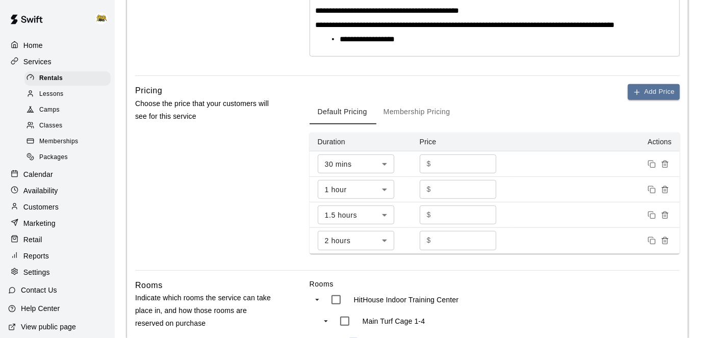
click at [430, 113] on button "Membership Pricing" at bounding box center [416, 112] width 83 height 24
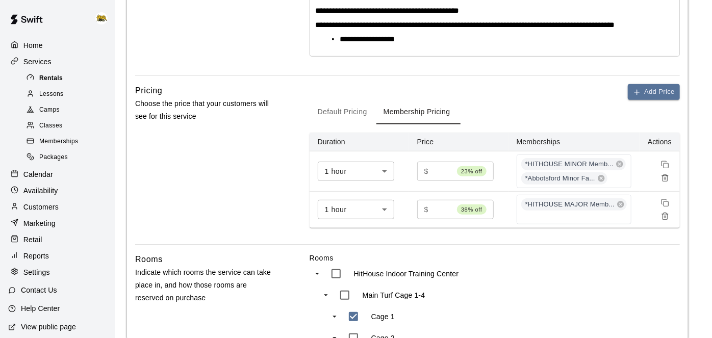
click at [80, 76] on div "Rentals" at bounding box center [67, 78] width 86 height 14
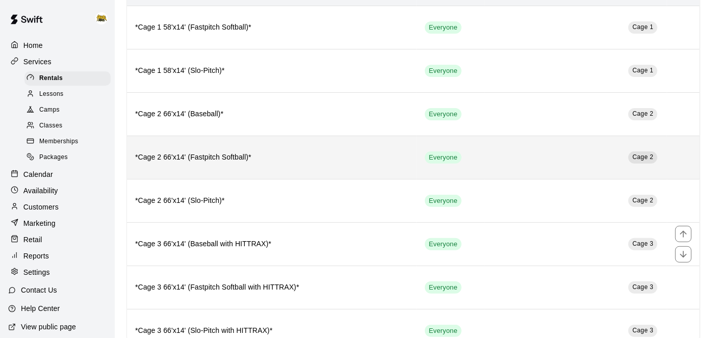
scroll to position [88, 0]
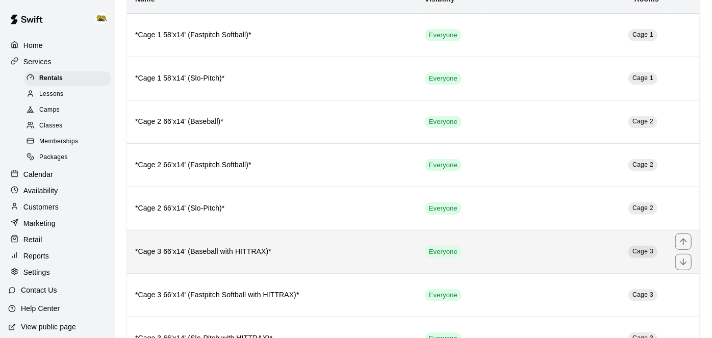
click at [497, 258] on td "Cage 3" at bounding box center [575, 251] width 183 height 43
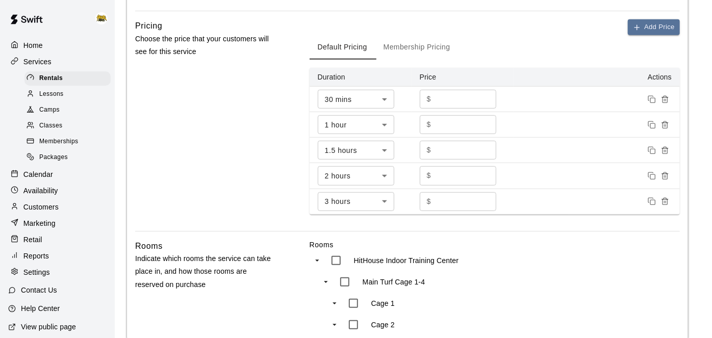
scroll to position [340, 0]
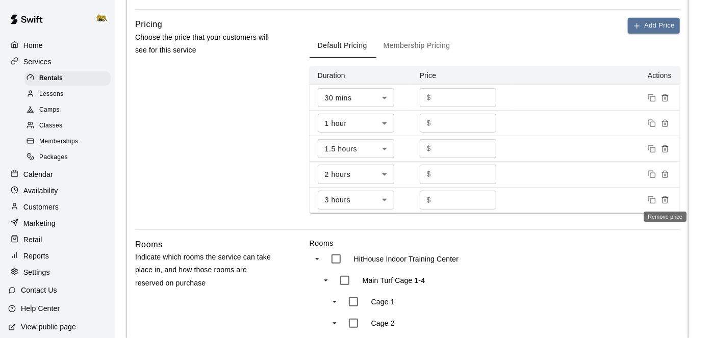
click at [667, 198] on icon "Remove price" at bounding box center [665, 200] width 8 height 8
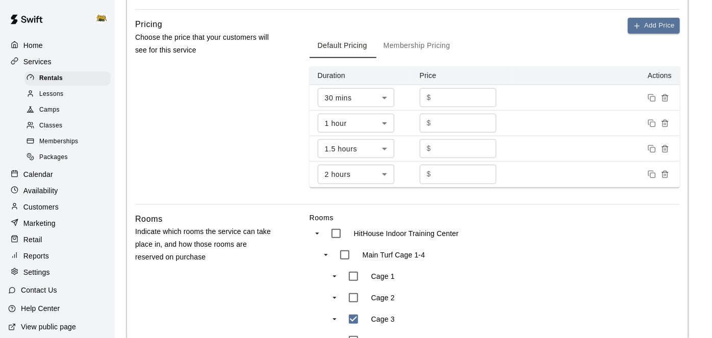
scroll to position [542, 0]
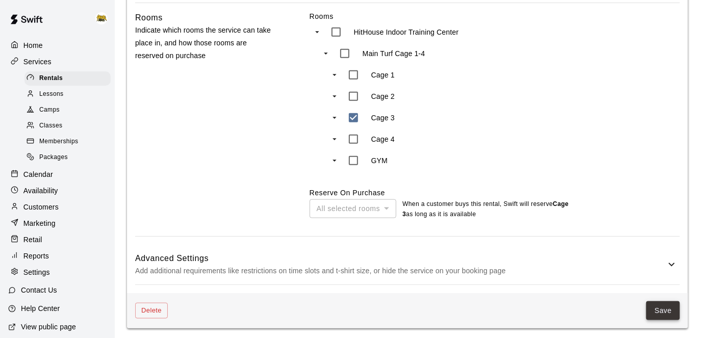
click at [662, 304] on button "Save" at bounding box center [663, 310] width 34 height 19
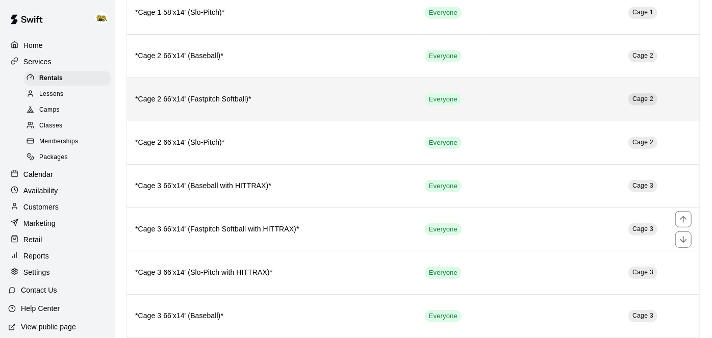
scroll to position [157, 0]
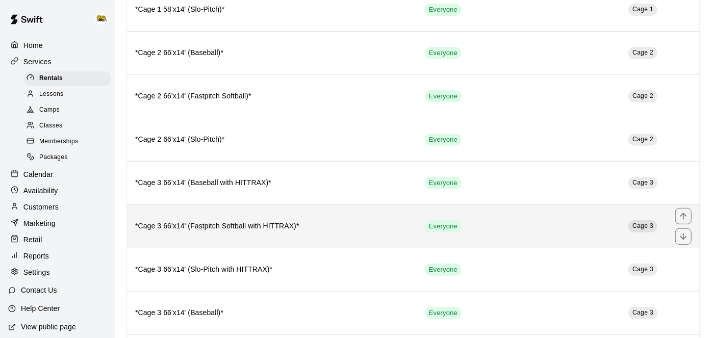
click at [510, 222] on td "Cage 3" at bounding box center [575, 226] width 183 height 43
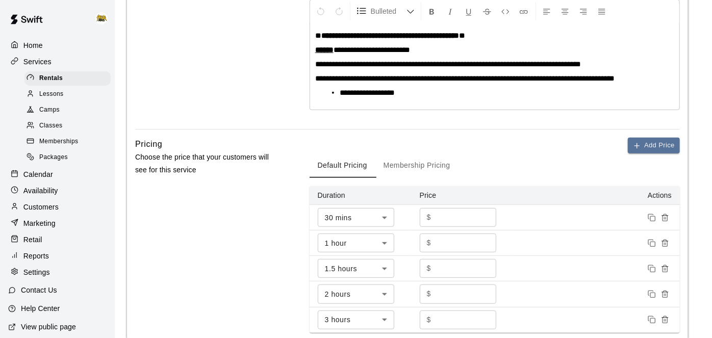
scroll to position [220, 0]
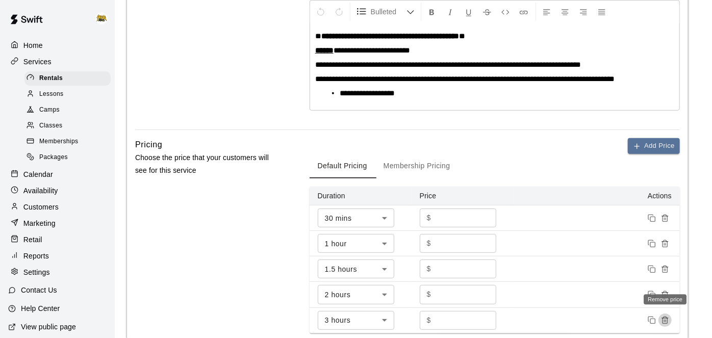
click at [668, 318] on icon "Remove price" at bounding box center [665, 320] width 8 height 8
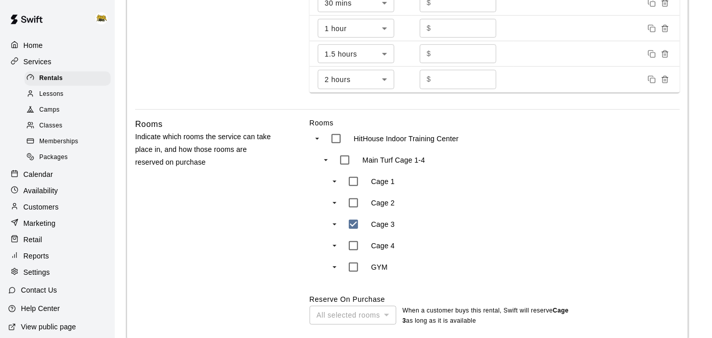
scroll to position [542, 0]
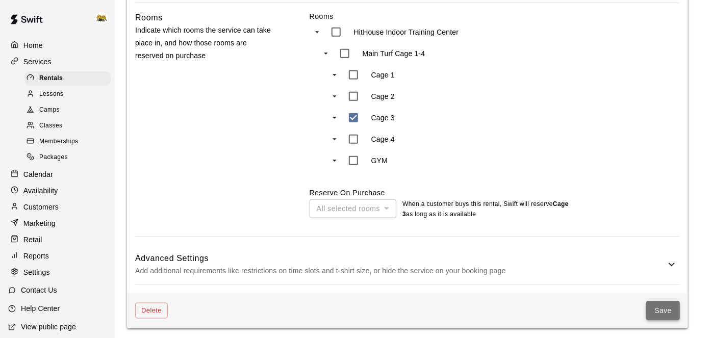
click at [674, 314] on button "Save" at bounding box center [663, 310] width 34 height 19
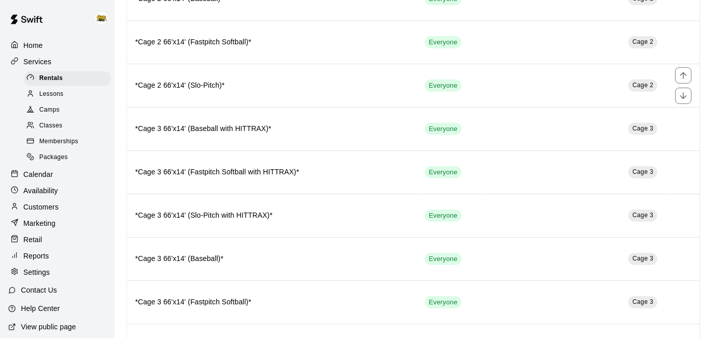
scroll to position [252, 0]
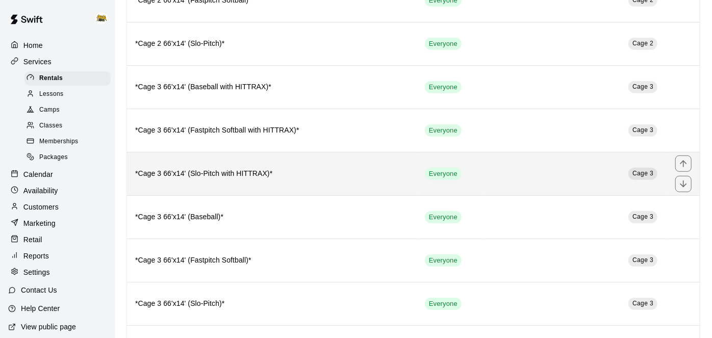
click at [573, 180] on td "Cage 3" at bounding box center [575, 173] width 183 height 43
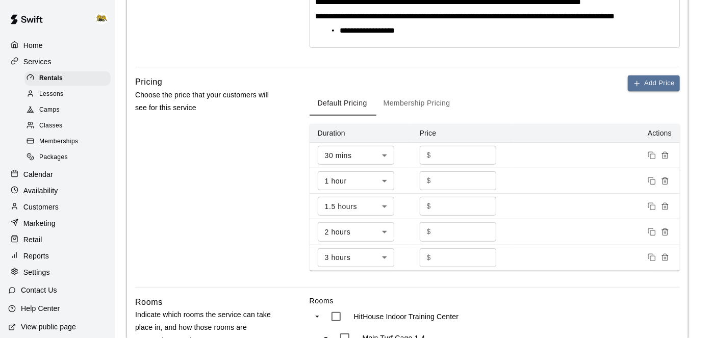
scroll to position [282, 0]
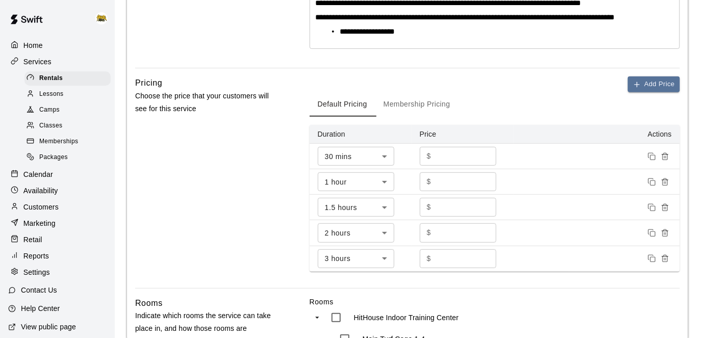
click at [668, 258] on icon "Remove price" at bounding box center [665, 258] width 8 height 8
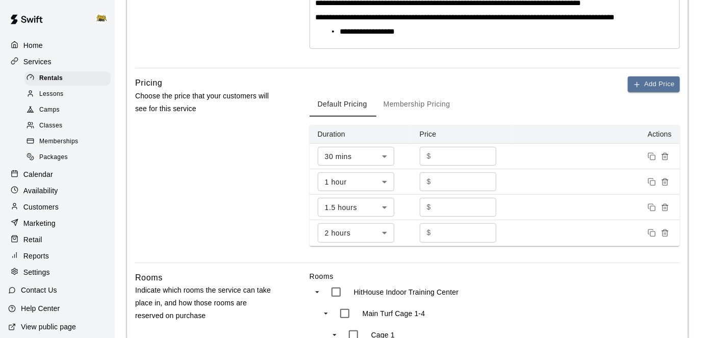
scroll to position [542, 0]
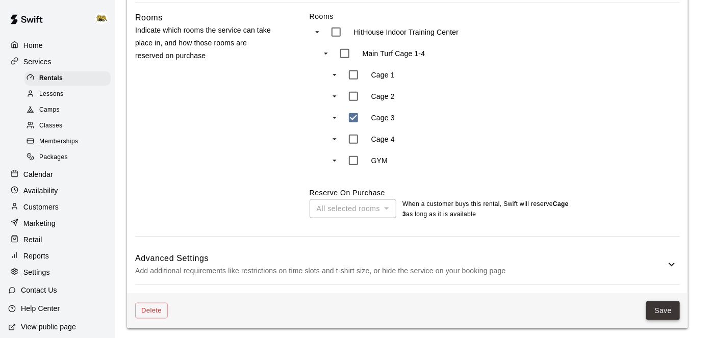
click at [669, 310] on button "Save" at bounding box center [663, 310] width 34 height 19
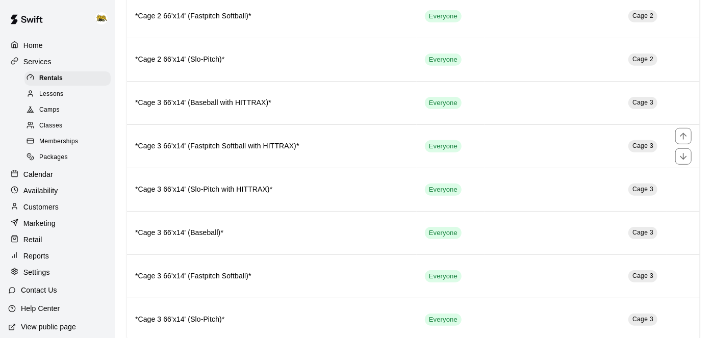
scroll to position [239, 0]
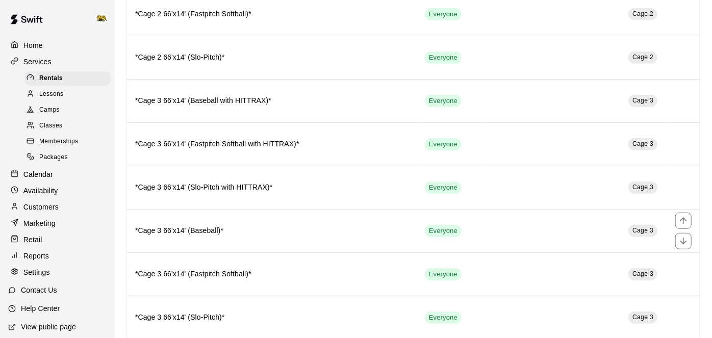
click at [594, 218] on td "Cage 3" at bounding box center [575, 230] width 183 height 43
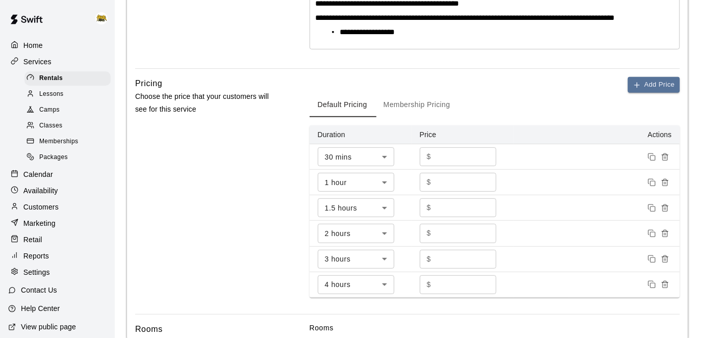
scroll to position [284, 0]
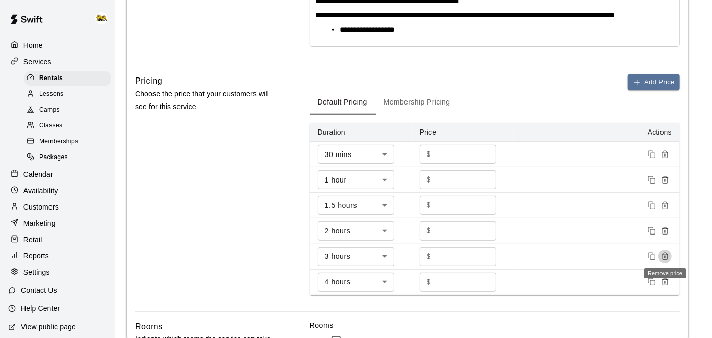
click at [665, 257] on icon "Remove price" at bounding box center [665, 256] width 8 height 8
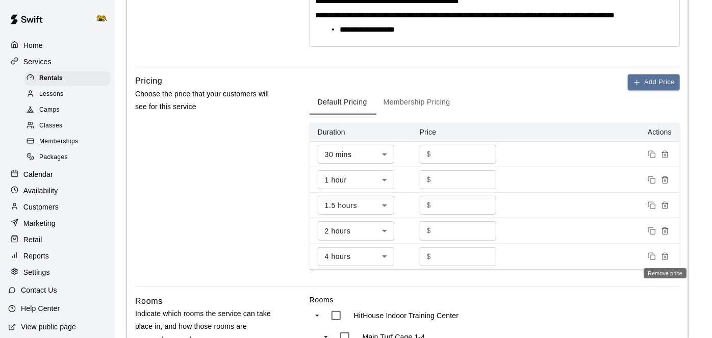
click at [665, 257] on icon "Remove price" at bounding box center [665, 256] width 8 height 8
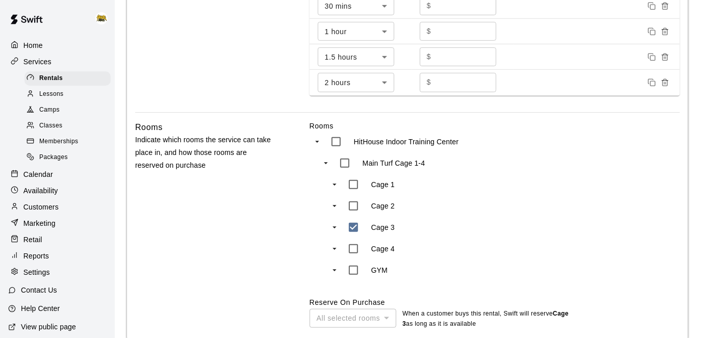
scroll to position [523, 0]
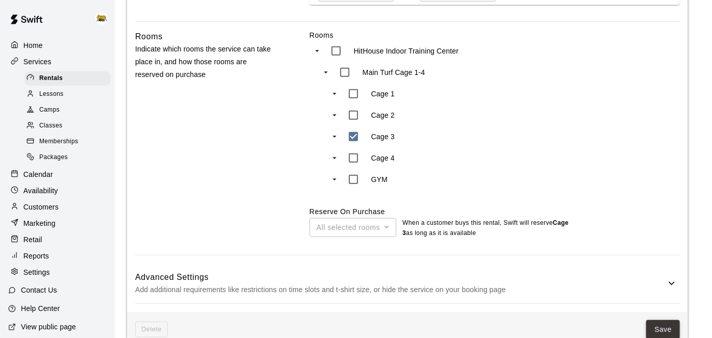
click at [669, 327] on button "Save" at bounding box center [663, 329] width 34 height 19
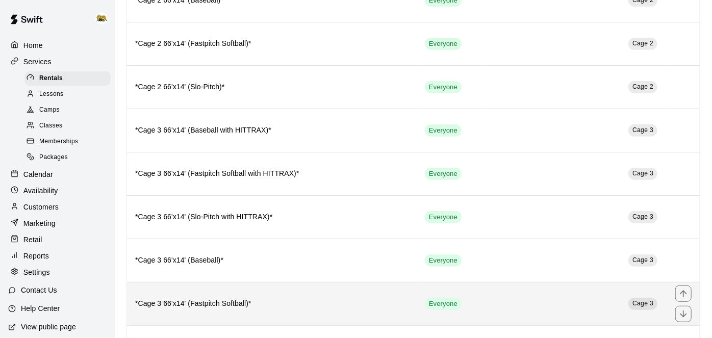
click at [593, 303] on td "Cage 3" at bounding box center [575, 303] width 183 height 43
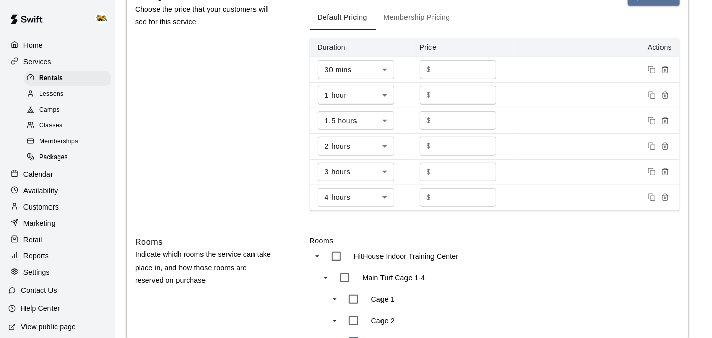
click at [666, 197] on line "Remove price" at bounding box center [666, 198] width 0 height 2
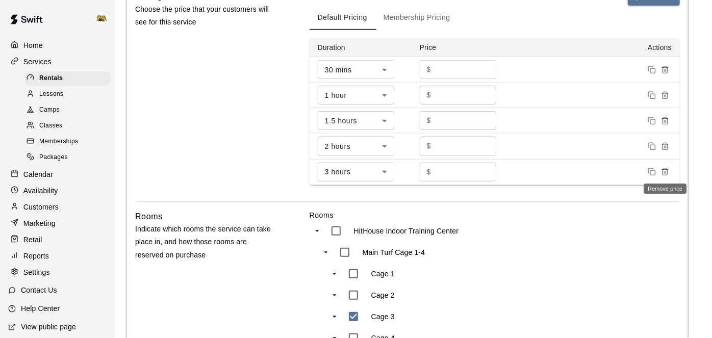
click at [669, 169] on button "Remove price" at bounding box center [664, 171] width 13 height 13
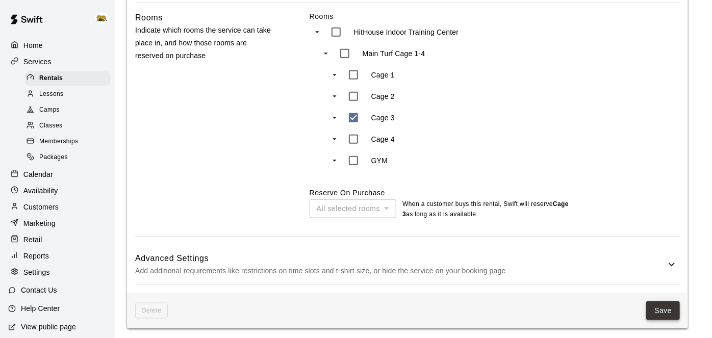
click at [662, 310] on button "Save" at bounding box center [663, 310] width 34 height 19
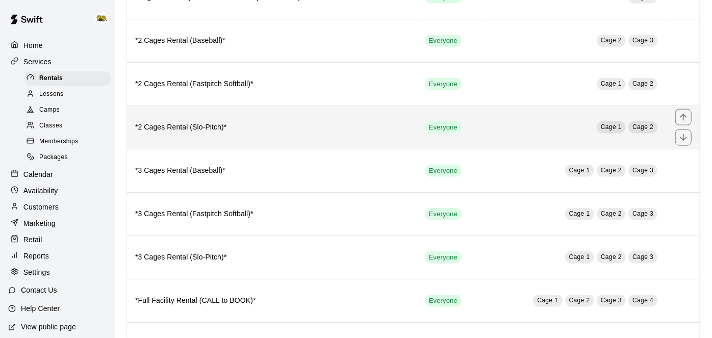
click at [551, 111] on td "Cage 1 Cage 2" at bounding box center [575, 127] width 183 height 43
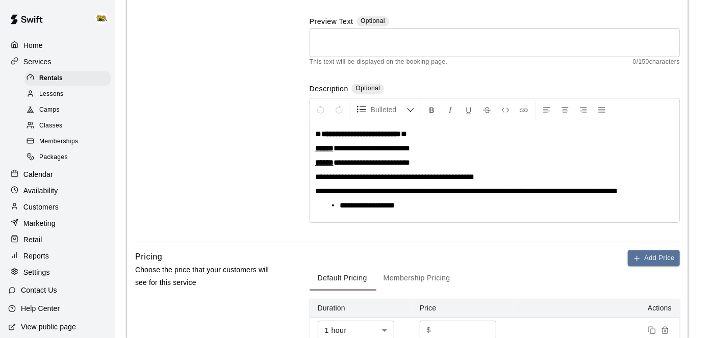
scroll to position [27, 0]
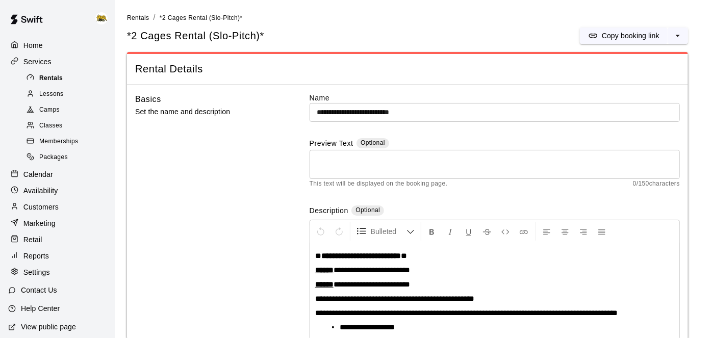
click at [65, 73] on div "Rentals" at bounding box center [67, 78] width 86 height 14
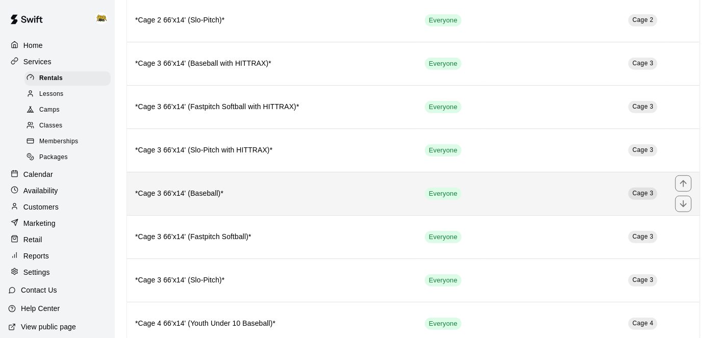
click at [313, 196] on th "*Cage 3 66'x14' (Baseball)*" at bounding box center [272, 193] width 290 height 43
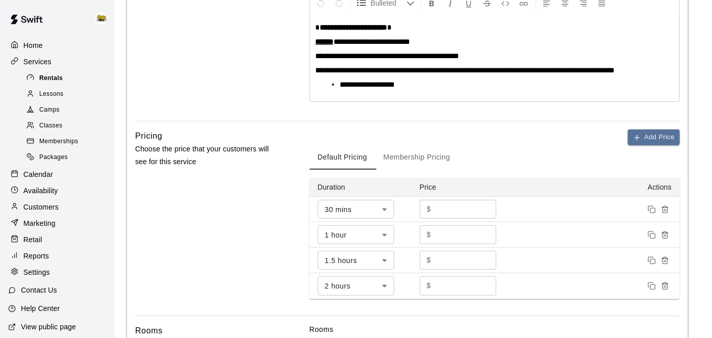
click at [85, 79] on div "Rentals" at bounding box center [67, 78] width 86 height 14
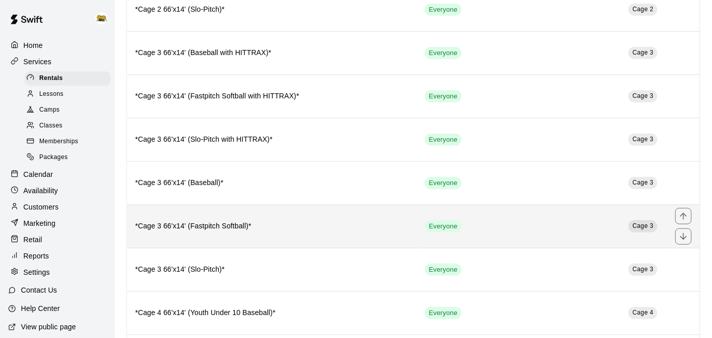
click at [258, 221] on h6 "*Cage 3 66'x14' (Fastpitch Softball)*" at bounding box center [271, 226] width 273 height 11
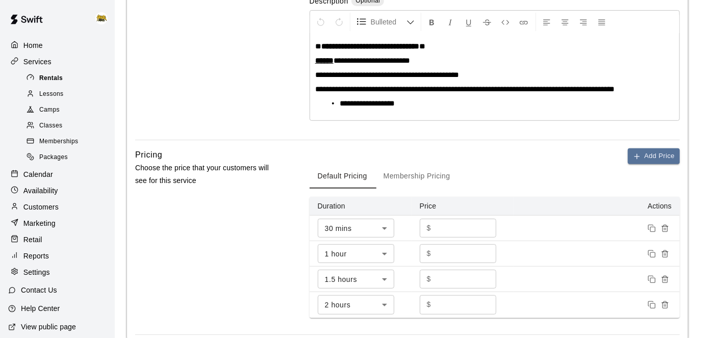
click at [63, 78] on div "Rentals" at bounding box center [67, 78] width 86 height 14
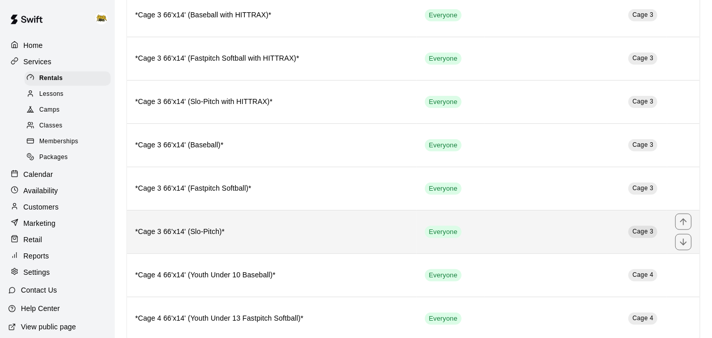
click at [265, 230] on th "*Cage 3 66'x14' (Slo-Pitch)*" at bounding box center [272, 231] width 290 height 43
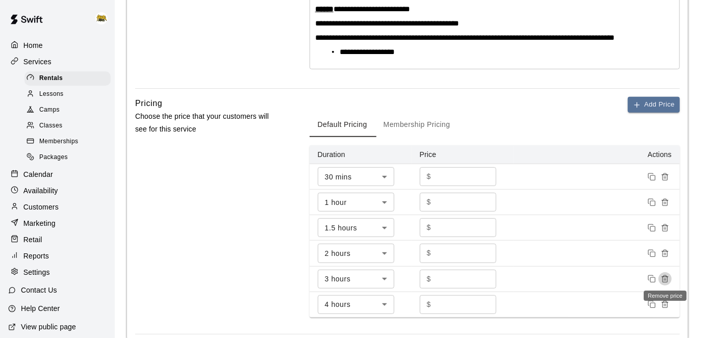
click at [667, 277] on icon "Remove price" at bounding box center [664, 280] width 5 height 6
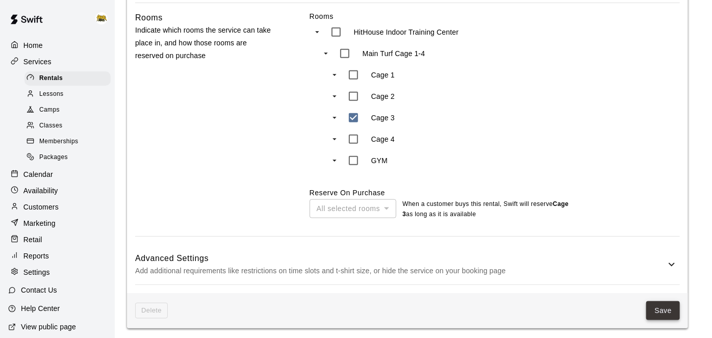
click at [674, 312] on button "Save" at bounding box center [663, 310] width 34 height 19
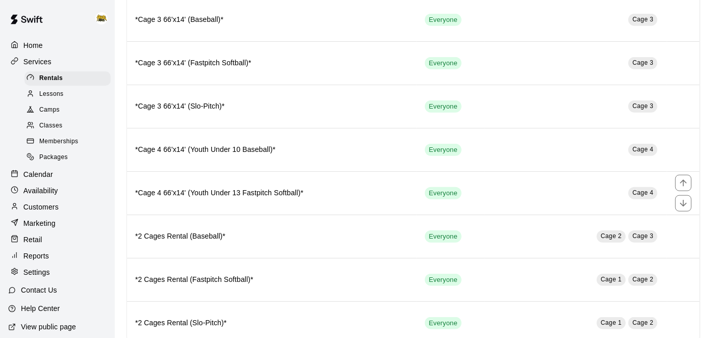
scroll to position [452, 0]
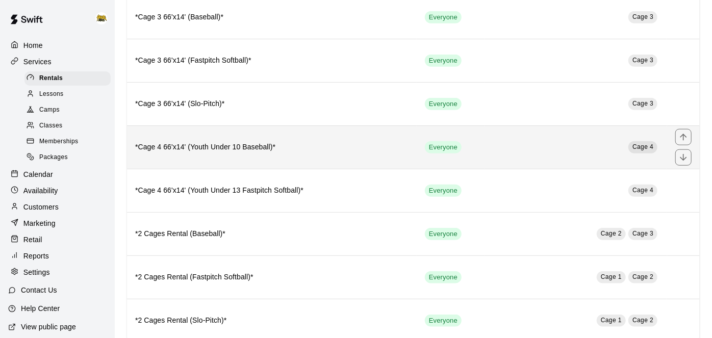
click at [315, 142] on h6 "*Cage 4 66'x14' (Youth Under 10 Baseball)*" at bounding box center [271, 147] width 273 height 11
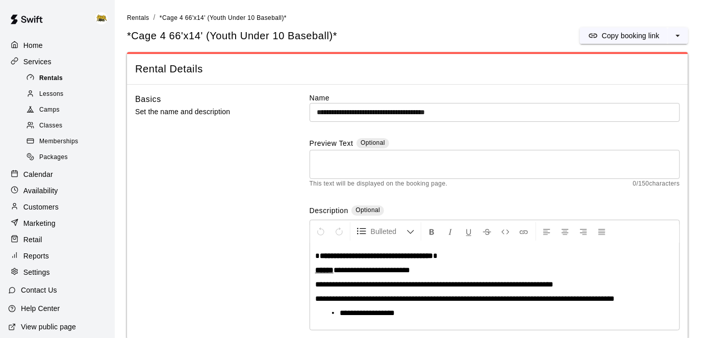
click at [79, 84] on div "Rentals" at bounding box center [67, 78] width 86 height 14
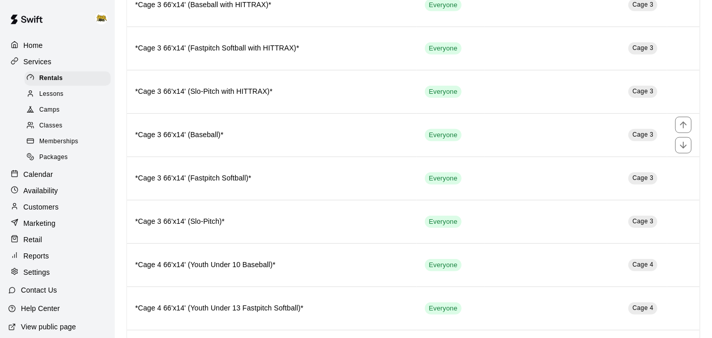
scroll to position [336, 0]
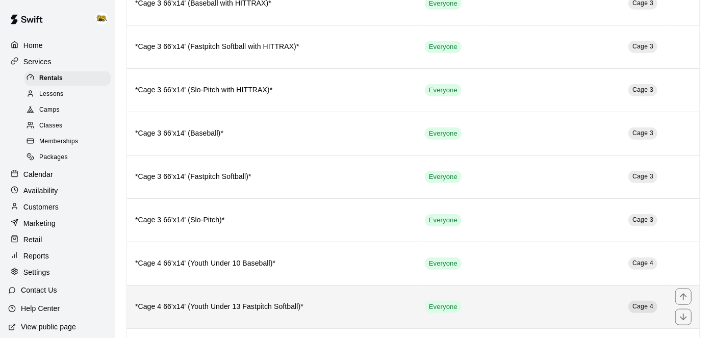
click at [244, 301] on h6 "*Cage 4 66'x14' (Youth Under 13 Fastpitch Softball)*" at bounding box center [271, 306] width 273 height 11
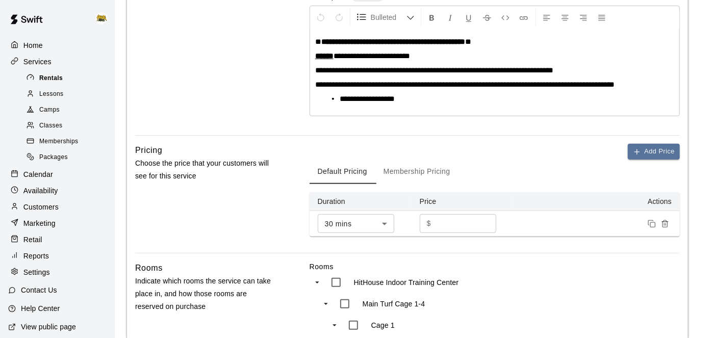
click at [81, 79] on div "Rentals" at bounding box center [67, 78] width 86 height 14
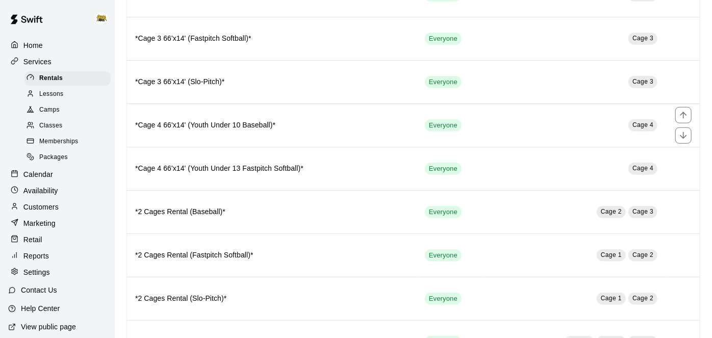
scroll to position [481, 0]
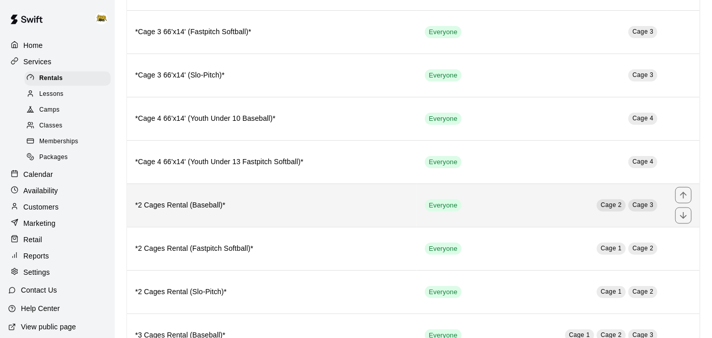
click at [364, 200] on h6 "*2 Cages Rental (Baseball)*" at bounding box center [271, 205] width 273 height 11
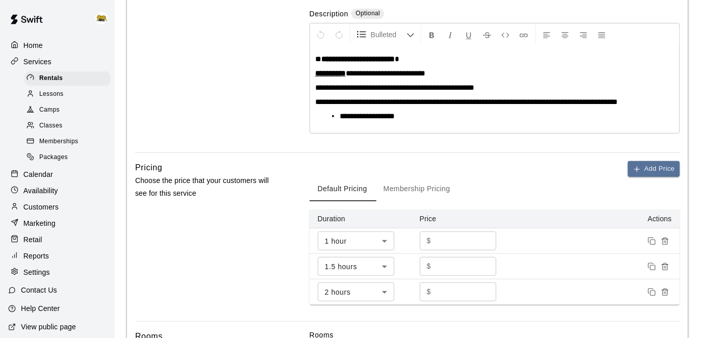
scroll to position [198, 0]
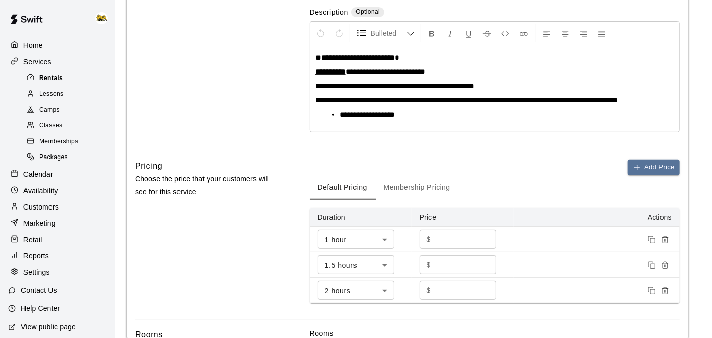
click at [79, 81] on div "Rentals" at bounding box center [67, 78] width 86 height 14
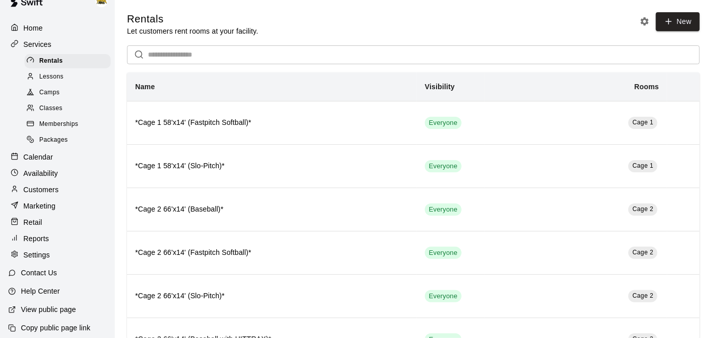
scroll to position [16, 0]
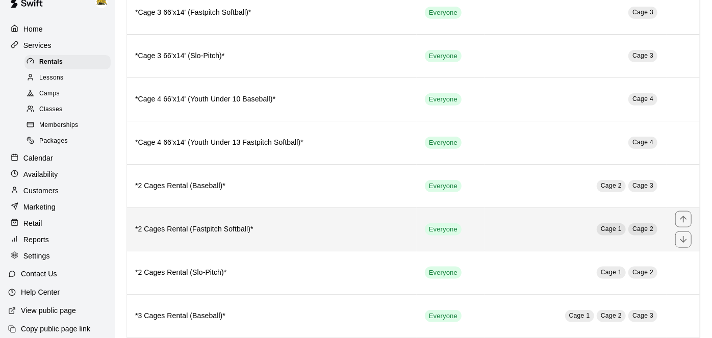
click at [279, 224] on h6 "*2 Cages Rental (Fastpitch Softball)*" at bounding box center [271, 229] width 273 height 11
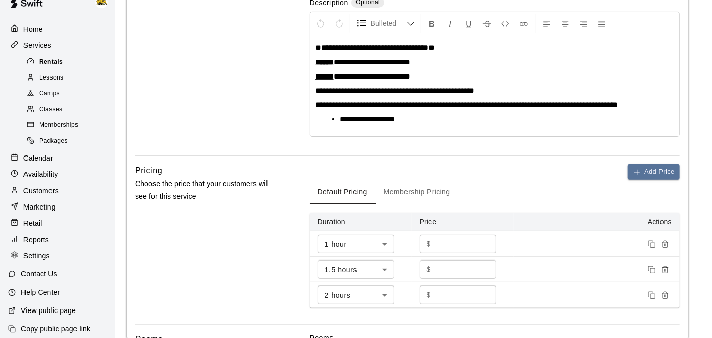
click at [62, 65] on div "Rentals" at bounding box center [67, 62] width 86 height 14
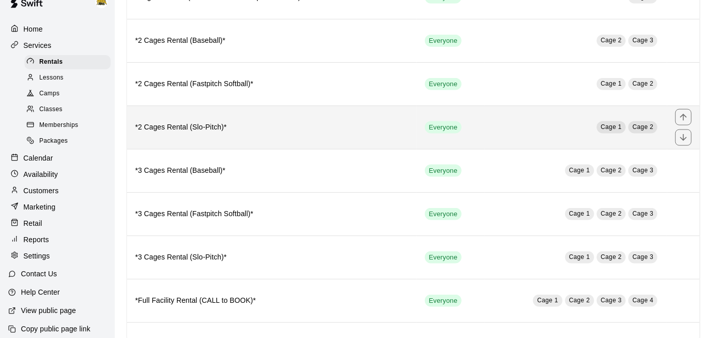
click at [270, 124] on th "*2 Cages Rental (Slo-Pitch)*" at bounding box center [272, 127] width 290 height 43
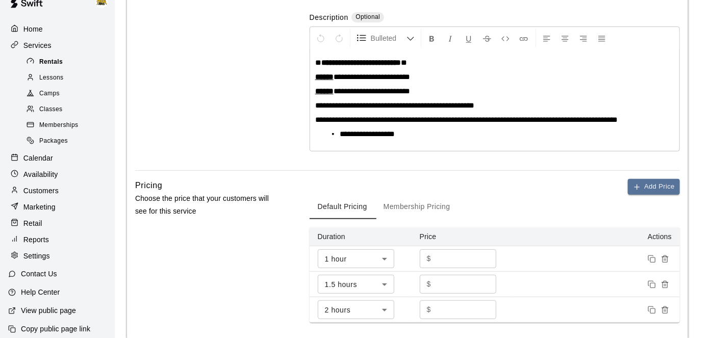
click at [63, 56] on div "Rentals" at bounding box center [67, 62] width 86 height 14
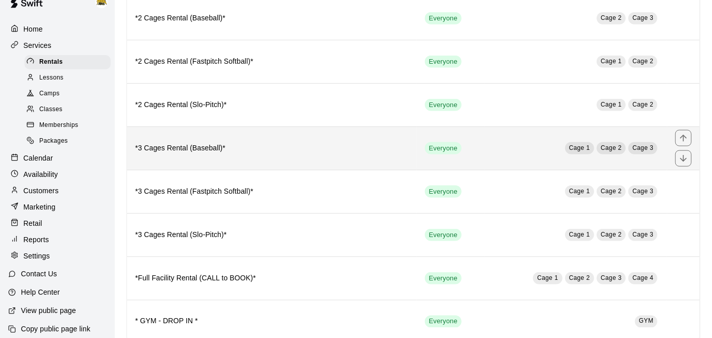
click at [270, 144] on th "*3 Cages Rental (Baseball)*" at bounding box center [272, 147] width 290 height 43
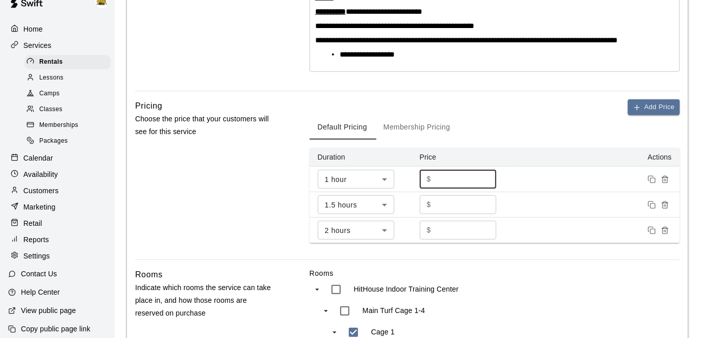
click at [470, 180] on input "***" at bounding box center [465, 179] width 61 height 19
type input "***"
click at [462, 201] on input "***" at bounding box center [465, 204] width 61 height 19
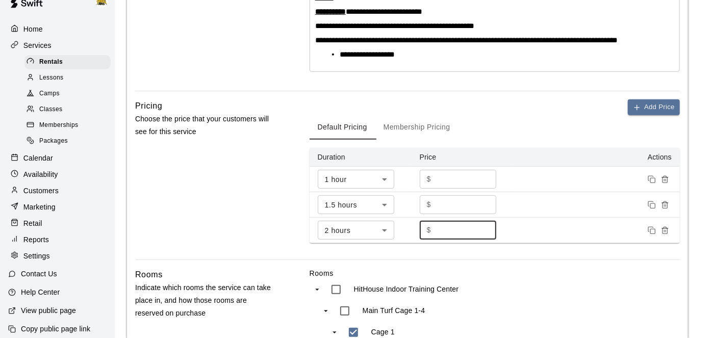
click at [459, 227] on input "***" at bounding box center [465, 230] width 61 height 19
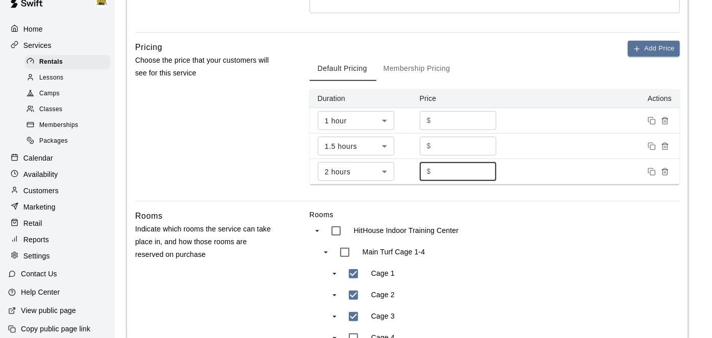
scroll to position [333, 0]
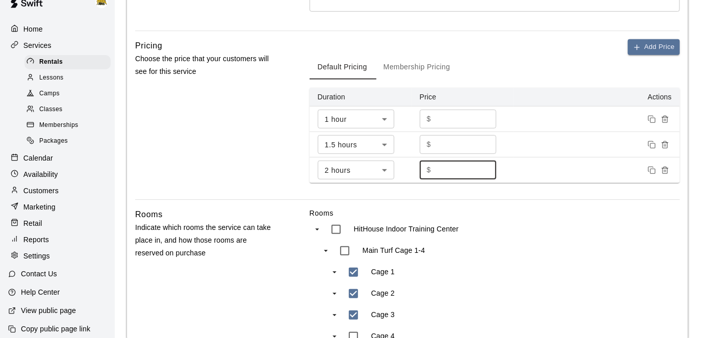
type input "***"
click at [460, 146] on input "***" at bounding box center [465, 144] width 61 height 19
type input "***"
click at [459, 168] on input "***" at bounding box center [465, 170] width 61 height 19
type input "***"
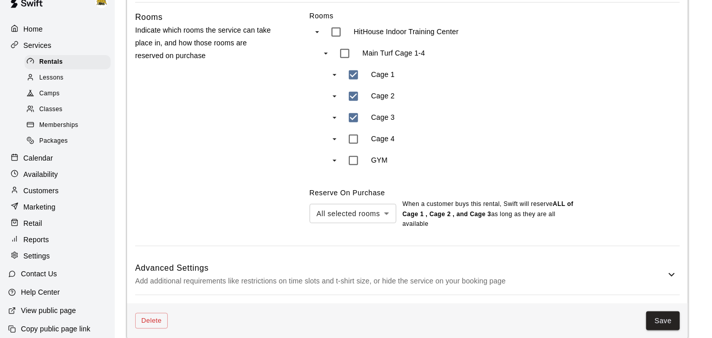
scroll to position [529, 0]
click at [664, 313] on button "Save" at bounding box center [663, 322] width 34 height 19
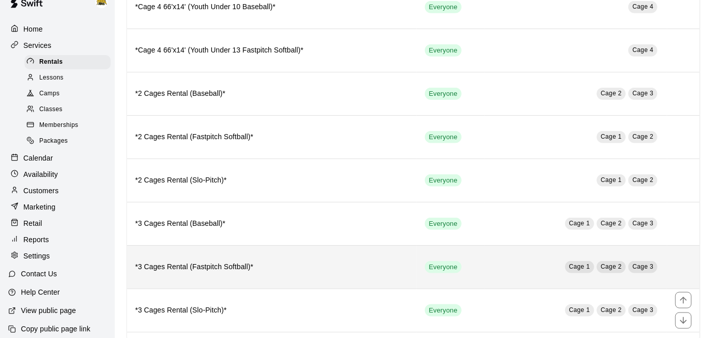
scroll to position [596, 0]
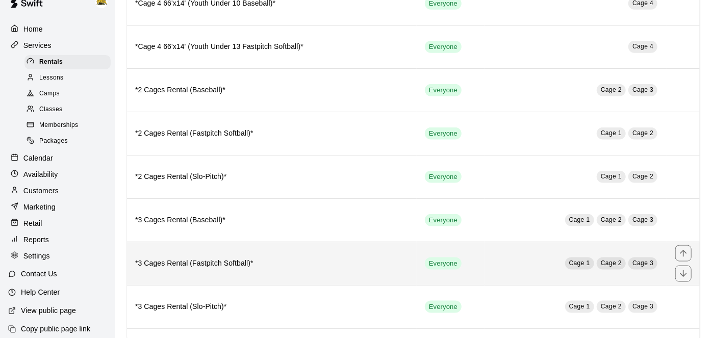
click at [326, 258] on h6 "*3 Cages Rental (Fastpitch Softball)*" at bounding box center [271, 263] width 273 height 11
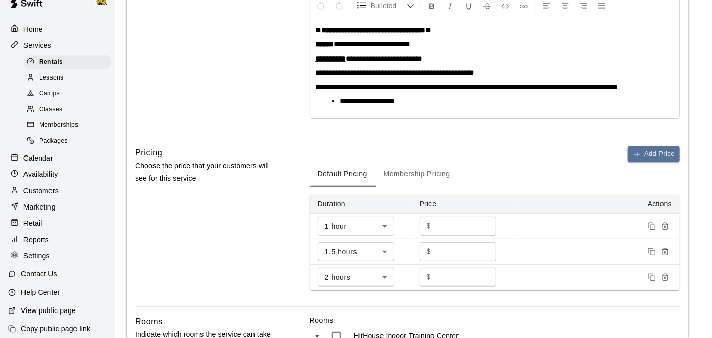
scroll to position [217, 0]
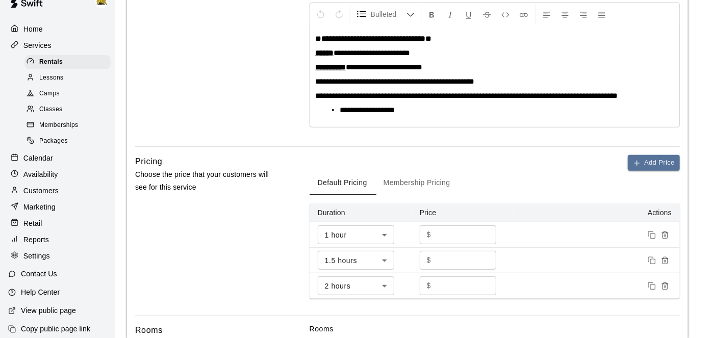
click at [461, 227] on input "***" at bounding box center [465, 234] width 61 height 19
type input "***"
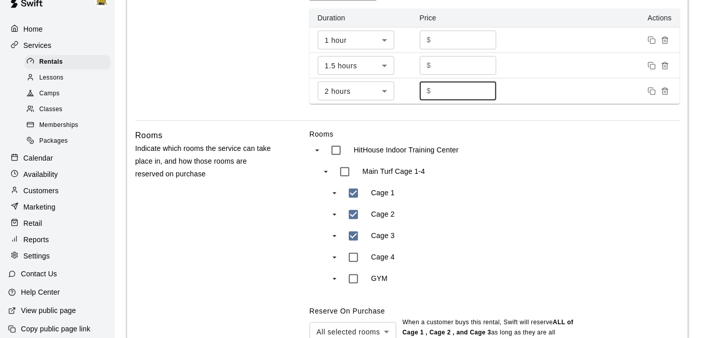
scroll to position [530, 0]
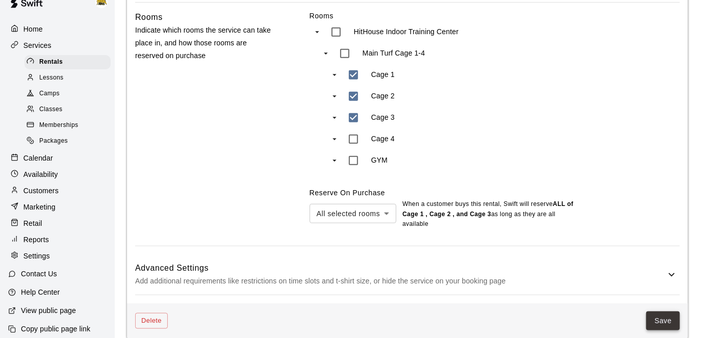
type input "***"
click at [668, 312] on button "Save" at bounding box center [663, 321] width 34 height 19
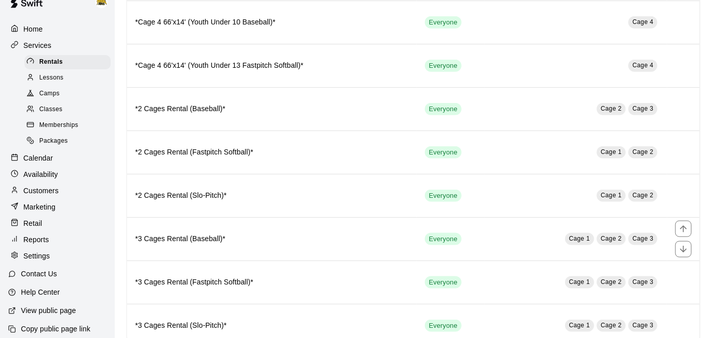
scroll to position [578, 0]
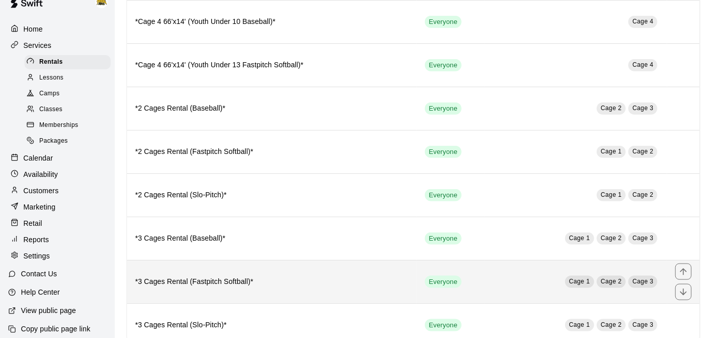
click at [384, 276] on h6 "*3 Cages Rental (Fastpitch Softball)*" at bounding box center [271, 281] width 273 height 11
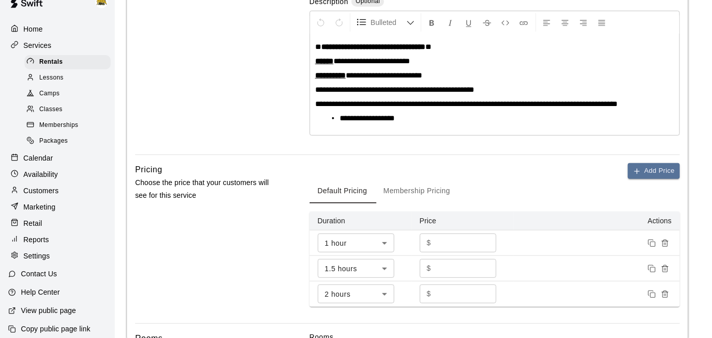
scroll to position [210, 0]
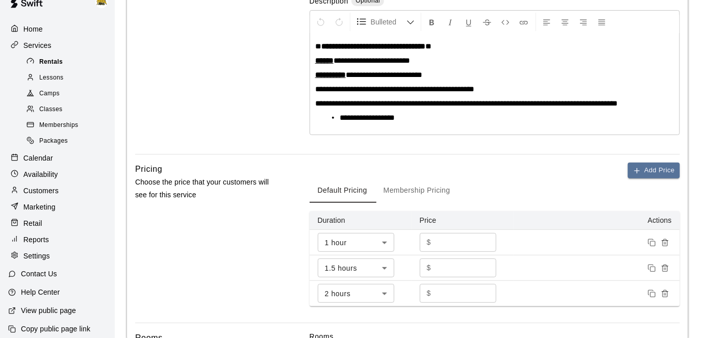
click at [70, 62] on div "Rentals" at bounding box center [67, 62] width 86 height 14
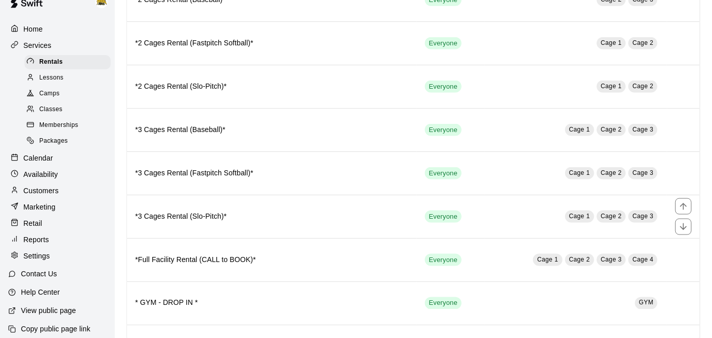
scroll to position [692, 0]
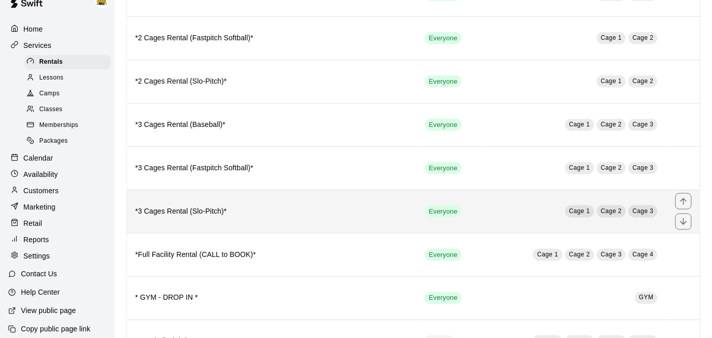
click at [296, 206] on h6 "*3 Cages Rental (Slo-Pitch)*" at bounding box center [271, 211] width 273 height 11
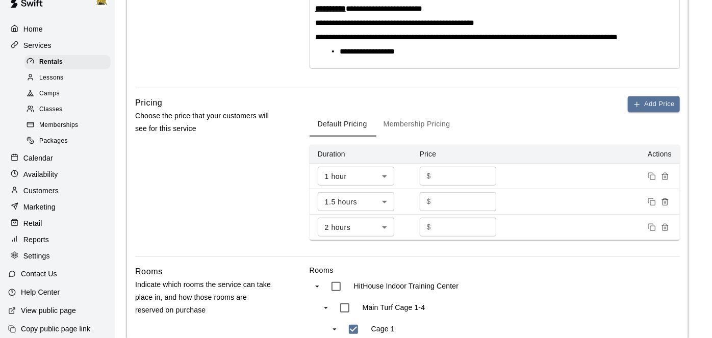
scroll to position [285, 0]
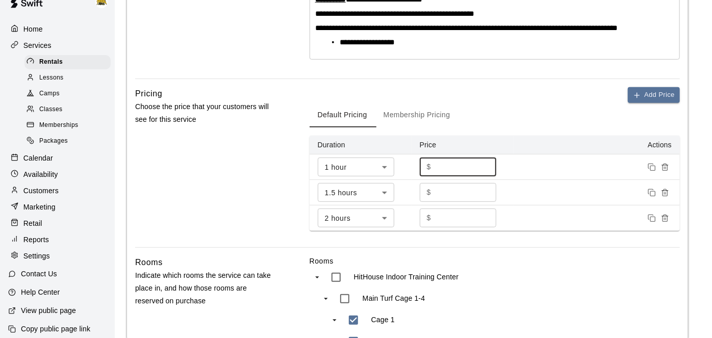
click at [479, 167] on input "***" at bounding box center [465, 167] width 61 height 19
type input "***"
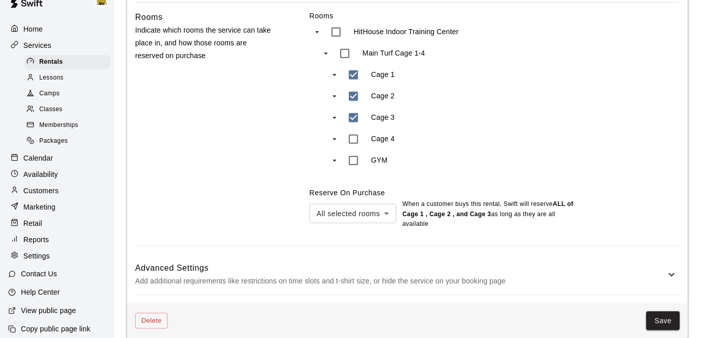
scroll to position [530, 0]
type input "***"
click at [653, 312] on button "Save" at bounding box center [663, 321] width 34 height 19
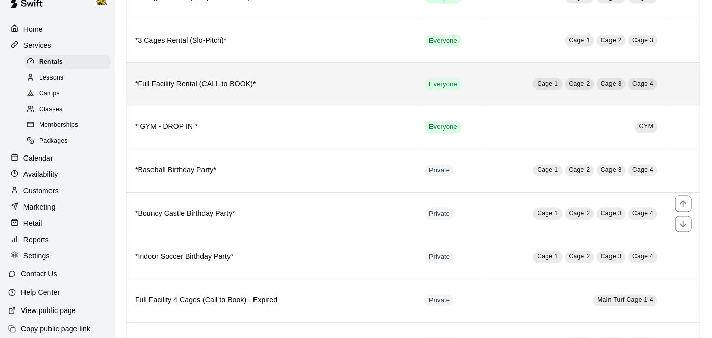
scroll to position [862, 0]
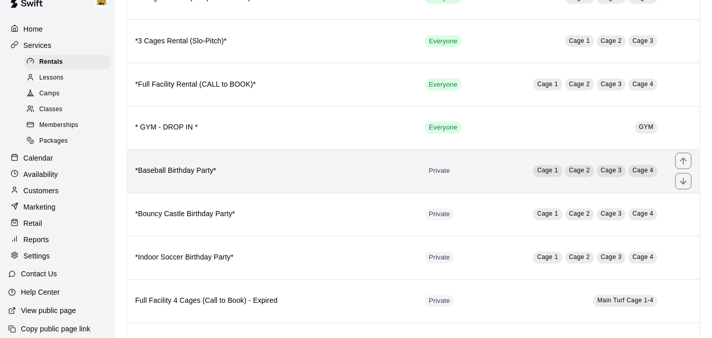
click at [337, 166] on h6 "*Baseball Birthday Party*" at bounding box center [271, 171] width 273 height 11
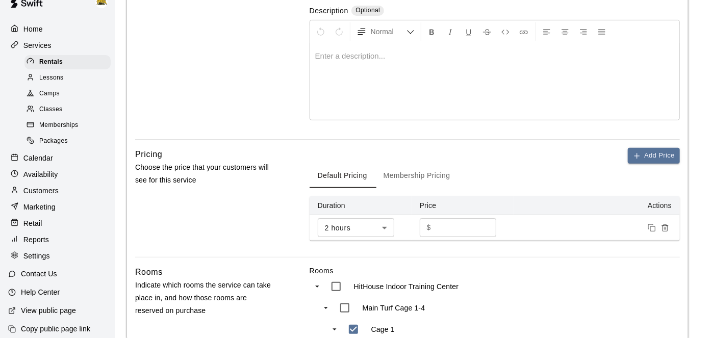
scroll to position [209, 0]
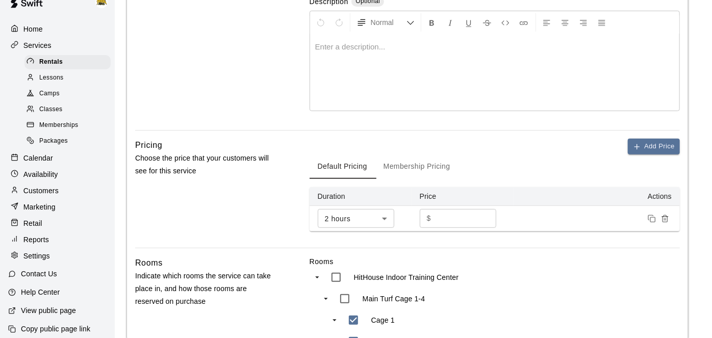
click at [475, 213] on input "******" at bounding box center [465, 218] width 61 height 19
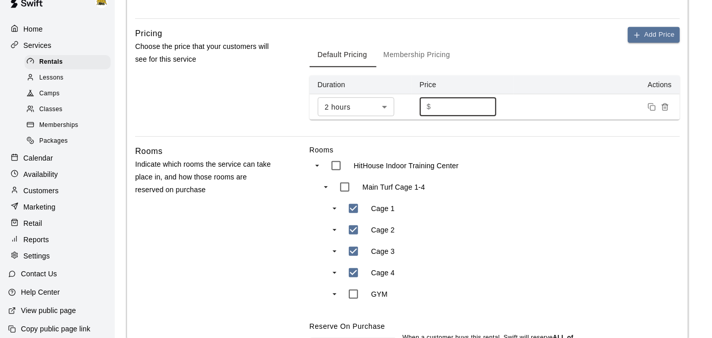
scroll to position [320, 0]
type input "******"
click at [564, 269] on div "Rooms HitHouse Indoor Training Center Main Turf Cage 1-4 Cage 1 Cage 2 Cage 3 C…" at bounding box center [495, 255] width 370 height 219
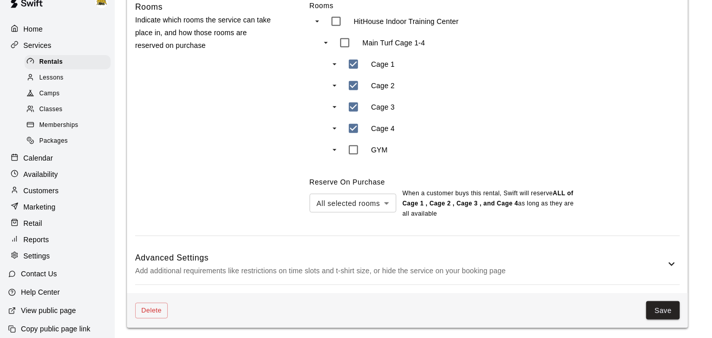
scroll to position [465, 0]
click at [658, 313] on button "Save" at bounding box center [663, 310] width 34 height 19
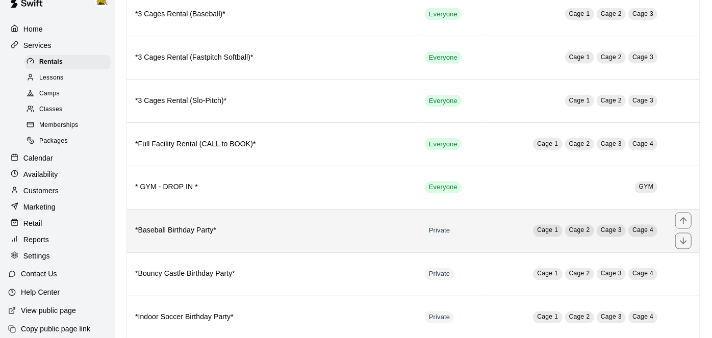
scroll to position [803, 0]
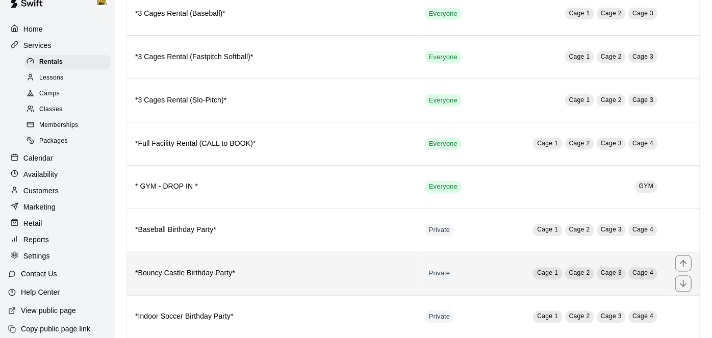
click at [366, 268] on h6 "*Bouncy Castle Birthday Party*" at bounding box center [271, 273] width 273 height 11
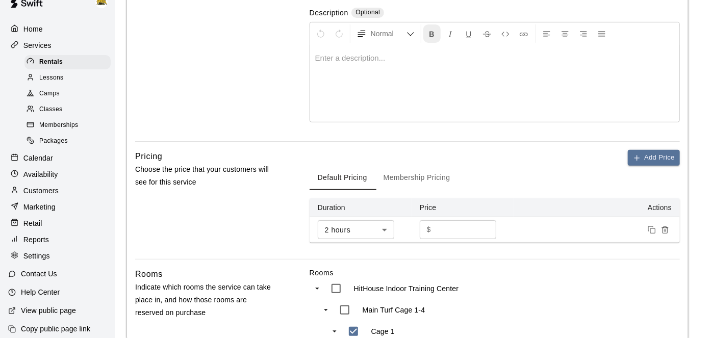
scroll to position [201, 0]
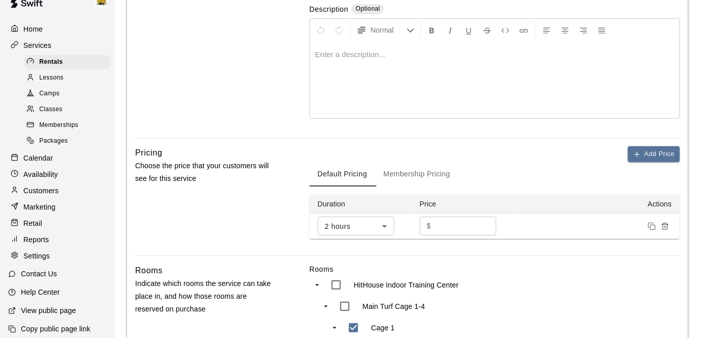
click at [457, 225] on input "******" at bounding box center [465, 226] width 61 height 19
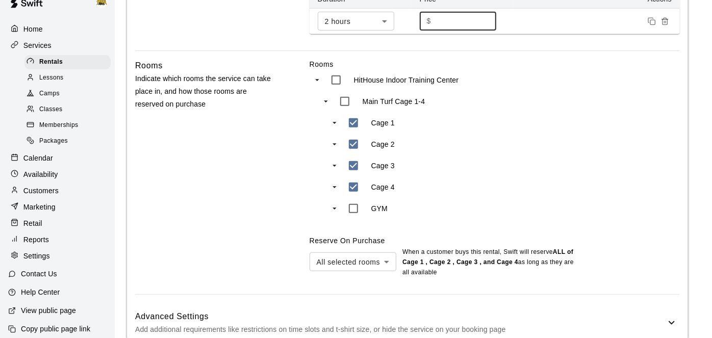
scroll to position [465, 0]
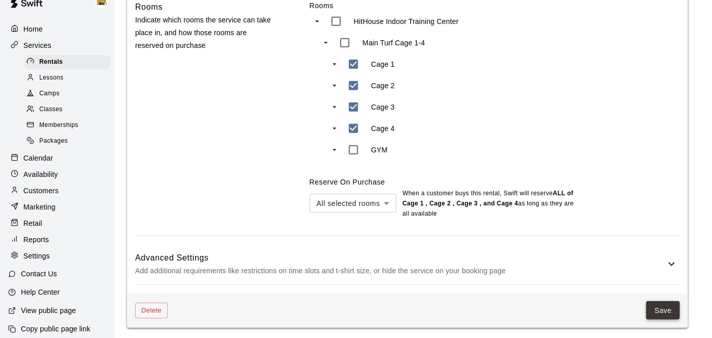
type input "******"
click at [673, 310] on button "Save" at bounding box center [663, 310] width 34 height 19
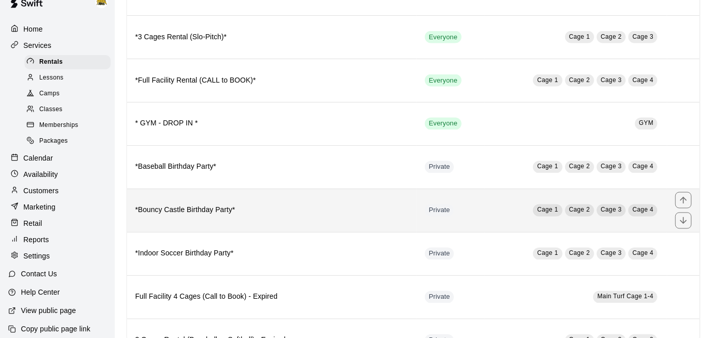
scroll to position [865, 0]
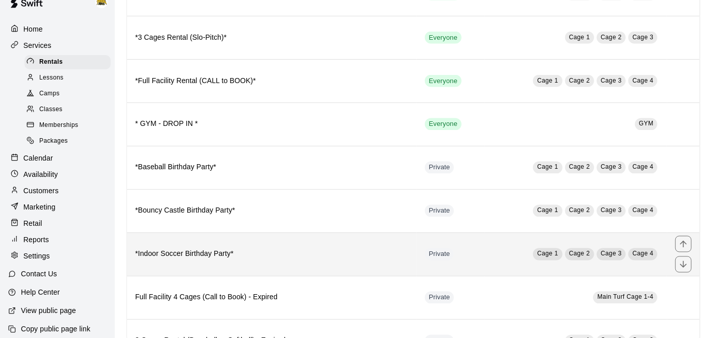
click at [359, 249] on h6 "*Indoor Soccer Birthday Party*" at bounding box center [271, 254] width 273 height 11
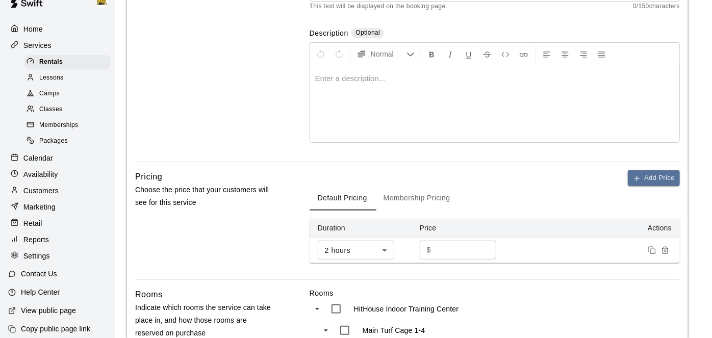
scroll to position [177, 0]
click at [470, 252] on input "******" at bounding box center [465, 250] width 61 height 19
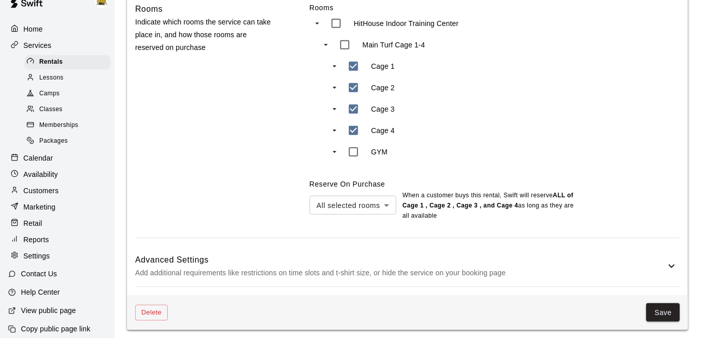
scroll to position [465, 0]
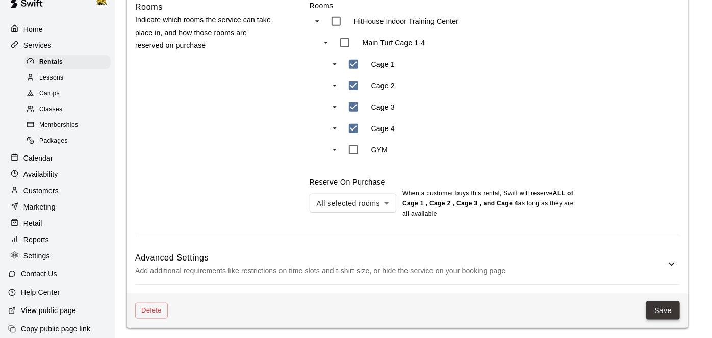
type input "******"
click at [661, 310] on button "Save" at bounding box center [663, 310] width 34 height 19
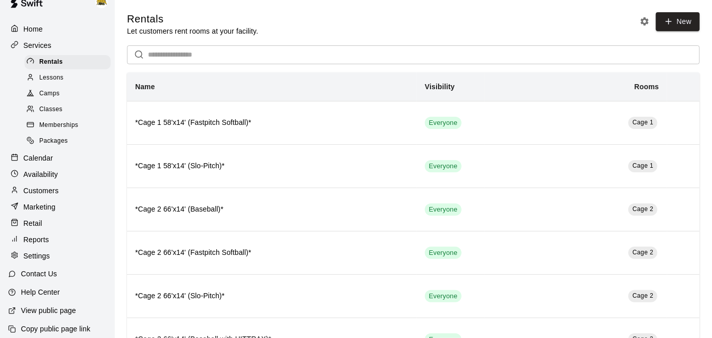
click at [33, 31] on p "Home" at bounding box center [32, 29] width 19 height 10
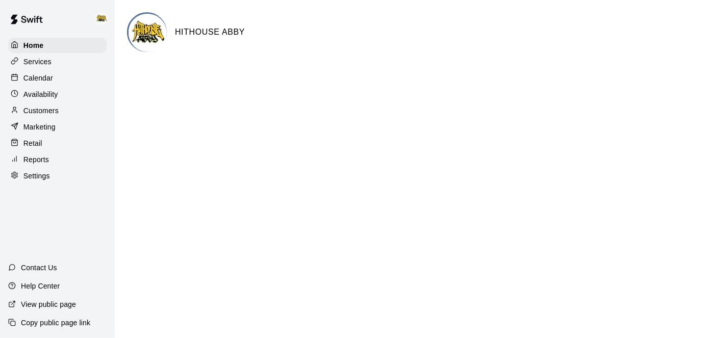
click at [44, 80] on p "Calendar" at bounding box center [38, 78] width 30 height 10
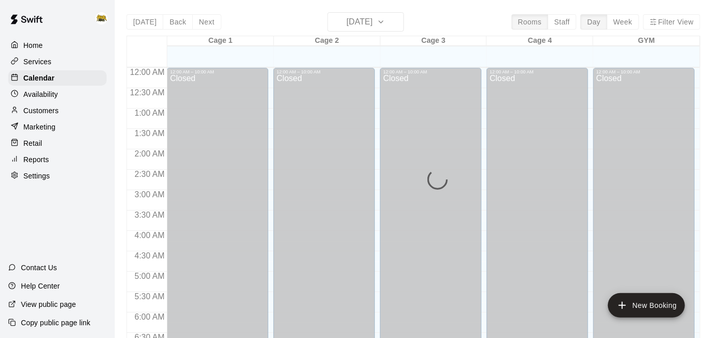
scroll to position [594, 0]
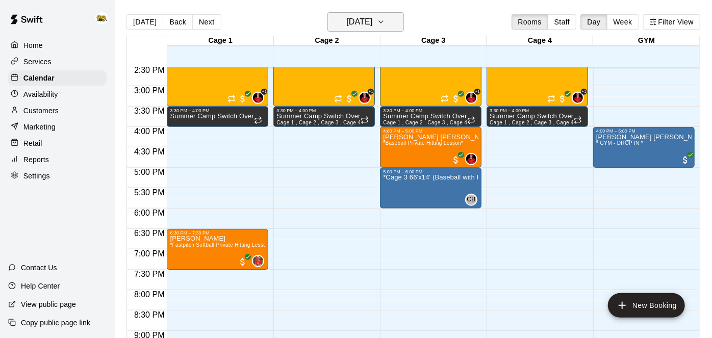
click at [385, 19] on icon "button" at bounding box center [381, 22] width 8 height 12
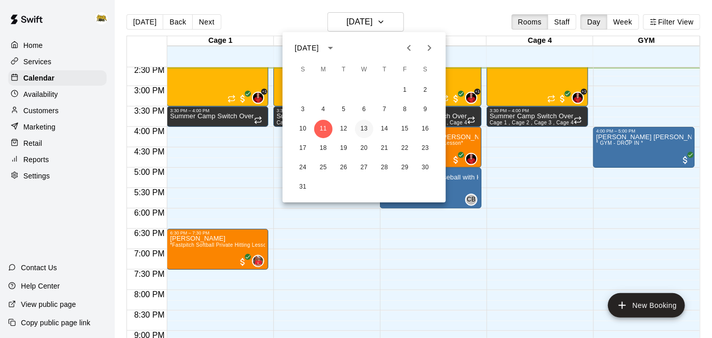
click at [366, 126] on button "13" at bounding box center [364, 129] width 18 height 18
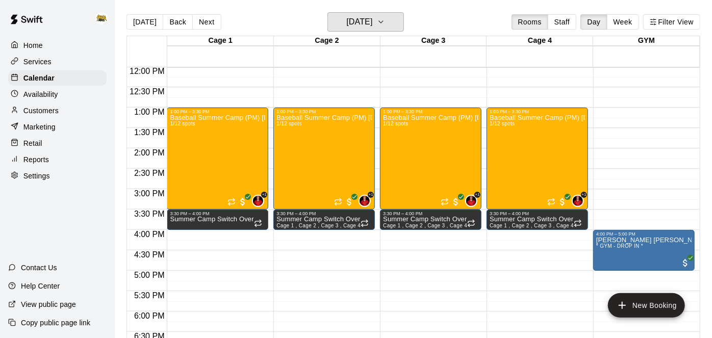
scroll to position [488, 0]
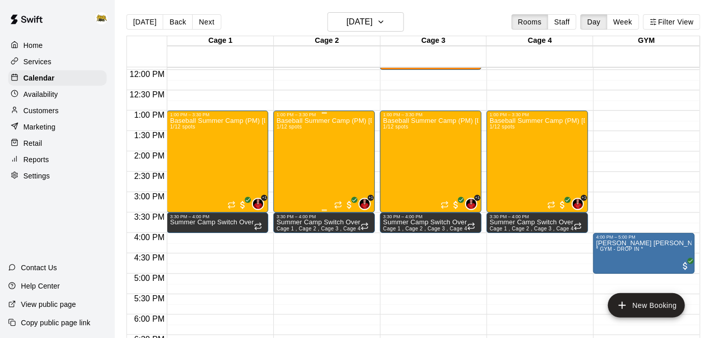
click at [316, 146] on div "Baseball Summer Camp (PM) [DATE], 13, 14 Ages [DEMOGRAPHIC_DATA] 1/12 spots" at bounding box center [323, 286] width 95 height 338
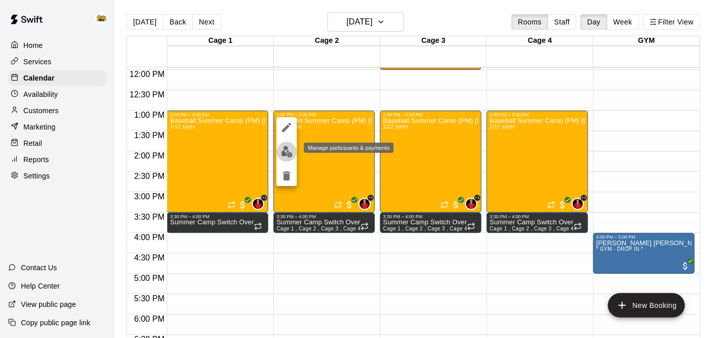
click at [290, 152] on img "edit" at bounding box center [287, 152] width 12 height 12
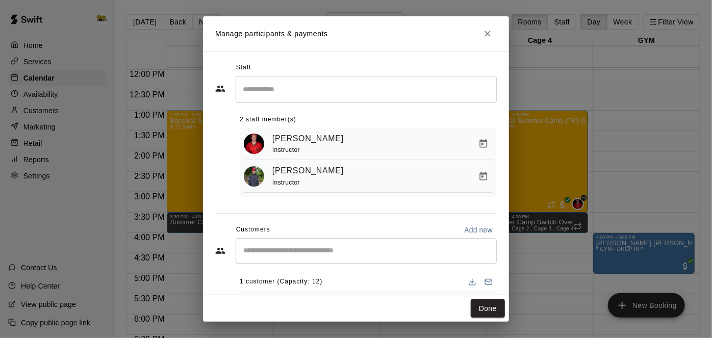
click at [354, 256] on div "​" at bounding box center [366, 250] width 261 height 25
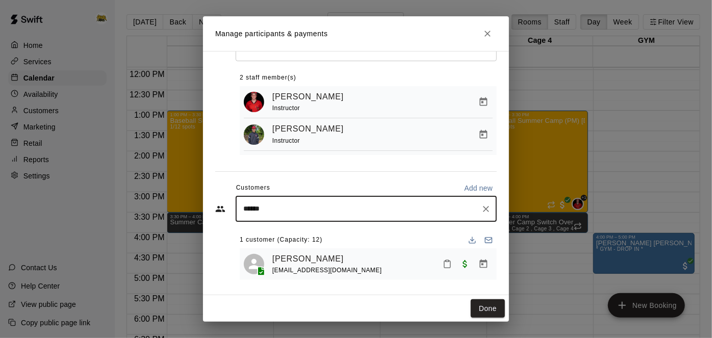
scroll to position [42, 0]
click at [252, 208] on input "******" at bounding box center [358, 209] width 237 height 10
type input "******"
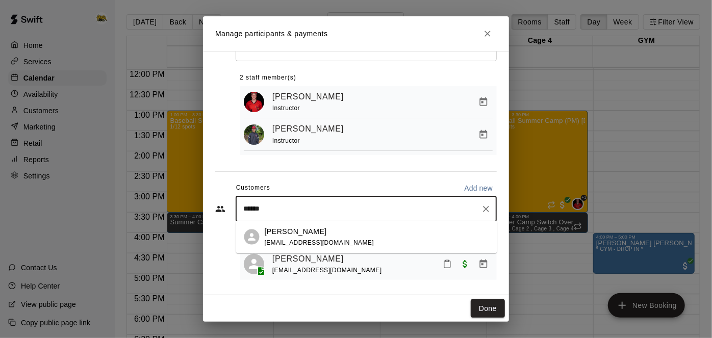
click at [322, 242] on span "[EMAIL_ADDRESS][DOMAIN_NAME]" at bounding box center [320, 242] width 110 height 7
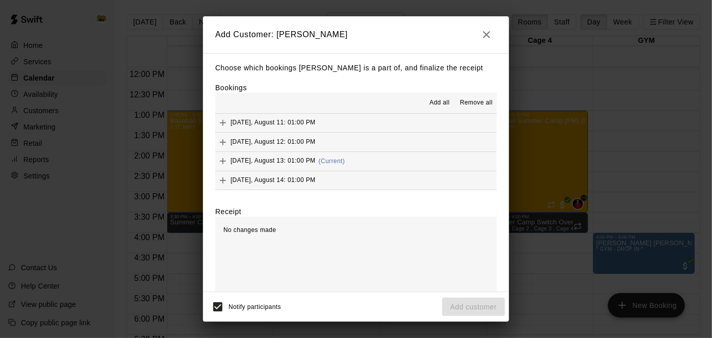
click at [363, 160] on button "[DATE], August 13: 01:00 PM (Current)" at bounding box center [356, 161] width 282 height 19
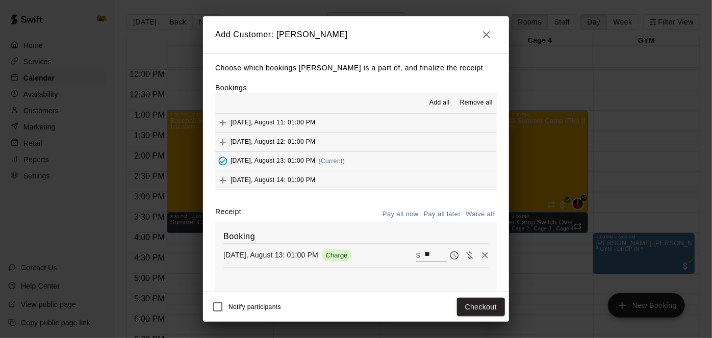
click at [445, 210] on button "Pay all later" at bounding box center [442, 215] width 42 height 16
click at [463, 309] on button "Add customer" at bounding box center [473, 307] width 63 height 19
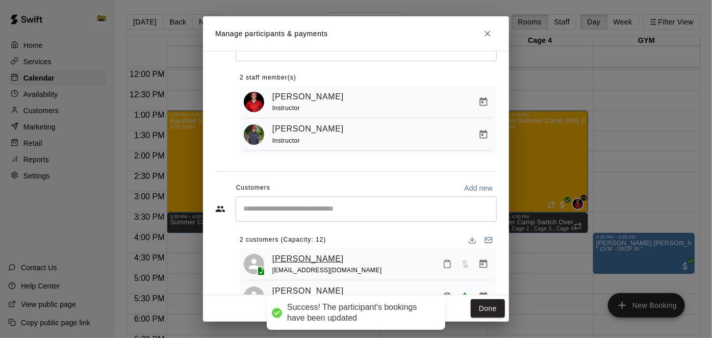
click at [318, 257] on link "[PERSON_NAME]" at bounding box center [307, 258] width 71 height 13
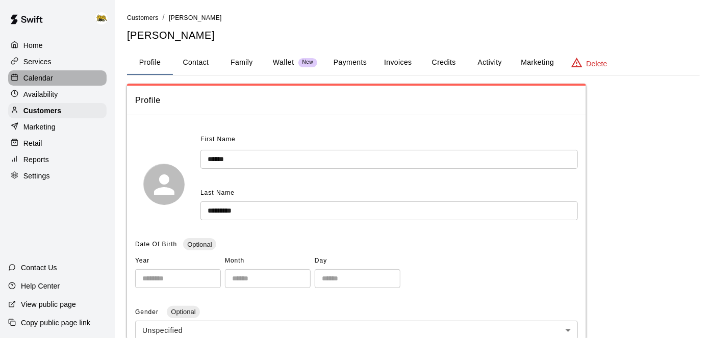
click at [62, 76] on div "Calendar" at bounding box center [57, 77] width 98 height 15
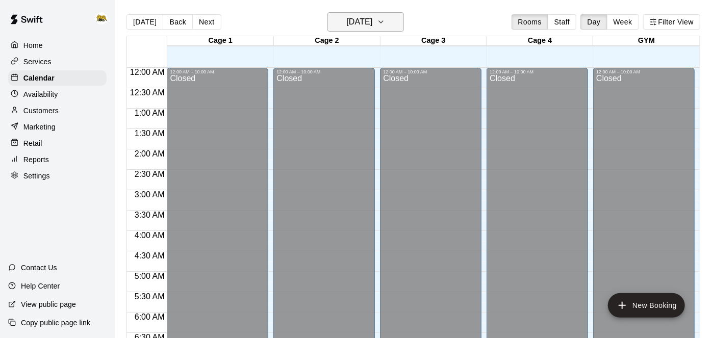
scroll to position [595, 0]
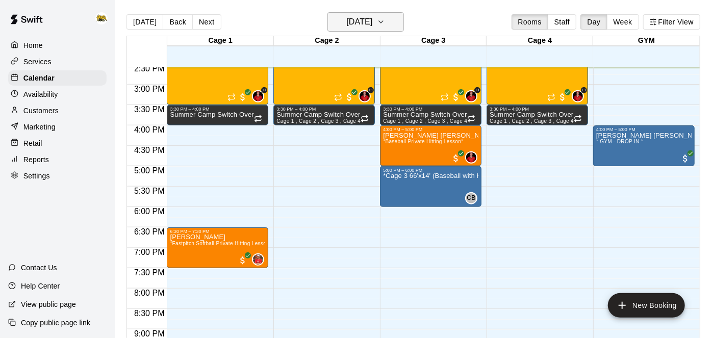
click at [387, 17] on button "[DATE]" at bounding box center [365, 21] width 76 height 19
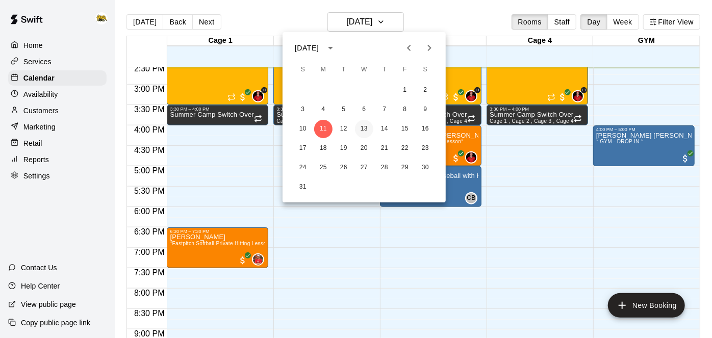
click at [365, 126] on button "13" at bounding box center [364, 129] width 18 height 18
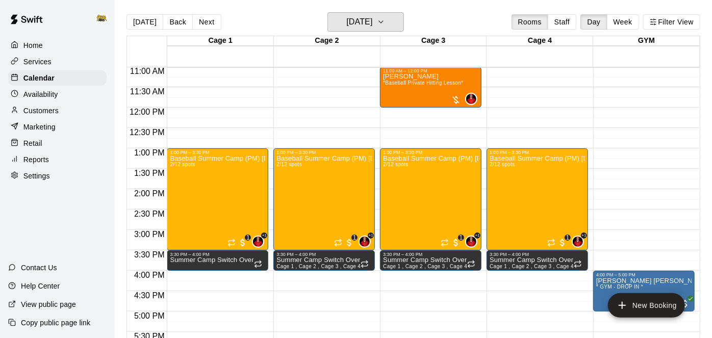
scroll to position [447, 0]
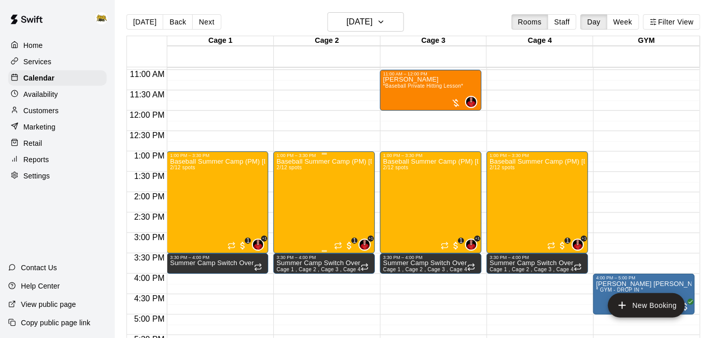
click at [302, 186] on div "Baseball Summer Camp (PM) [DATE], 13, 14 Ages [DEMOGRAPHIC_DATA] 2/12 spots" at bounding box center [323, 327] width 95 height 338
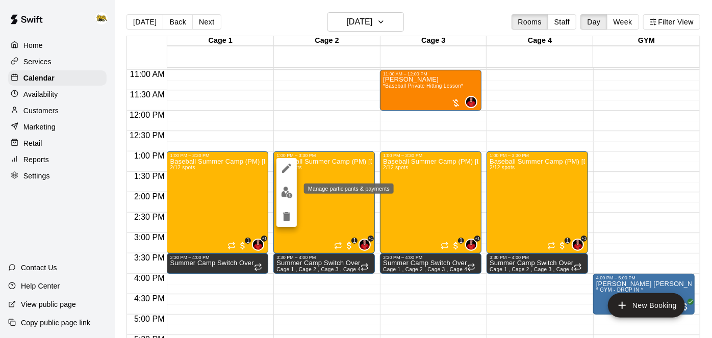
click at [288, 194] on img "edit" at bounding box center [287, 193] width 12 height 12
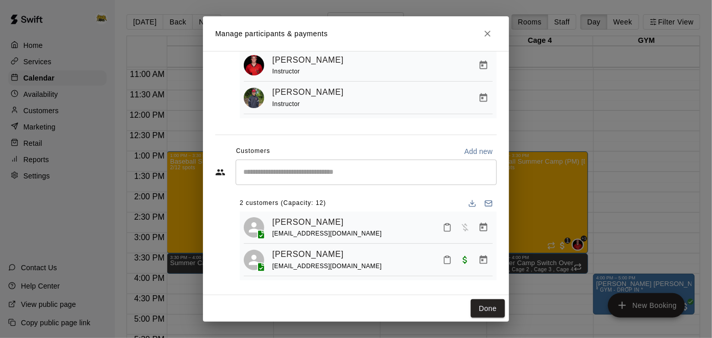
scroll to position [79, 0]
click at [482, 225] on icon "Manage bookings & payment" at bounding box center [483, 227] width 10 height 10
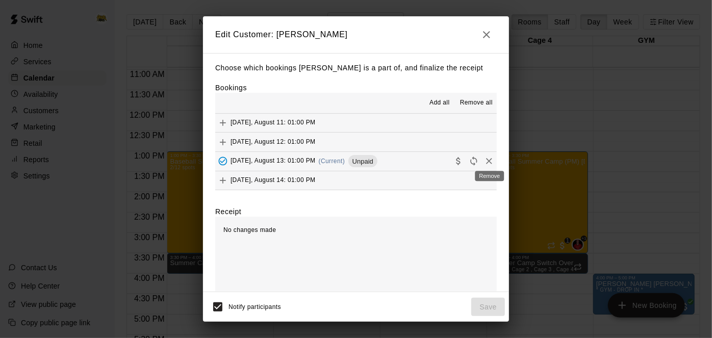
click at [488, 163] on icon "Remove" at bounding box center [489, 161] width 10 height 10
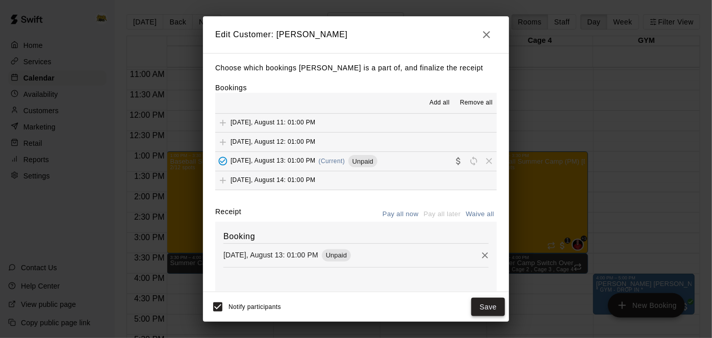
click at [487, 304] on button "Save" at bounding box center [488, 307] width 34 height 19
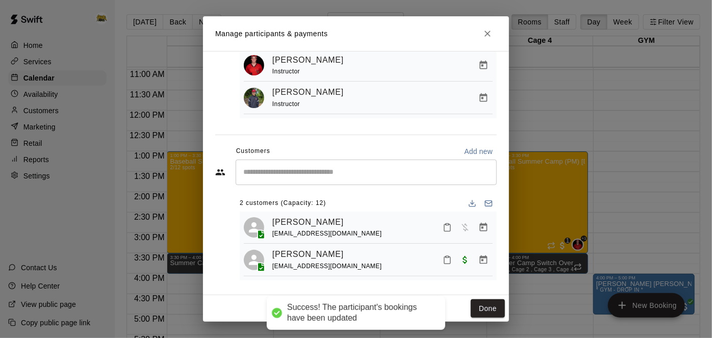
scroll to position [42, 0]
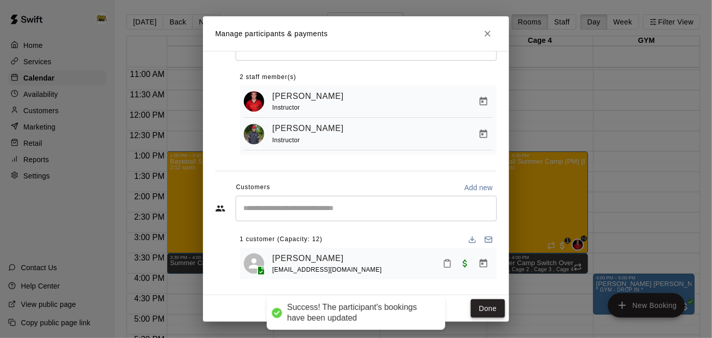
click at [496, 307] on button "Done" at bounding box center [488, 308] width 34 height 19
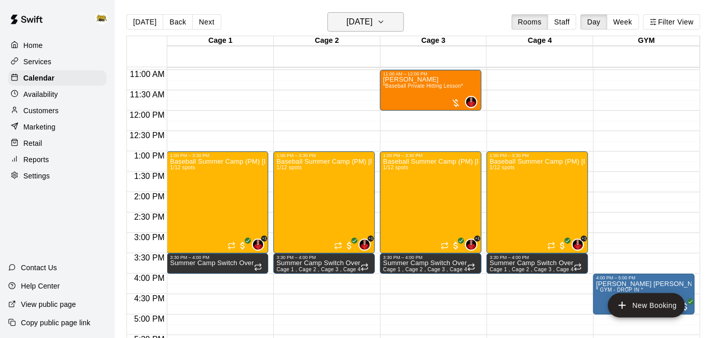
click at [365, 22] on h6 "[DATE]" at bounding box center [359, 22] width 26 height 14
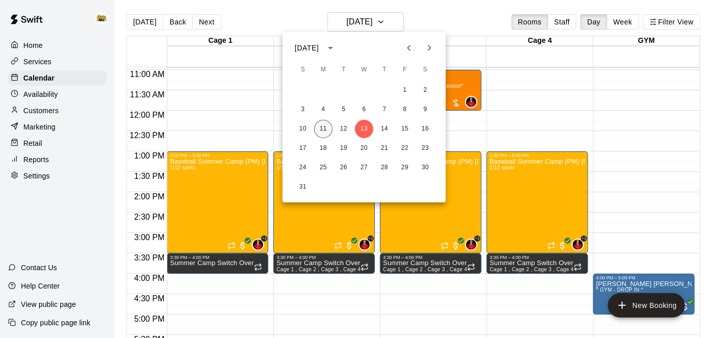
click at [326, 131] on button "11" at bounding box center [323, 129] width 18 height 18
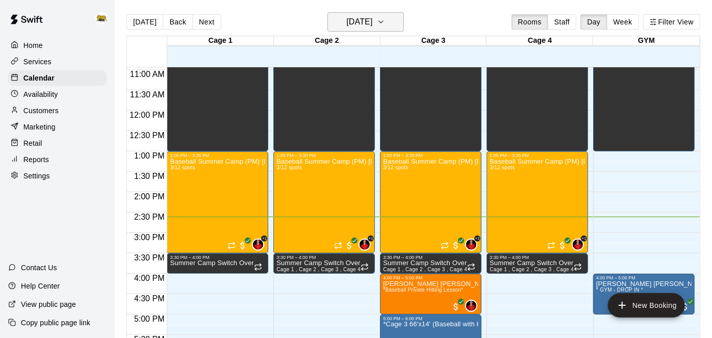
click at [372, 23] on h6 "[DATE]" at bounding box center [359, 22] width 26 height 14
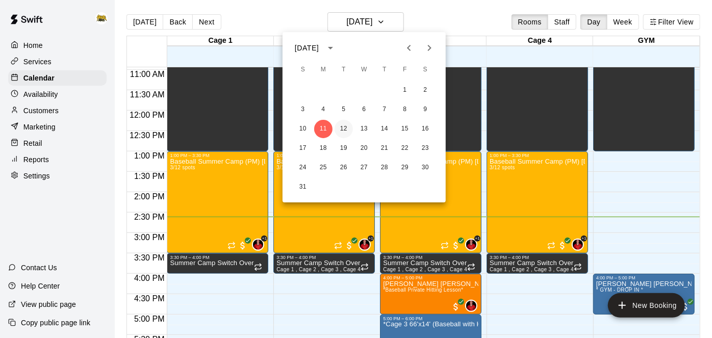
click at [343, 134] on button "12" at bounding box center [344, 129] width 18 height 18
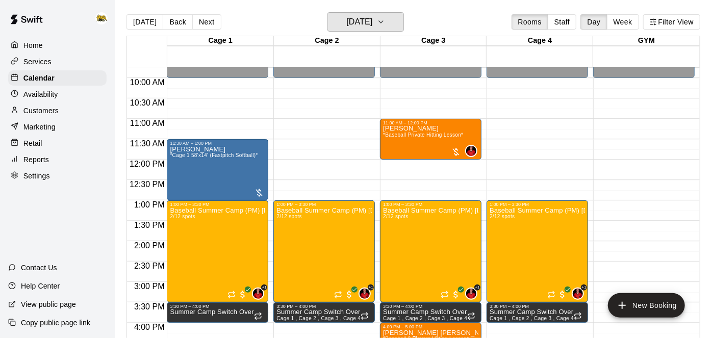
scroll to position [397, 0]
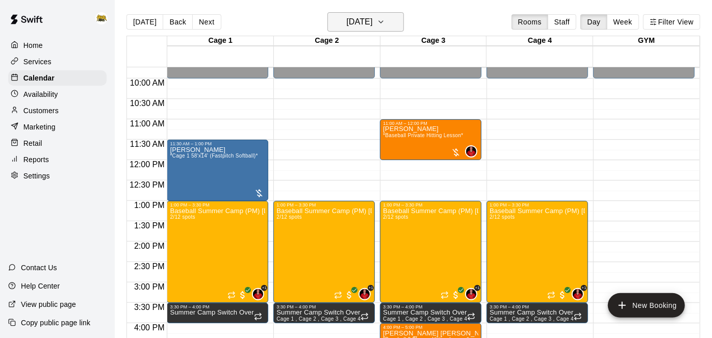
click at [385, 27] on icon "button" at bounding box center [381, 22] width 8 height 12
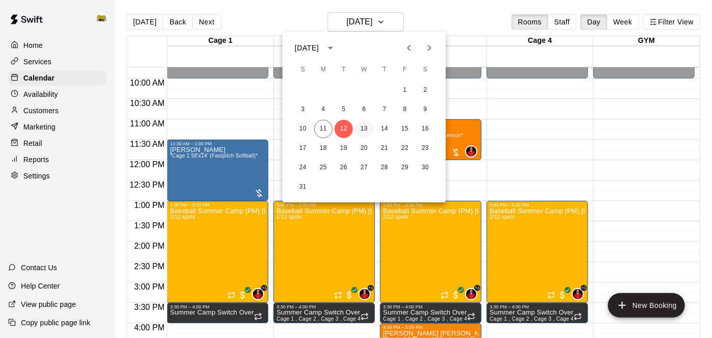
click at [364, 129] on button "13" at bounding box center [364, 129] width 18 height 18
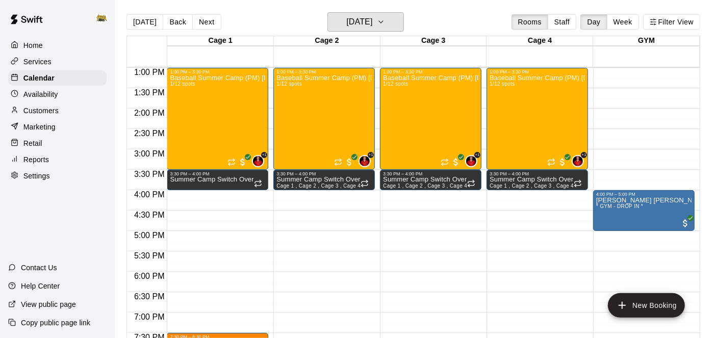
scroll to position [527, 0]
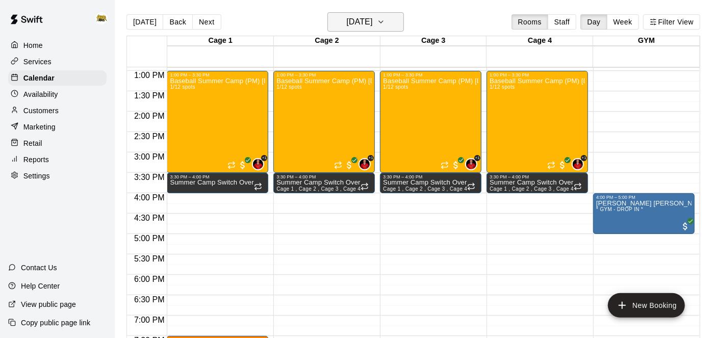
click at [372, 26] on h6 "[DATE]" at bounding box center [359, 22] width 26 height 14
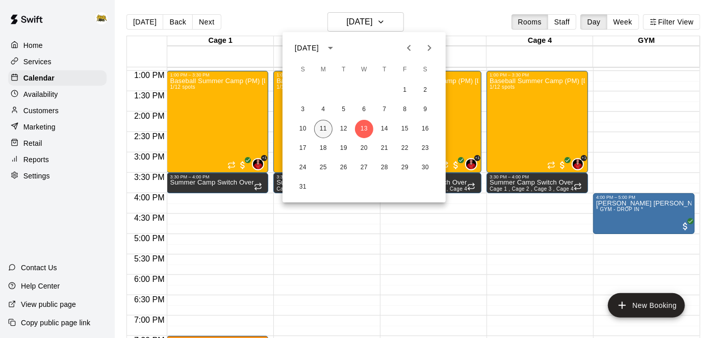
click at [325, 126] on button "11" at bounding box center [323, 129] width 18 height 18
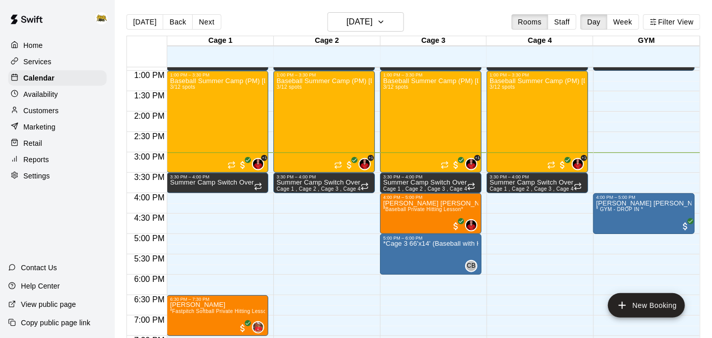
click at [43, 134] on div "Marketing" at bounding box center [57, 126] width 98 height 15
click at [44, 133] on div "Marketing" at bounding box center [57, 126] width 98 height 15
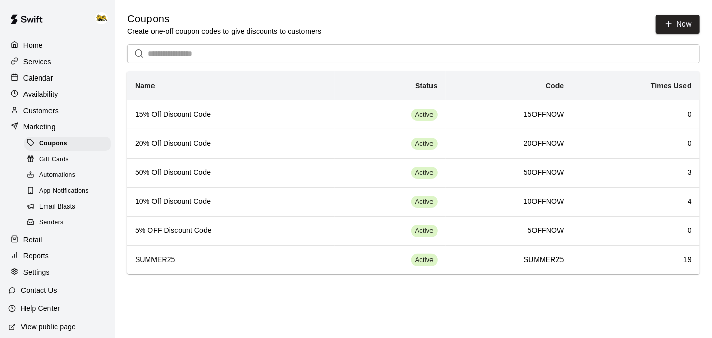
click at [44, 60] on p "Services" at bounding box center [37, 62] width 28 height 10
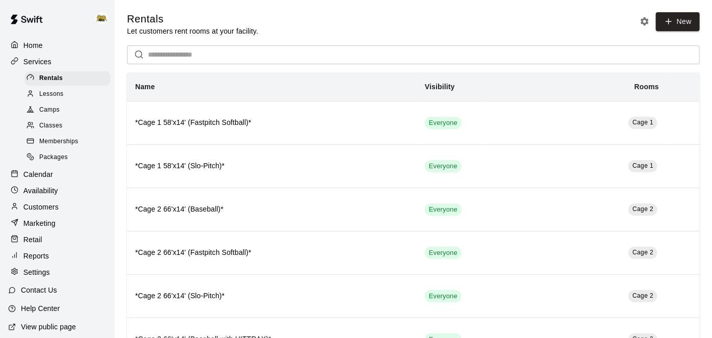
click at [53, 159] on span "Packages" at bounding box center [53, 157] width 29 height 10
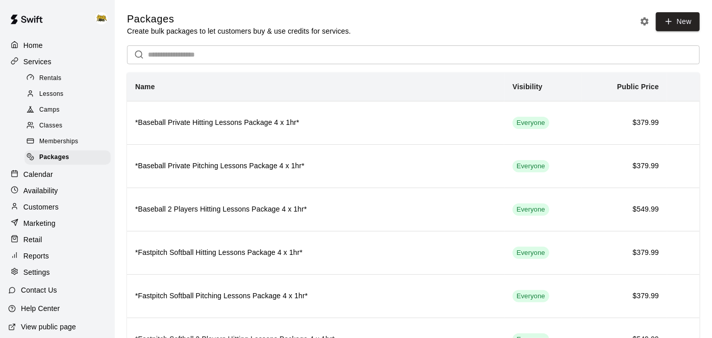
click at [74, 137] on span "Memberships" at bounding box center [58, 142] width 39 height 10
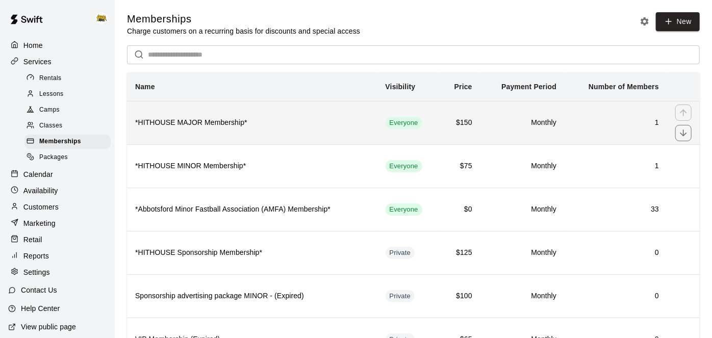
click at [600, 137] on td "1" at bounding box center [616, 122] width 103 height 43
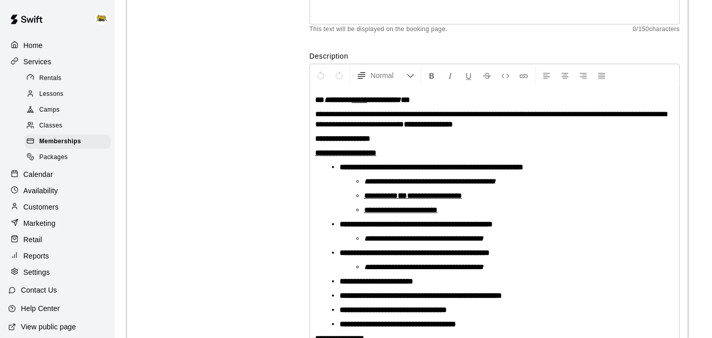
scroll to position [156, 0]
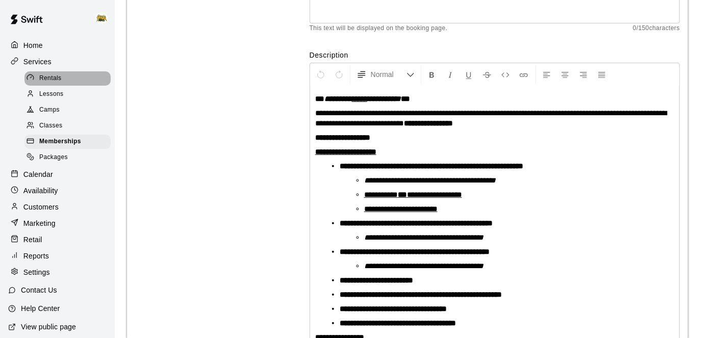
click at [52, 82] on span "Rentals" at bounding box center [50, 78] width 22 height 10
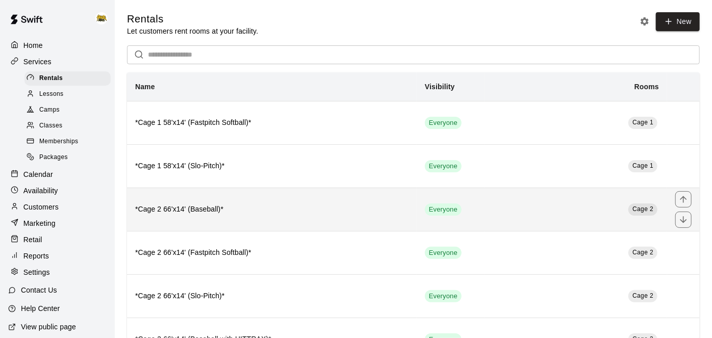
click at [188, 213] on h6 "*Cage 2 66'x14' (Baseball)*" at bounding box center [271, 209] width 273 height 11
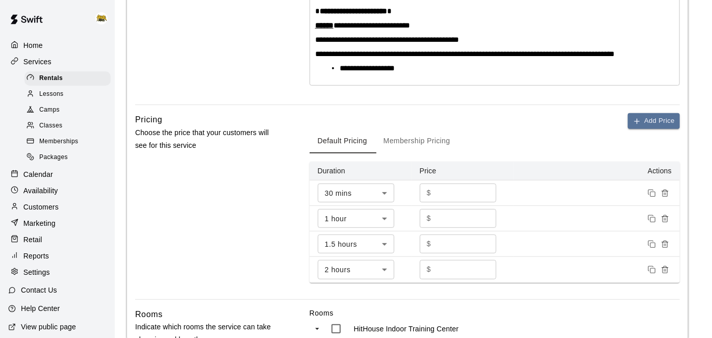
scroll to position [247, 0]
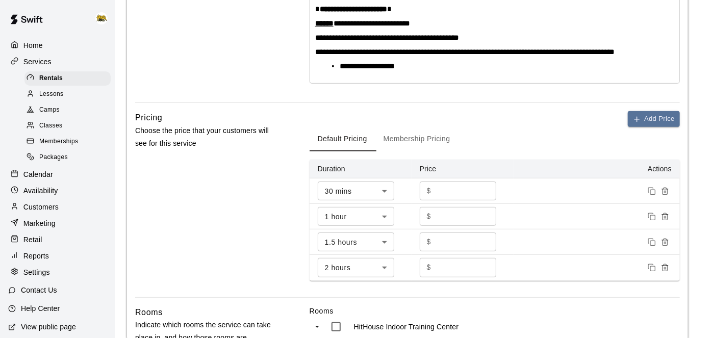
click at [439, 138] on button "Membership Pricing" at bounding box center [416, 139] width 83 height 24
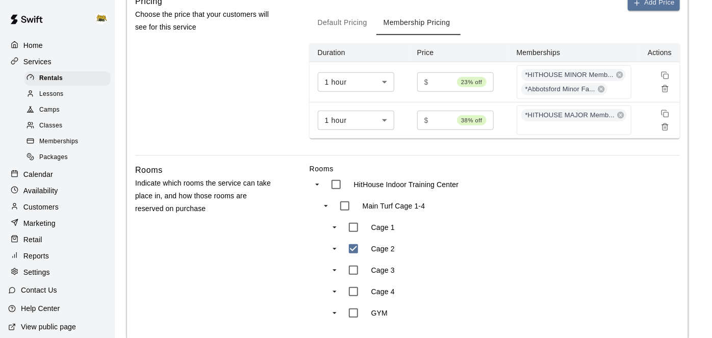
scroll to position [136, 0]
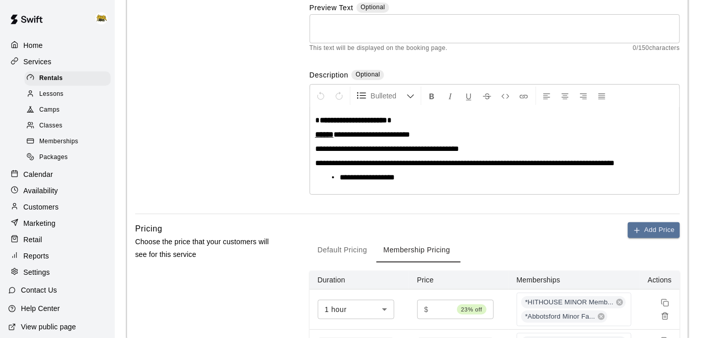
click at [79, 139] on div "Memberships" at bounding box center [67, 142] width 86 height 14
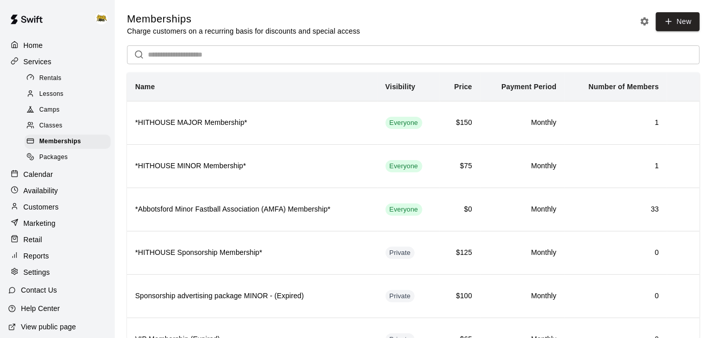
click at [64, 159] on span "Packages" at bounding box center [53, 157] width 29 height 10
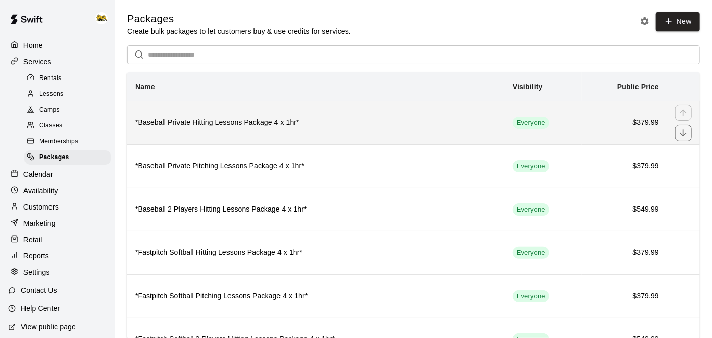
click at [331, 130] on th "*Baseball Private Hitting Lessons Package 4 x 1hr*" at bounding box center [315, 122] width 377 height 43
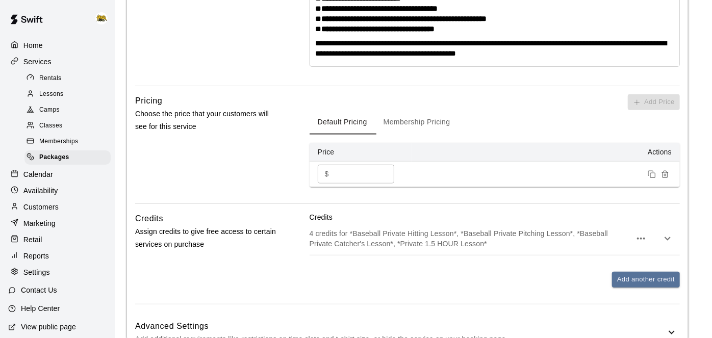
scroll to position [363, 0]
click at [422, 119] on button "Membership Pricing" at bounding box center [416, 122] width 83 height 24
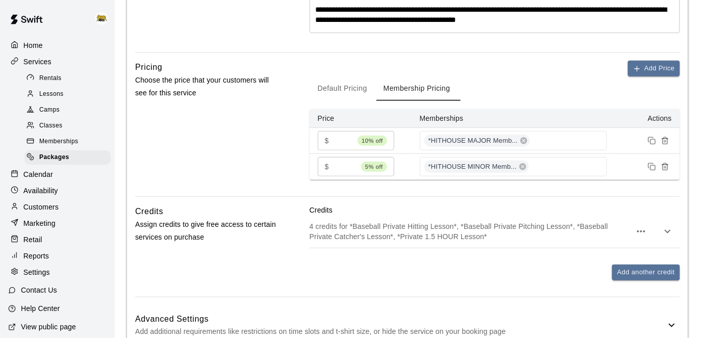
scroll to position [397, 0]
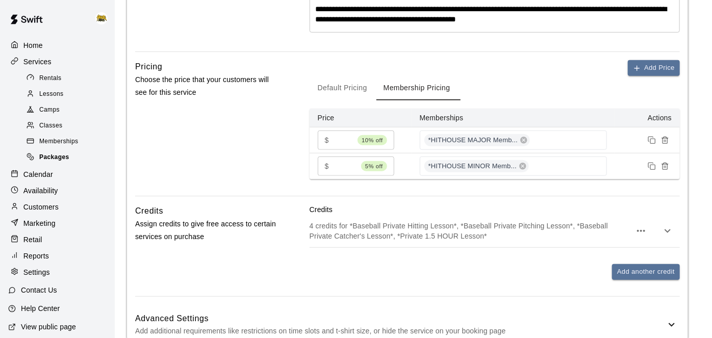
click at [55, 159] on span "Packages" at bounding box center [54, 157] width 30 height 10
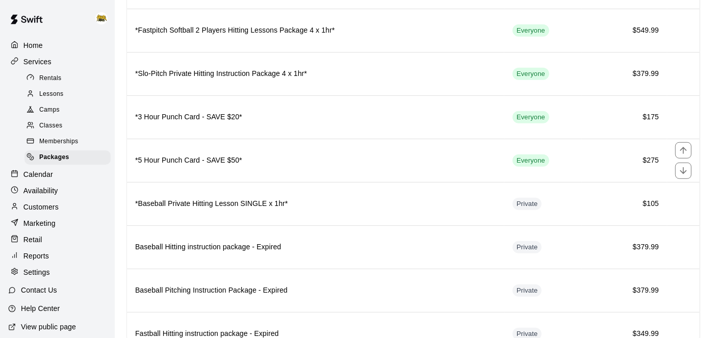
scroll to position [310, 0]
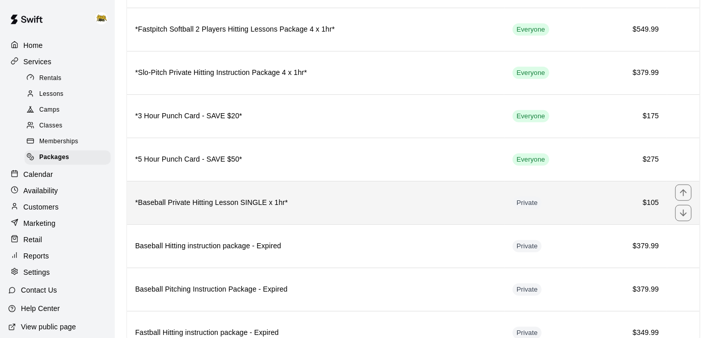
click at [303, 198] on h6 "*Baseball Private Hitting Lesson SINGLE x 1hr*" at bounding box center [315, 202] width 361 height 11
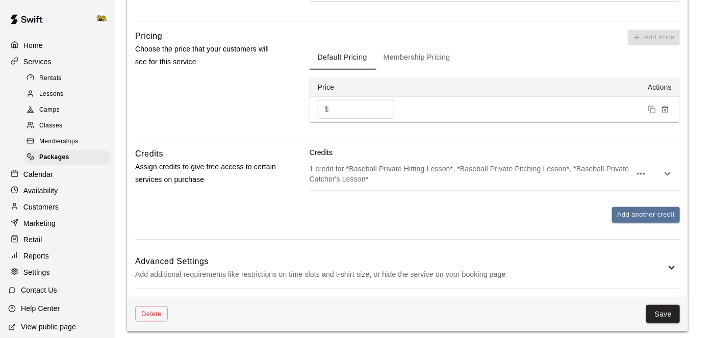
scroll to position [431, 0]
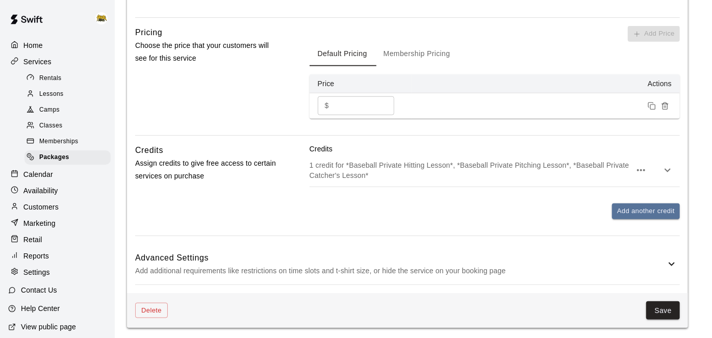
click at [46, 210] on p "Customers" at bounding box center [40, 207] width 35 height 10
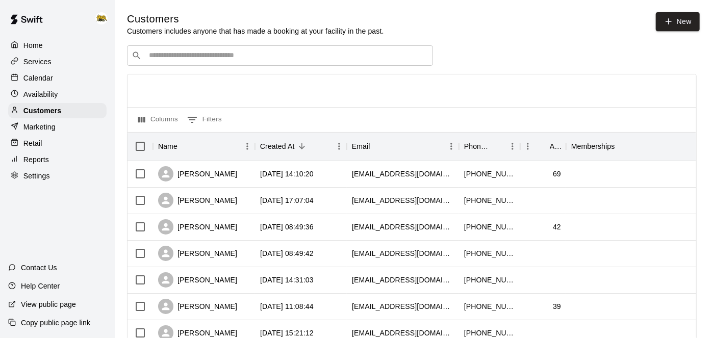
click at [328, 60] on input "Search customers by name or email" at bounding box center [287, 55] width 283 height 10
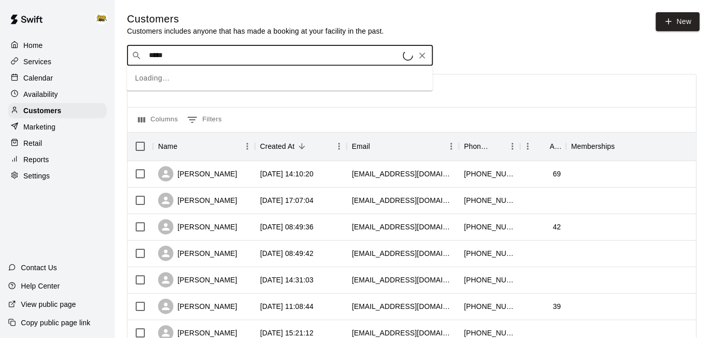
type input "****"
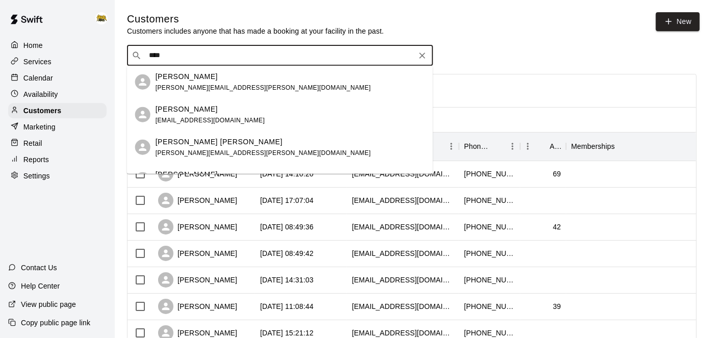
click at [263, 80] on div "[PERSON_NAME] [PERSON_NAME][EMAIL_ADDRESS][PERSON_NAME][DOMAIN_NAME]" at bounding box center [290, 82] width 269 height 22
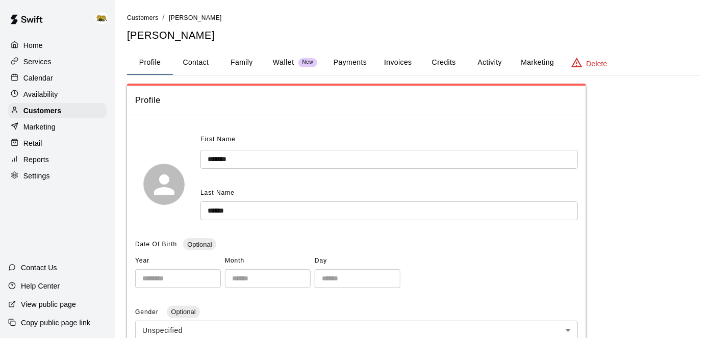
click at [451, 63] on button "Credits" at bounding box center [444, 62] width 46 height 24
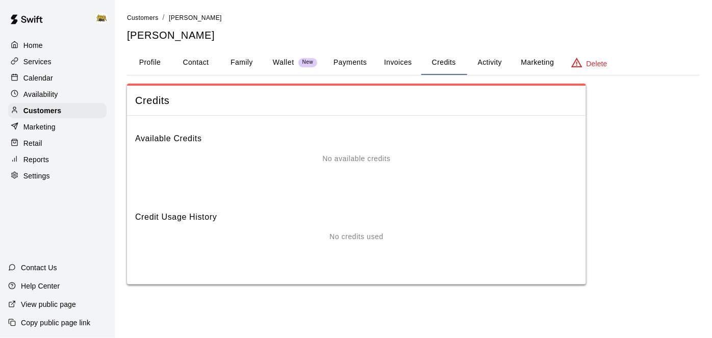
click at [482, 59] on button "Activity" at bounding box center [490, 62] width 46 height 24
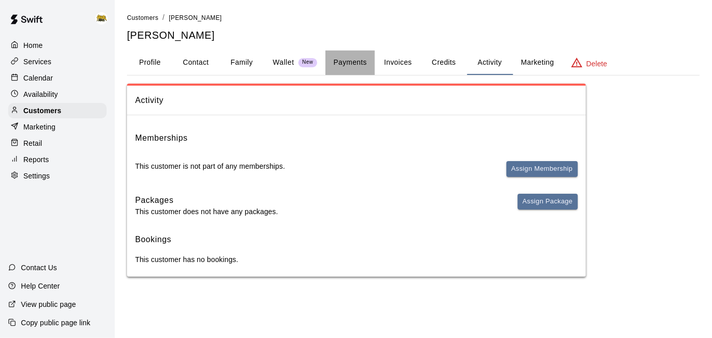
click at [357, 55] on button "Payments" at bounding box center [349, 62] width 49 height 24
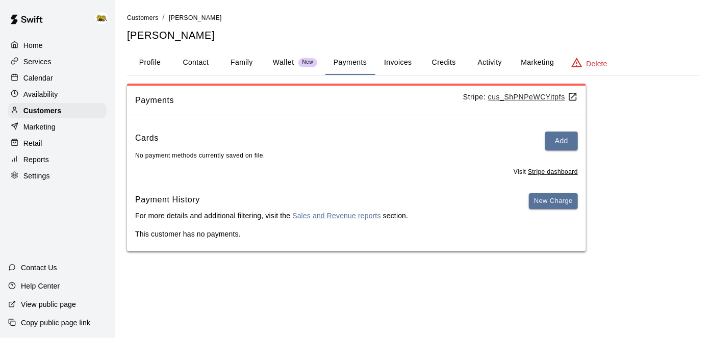
click at [391, 57] on button "Invoices" at bounding box center [398, 62] width 46 height 24
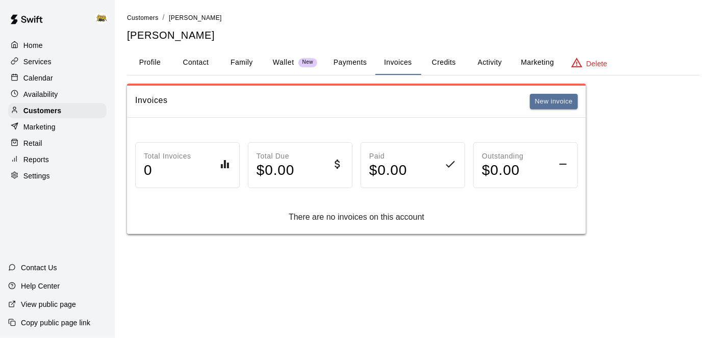
click at [439, 62] on button "Credits" at bounding box center [444, 62] width 46 height 24
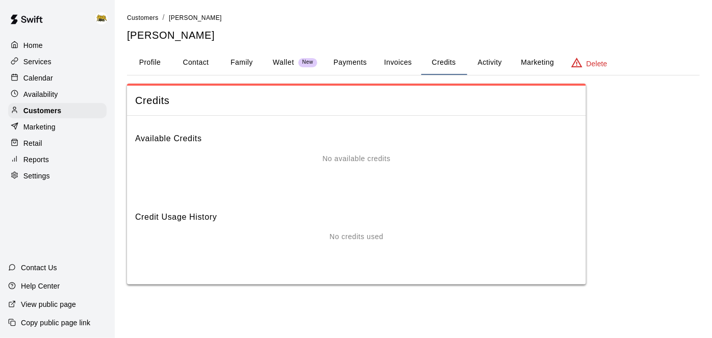
click at [490, 58] on button "Activity" at bounding box center [490, 62] width 46 height 24
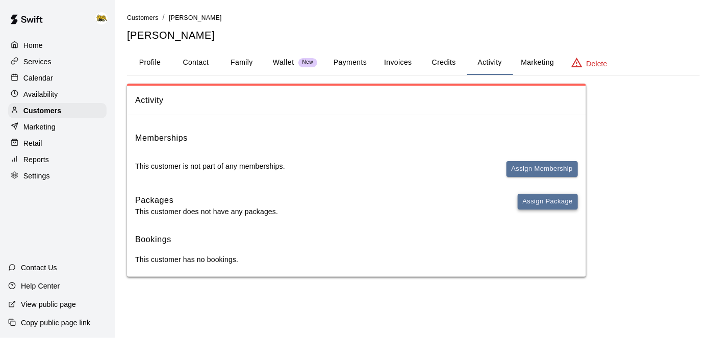
click at [540, 202] on button "Assign Package" at bounding box center [548, 202] width 60 height 16
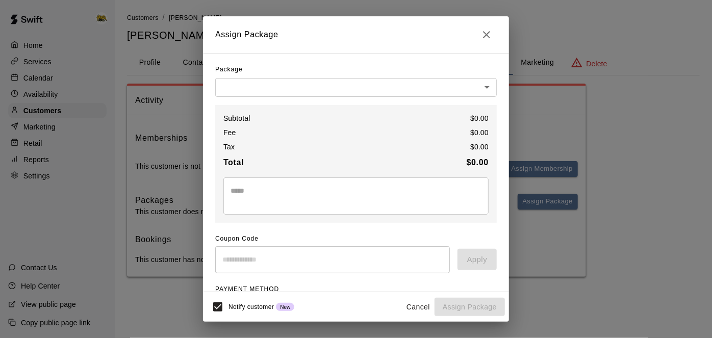
click at [484, 88] on body "Home Services Calendar Availability Customers Marketing Retail Reports Settings…" at bounding box center [356, 148] width 712 height 297
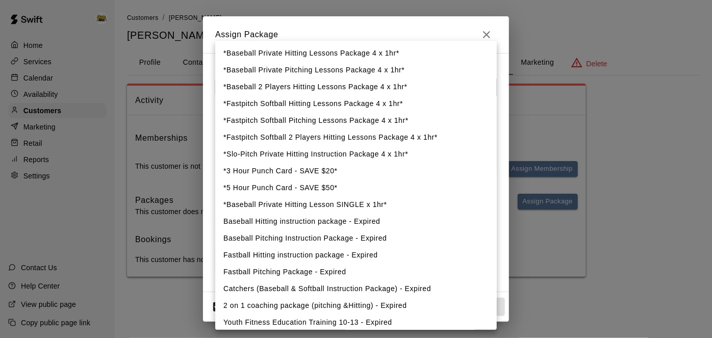
scroll to position [21, 0]
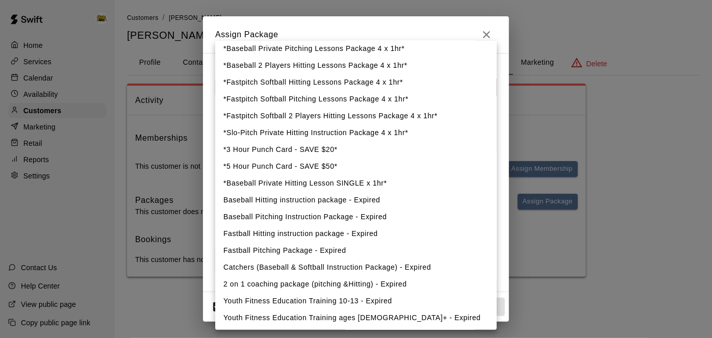
click at [384, 187] on li "*Baseball Private Hitting Lesson SINGLE x 1hr*" at bounding box center [356, 183] width 282 height 17
type input "**********"
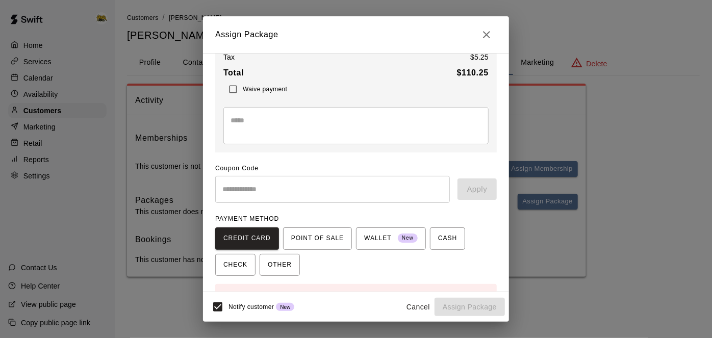
scroll to position [107, 0]
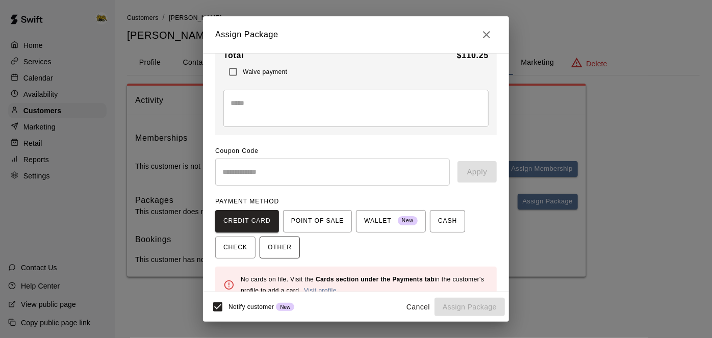
click at [268, 250] on span "OTHER" at bounding box center [280, 248] width 24 height 16
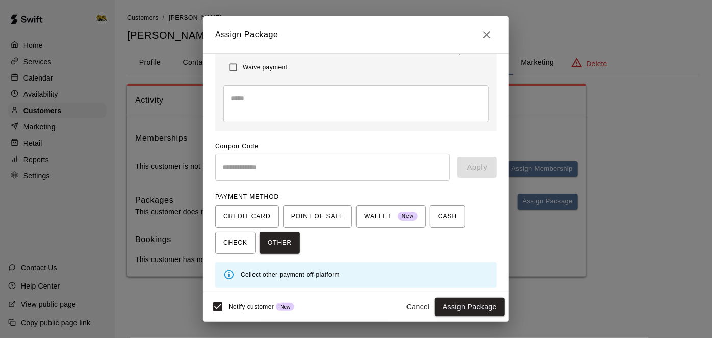
scroll to position [0, 0]
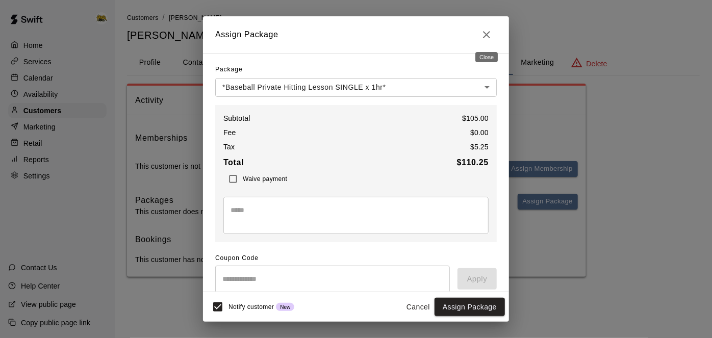
click at [488, 37] on icon "Close" at bounding box center [486, 35] width 12 height 12
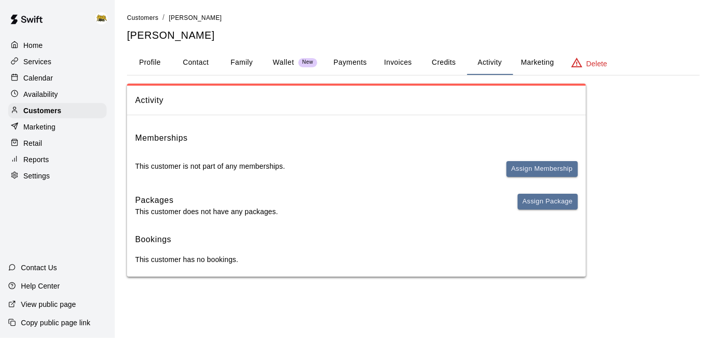
click at [40, 180] on p "Settings" at bounding box center [36, 176] width 27 height 10
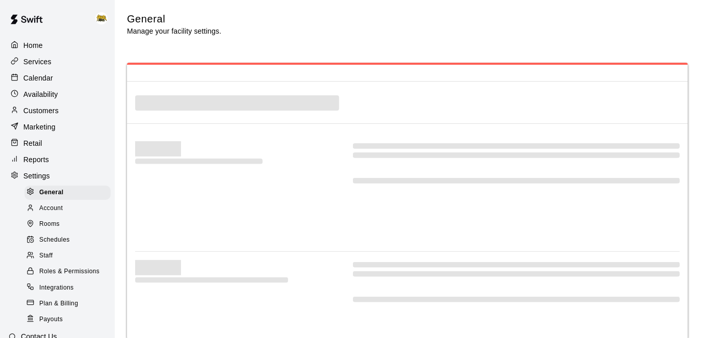
select select "**"
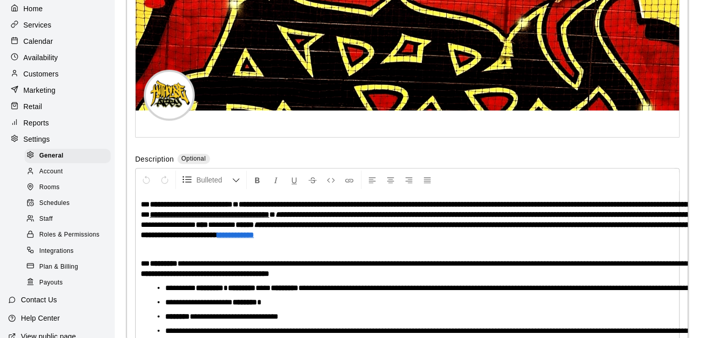
scroll to position [2449, 0]
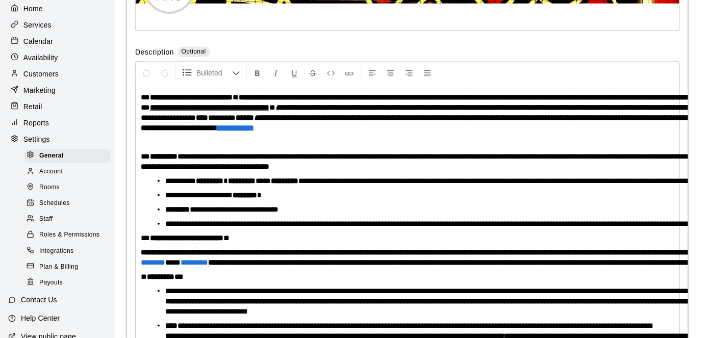
click at [30, 139] on p "Settings" at bounding box center [36, 139] width 27 height 10
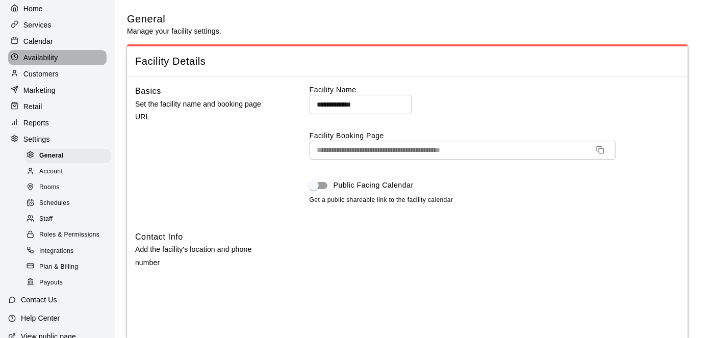
click at [36, 61] on p "Availability" at bounding box center [40, 58] width 35 height 10
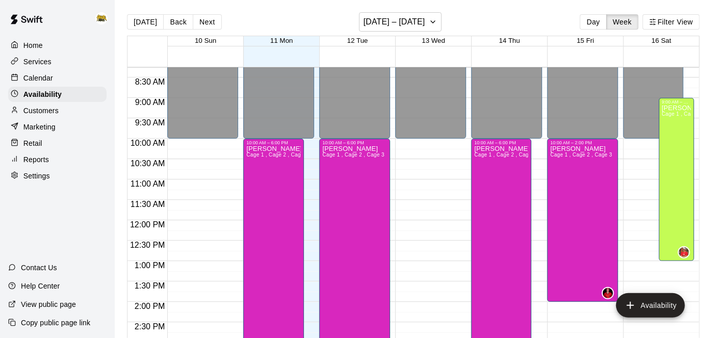
scroll to position [339, 0]
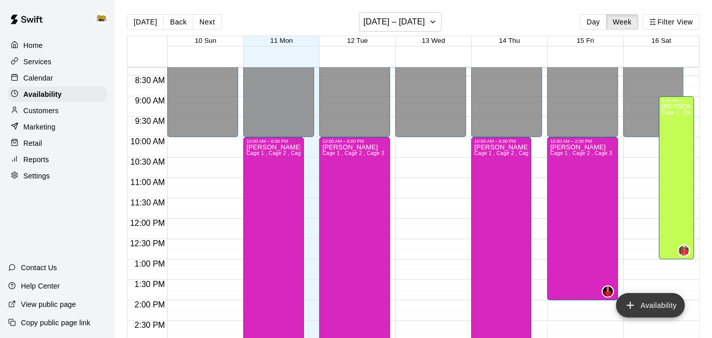
click at [630, 306] on icon "add" at bounding box center [630, 305] width 12 height 12
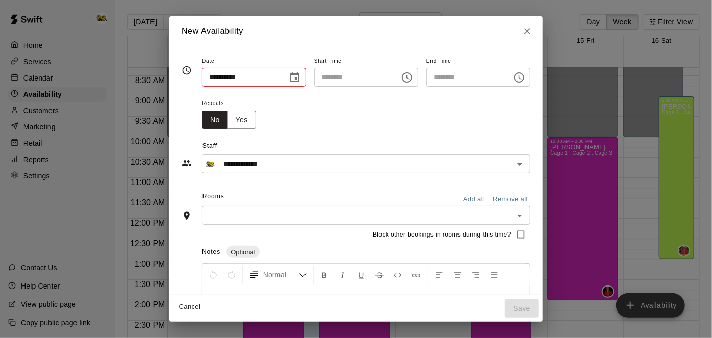
type input "**********"
type input "********"
click at [289, 80] on icon "Choose date, selected date is Aug 11, 2025" at bounding box center [295, 77] width 12 height 12
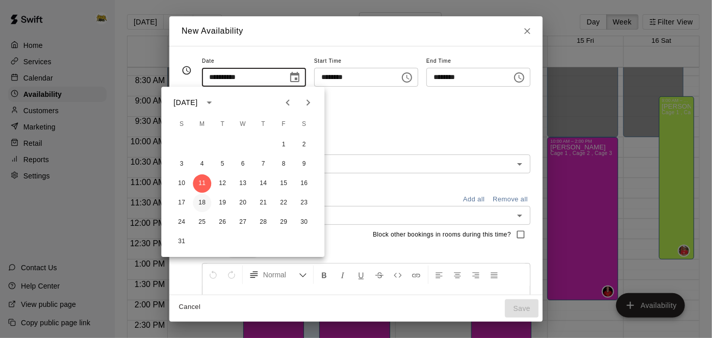
click at [205, 202] on button "18" at bounding box center [202, 203] width 18 height 18
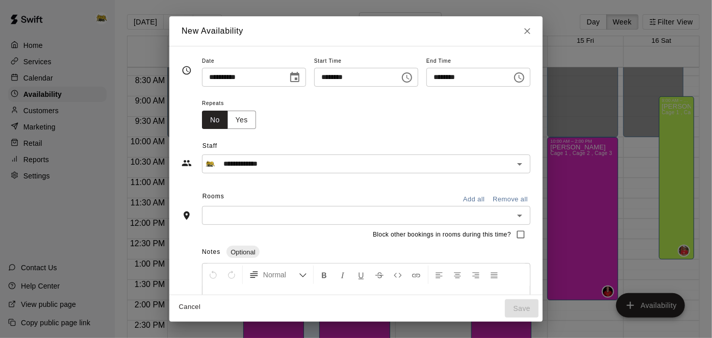
type input "**********"
click at [413, 80] on icon "Choose time, selected time is 3:00 PM" at bounding box center [407, 77] width 12 height 12
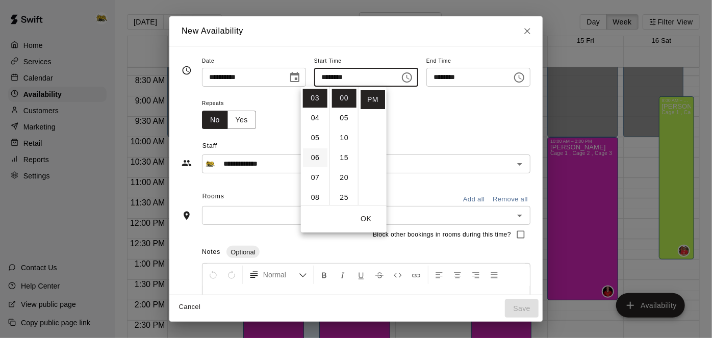
scroll to position [0, 0]
click at [316, 140] on li "10" at bounding box center [315, 139] width 24 height 19
type input "********"
click at [373, 103] on li "AM" at bounding box center [373, 98] width 24 height 19
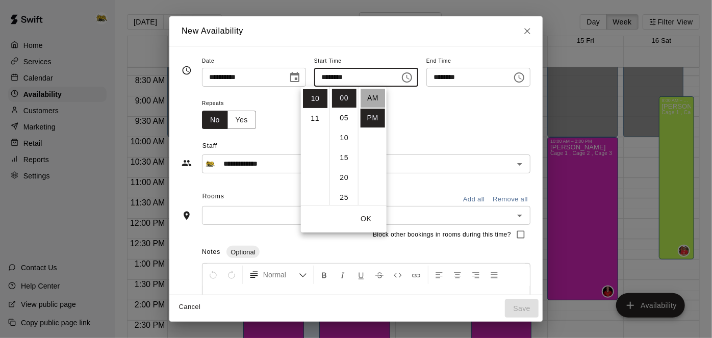
type input "********"
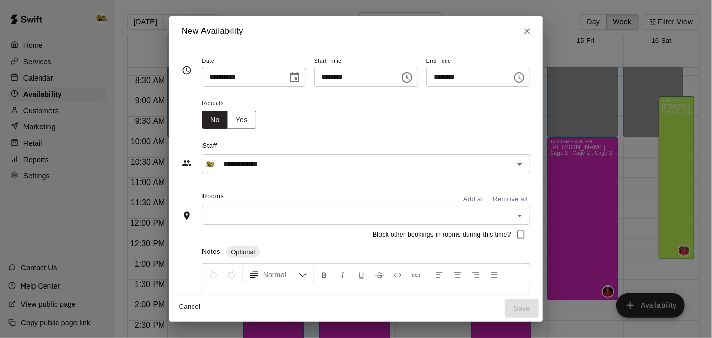
click at [525, 80] on icon "Choose time, selected time is 10:30 PM" at bounding box center [519, 77] width 12 height 12
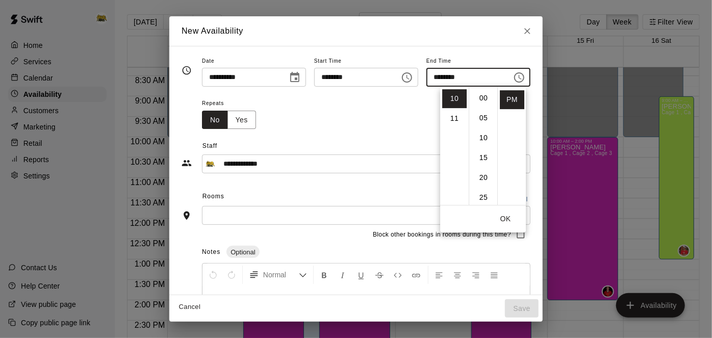
click at [491, 99] on li "00" at bounding box center [483, 98] width 24 height 19
click at [510, 218] on button "OK" at bounding box center [505, 219] width 33 height 19
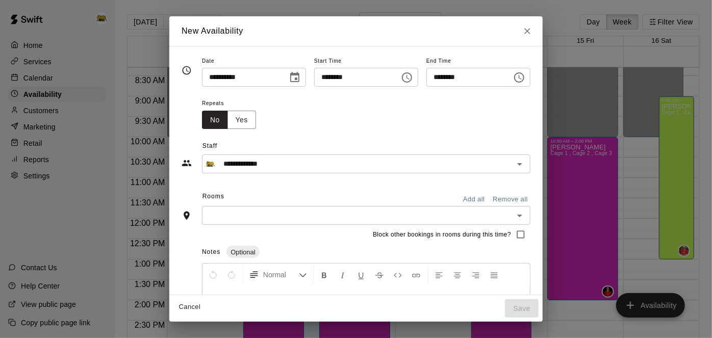
click at [524, 80] on icon "Choose time, selected time is 10:00 PM" at bounding box center [519, 77] width 10 height 10
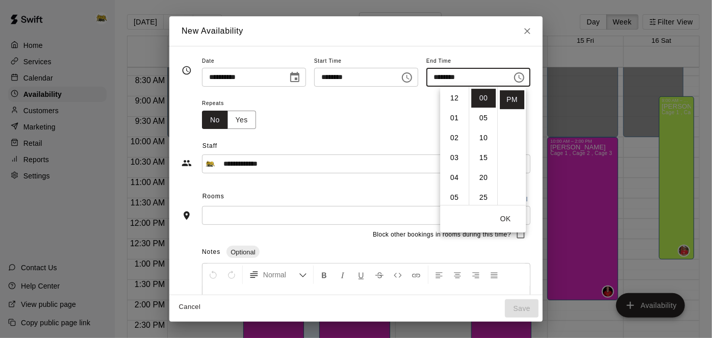
scroll to position [8, 0]
click at [459, 92] on li "12" at bounding box center [454, 90] width 24 height 19
click at [506, 222] on button "OK" at bounding box center [505, 219] width 33 height 19
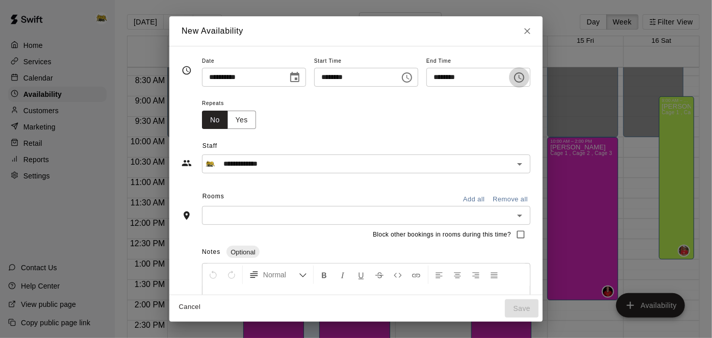
click at [525, 81] on icon "Choose time, selected time is 12:00 PM" at bounding box center [519, 77] width 12 height 12
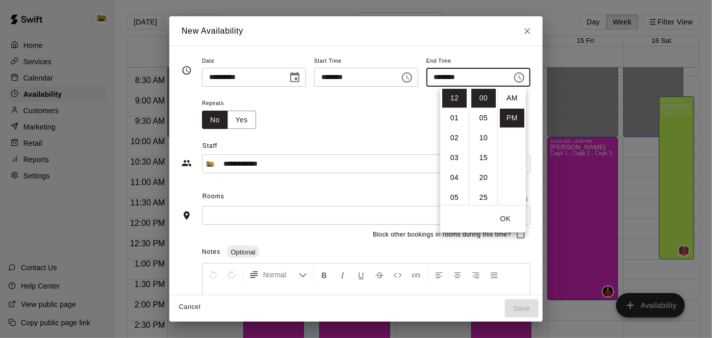
scroll to position [18, 0]
click at [452, 122] on li "08" at bounding box center [454, 122] width 24 height 19
type input "********"
click at [509, 215] on button "OK" at bounding box center [505, 219] width 33 height 19
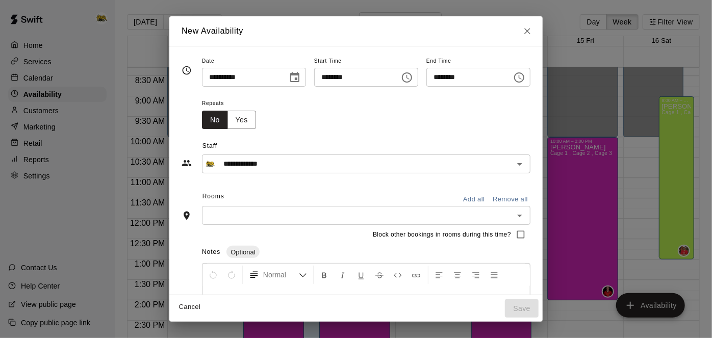
click at [407, 80] on div "******** ​" at bounding box center [366, 77] width 104 height 19
click at [418, 76] on div "******** ​" at bounding box center [366, 77] width 104 height 19
click at [413, 78] on icon "Choose time, selected time is 10:00 AM" at bounding box center [407, 77] width 12 height 12
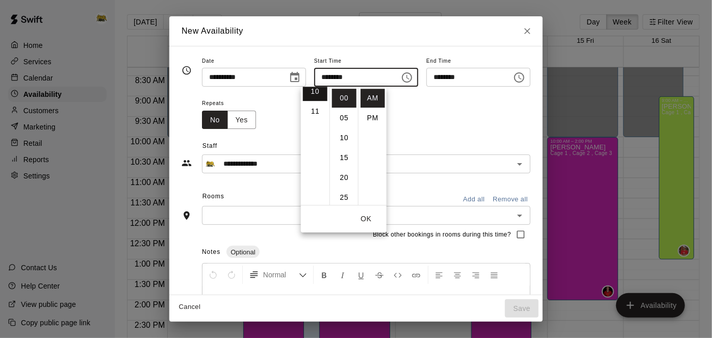
scroll to position [209, 0]
click at [374, 114] on li "PM" at bounding box center [373, 118] width 24 height 19
type input "********"
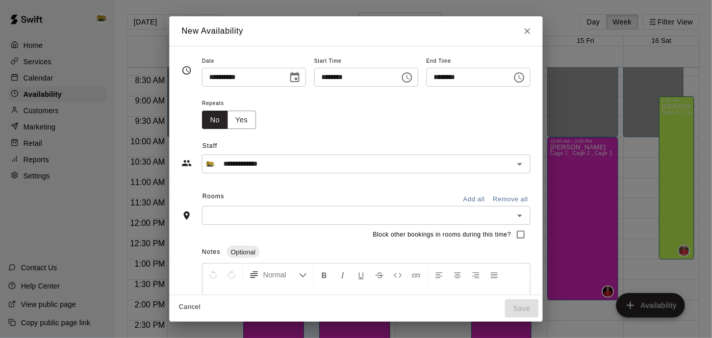
click at [413, 74] on icon "Choose time, selected time is 10:00 PM" at bounding box center [407, 77] width 12 height 12
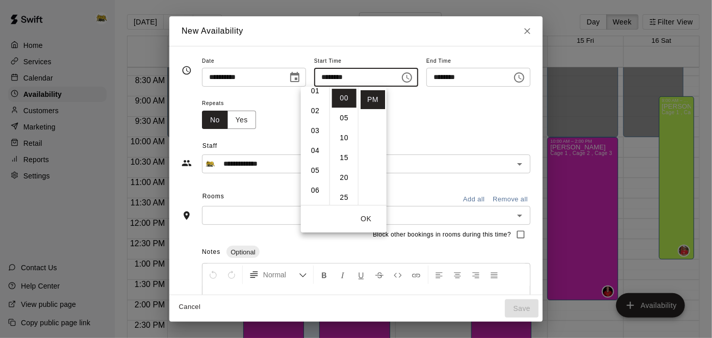
scroll to position [0, 0]
click at [315, 103] on li "12" at bounding box center [315, 98] width 24 height 19
type input "********"
click at [366, 219] on button "OK" at bounding box center [366, 219] width 33 height 19
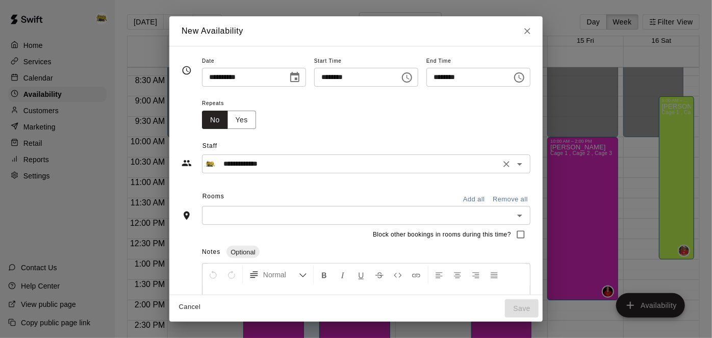
click at [526, 163] on icon "Open" at bounding box center [520, 164] width 12 height 12
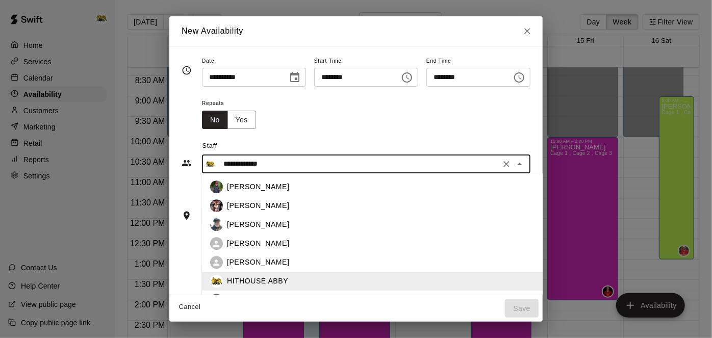
click at [275, 182] on div "[PERSON_NAME]" at bounding box center [415, 187] width 377 height 11
type input "**********"
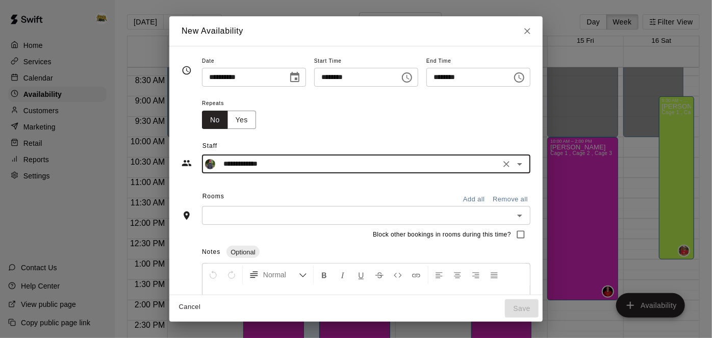
click at [490, 197] on button "Add all" at bounding box center [473, 200] width 33 height 16
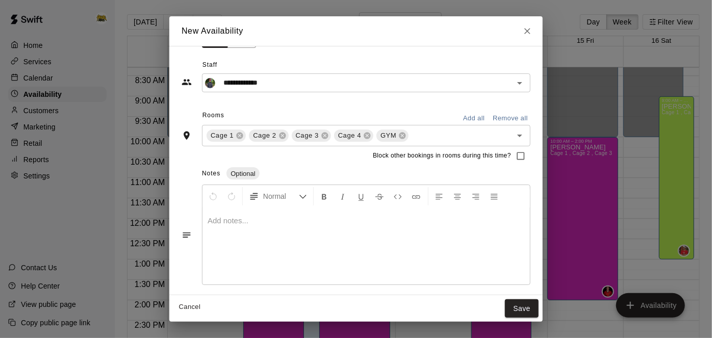
scroll to position [79, 0]
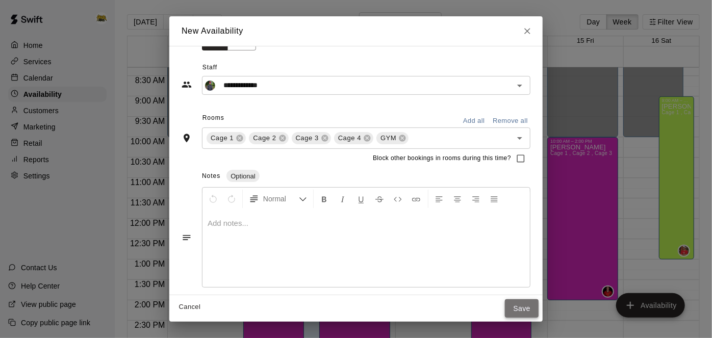
click at [539, 304] on button "Save" at bounding box center [522, 308] width 34 height 19
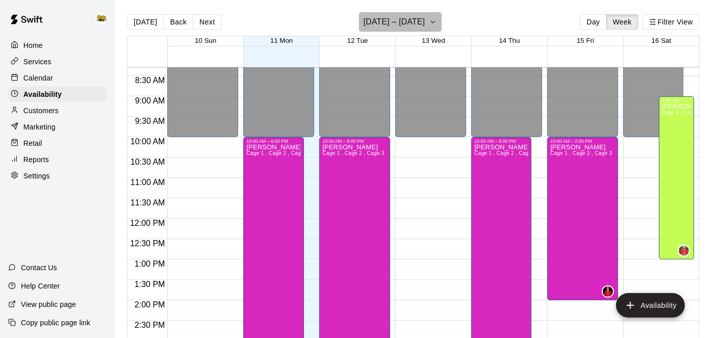
click at [429, 24] on icon "button" at bounding box center [433, 22] width 8 height 12
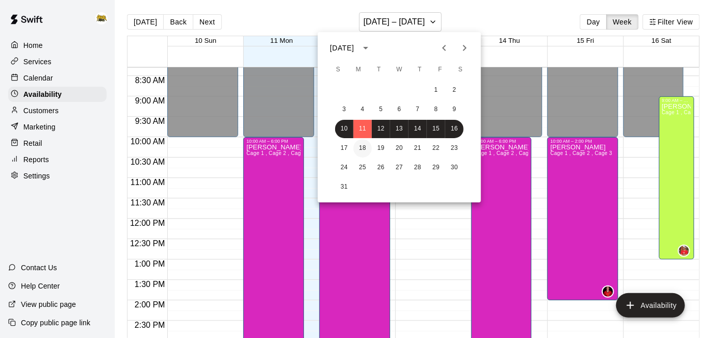
click at [364, 145] on button "18" at bounding box center [362, 148] width 18 height 18
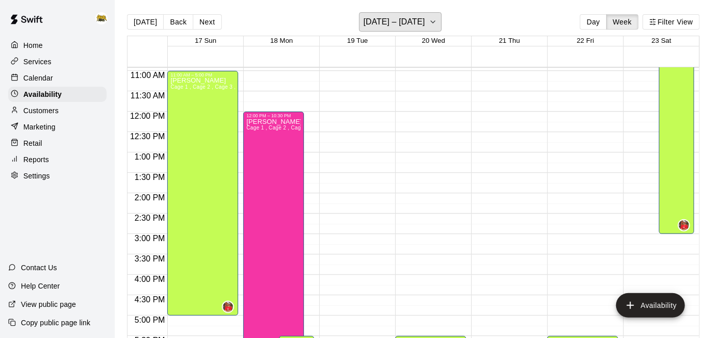
scroll to position [446, 0]
click at [432, 27] on icon "button" at bounding box center [433, 22] width 8 height 12
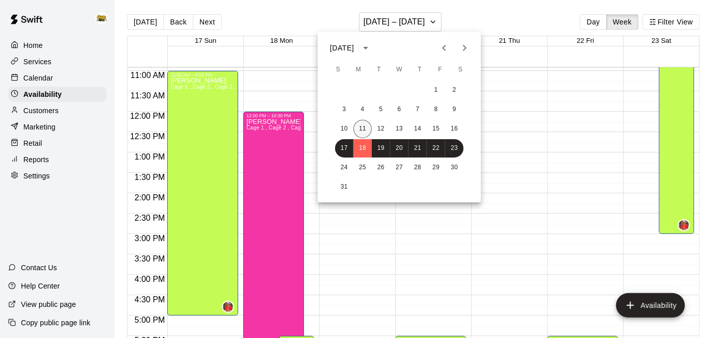
click at [364, 129] on button "11" at bounding box center [362, 129] width 18 height 18
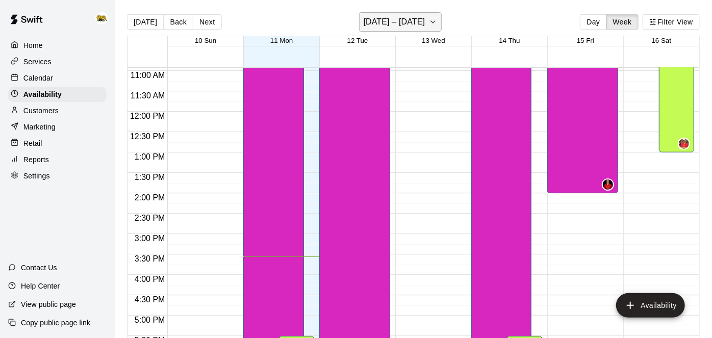
click at [432, 26] on icon "button" at bounding box center [433, 22] width 8 height 12
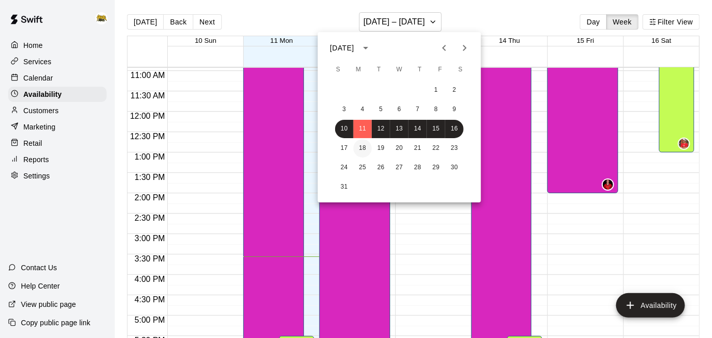
click at [363, 150] on button "18" at bounding box center [362, 148] width 18 height 18
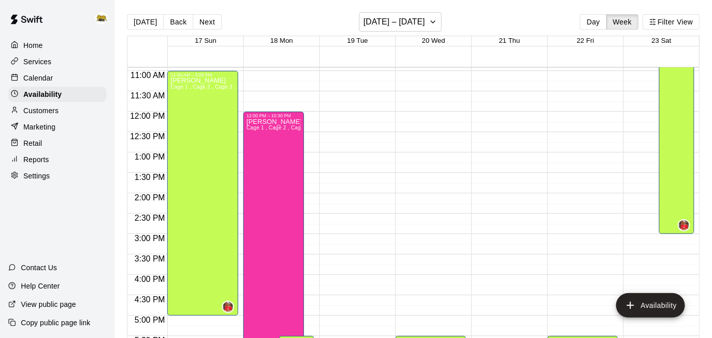
click at [45, 171] on p "Settings" at bounding box center [36, 176] width 27 height 10
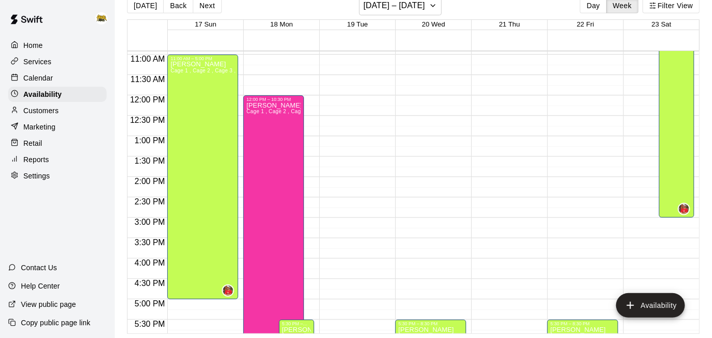
select select "**"
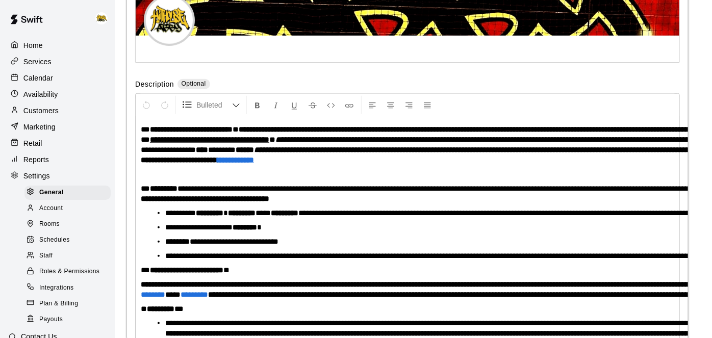
scroll to position [2449, 0]
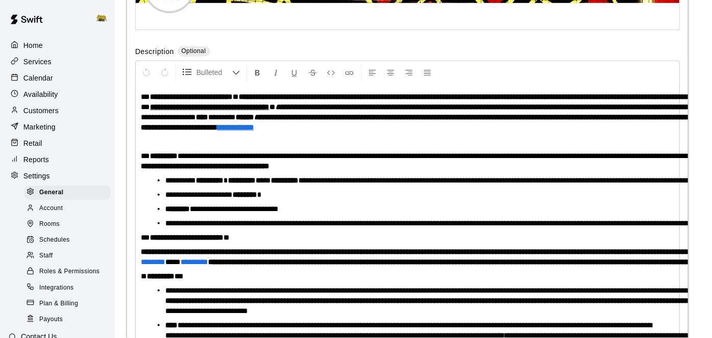
click at [47, 255] on span "Staff" at bounding box center [45, 256] width 13 height 10
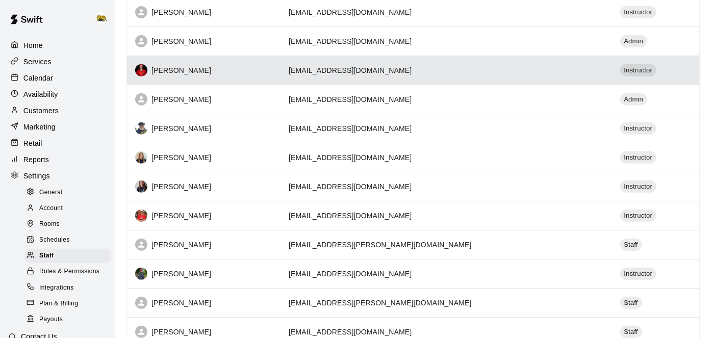
scroll to position [234, 0]
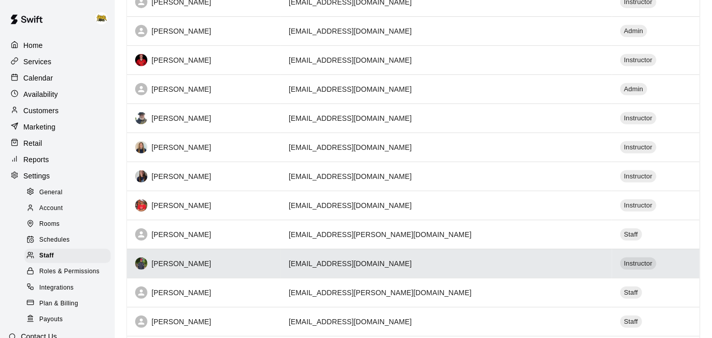
click at [227, 253] on th "[PERSON_NAME]" at bounding box center [204, 263] width 154 height 29
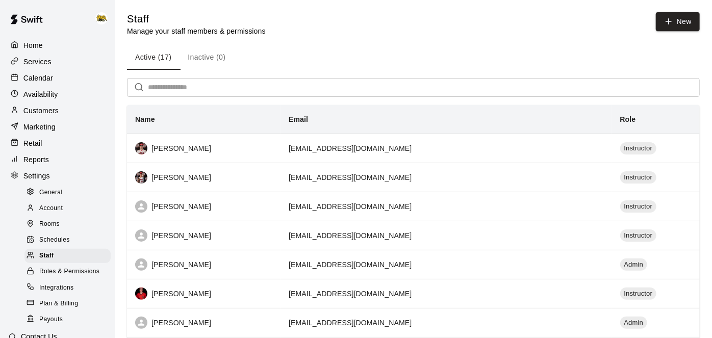
select select "**"
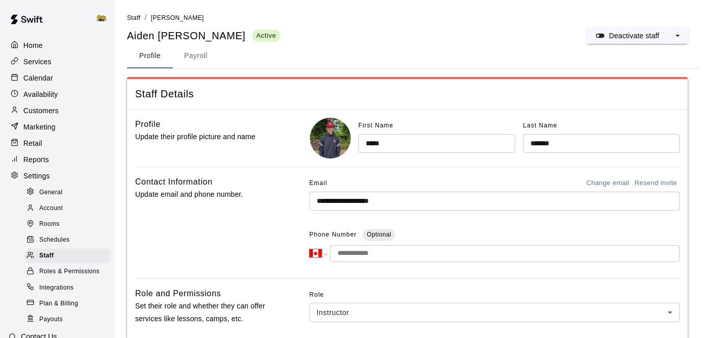
click at [191, 57] on button "Payroll" at bounding box center [196, 56] width 46 height 24
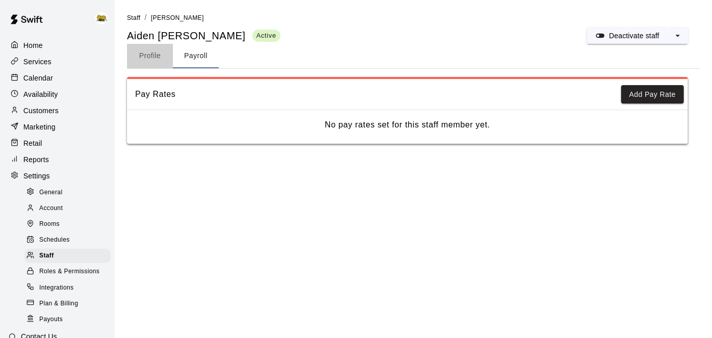
click at [129, 55] on button "Profile" at bounding box center [150, 56] width 46 height 24
select select "**"
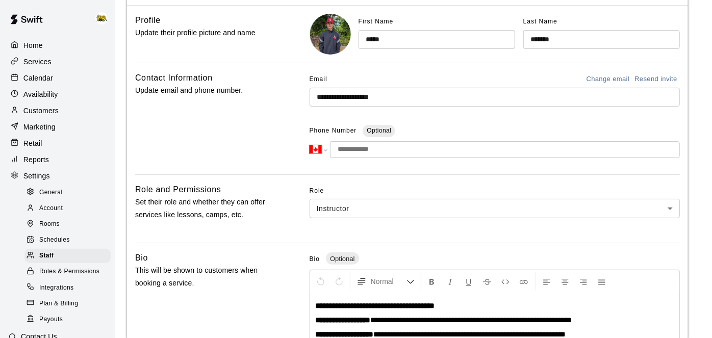
click at [24, 99] on p "Availability" at bounding box center [40, 94] width 35 height 10
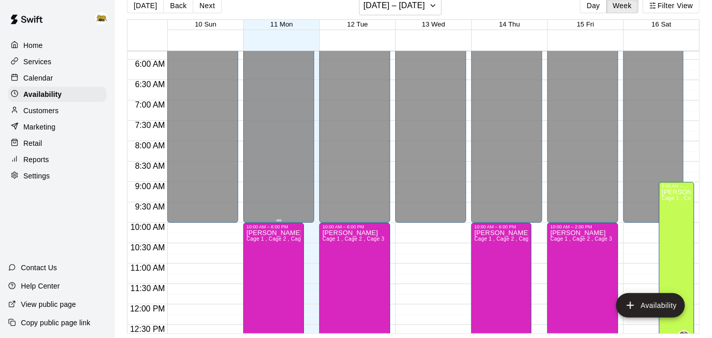
scroll to position [237, 0]
click at [433, 13] on button "[DATE] – [DATE]" at bounding box center [400, 5] width 83 height 19
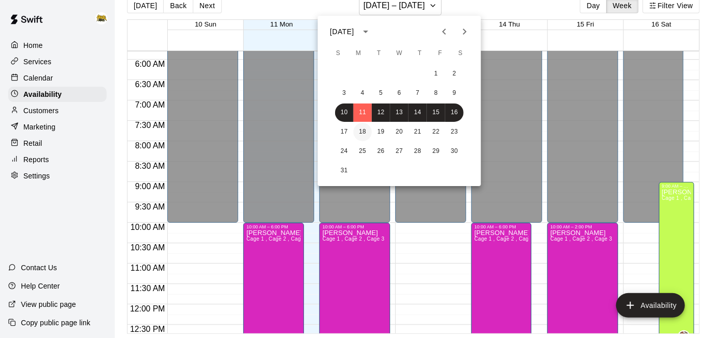
click at [362, 137] on button "18" at bounding box center [362, 132] width 18 height 18
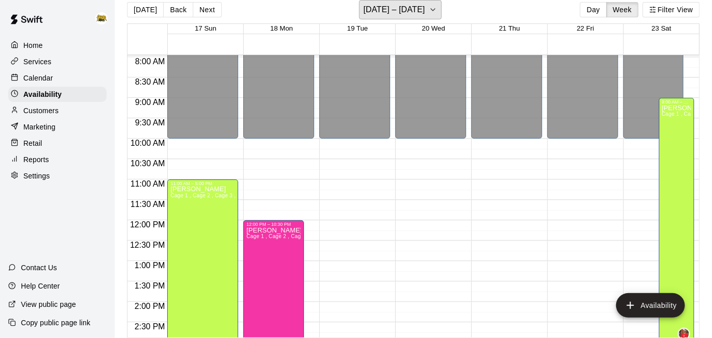
scroll to position [354, 0]
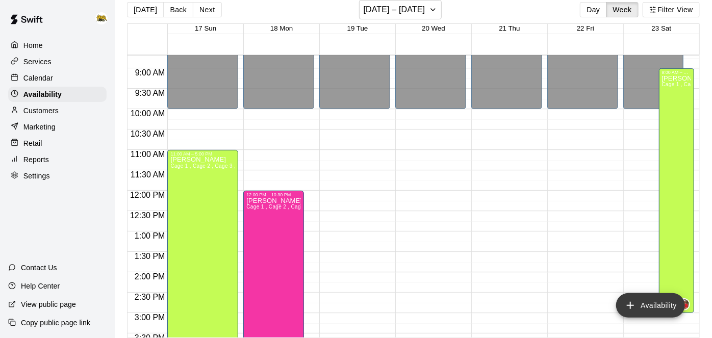
click at [628, 301] on icon "add" at bounding box center [630, 305] width 12 height 12
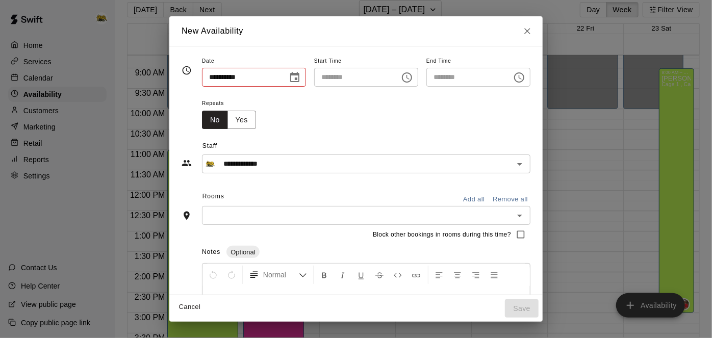
type input "**********"
type input "********"
click at [290, 82] on icon "Choose date, selected date is Aug 18, 2025" at bounding box center [294, 77] width 9 height 10
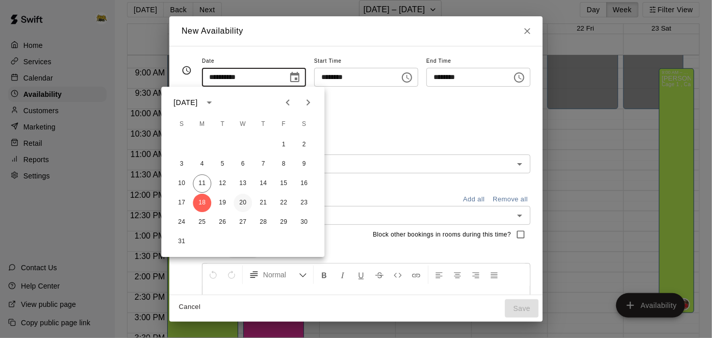
click at [246, 200] on button "20" at bounding box center [243, 203] width 18 height 18
type input "**********"
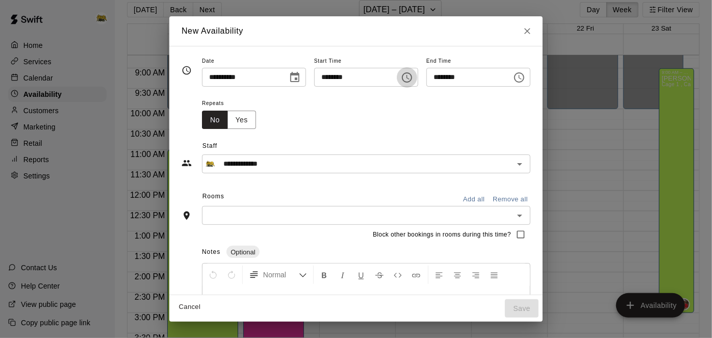
click at [413, 80] on icon "Choose time, selected time is 3:00 PM" at bounding box center [407, 77] width 12 height 12
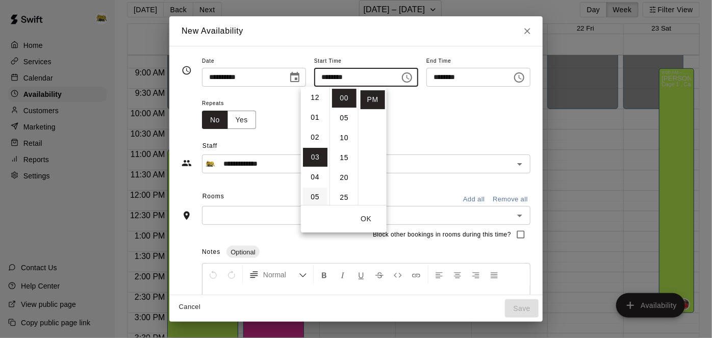
scroll to position [0, 0]
click at [316, 101] on li "12" at bounding box center [315, 98] width 24 height 19
type input "********"
click at [369, 221] on button "OK" at bounding box center [366, 219] width 33 height 19
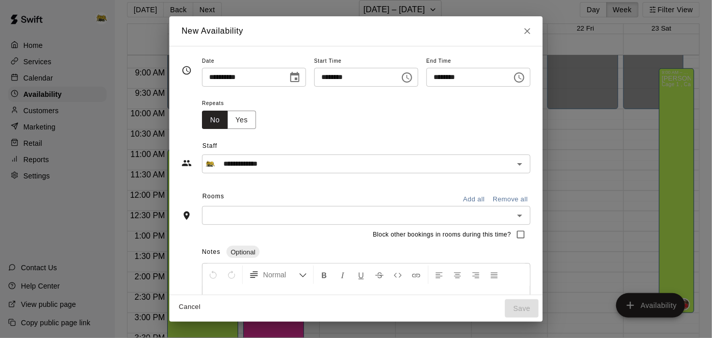
click at [522, 75] on icon "Choose time, selected time is 3:30 PM" at bounding box center [520, 77] width 3 height 5
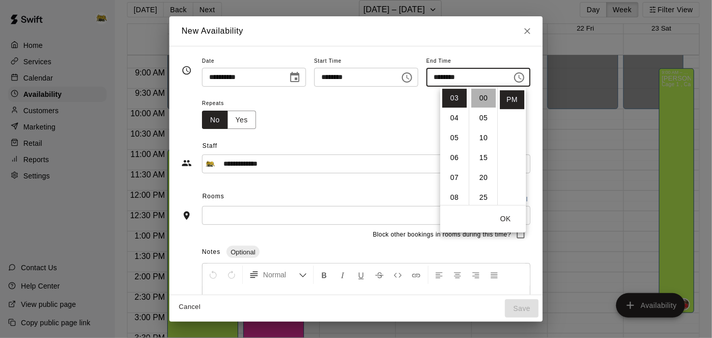
click at [489, 101] on li "00" at bounding box center [483, 98] width 24 height 19
type input "********"
click at [507, 218] on button "OK" at bounding box center [505, 219] width 33 height 19
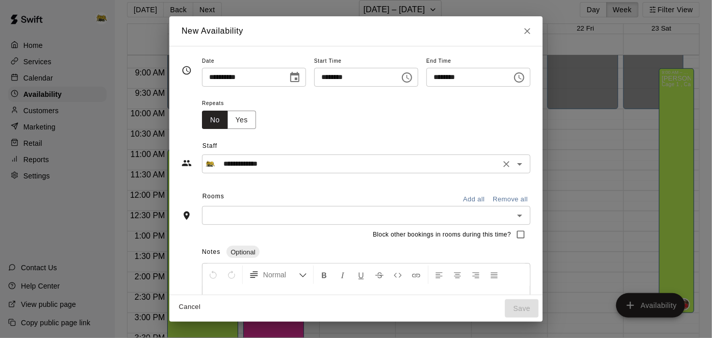
click at [526, 167] on icon "Open" at bounding box center [520, 164] width 12 height 12
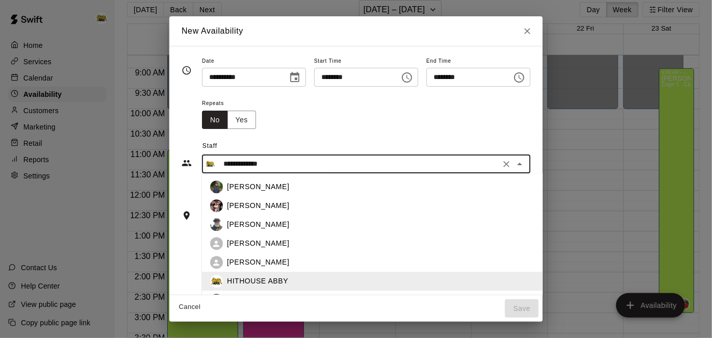
click at [227, 188] on p "[PERSON_NAME]" at bounding box center [258, 187] width 62 height 11
type input "**********"
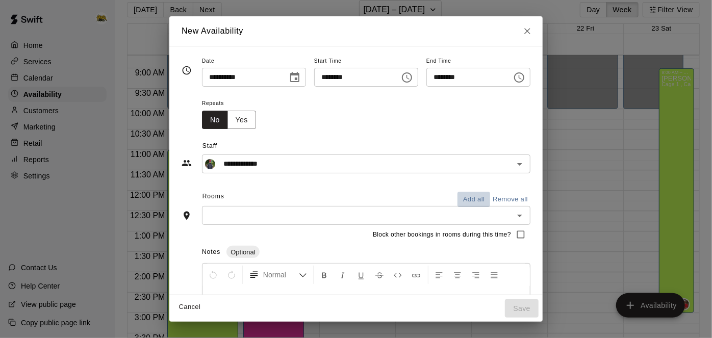
click at [490, 201] on button "Add all" at bounding box center [473, 200] width 33 height 16
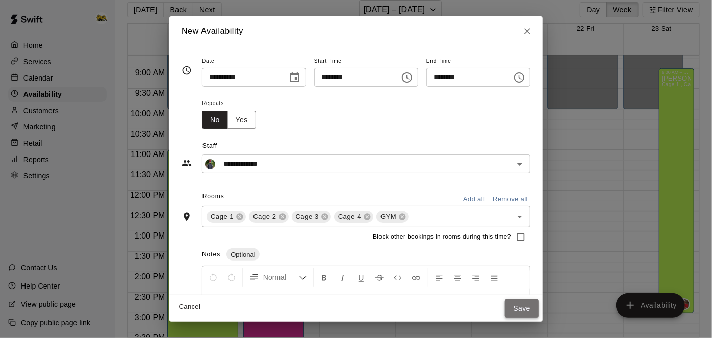
click at [539, 311] on button "Save" at bounding box center [522, 308] width 34 height 19
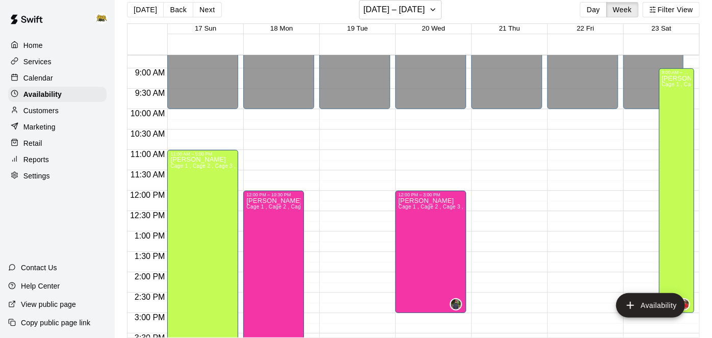
scroll to position [453, 0]
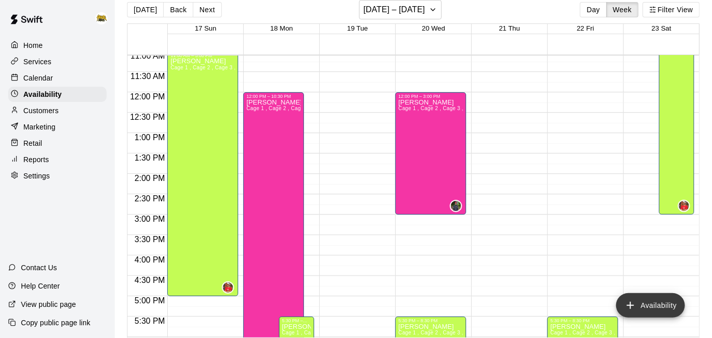
click at [628, 305] on icon "add" at bounding box center [630, 305] width 7 height 7
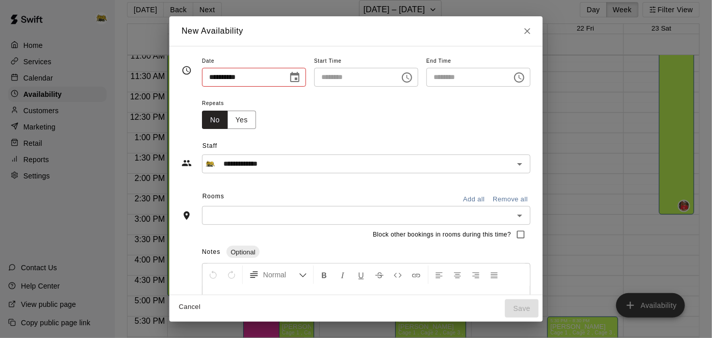
type input "**********"
type input "********"
click at [289, 80] on icon "Choose date, selected date is Aug 18, 2025" at bounding box center [295, 77] width 12 height 12
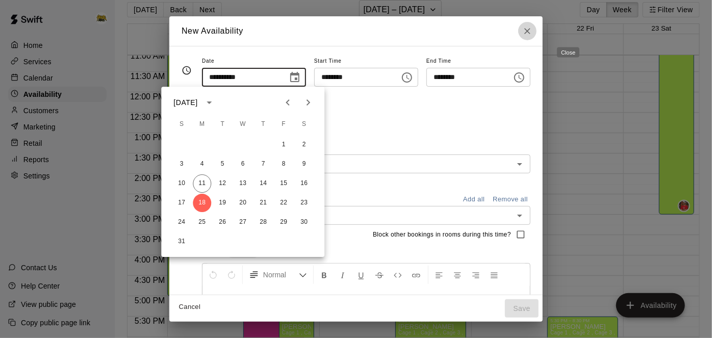
click at [532, 27] on icon "Close" at bounding box center [527, 31] width 10 height 10
type input "**********"
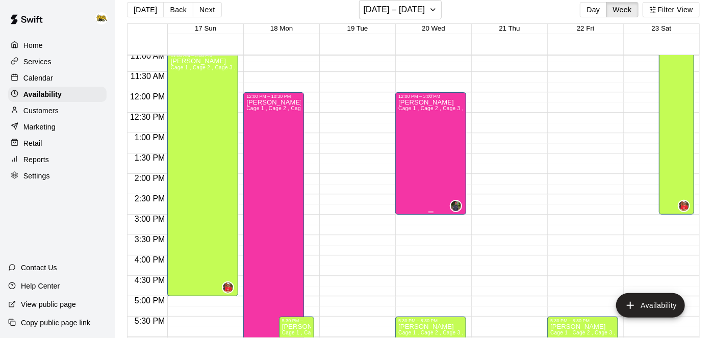
click at [429, 141] on div "[PERSON_NAME] Cage 1 , Cage 2 , Cage 3 , Cage 4 , GYM" at bounding box center [430, 268] width 65 height 338
click at [408, 113] on icon "edit" at bounding box center [408, 109] width 12 height 12
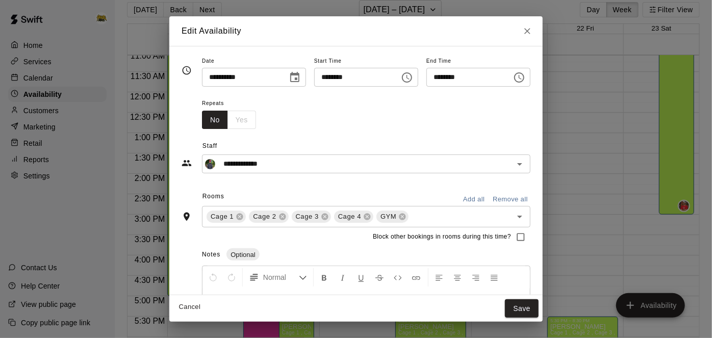
click at [505, 76] on input "********" at bounding box center [465, 77] width 79 height 19
type input "********"
click at [539, 304] on button "Save" at bounding box center [522, 308] width 34 height 19
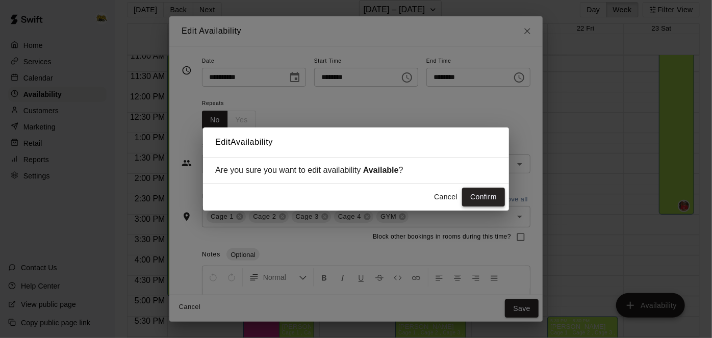
click at [487, 198] on button "Confirm" at bounding box center [483, 197] width 43 height 19
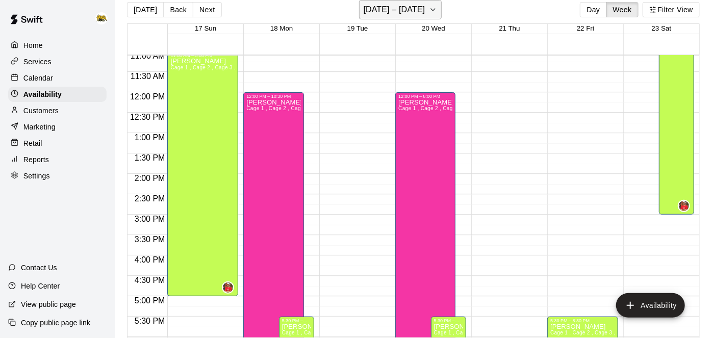
click at [429, 14] on icon "button" at bounding box center [433, 10] width 8 height 12
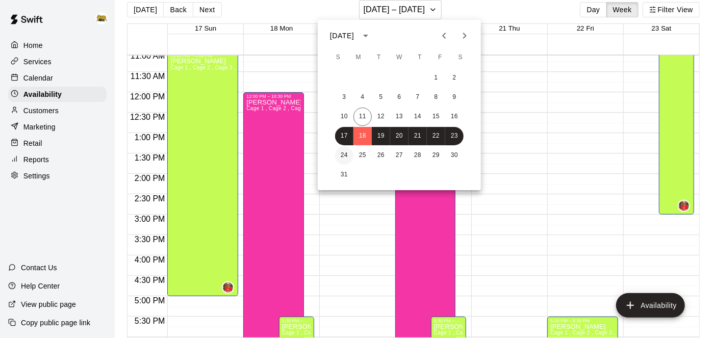
click at [345, 156] on button "24" at bounding box center [344, 155] width 18 height 18
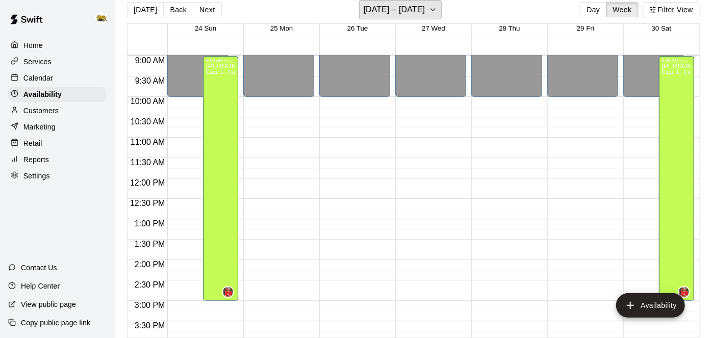
scroll to position [366, 0]
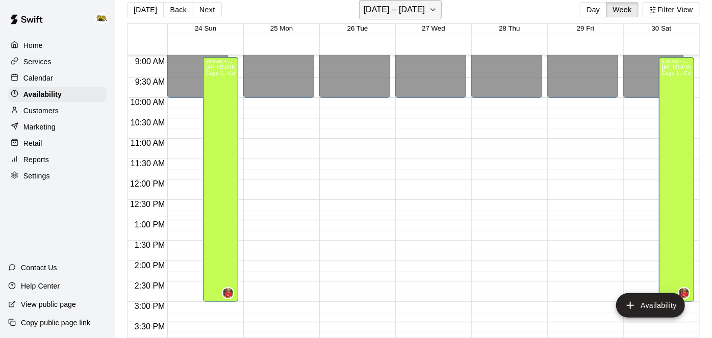
click at [435, 12] on button "[DATE] – [DATE]" at bounding box center [400, 9] width 83 height 19
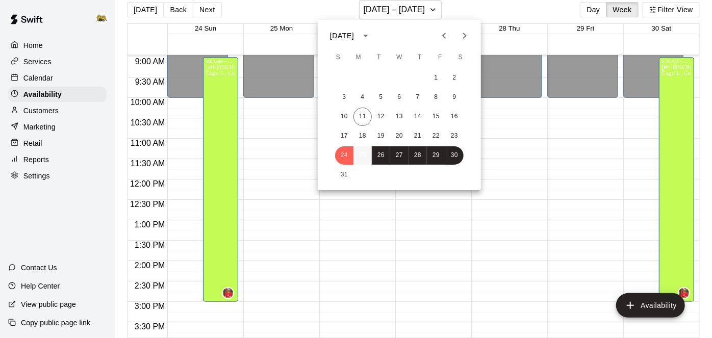
click at [366, 155] on button "25" at bounding box center [362, 155] width 18 height 18
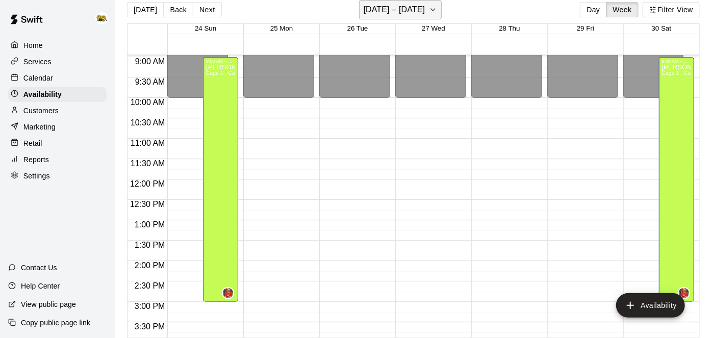
click at [423, 9] on button "[DATE] – [DATE]" at bounding box center [400, 9] width 83 height 19
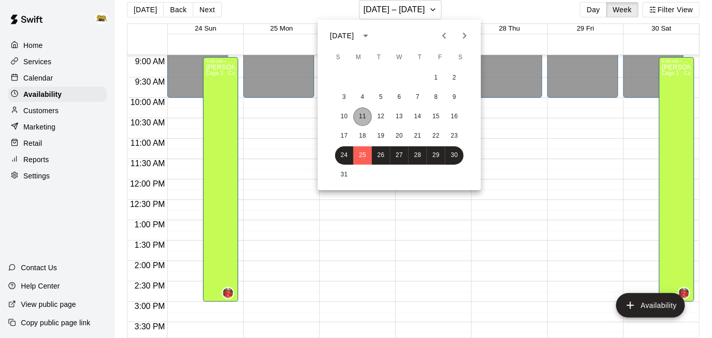
click at [362, 119] on button "11" at bounding box center [362, 117] width 18 height 18
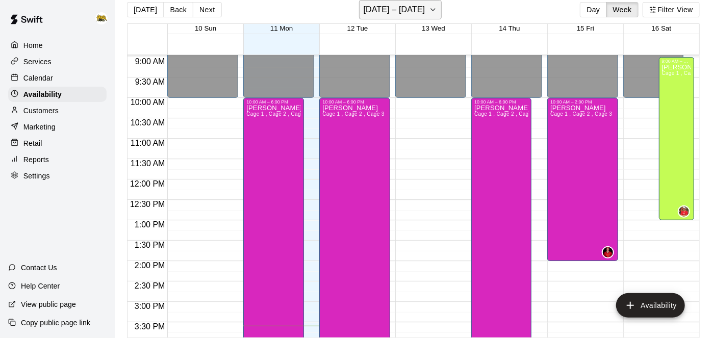
click at [434, 11] on button "[DATE] – [DATE]" at bounding box center [400, 9] width 83 height 19
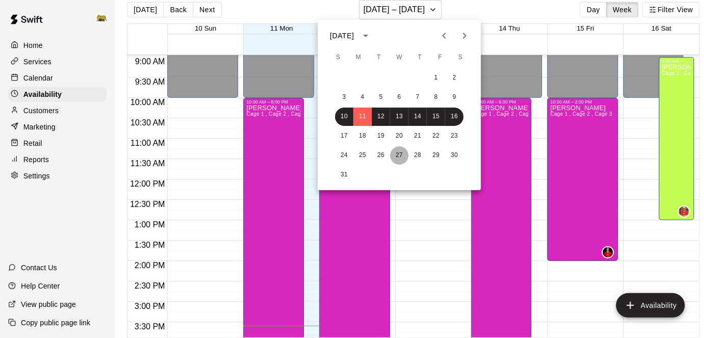
click at [401, 156] on button "27" at bounding box center [399, 155] width 18 height 18
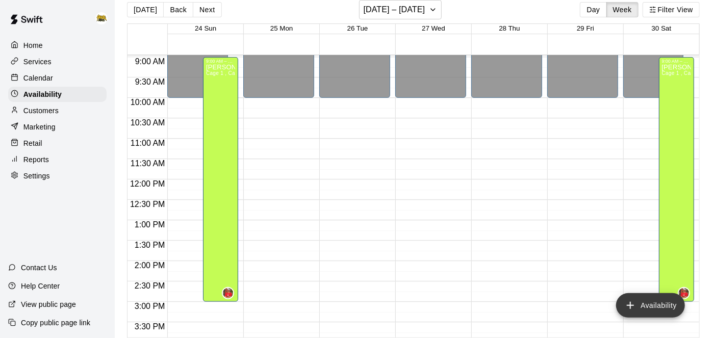
click at [630, 309] on icon "add" at bounding box center [630, 305] width 12 height 12
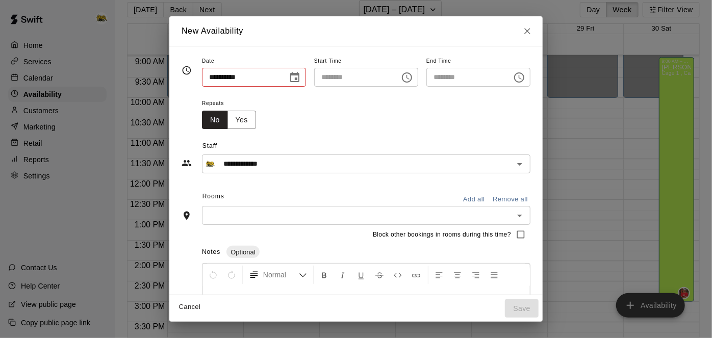
type input "**********"
type input "********"
click at [413, 82] on icon "Choose time, selected time is 3:00 PM" at bounding box center [407, 77] width 12 height 12
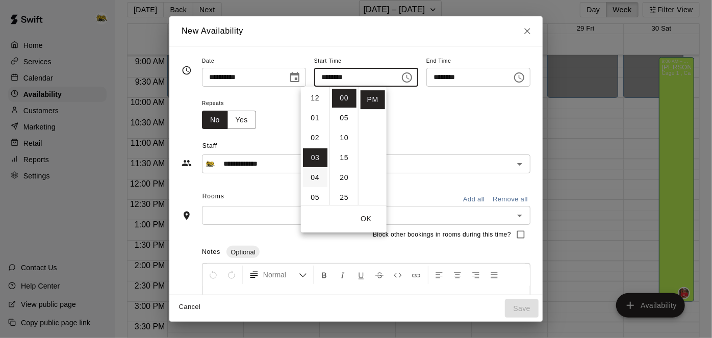
scroll to position [0, 0]
click at [315, 144] on li "10" at bounding box center [315, 139] width 24 height 19
type input "********"
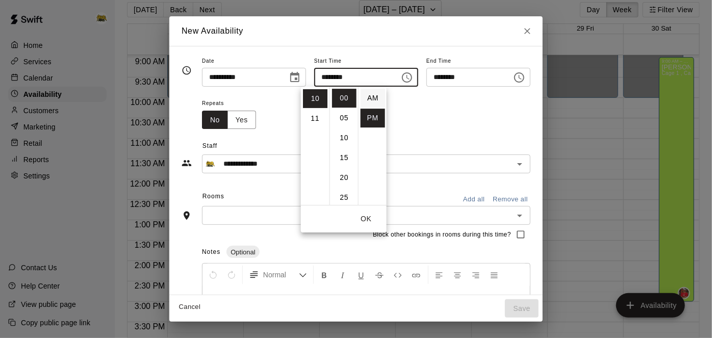
click at [371, 99] on li "AM" at bounding box center [373, 98] width 24 height 19
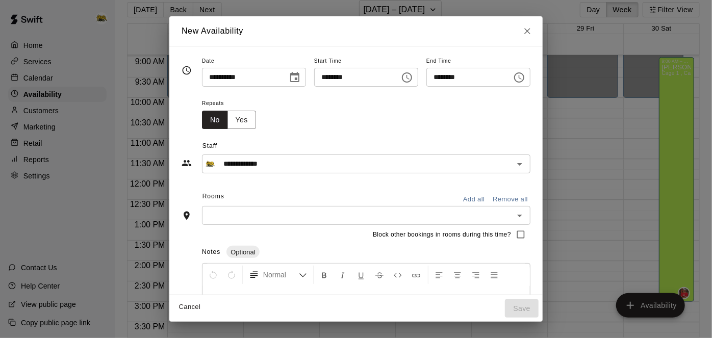
type input "********"
click at [525, 79] on icon "Choose time, selected time is 10:30 PM" at bounding box center [519, 77] width 12 height 12
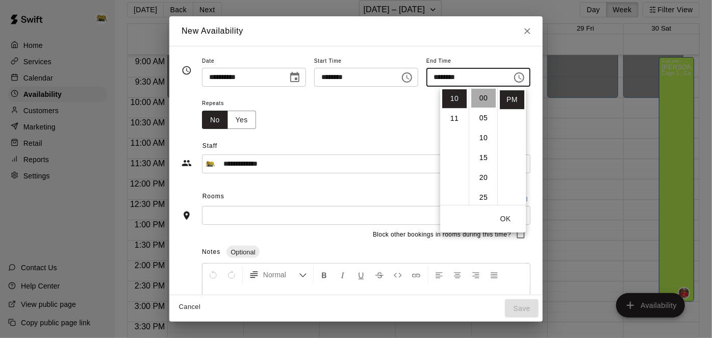
click at [483, 100] on li "00" at bounding box center [483, 98] width 24 height 19
type input "********"
click at [507, 219] on button "OK" at bounding box center [505, 219] width 33 height 19
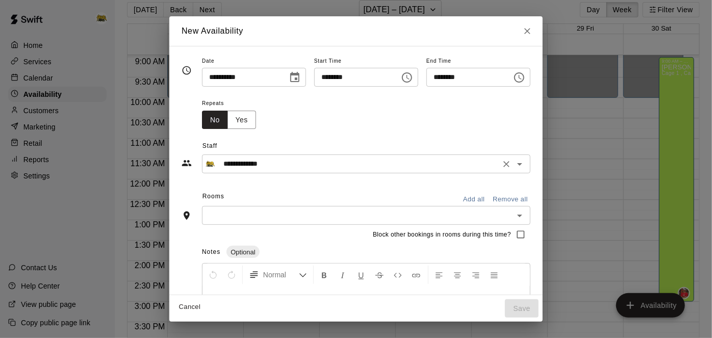
click at [527, 166] on button "Open" at bounding box center [520, 164] width 14 height 14
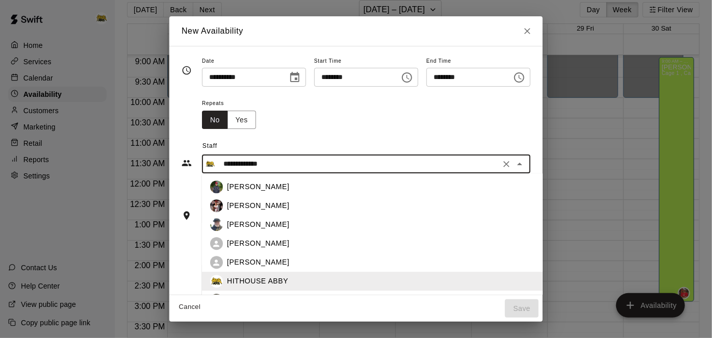
click at [242, 191] on div "[PERSON_NAME]" at bounding box center [415, 187] width 377 height 11
type input "**********"
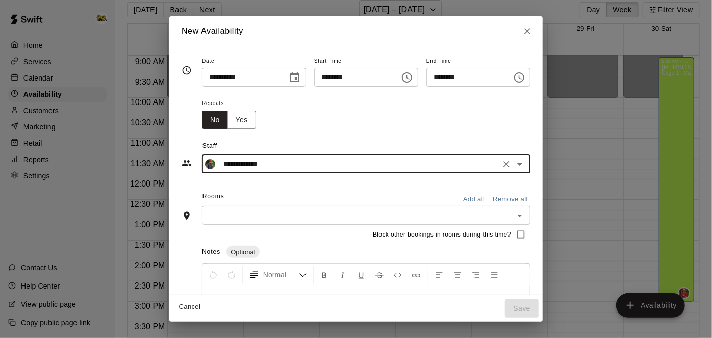
scroll to position [6, 0]
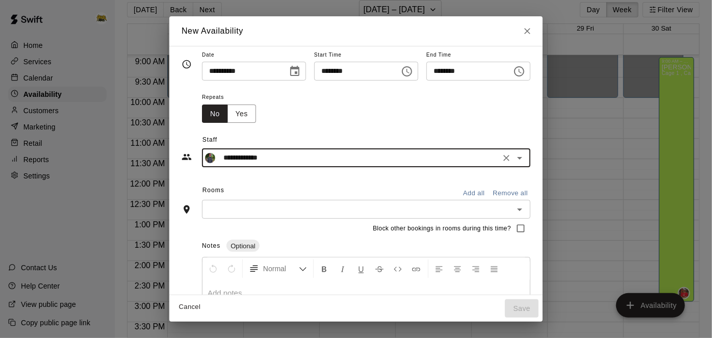
click at [490, 194] on button "Add all" at bounding box center [473, 194] width 33 height 16
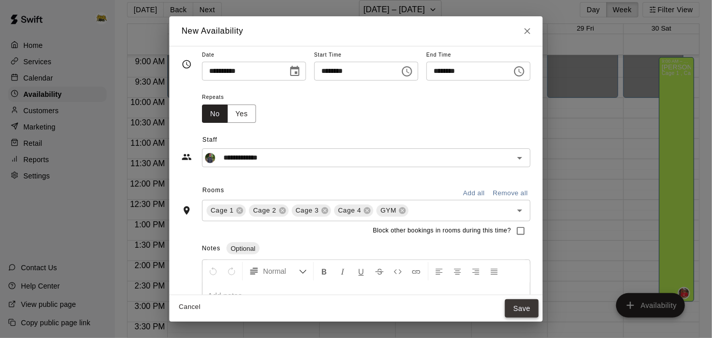
click at [539, 313] on button "Save" at bounding box center [522, 308] width 34 height 19
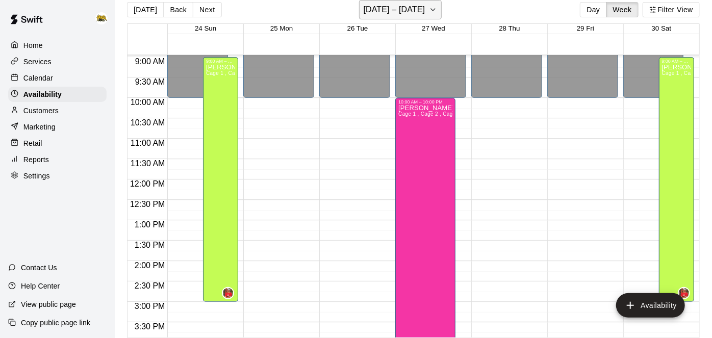
click at [431, 13] on icon "button" at bounding box center [433, 10] width 8 height 12
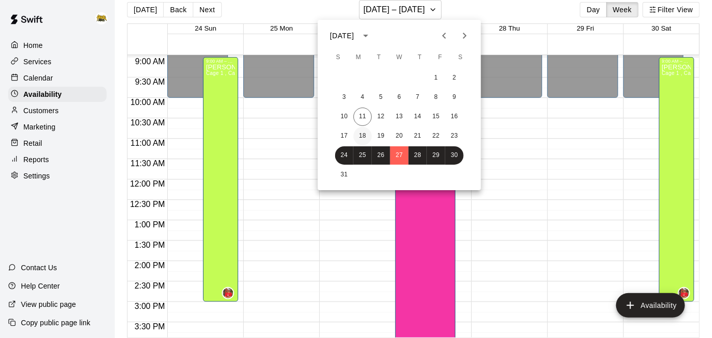
click at [362, 138] on button "18" at bounding box center [362, 136] width 18 height 18
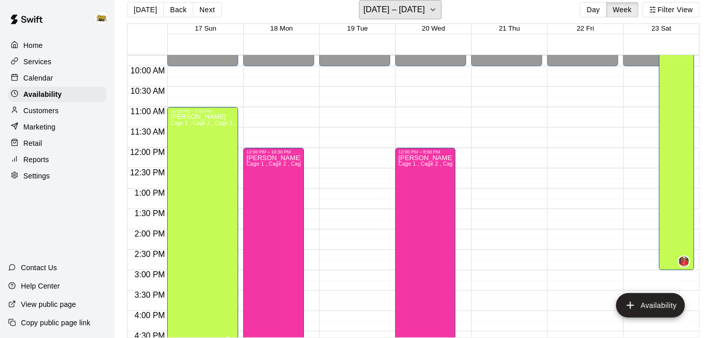
scroll to position [398, 0]
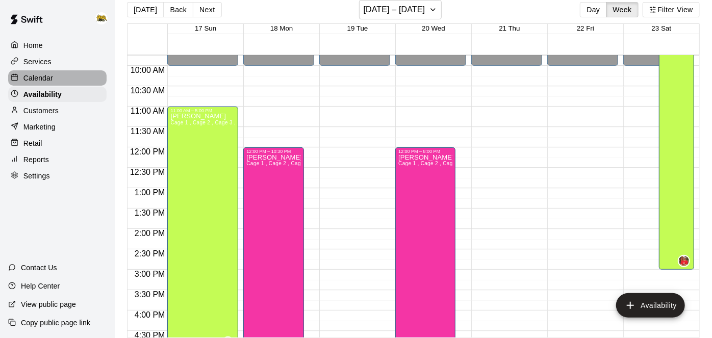
click at [41, 78] on p "Calendar" at bounding box center [38, 78] width 30 height 10
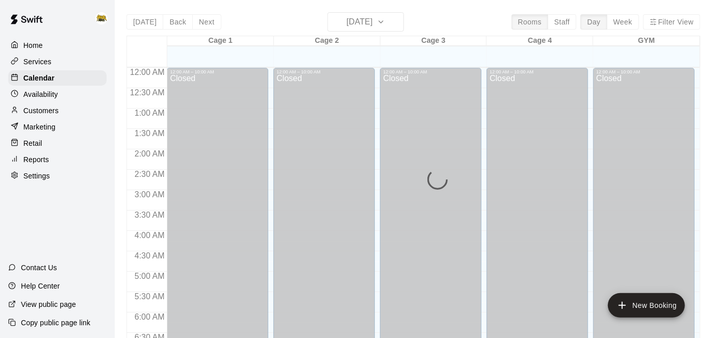
scroll to position [643, 0]
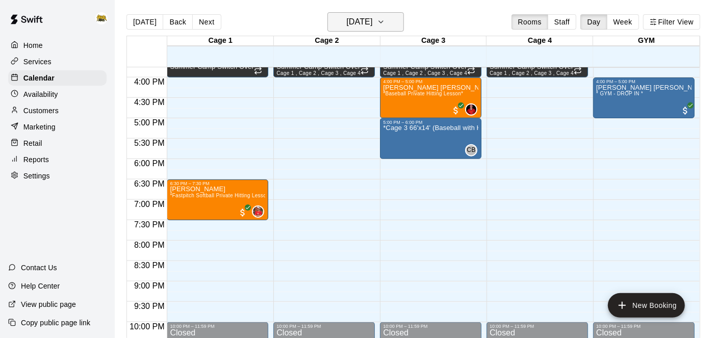
click at [365, 21] on h6 "[DATE]" at bounding box center [359, 22] width 26 height 14
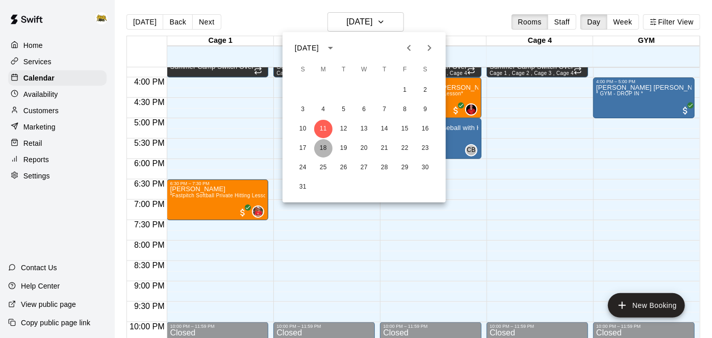
click at [326, 152] on button "18" at bounding box center [323, 148] width 18 height 18
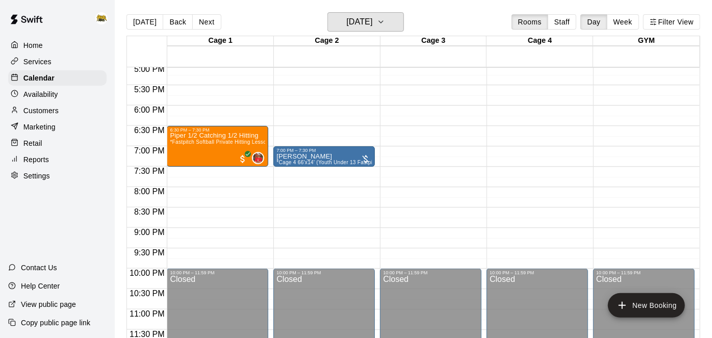
scroll to position [696, 0]
click at [368, 28] on h6 "[DATE]" at bounding box center [359, 22] width 26 height 14
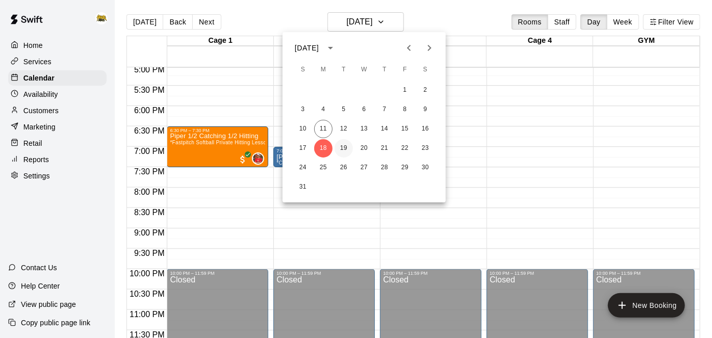
click at [345, 148] on button "19" at bounding box center [344, 148] width 18 height 18
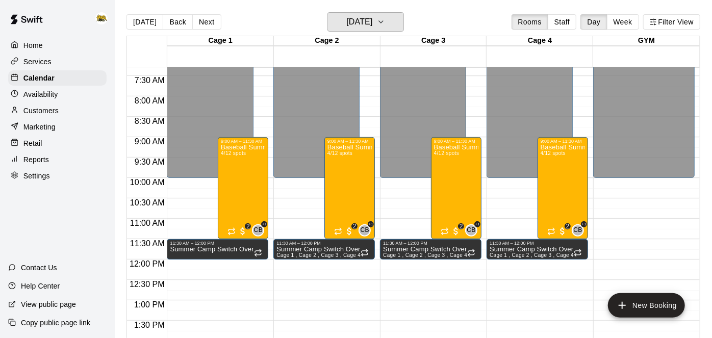
scroll to position [298, 0]
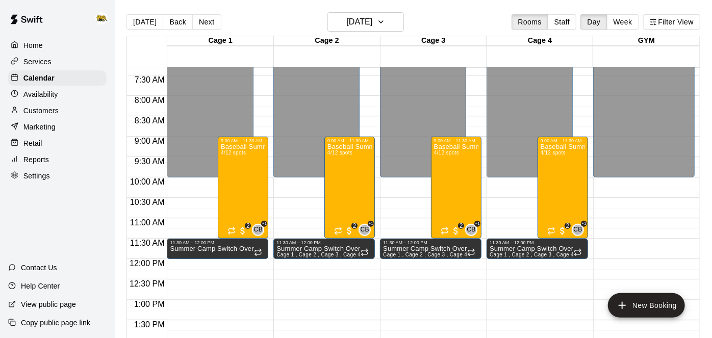
click at [388, 33] on div "[DATE] Back [DATE][DATE] Rooms Staff Day Week Filter View" at bounding box center [413, 23] width 574 height 23
click at [389, 25] on button "[DATE]" at bounding box center [365, 21] width 76 height 19
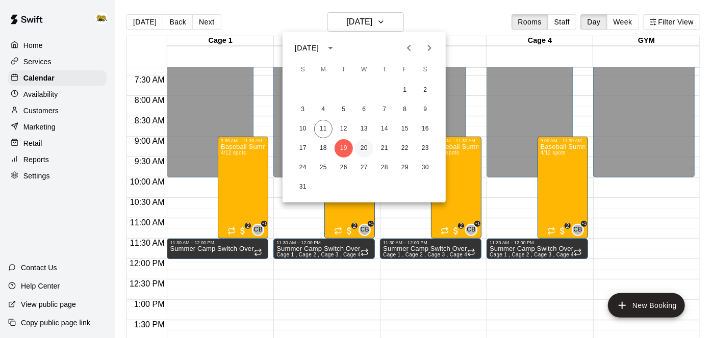
click at [366, 147] on button "20" at bounding box center [364, 148] width 18 height 18
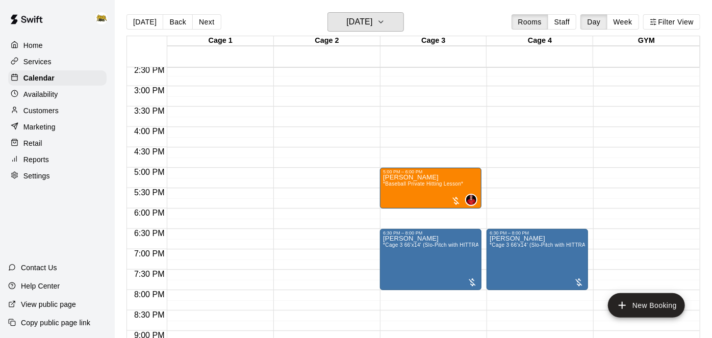
scroll to position [594, 0]
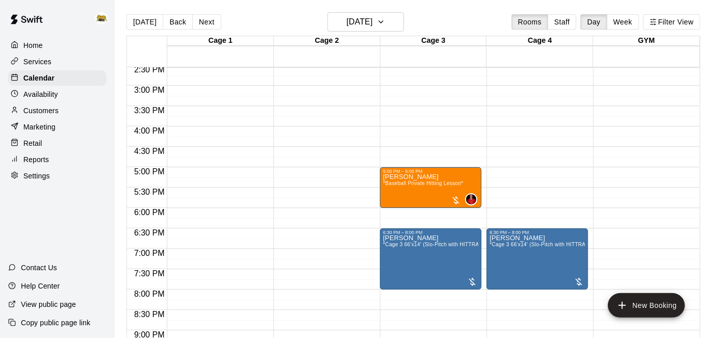
click at [37, 45] on p "Home" at bounding box center [32, 45] width 19 height 10
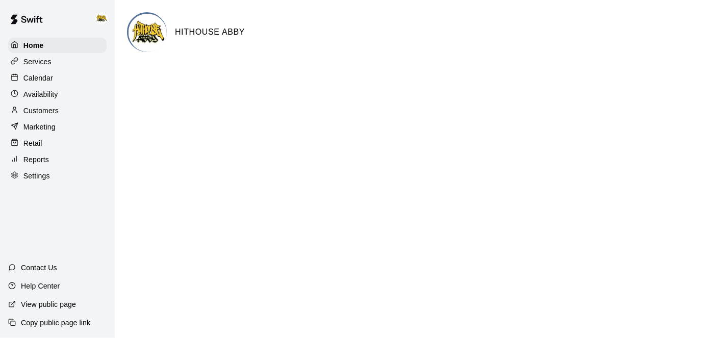
click at [46, 76] on p "Calendar" at bounding box center [38, 78] width 30 height 10
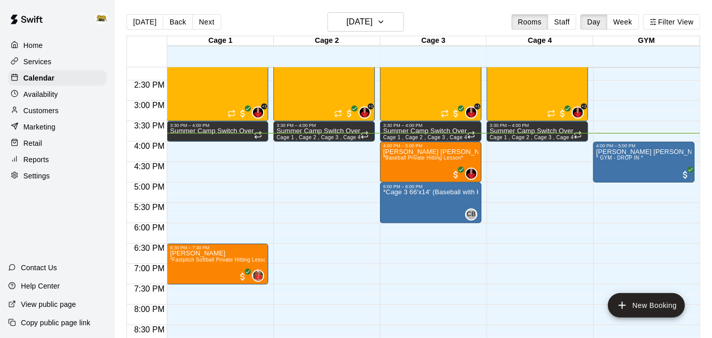
scroll to position [579, 0]
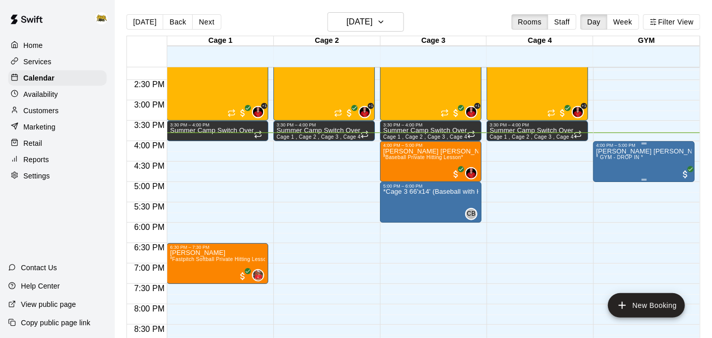
click at [647, 151] on p "[PERSON_NAME] [PERSON_NAME]" at bounding box center [643, 151] width 95 height 0
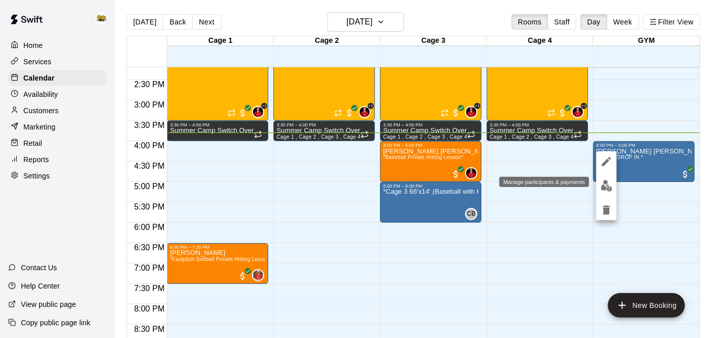
click at [608, 187] on img "edit" at bounding box center [607, 186] width 12 height 12
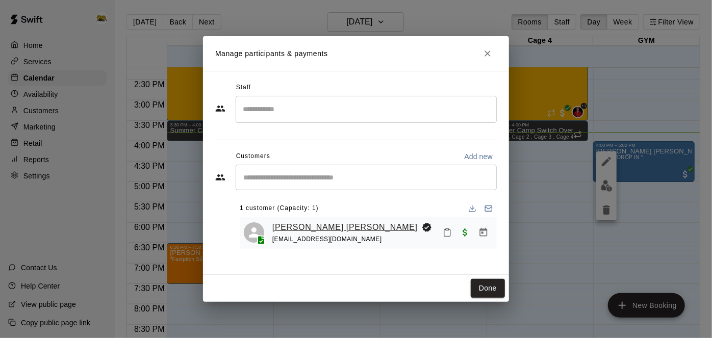
click at [349, 227] on link "[PERSON_NAME] [PERSON_NAME]" at bounding box center [344, 227] width 145 height 13
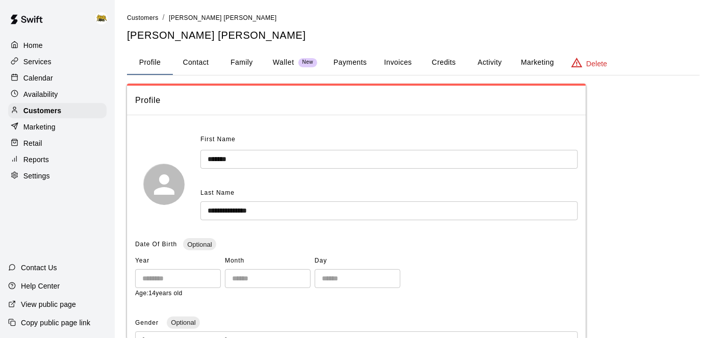
click at [349, 227] on div "**********" at bounding box center [356, 184] width 443 height 105
click at [55, 93] on p "Availability" at bounding box center [40, 94] width 35 height 10
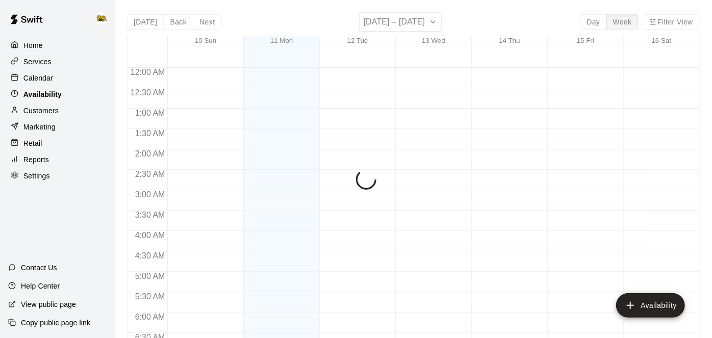
scroll to position [649, 0]
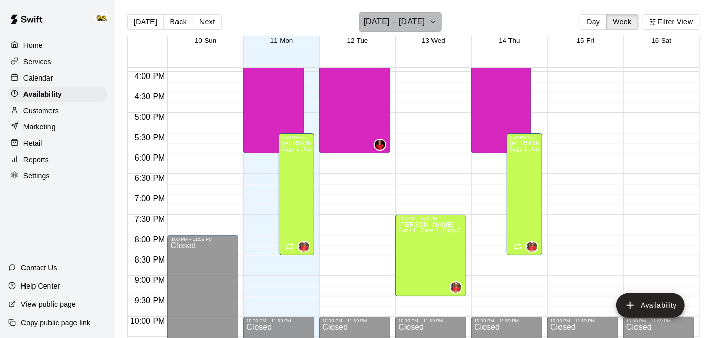
click at [431, 28] on icon "button" at bounding box center [433, 22] width 8 height 12
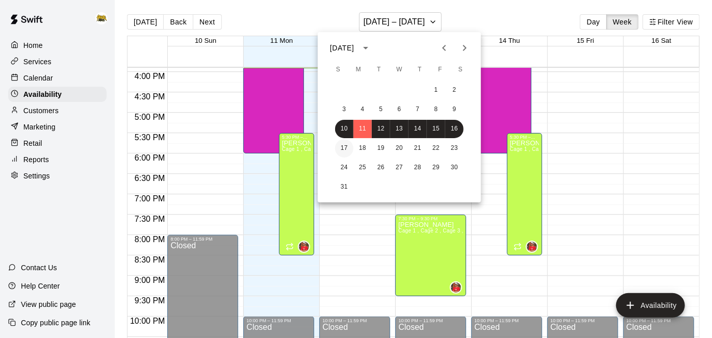
click at [348, 146] on button "17" at bounding box center [344, 148] width 18 height 18
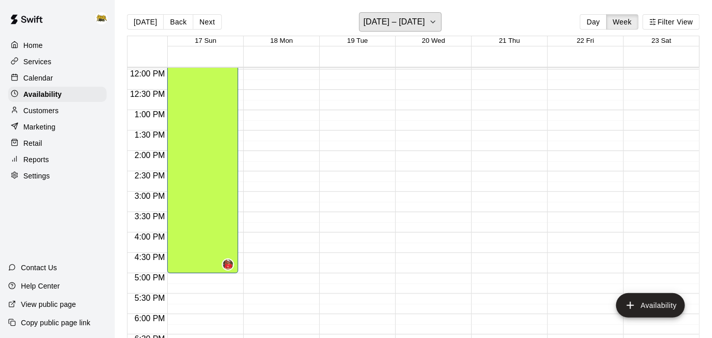
scroll to position [486, 0]
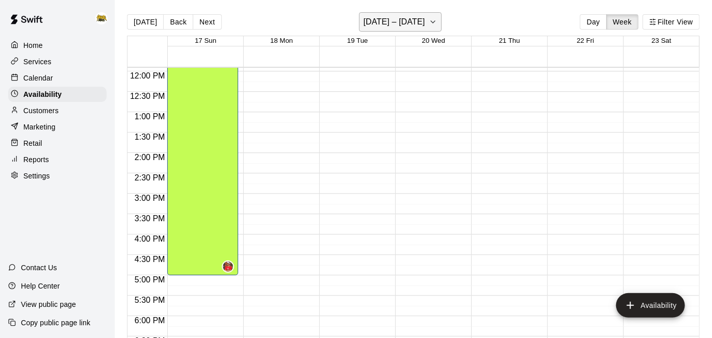
click at [430, 26] on icon "button" at bounding box center [433, 22] width 8 height 12
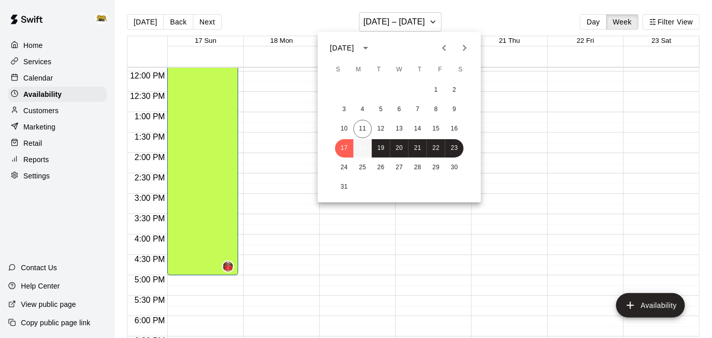
click at [365, 150] on button "18" at bounding box center [362, 148] width 18 height 18
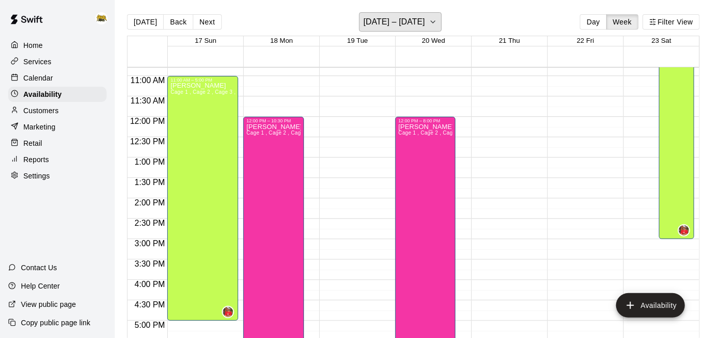
scroll to position [440, 0]
click at [391, 28] on h6 "[DATE] – [DATE]" at bounding box center [395, 22] width 62 height 14
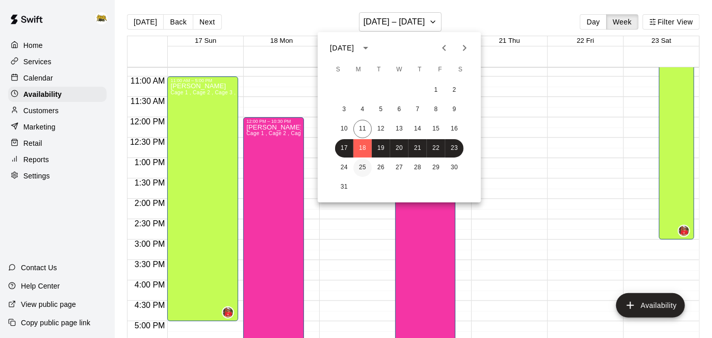
click at [362, 166] on button "25" at bounding box center [362, 168] width 18 height 18
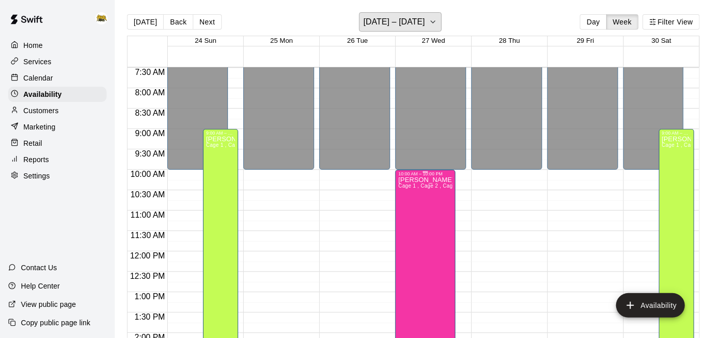
scroll to position [331, 0]
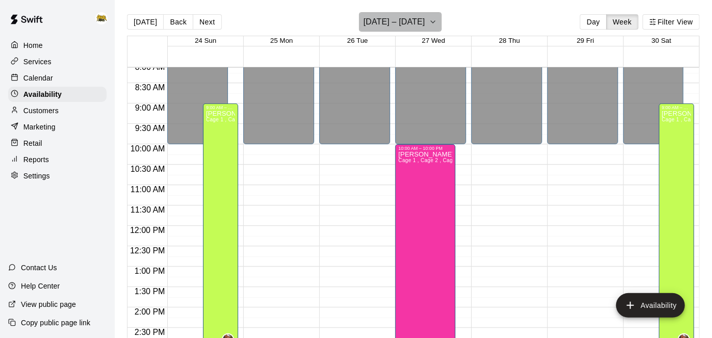
click at [430, 28] on button "[DATE] – [DATE]" at bounding box center [400, 21] width 83 height 19
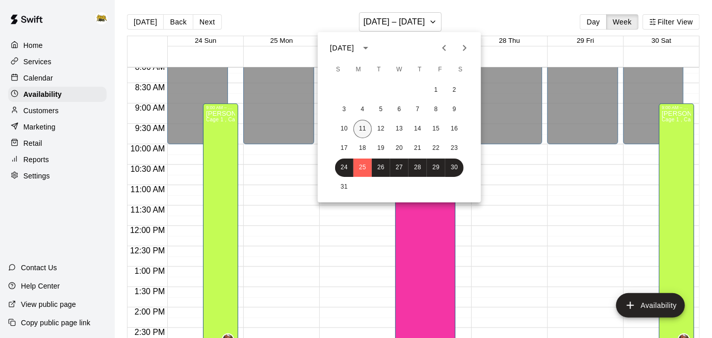
click at [364, 131] on button "11" at bounding box center [362, 129] width 18 height 18
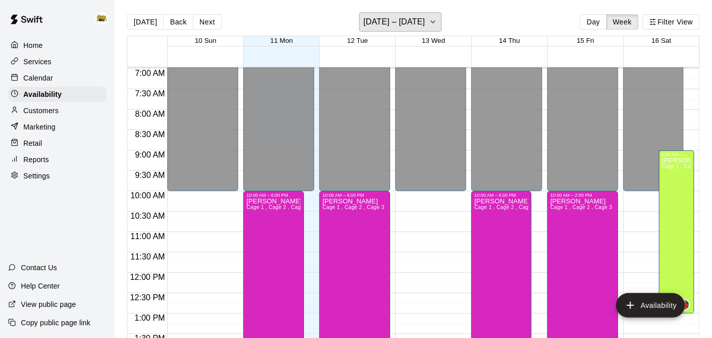
scroll to position [284, 0]
click at [382, 29] on h6 "[DATE] – [DATE]" at bounding box center [395, 22] width 62 height 14
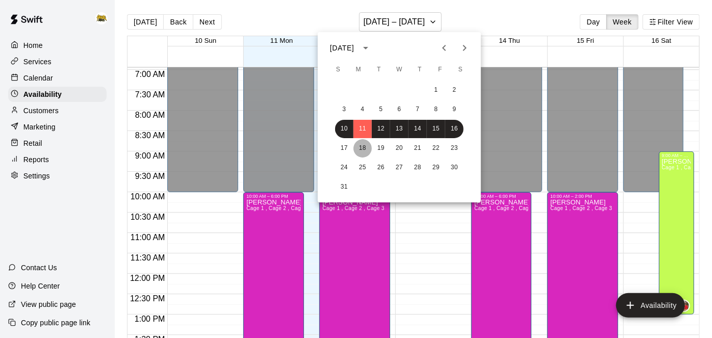
click at [362, 152] on button "18" at bounding box center [362, 148] width 18 height 18
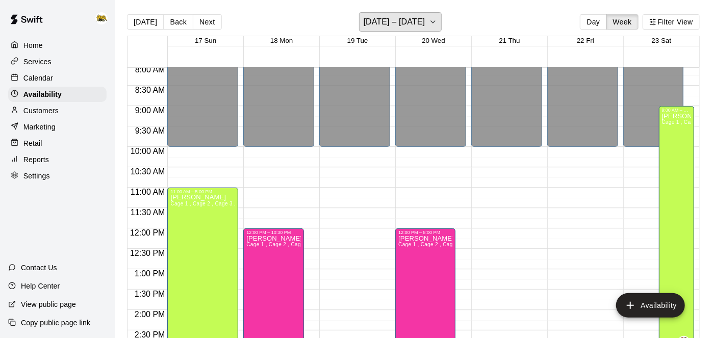
scroll to position [389, 0]
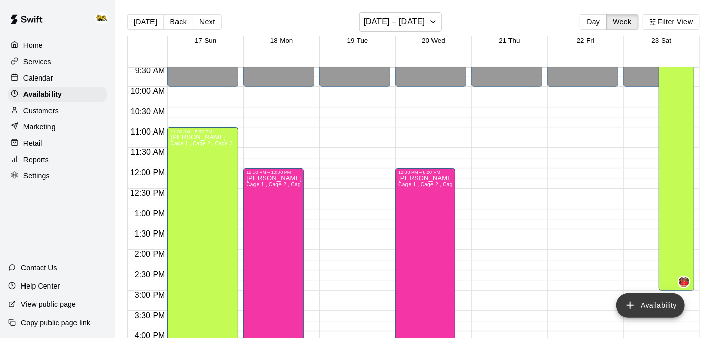
click at [636, 304] on button "Availability" at bounding box center [650, 305] width 69 height 24
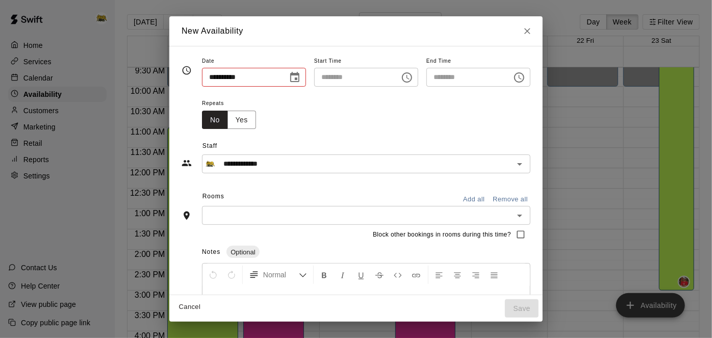
type input "**********"
type input "********"
click at [413, 79] on icon "Choose time, selected time is 3:00 PM" at bounding box center [407, 77] width 12 height 12
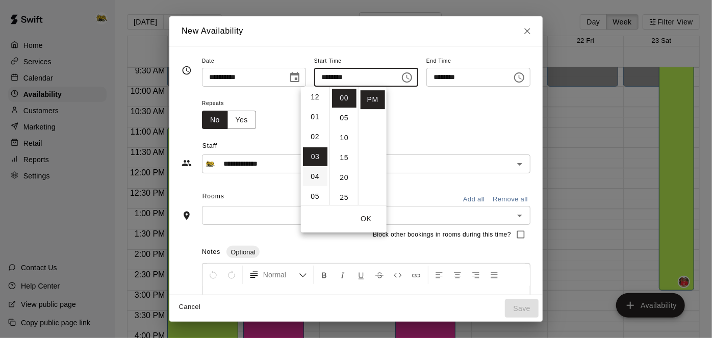
scroll to position [0, 0]
click at [373, 95] on li "AM" at bounding box center [373, 98] width 24 height 19
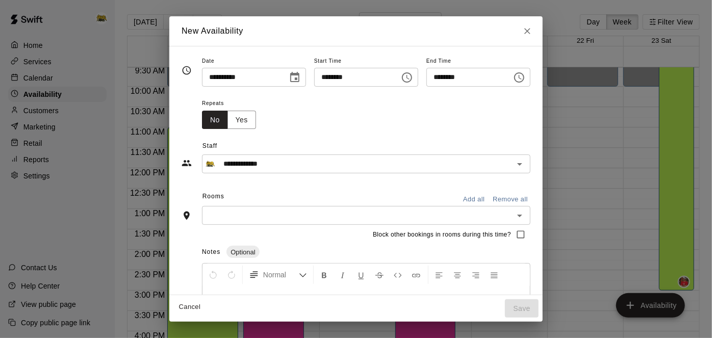
click at [359, 79] on input "********" at bounding box center [353, 77] width 79 height 19
type input "********"
click at [227, 123] on button "Yes" at bounding box center [241, 120] width 29 height 19
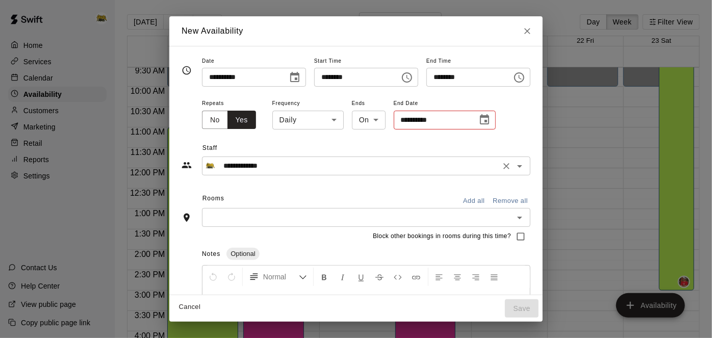
click at [530, 168] on div "**********" at bounding box center [366, 166] width 328 height 19
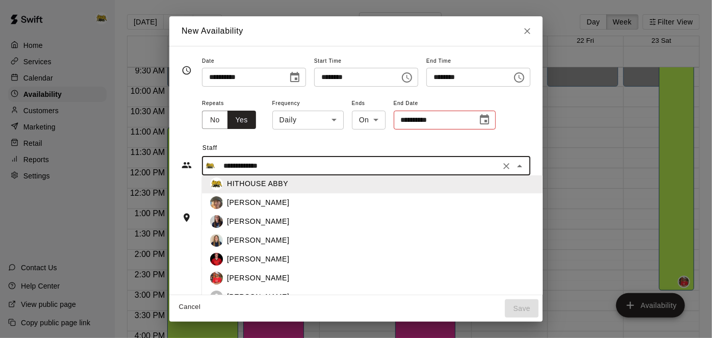
scroll to position [101, 0]
click at [251, 259] on p "[PERSON_NAME]" at bounding box center [258, 257] width 62 height 11
type input "**********"
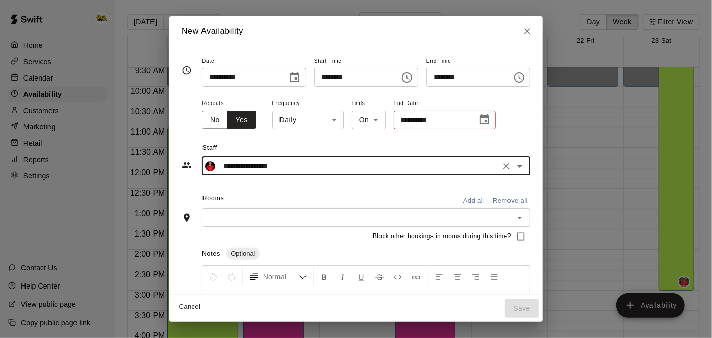
click at [490, 201] on button "Add all" at bounding box center [473, 201] width 33 height 16
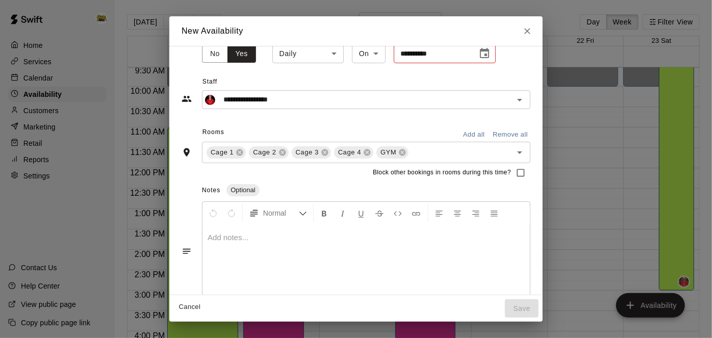
scroll to position [68, 0]
click at [399, 152] on icon at bounding box center [402, 150] width 7 height 7
click at [364, 153] on icon at bounding box center [367, 150] width 7 height 7
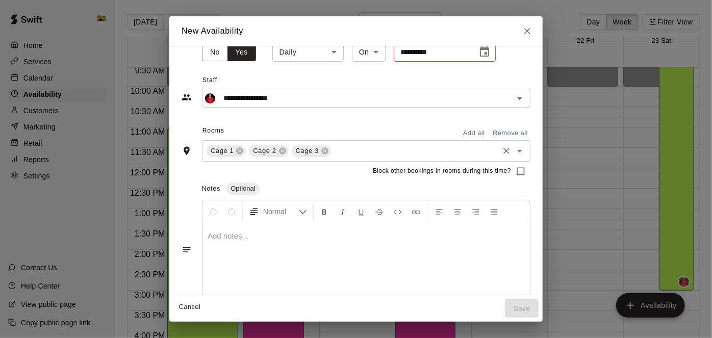
click at [478, 54] on icon "Choose date" at bounding box center [484, 52] width 12 height 12
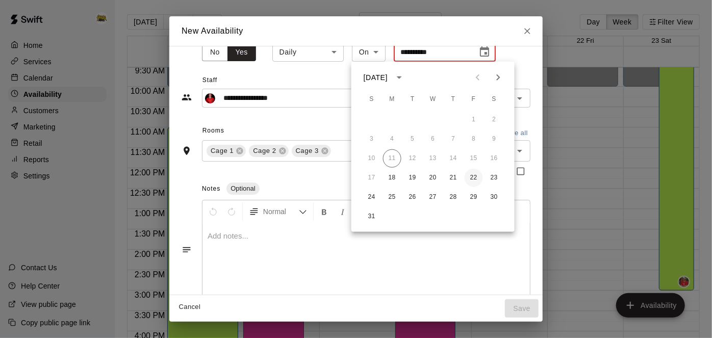
click at [472, 178] on button "22" at bounding box center [474, 178] width 18 height 18
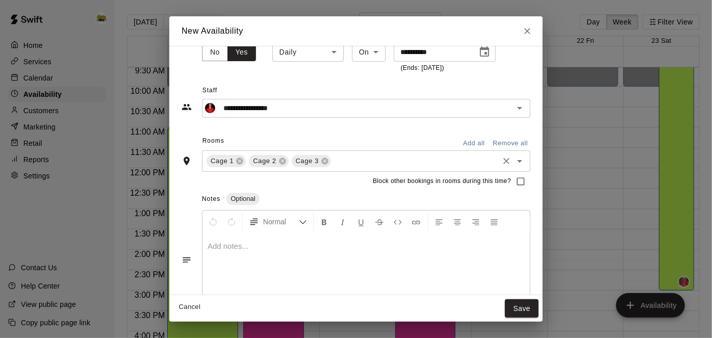
type input "**********"
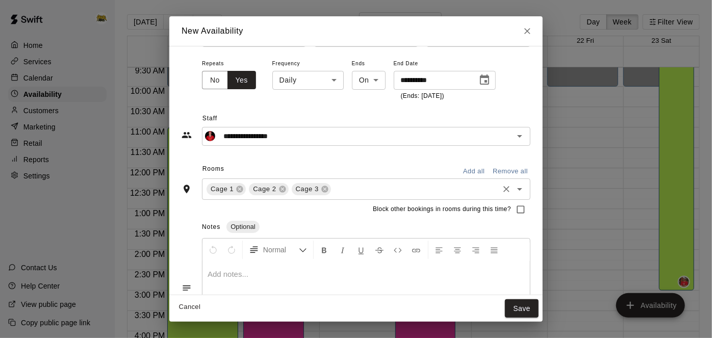
scroll to position [46, 0]
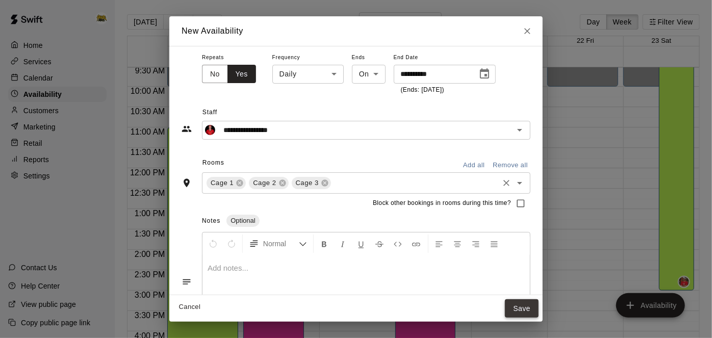
click at [539, 311] on button "Save" at bounding box center [522, 308] width 34 height 19
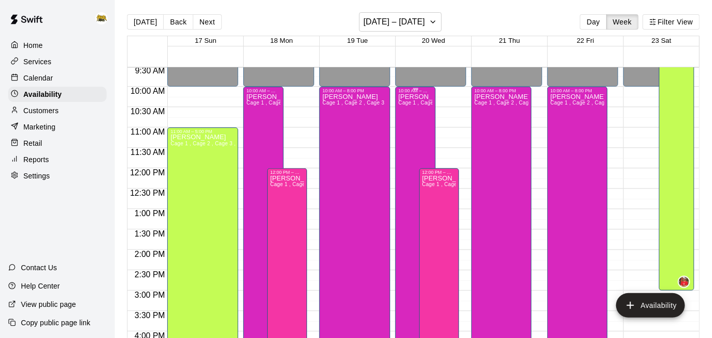
click at [413, 107] on div "[PERSON_NAME] 1 , Cage 2 , Cage 3" at bounding box center [415, 262] width 34 height 338
click at [408, 128] on icon "delete" at bounding box center [408, 127] width 7 height 9
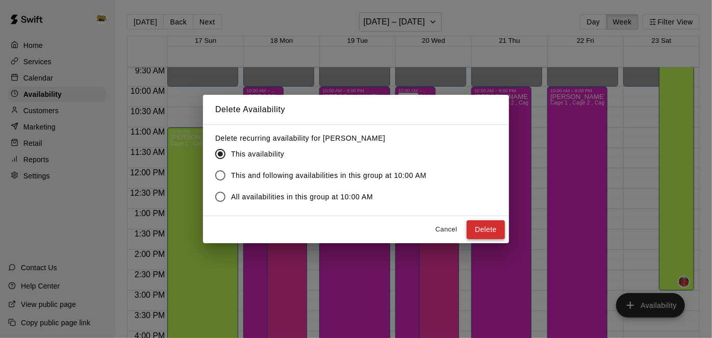
click at [495, 229] on button "Delete" at bounding box center [486, 229] width 38 height 19
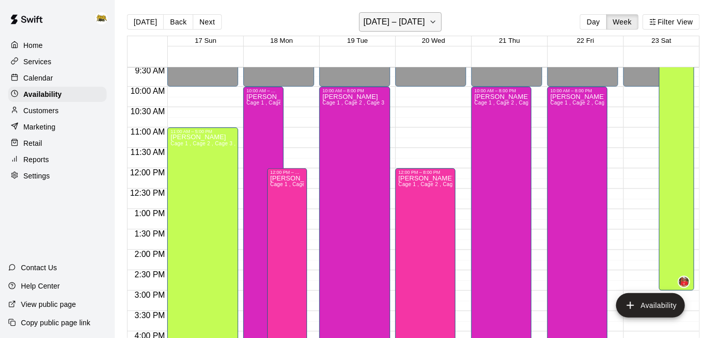
click at [430, 20] on icon "button" at bounding box center [433, 22] width 8 height 12
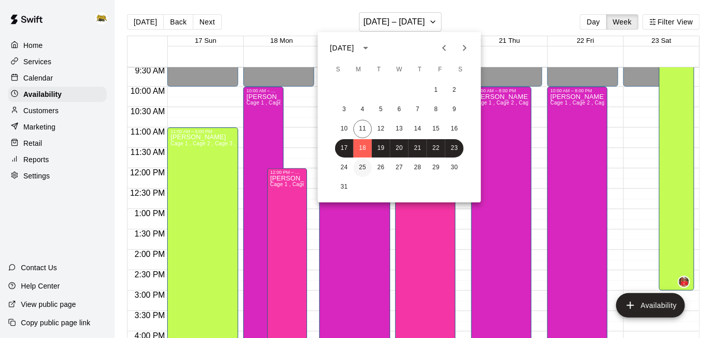
click at [363, 169] on button "25" at bounding box center [362, 168] width 18 height 18
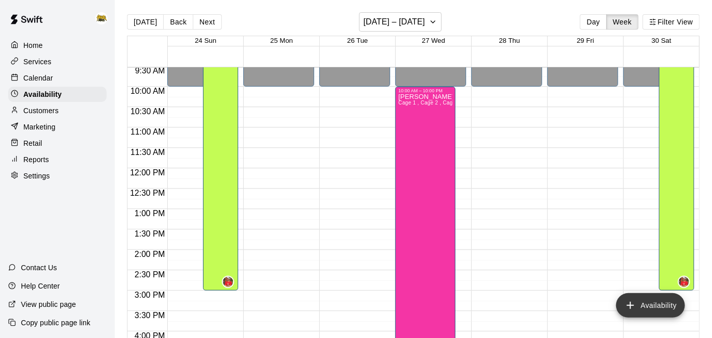
click at [633, 308] on icon "add" at bounding box center [630, 305] width 12 height 12
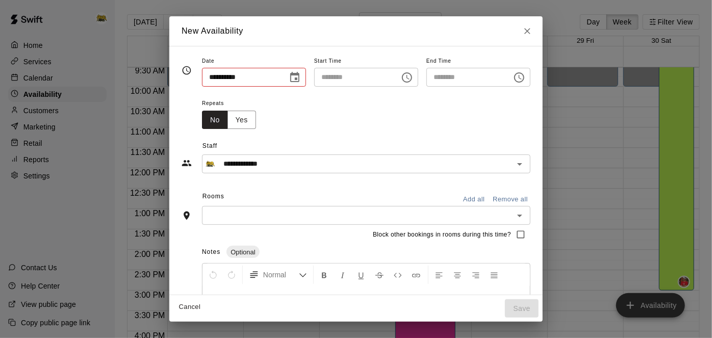
type input "**********"
type input "********"
click at [285, 73] on button "Choose date, selected date is Aug 25, 2025" at bounding box center [295, 77] width 20 height 20
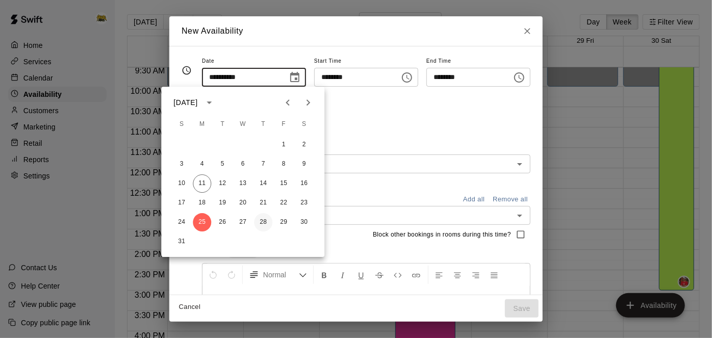
click at [264, 221] on button "28" at bounding box center [263, 222] width 18 height 18
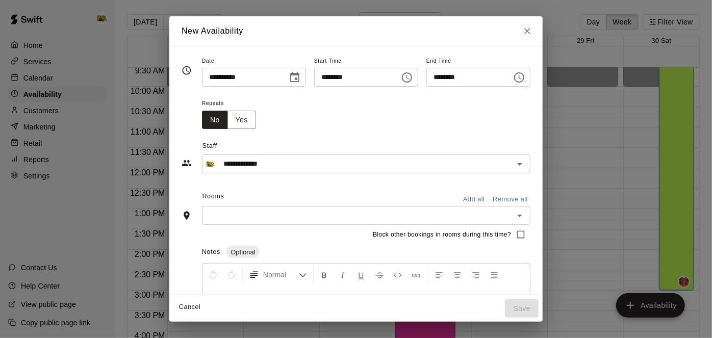
type input "**********"
click at [393, 73] on input "********" at bounding box center [353, 77] width 79 height 19
type input "********"
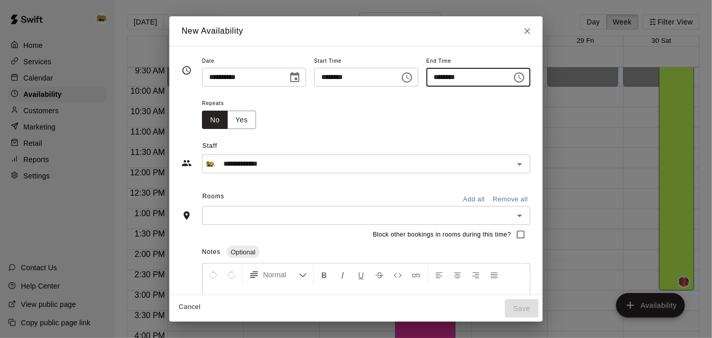
type input "********"
click at [227, 126] on button "Yes" at bounding box center [241, 120] width 29 height 19
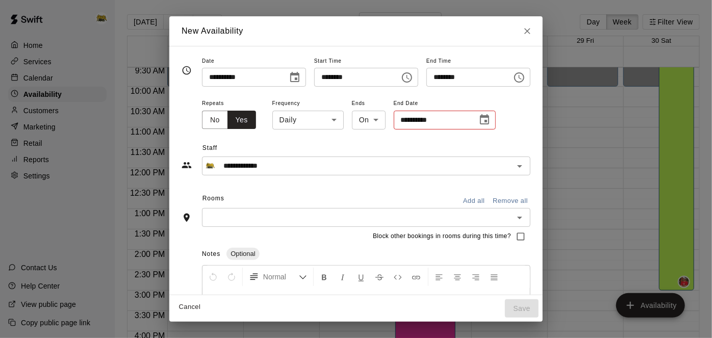
click at [417, 122] on input "**********" at bounding box center [432, 120] width 76 height 19
click at [474, 118] on button "Choose date" at bounding box center [484, 120] width 20 height 20
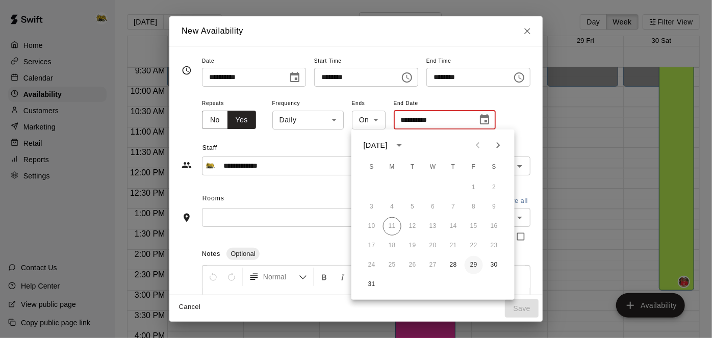
click at [473, 269] on button "29" at bounding box center [474, 265] width 18 height 18
type input "**********"
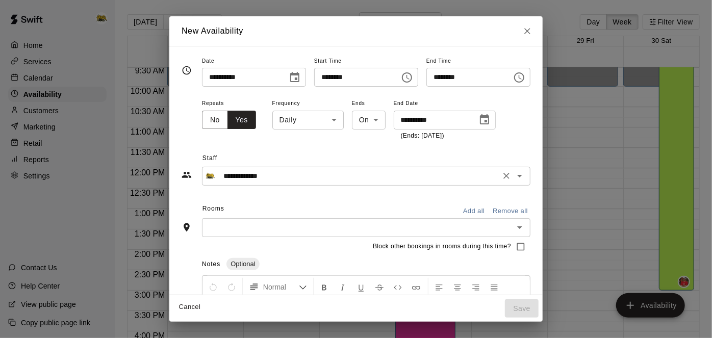
click at [492, 180] on input "**********" at bounding box center [358, 176] width 278 height 13
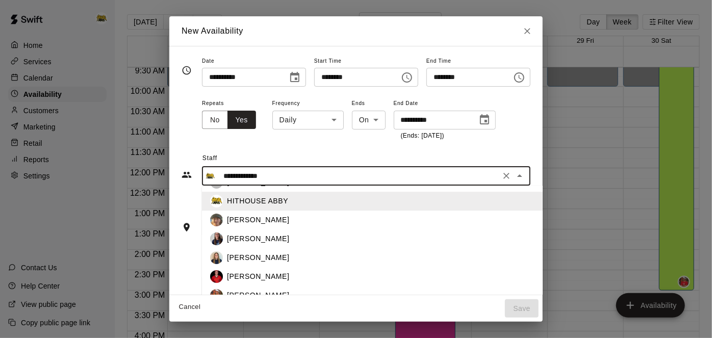
scroll to position [104, 0]
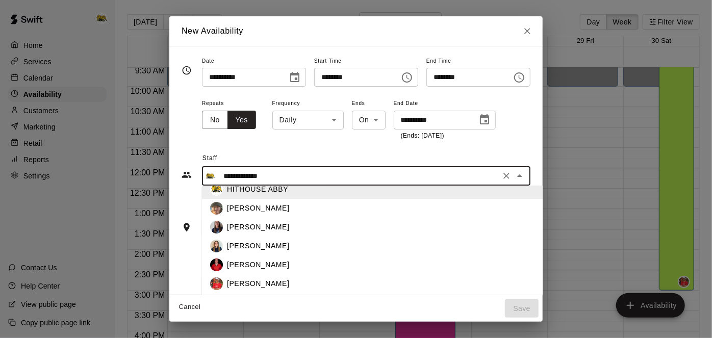
click at [233, 264] on p "[PERSON_NAME]" at bounding box center [258, 265] width 62 height 11
type input "**********"
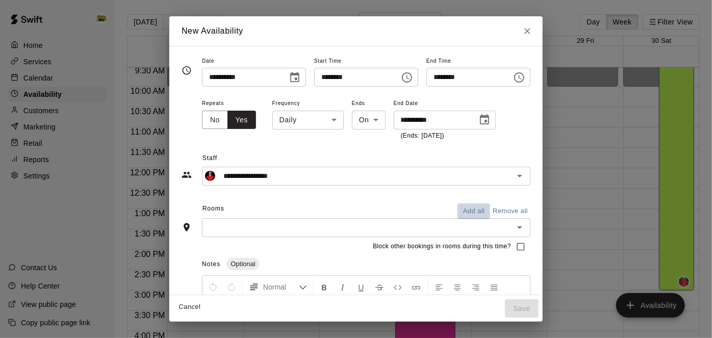
click at [490, 209] on button "Add all" at bounding box center [473, 211] width 33 height 16
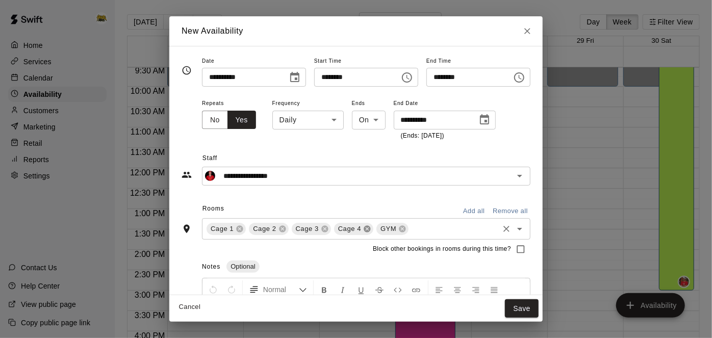
click at [364, 226] on icon at bounding box center [367, 228] width 7 height 7
click at [356, 232] on icon at bounding box center [360, 229] width 8 height 8
click at [539, 309] on button "Save" at bounding box center [522, 308] width 34 height 19
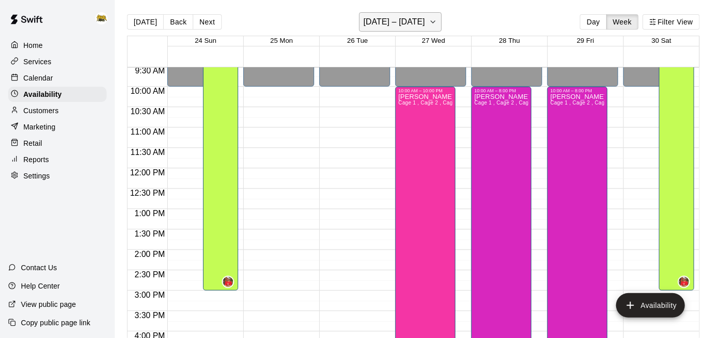
click at [420, 27] on h6 "[DATE] – [DATE]" at bounding box center [395, 22] width 62 height 14
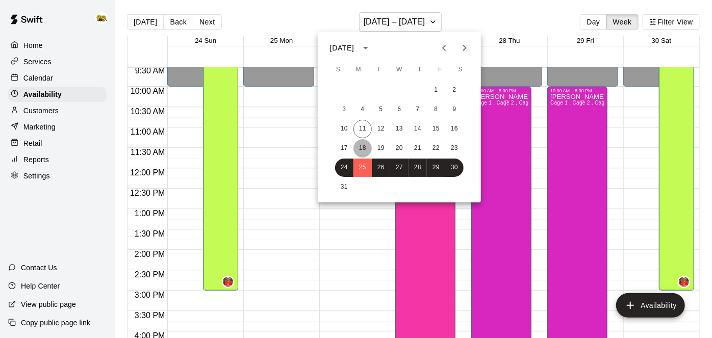
click at [365, 146] on button "18" at bounding box center [362, 148] width 18 height 18
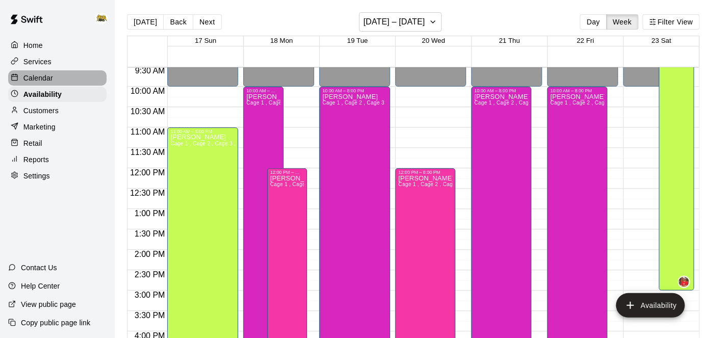
click at [52, 78] on p "Calendar" at bounding box center [38, 78] width 30 height 10
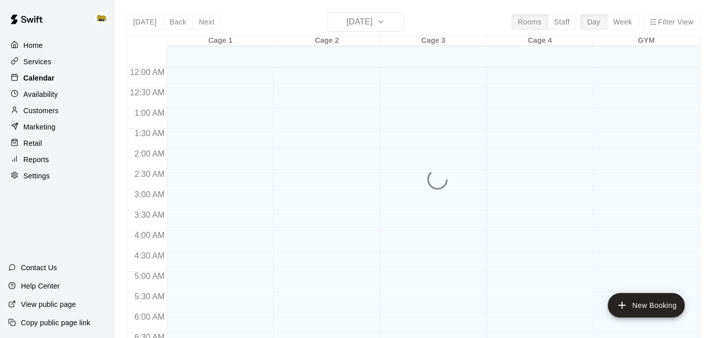
scroll to position [652, 0]
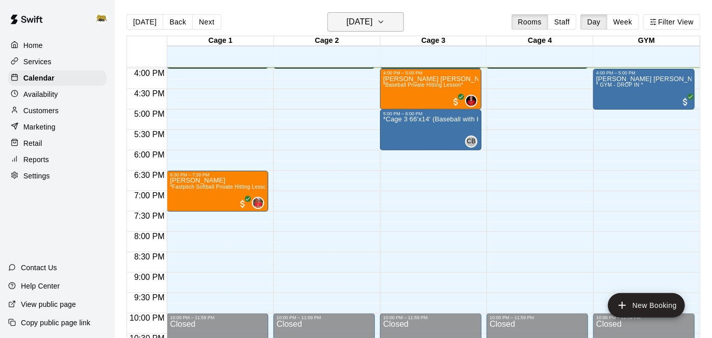
click at [390, 26] on button "[DATE]" at bounding box center [365, 21] width 76 height 19
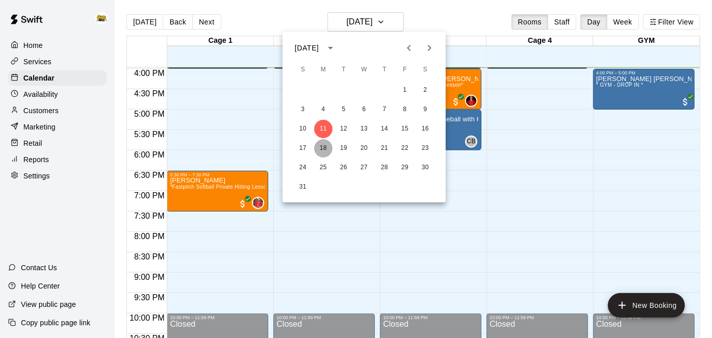
click at [322, 150] on button "18" at bounding box center [323, 148] width 18 height 18
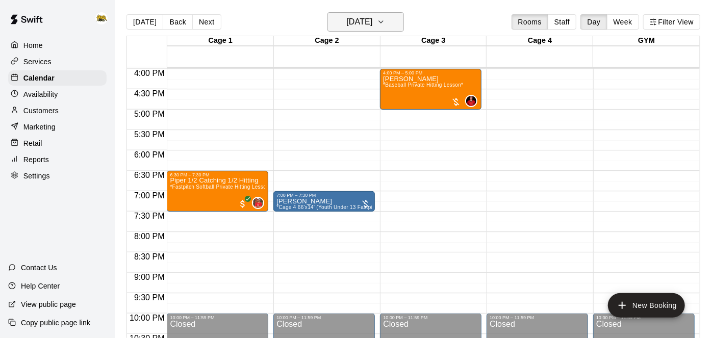
click at [385, 24] on icon "button" at bounding box center [381, 22] width 8 height 12
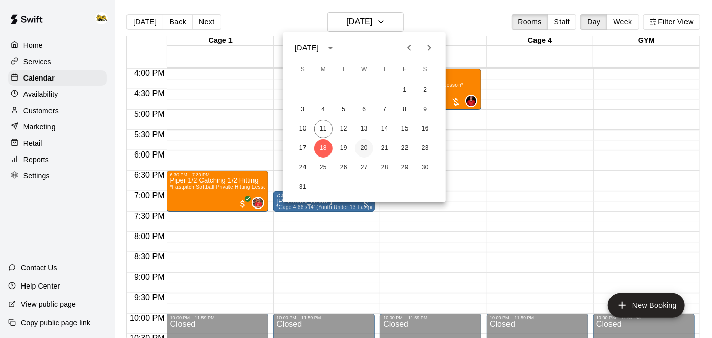
click at [357, 146] on button "20" at bounding box center [364, 148] width 18 height 18
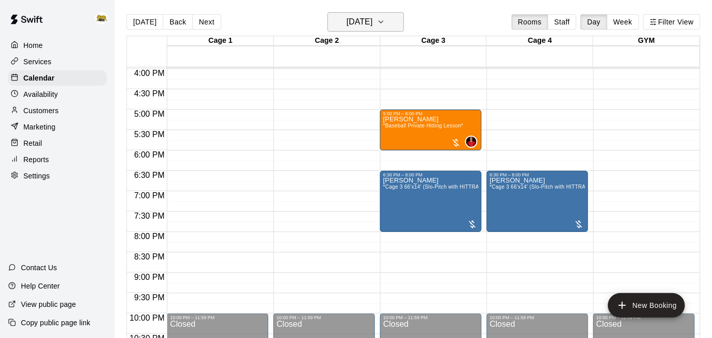
click at [396, 21] on button "[DATE]" at bounding box center [365, 21] width 76 height 19
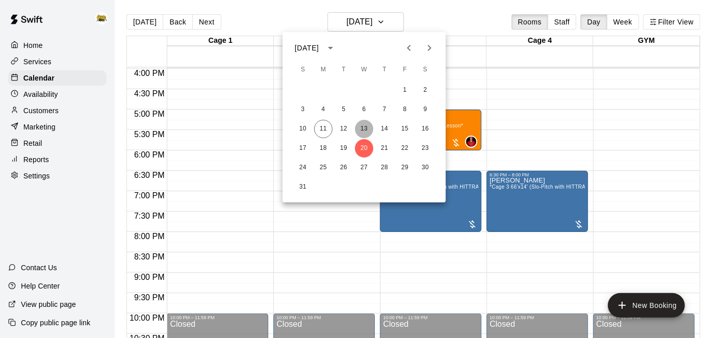
click at [365, 129] on button "13" at bounding box center [364, 129] width 18 height 18
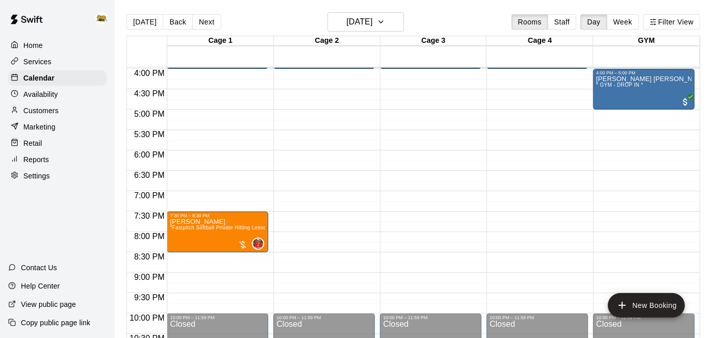
click at [39, 44] on p "Home" at bounding box center [32, 45] width 19 height 10
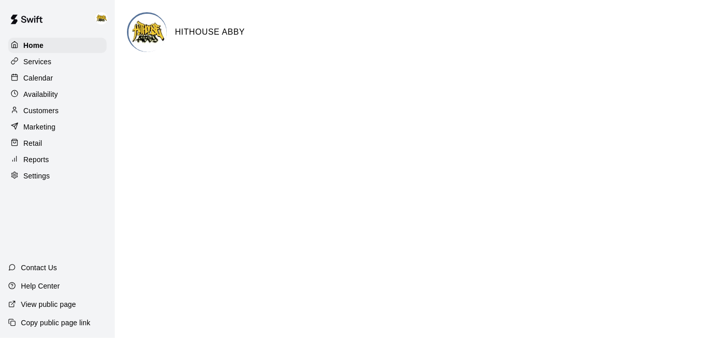
click at [42, 85] on div "Calendar" at bounding box center [57, 77] width 98 height 15
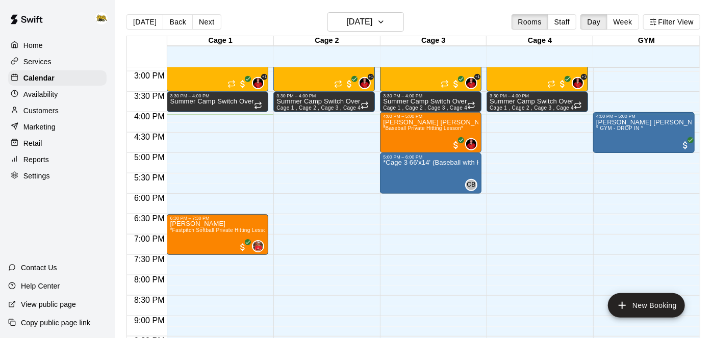
scroll to position [607, 0]
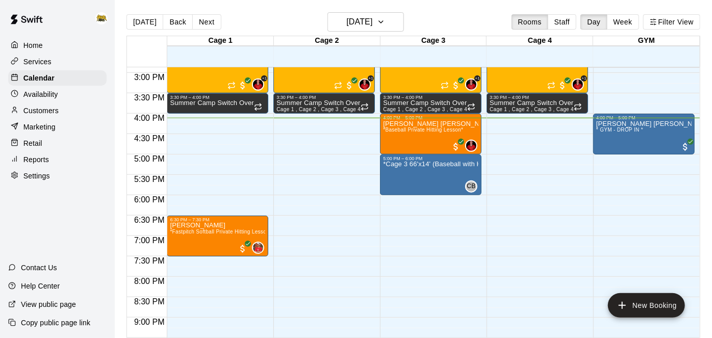
click at [49, 176] on p "Settings" at bounding box center [36, 176] width 27 height 10
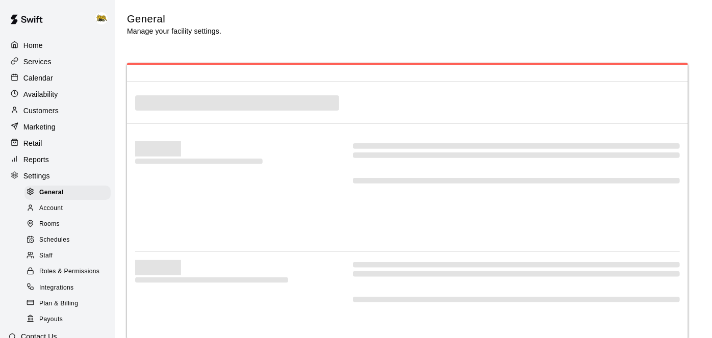
select select "**"
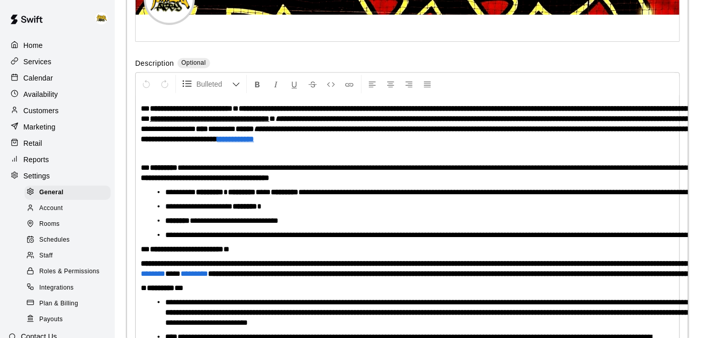
scroll to position [2449, 0]
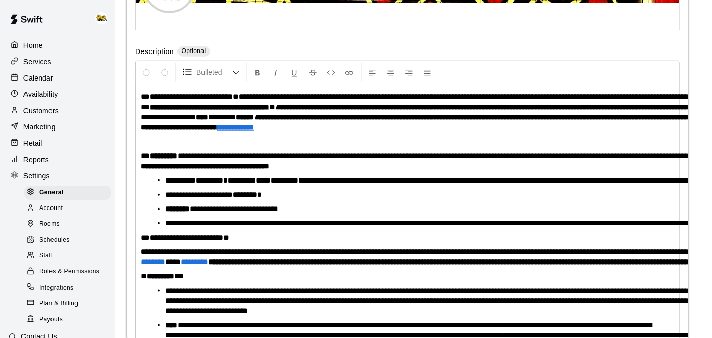
click at [40, 259] on span "Staff" at bounding box center [45, 256] width 13 height 10
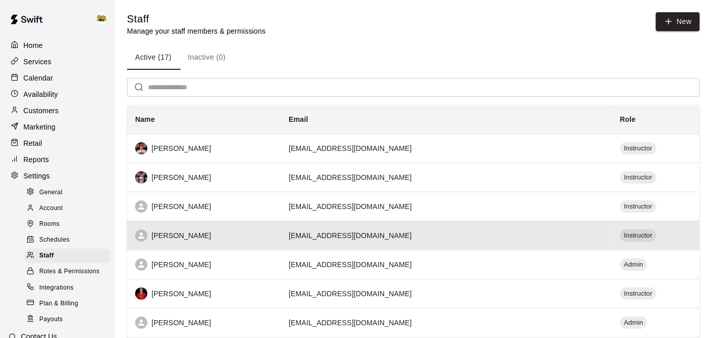
click at [397, 242] on td "[EMAIL_ADDRESS][DOMAIN_NAME]" at bounding box center [445, 235] width 331 height 29
select select "**"
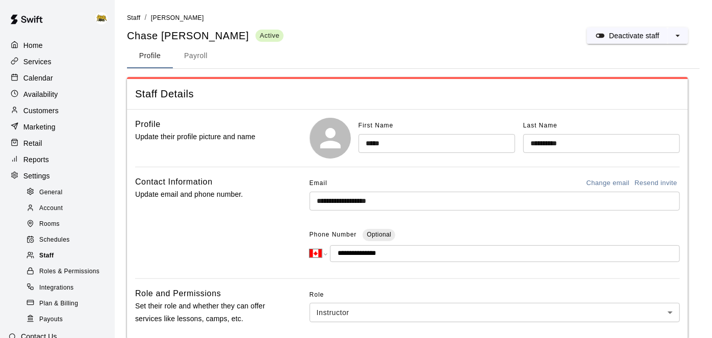
click at [51, 258] on span "Staff" at bounding box center [46, 256] width 15 height 10
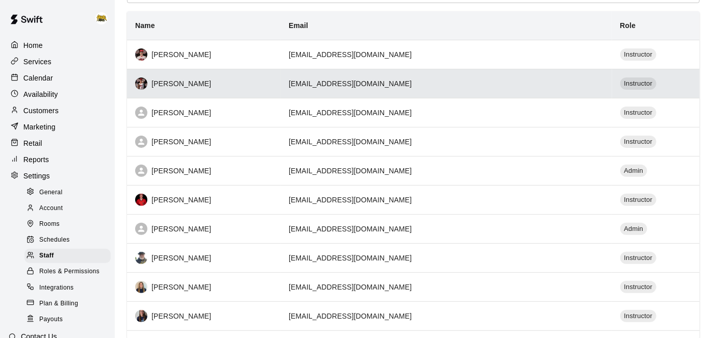
scroll to position [94, 0]
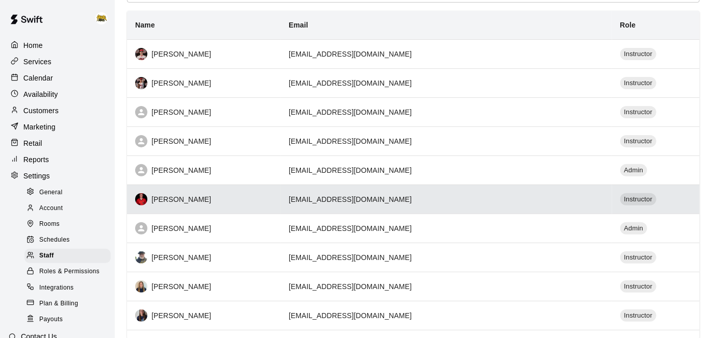
click at [272, 200] on div "[PERSON_NAME]" at bounding box center [203, 199] width 137 height 12
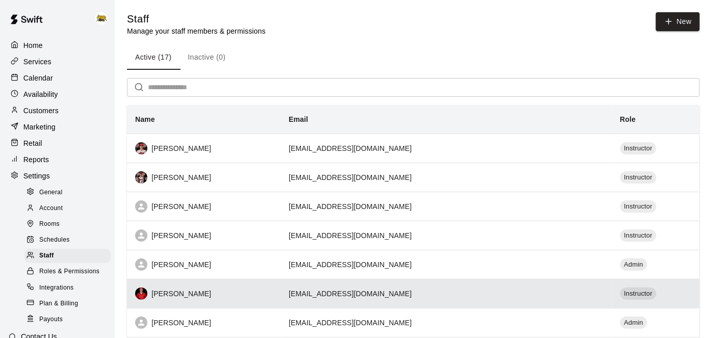
select select "**"
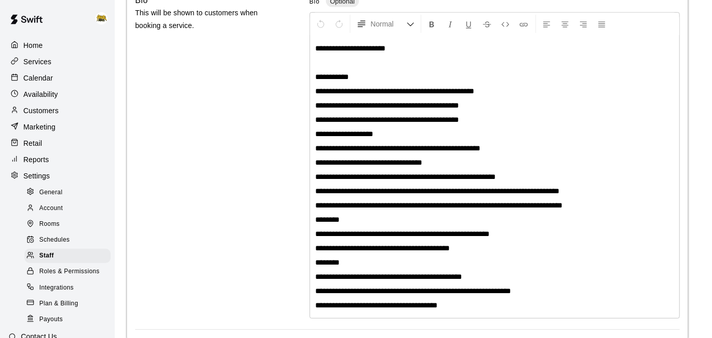
scroll to position [370, 0]
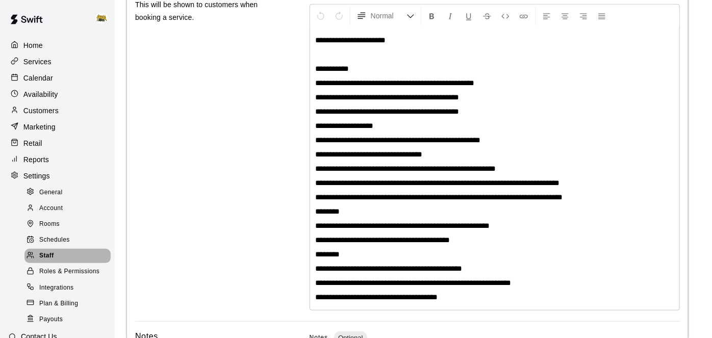
click at [54, 254] on div "Staff" at bounding box center [67, 256] width 86 height 14
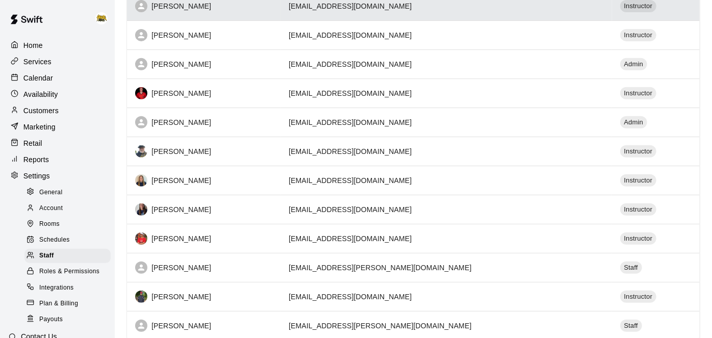
scroll to position [204, 0]
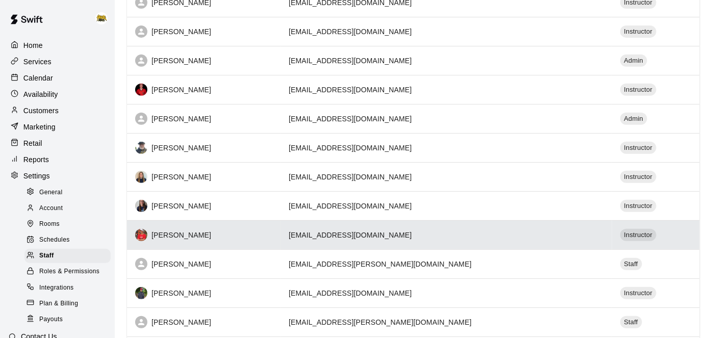
click at [272, 229] on div "[PERSON_NAME]" at bounding box center [203, 235] width 137 height 12
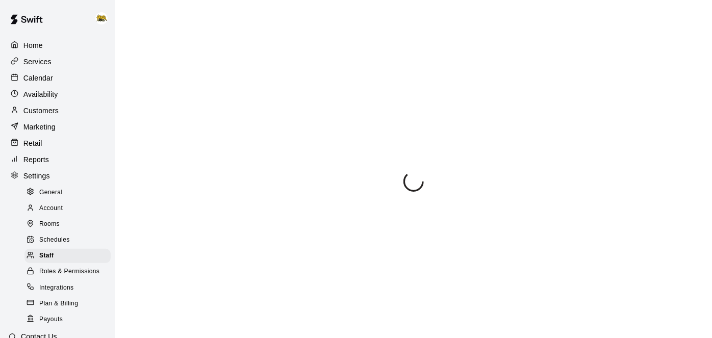
select select "**"
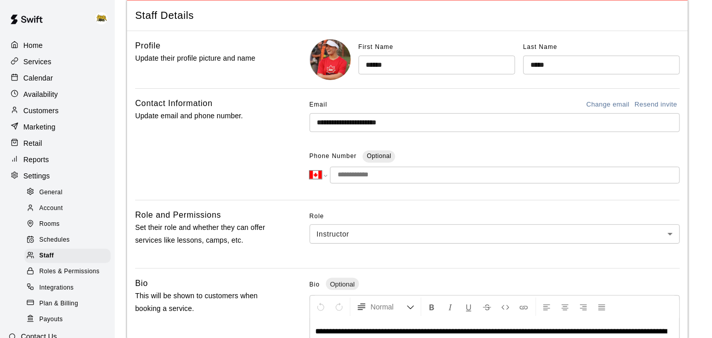
scroll to position [74, 0]
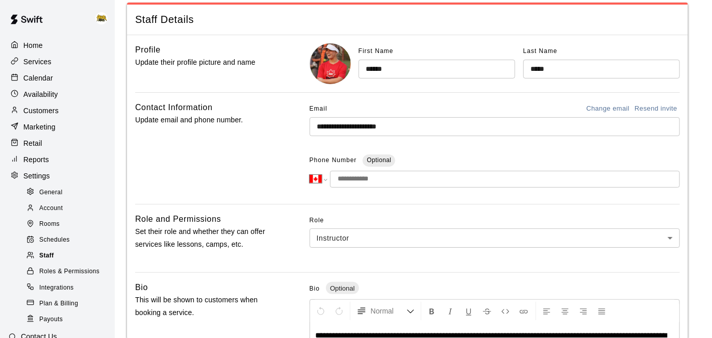
click at [53, 254] on span "Staff" at bounding box center [46, 256] width 15 height 10
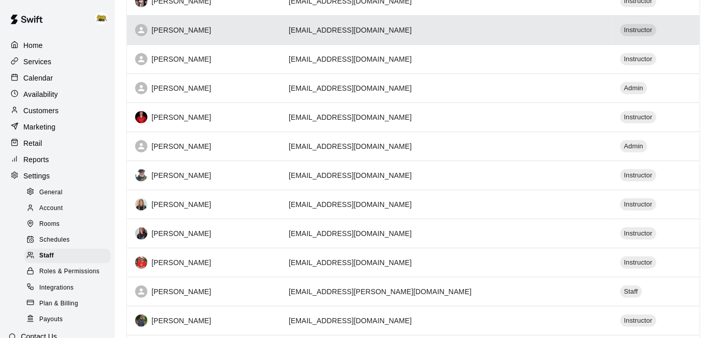
scroll to position [177, 0]
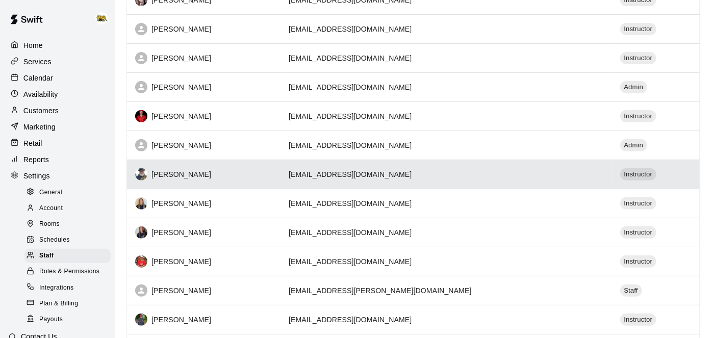
click at [334, 180] on td "[EMAIL_ADDRESS][DOMAIN_NAME]" at bounding box center [445, 174] width 331 height 29
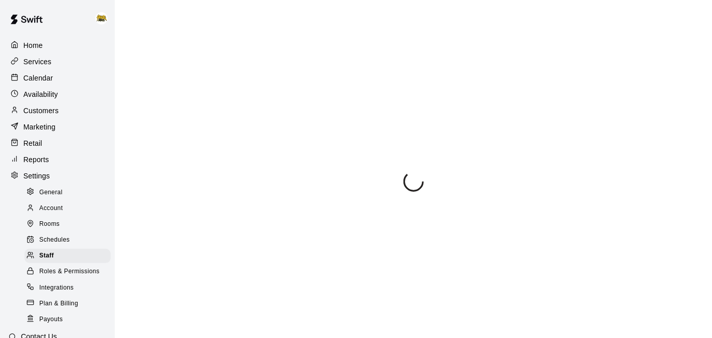
select select "**"
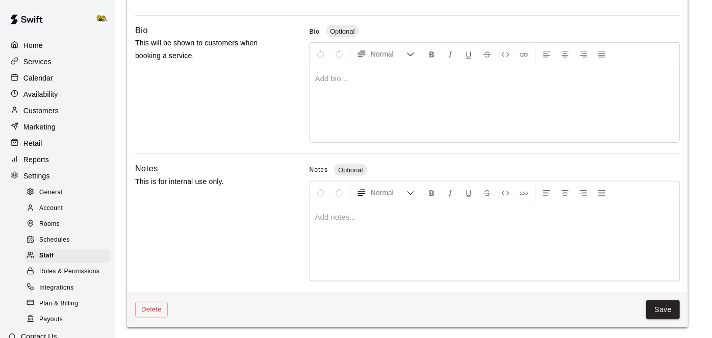
scroll to position [330, 0]
click at [53, 253] on span "Staff" at bounding box center [46, 256] width 15 height 10
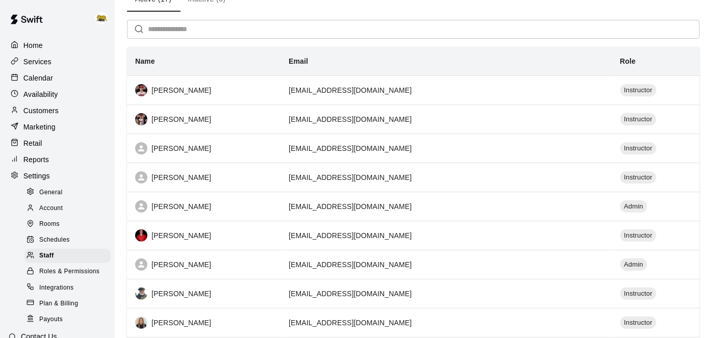
scroll to position [45, 0]
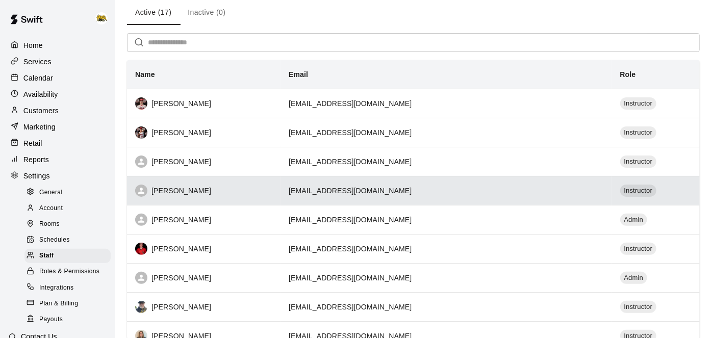
click at [272, 193] on div "[PERSON_NAME]" at bounding box center [203, 191] width 137 height 12
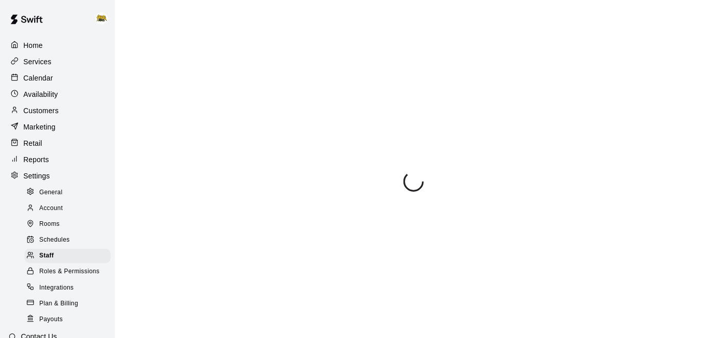
select select "**"
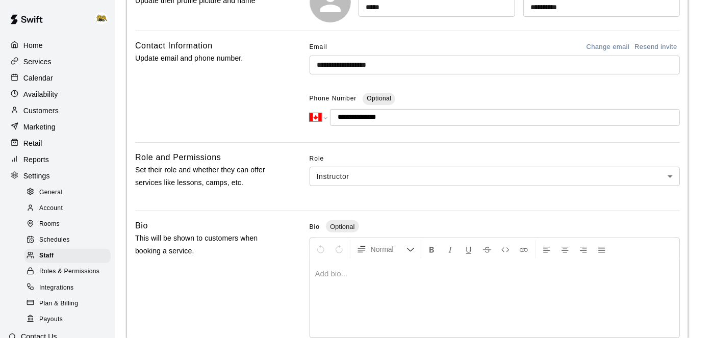
scroll to position [162, 0]
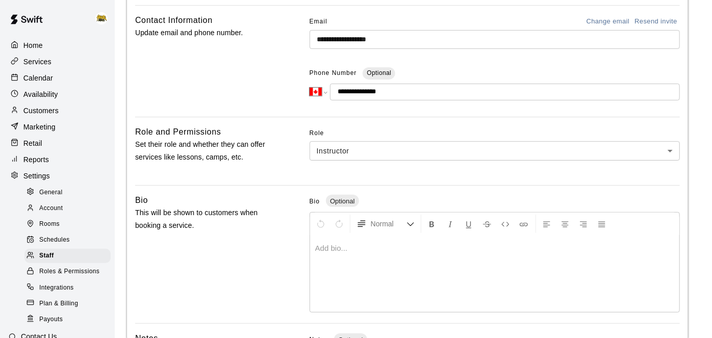
click at [463, 267] on div at bounding box center [494, 274] width 369 height 76
paste div
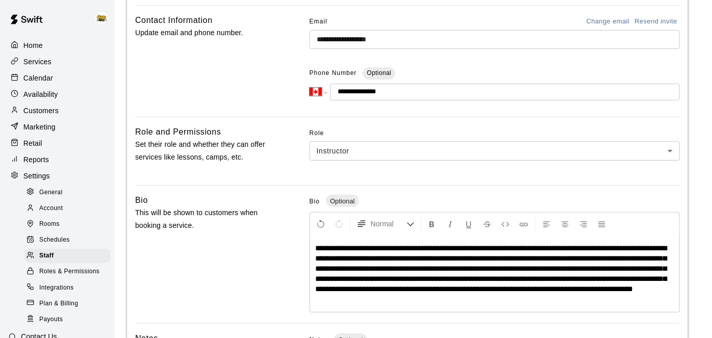
click at [315, 246] on span "**********" at bounding box center [491, 268] width 352 height 48
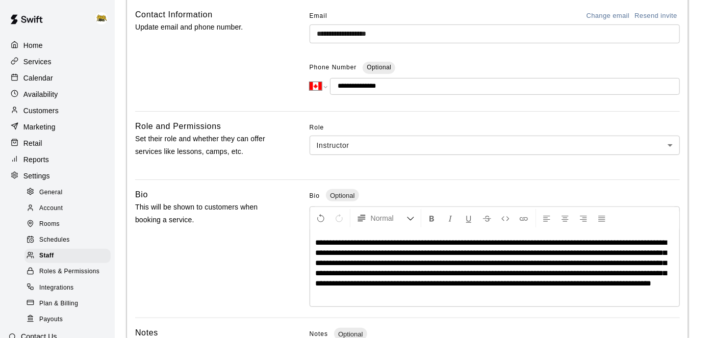
scroll to position [173, 0]
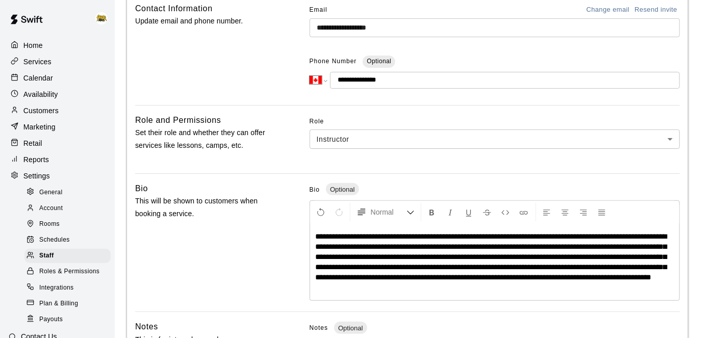
click at [444, 278] on span "**********" at bounding box center [491, 257] width 352 height 48
click at [462, 278] on span "**********" at bounding box center [491, 257] width 352 height 48
click at [466, 283] on p "**********" at bounding box center [494, 257] width 359 height 51
click at [372, 310] on span "**********" at bounding box center [367, 306] width 104 height 8
click at [460, 311] on p "**********" at bounding box center [494, 306] width 359 height 10
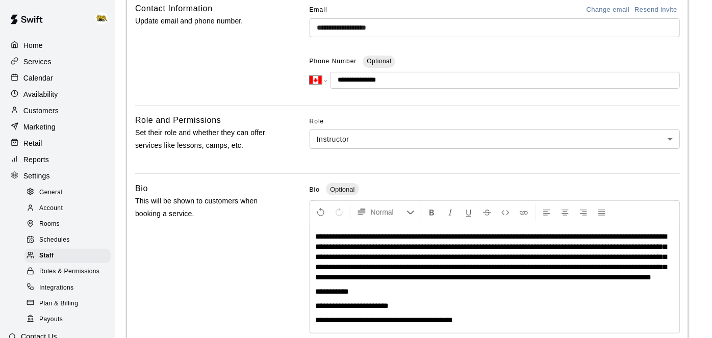
click at [443, 324] on span "**********" at bounding box center [384, 320] width 138 height 8
click at [487, 325] on p "**********" at bounding box center [494, 320] width 359 height 10
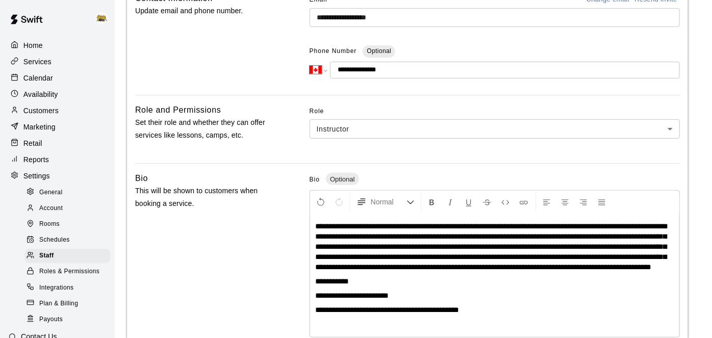
click at [317, 285] on span "**********" at bounding box center [332, 281] width 34 height 8
click at [499, 315] on p "**********" at bounding box center [494, 310] width 359 height 10
click at [505, 315] on p "**********" at bounding box center [494, 310] width 359 height 10
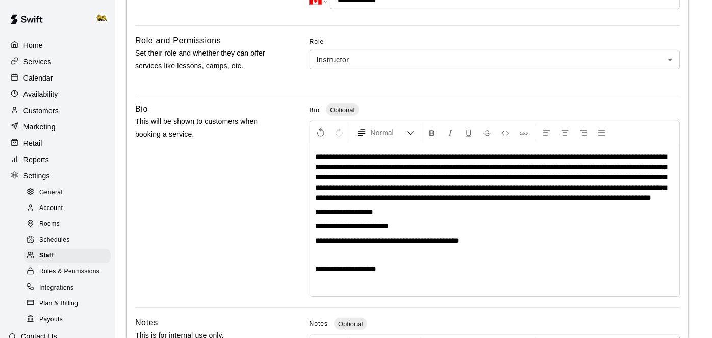
scroll to position [256, 0]
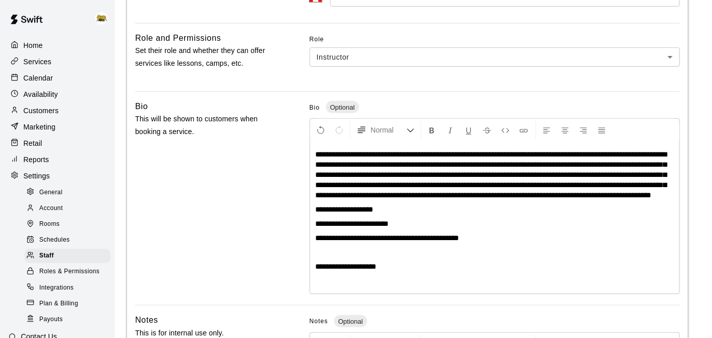
click at [399, 272] on p "**********" at bounding box center [494, 267] width 359 height 10
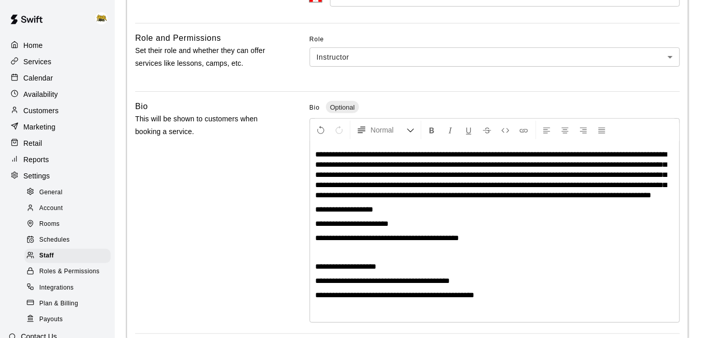
click at [440, 285] on span "**********" at bounding box center [382, 281] width 135 height 8
click at [474, 299] on span "**********" at bounding box center [394, 295] width 159 height 8
click at [418, 272] on p "**********" at bounding box center [494, 267] width 359 height 10
click at [377, 285] on span "**********" at bounding box center [377, 281] width 125 height 8
click at [484, 286] on p "**********" at bounding box center [494, 281] width 359 height 10
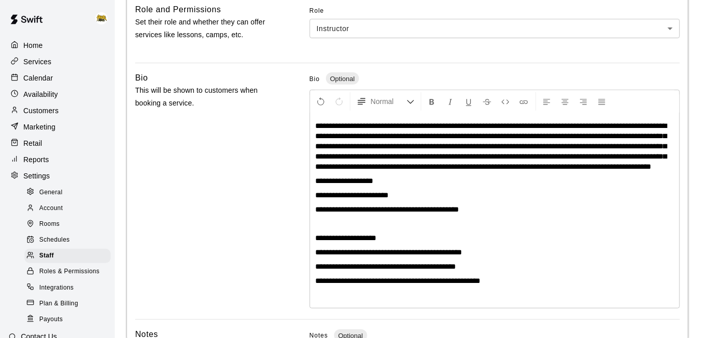
scroll to position [285, 0]
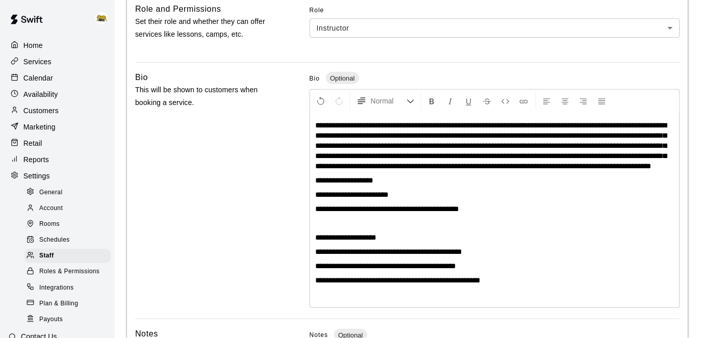
click at [499, 214] on p "**********" at bounding box center [494, 209] width 359 height 10
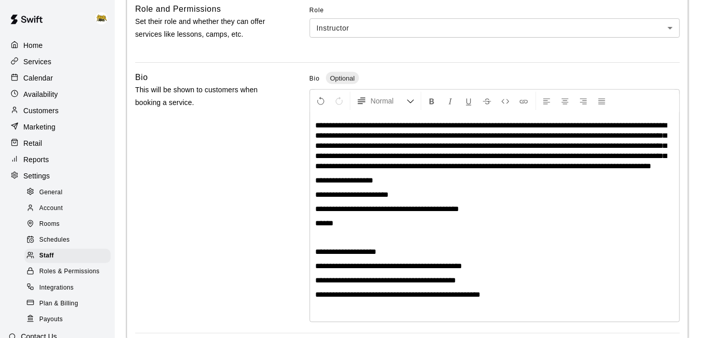
click at [406, 228] on p "******" at bounding box center [494, 223] width 359 height 10
click at [456, 228] on p "**********" at bounding box center [494, 223] width 359 height 10
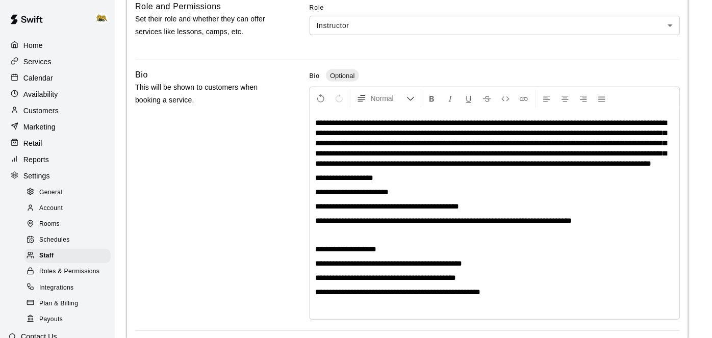
scroll to position [283, 0]
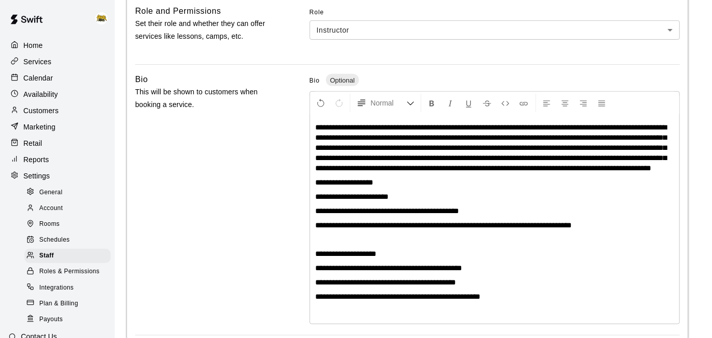
click at [469, 173] on p "**********" at bounding box center [494, 147] width 359 height 51
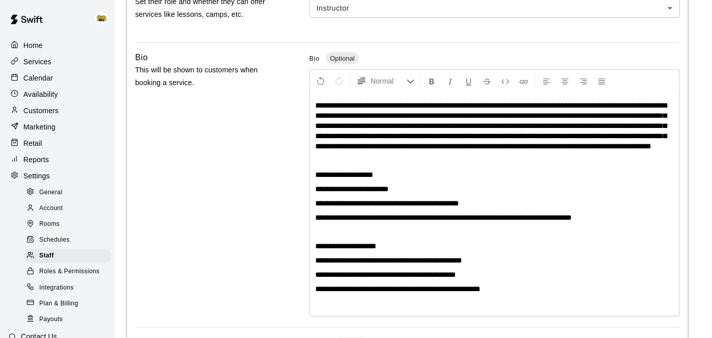
scroll to position [303, 0]
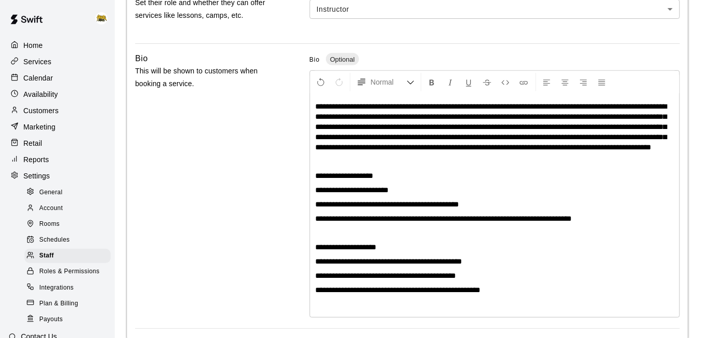
click at [454, 115] on span "**********" at bounding box center [491, 127] width 352 height 48
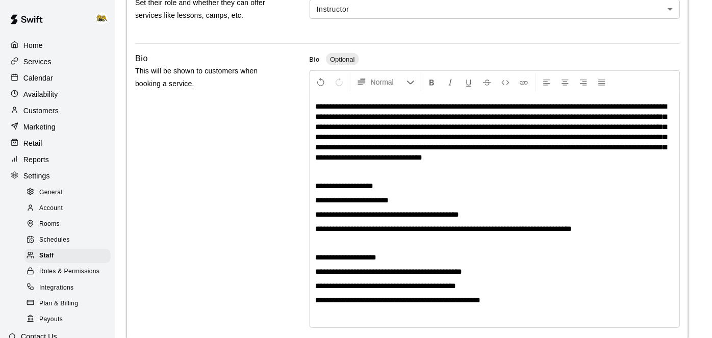
click at [560, 126] on span "**********" at bounding box center [491, 132] width 352 height 59
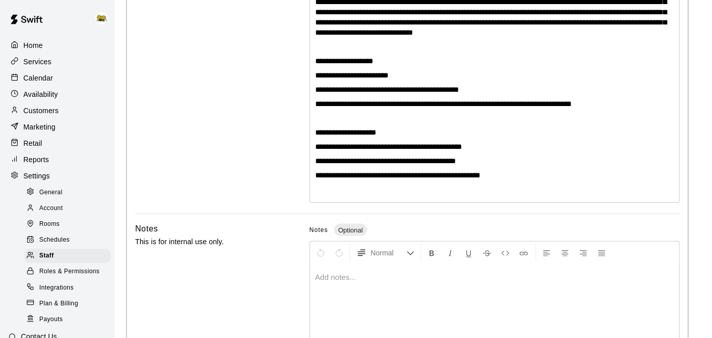
scroll to position [489, 0]
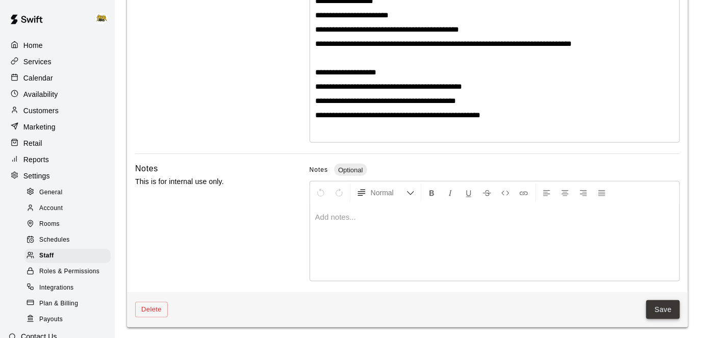
click at [663, 313] on button "Save" at bounding box center [663, 309] width 34 height 19
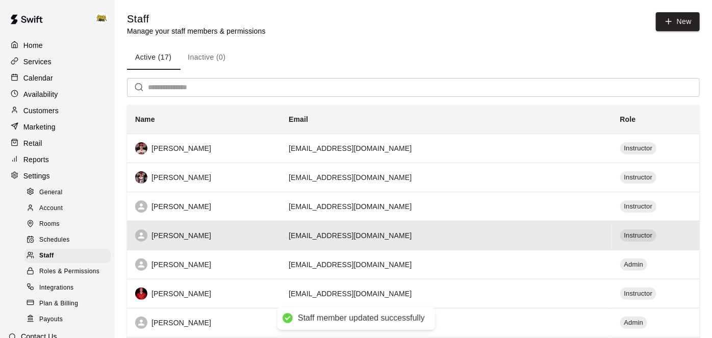
click at [472, 233] on td "[EMAIL_ADDRESS][DOMAIN_NAME]" at bounding box center [445, 235] width 331 height 29
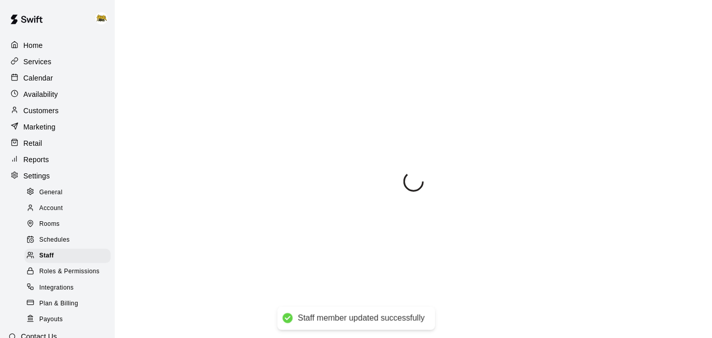
select select "**"
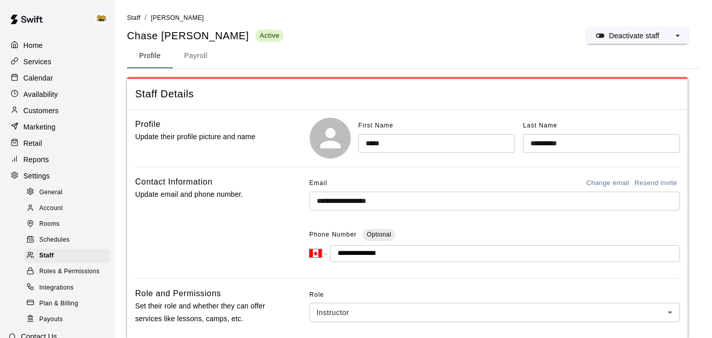
scroll to position [1, 0]
click at [163, 60] on button "Profile" at bounding box center [150, 55] width 46 height 24
click at [156, 57] on button "Profile" at bounding box center [150, 55] width 46 height 24
click at [55, 256] on div "Staff" at bounding box center [67, 256] width 86 height 14
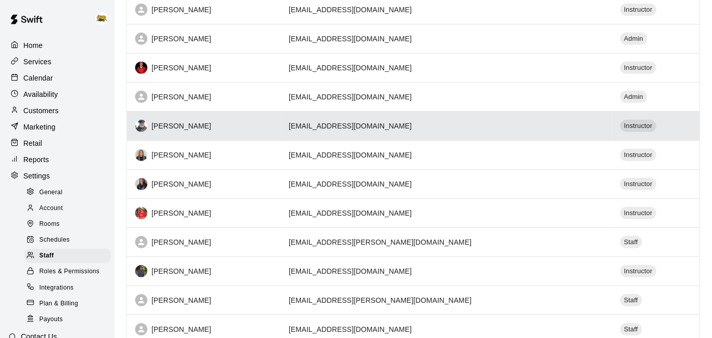
scroll to position [227, 0]
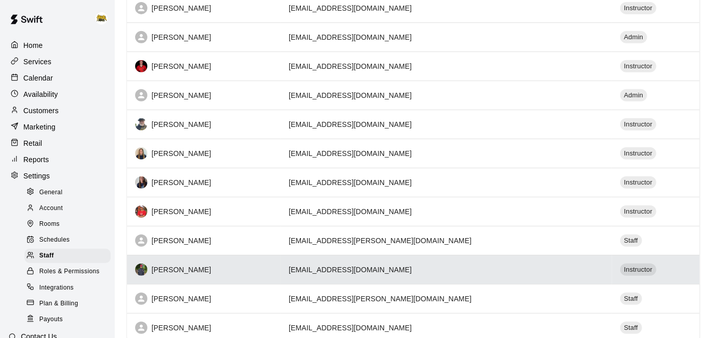
click at [184, 268] on div "[PERSON_NAME]" at bounding box center [203, 270] width 137 height 12
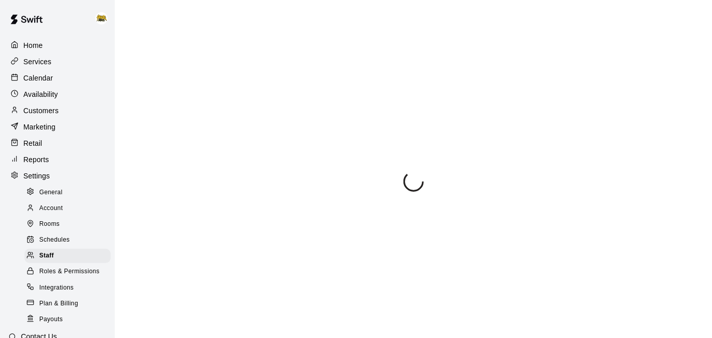
scroll to position [104, 0]
select select "**"
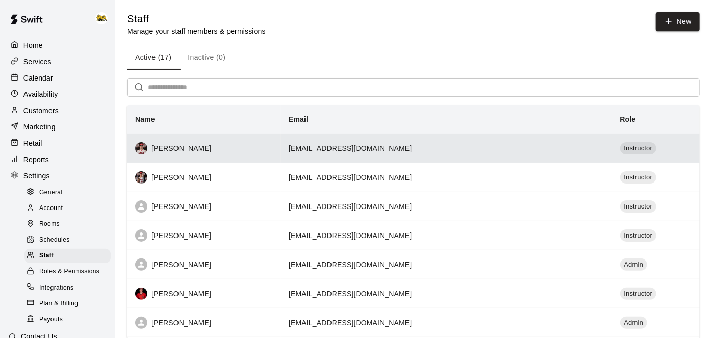
click at [167, 152] on div "[PERSON_NAME]" at bounding box center [203, 148] width 137 height 12
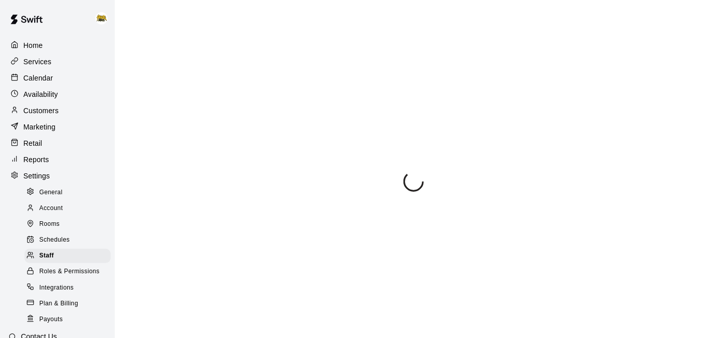
select select "**"
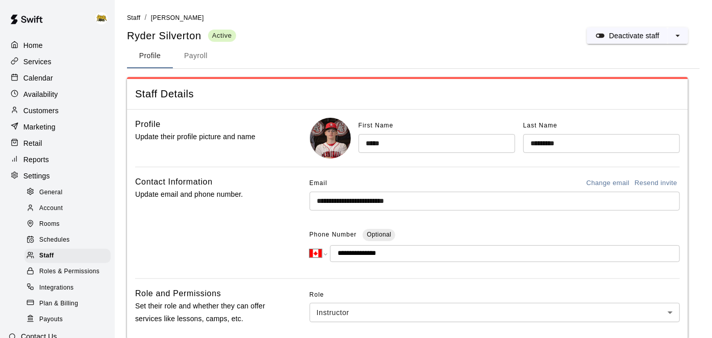
click at [36, 41] on p "Home" at bounding box center [32, 45] width 19 height 10
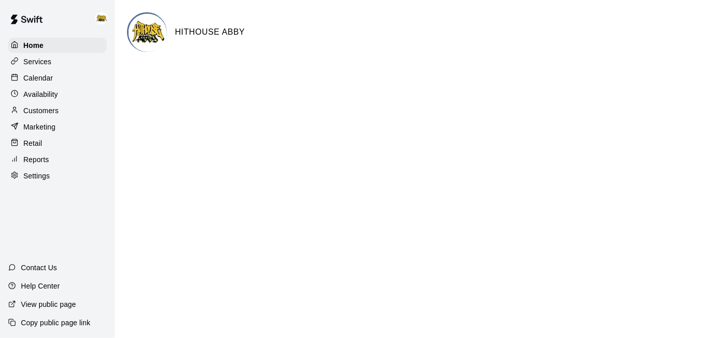
click at [54, 82] on div "Calendar" at bounding box center [57, 77] width 98 height 15
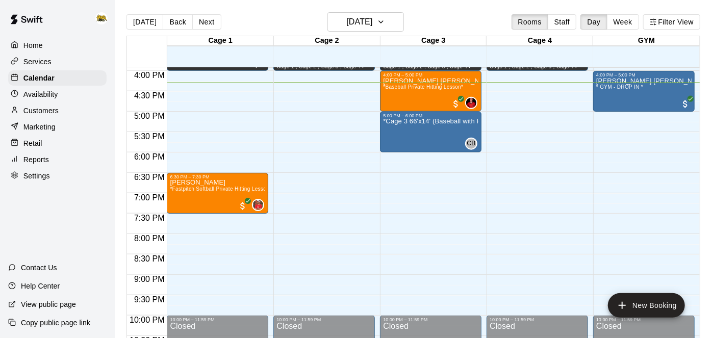
scroll to position [651, 0]
